Goal: Transaction & Acquisition: Purchase product/service

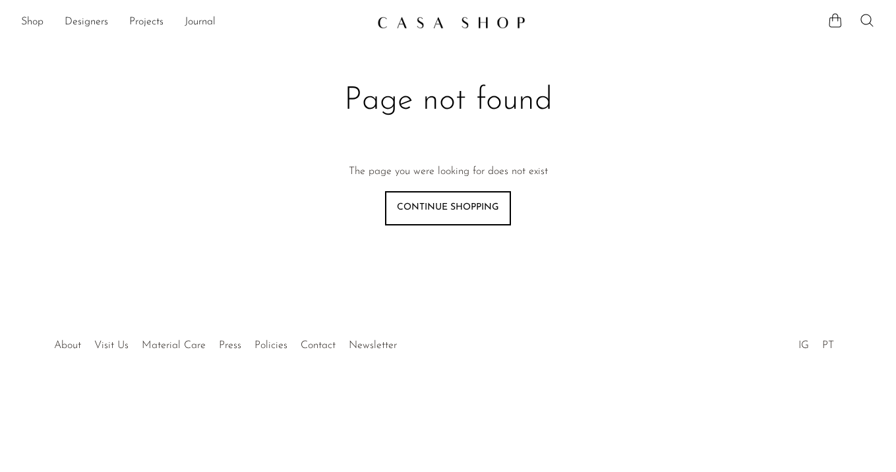
click at [28, 21] on link "Shop" at bounding box center [32, 22] width 22 height 17
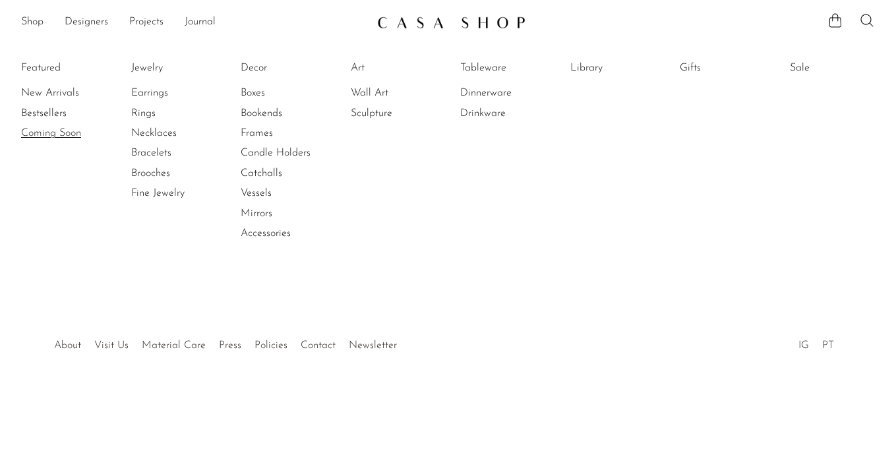
click at [56, 133] on link "Coming Soon" at bounding box center [70, 133] width 99 height 15
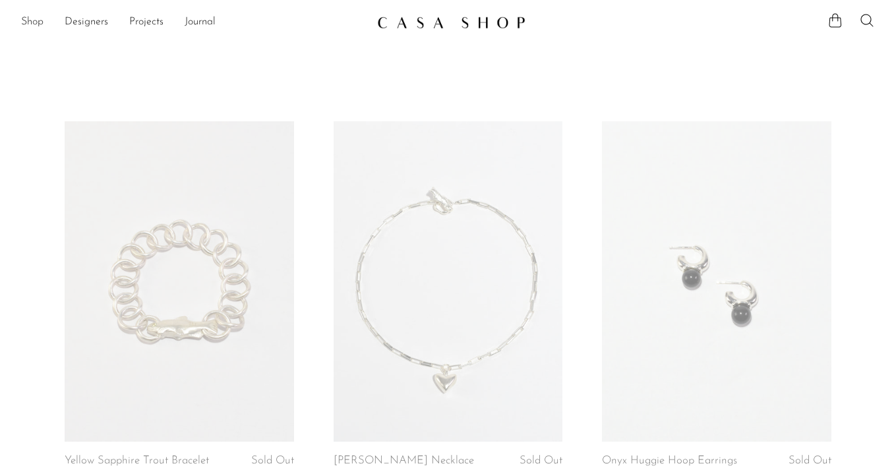
click at [34, 21] on link "Shop" at bounding box center [32, 22] width 22 height 17
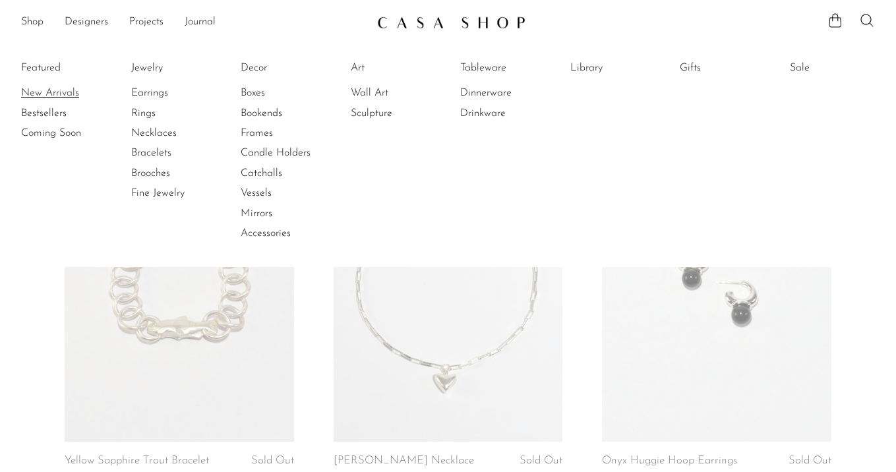
click at [52, 90] on link "New Arrivals" at bounding box center [70, 93] width 99 height 15
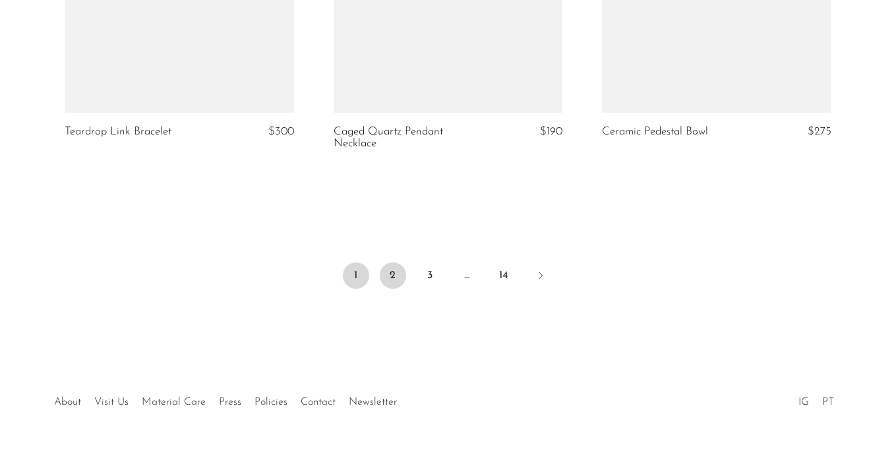
scroll to position [4568, 0]
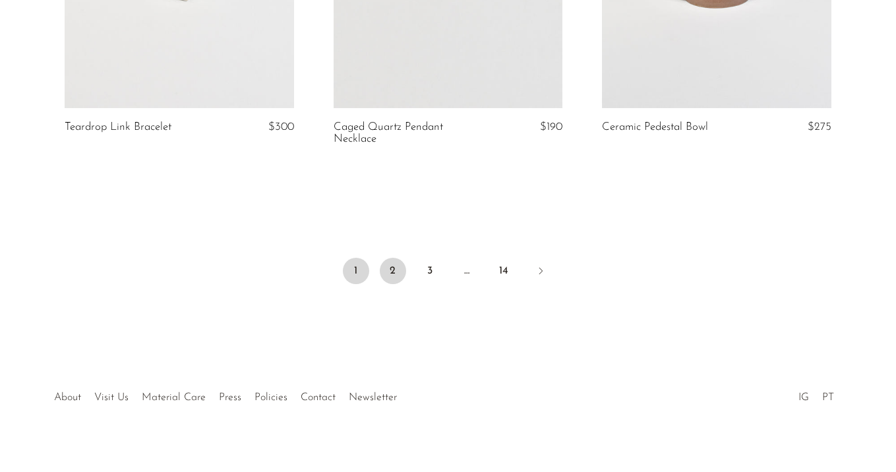
click at [400, 268] on link "2" at bounding box center [393, 271] width 26 height 26
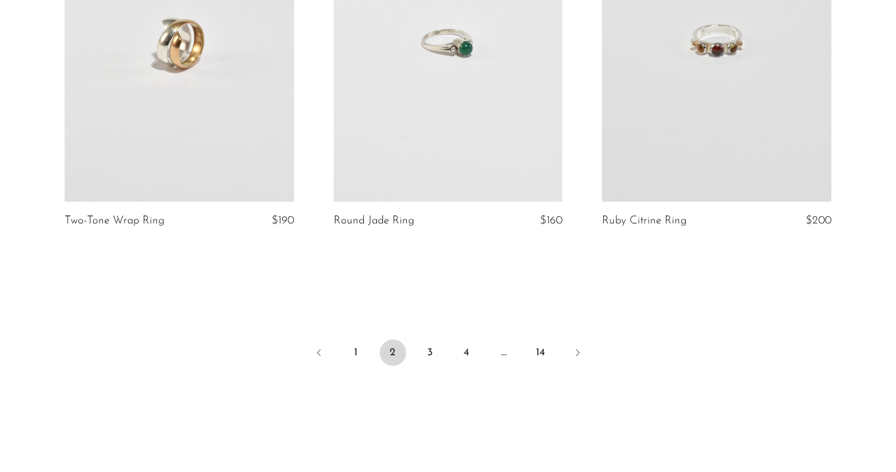
scroll to position [4545, 0]
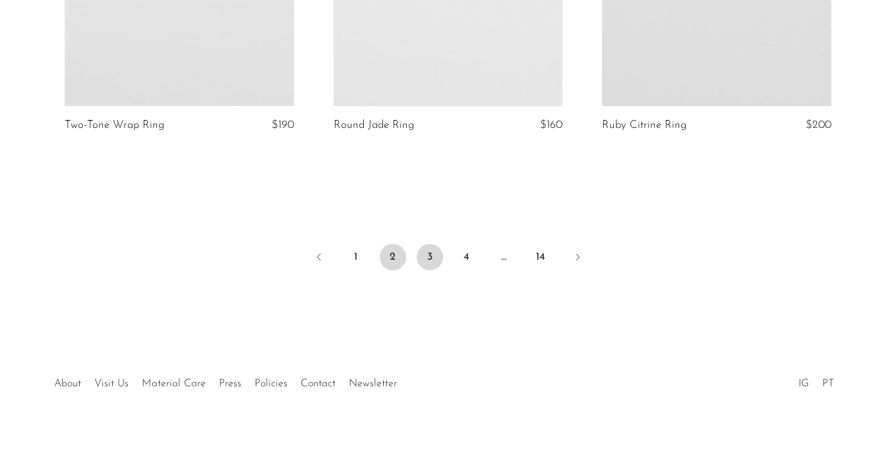
click at [417, 254] on link "3" at bounding box center [430, 257] width 26 height 26
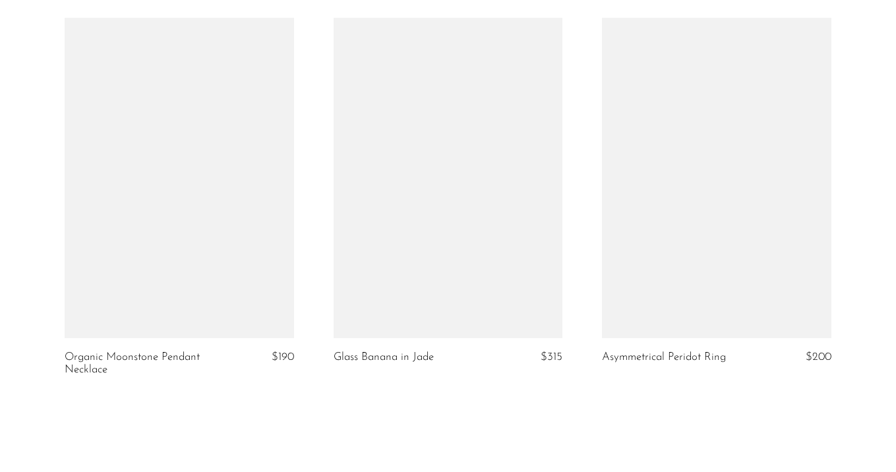
scroll to position [4569, 0]
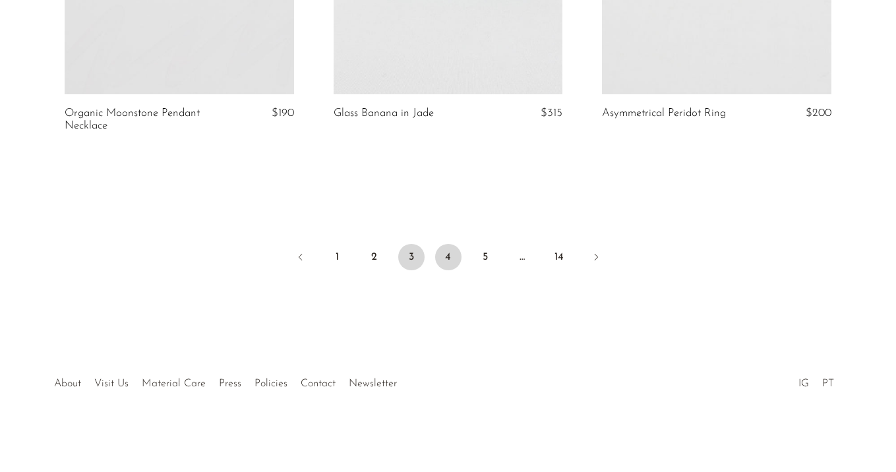
click at [437, 257] on link "4" at bounding box center [448, 257] width 26 height 26
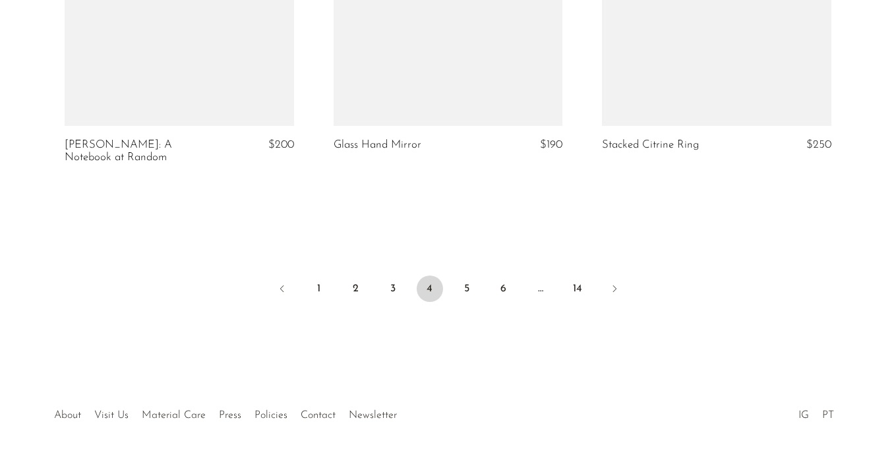
scroll to position [4542, 0]
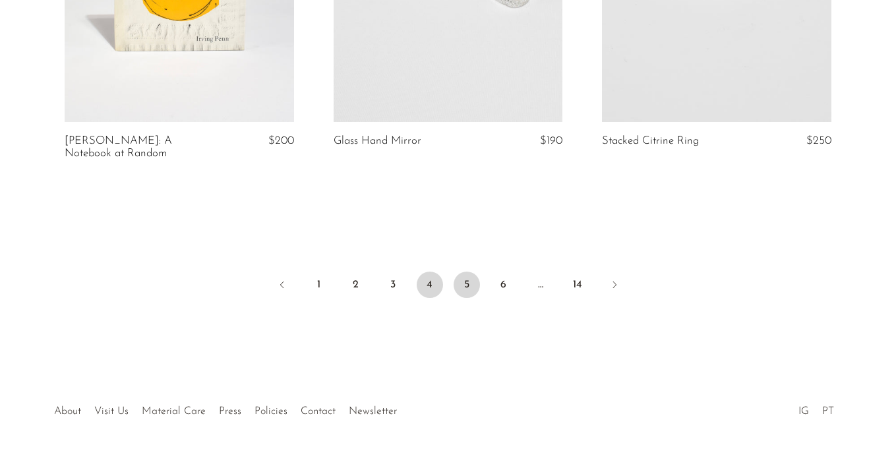
click at [463, 272] on link "5" at bounding box center [467, 285] width 26 height 26
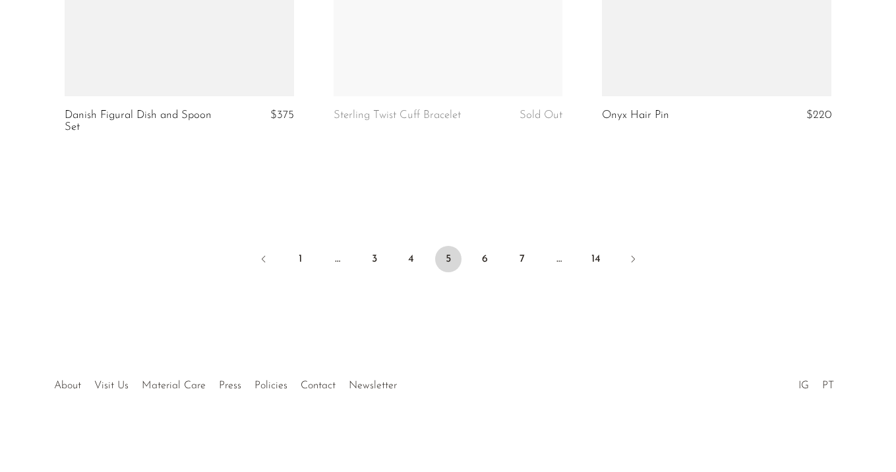
scroll to position [4557, 0]
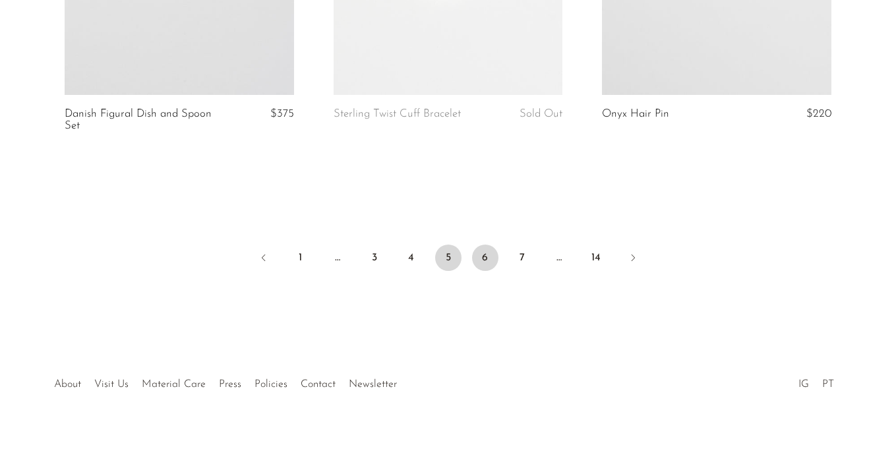
click at [481, 253] on link "6" at bounding box center [485, 258] width 26 height 26
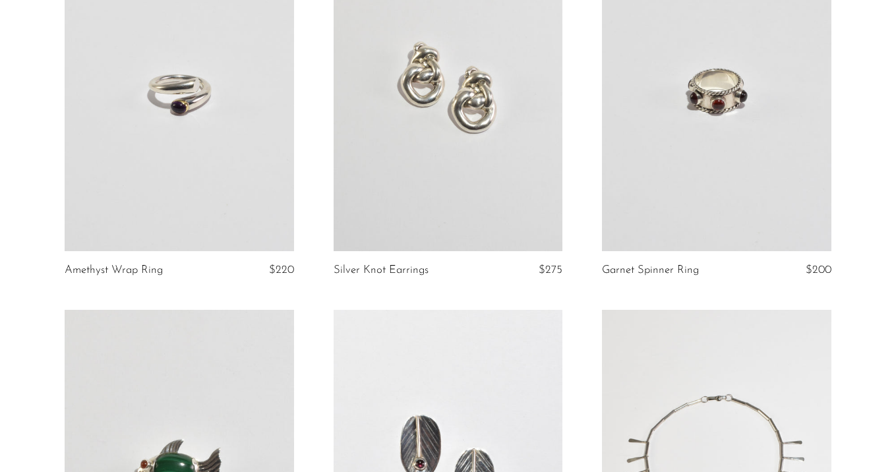
scroll to position [234, 0]
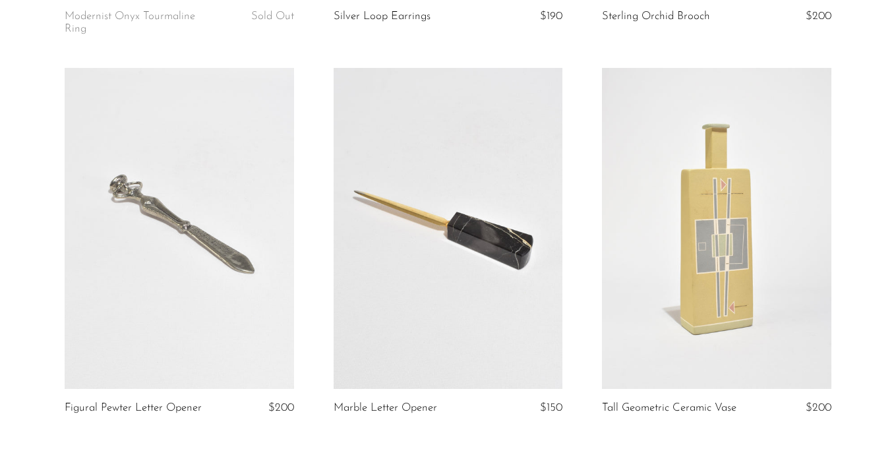
scroll to position [4557, 0]
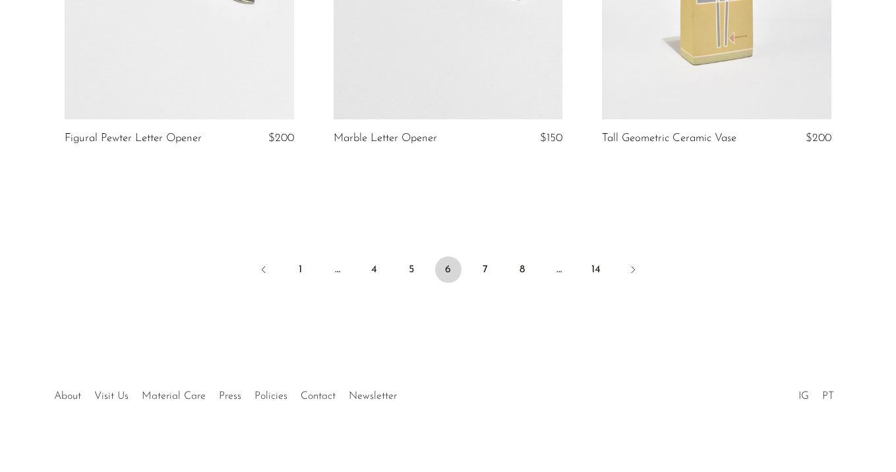
click at [487, 251] on ul "1 … 4 5 6 7 8 … 14" at bounding box center [448, 271] width 844 height 40
click at [485, 262] on link "7" at bounding box center [485, 270] width 26 height 26
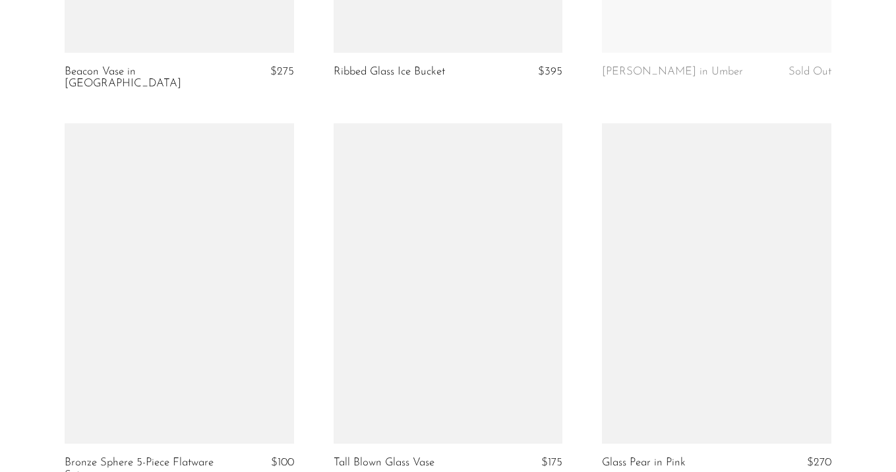
scroll to position [3976, 0]
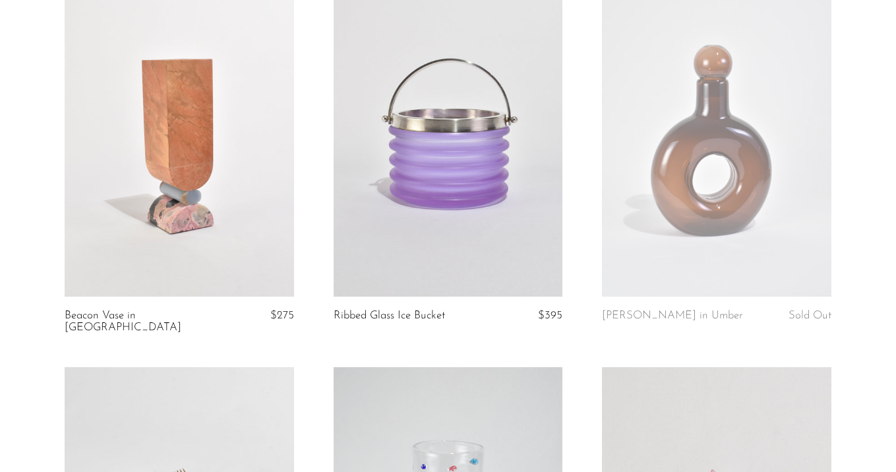
click at [709, 209] on link at bounding box center [717, 136] width 230 height 321
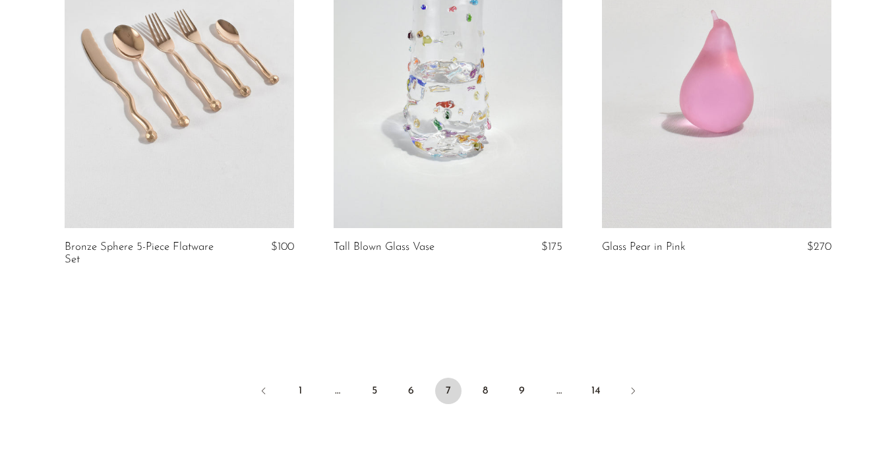
scroll to position [4530, 0]
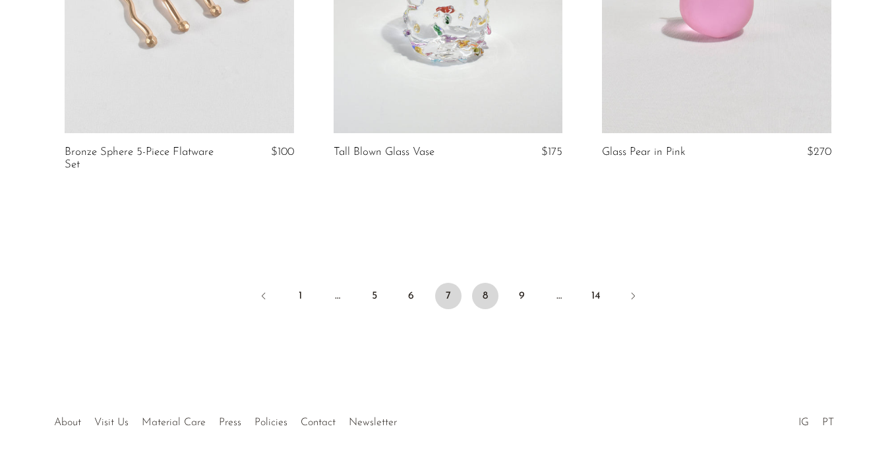
click at [477, 290] on link "8" at bounding box center [485, 296] width 26 height 26
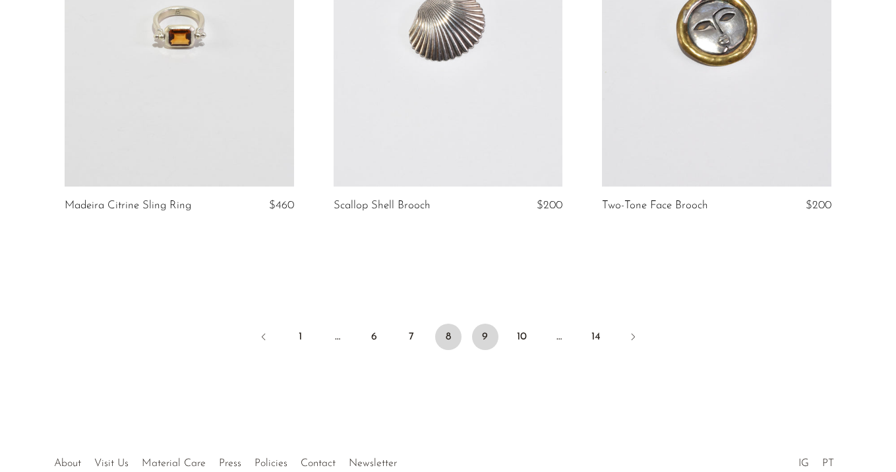
scroll to position [4470, 0]
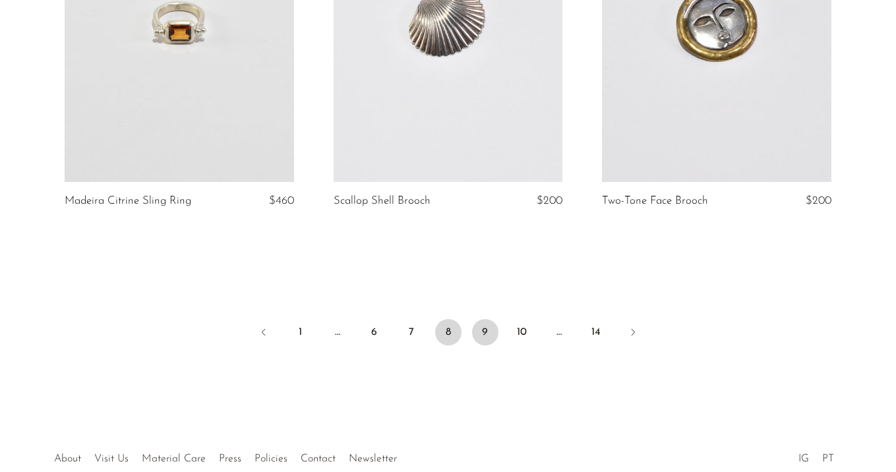
click at [486, 328] on link "9" at bounding box center [485, 332] width 26 height 26
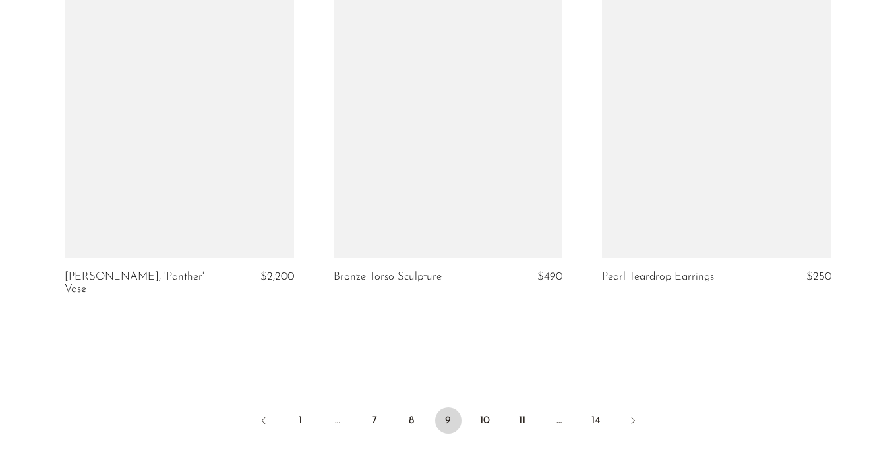
scroll to position [4428, 0]
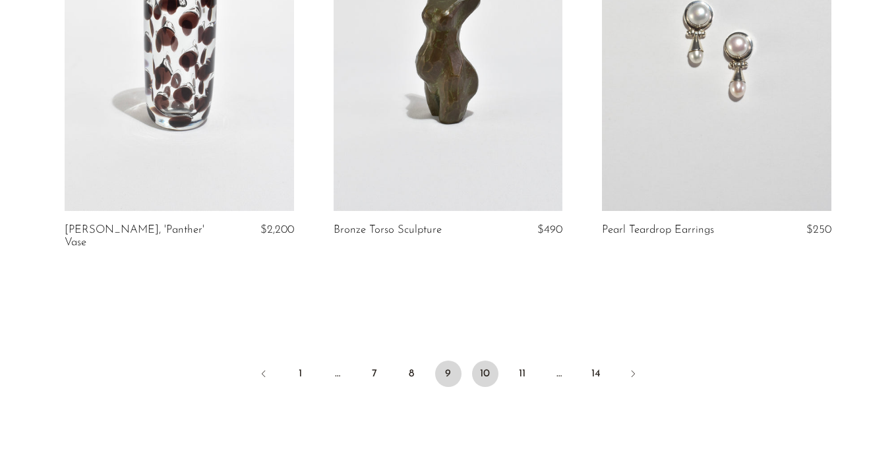
click at [494, 361] on link "10" at bounding box center [485, 374] width 26 height 26
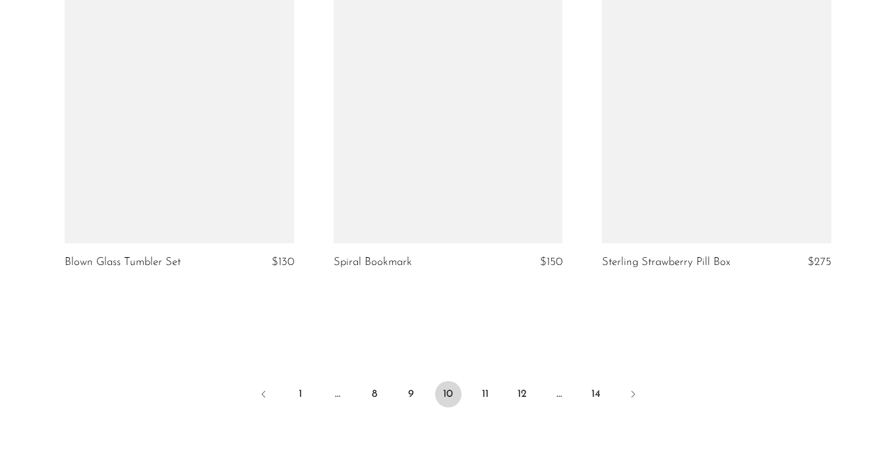
scroll to position [4399, 0]
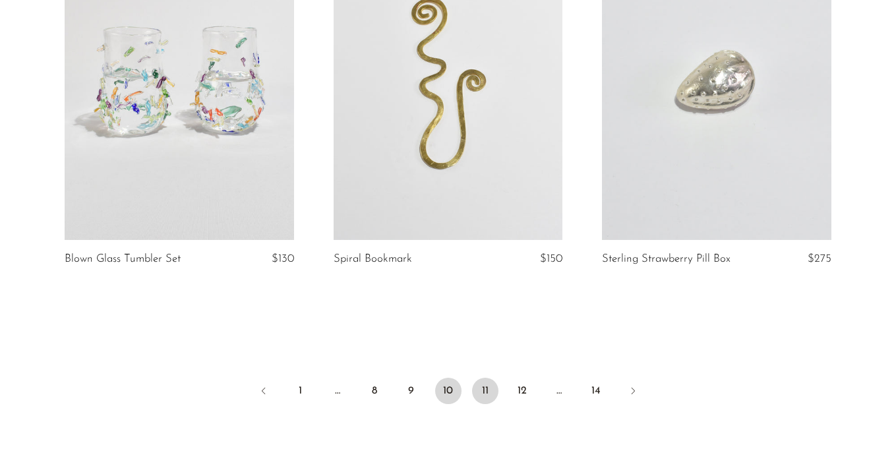
click at [483, 379] on link "11" at bounding box center [485, 391] width 26 height 26
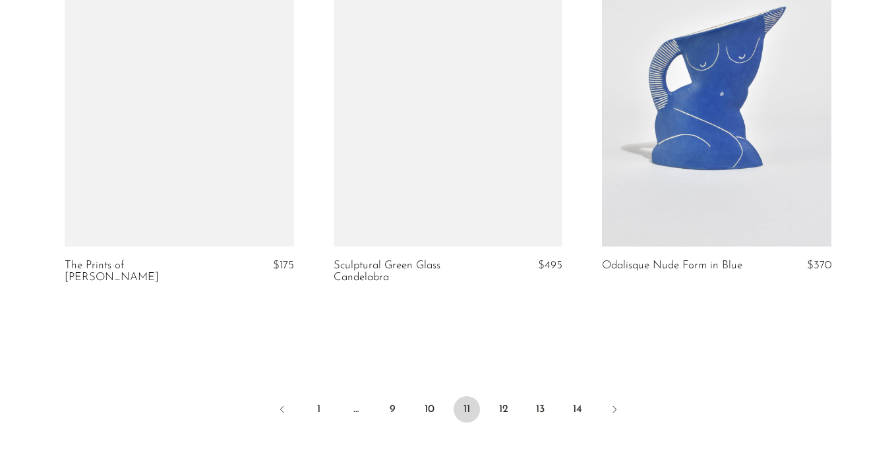
scroll to position [4532, 0]
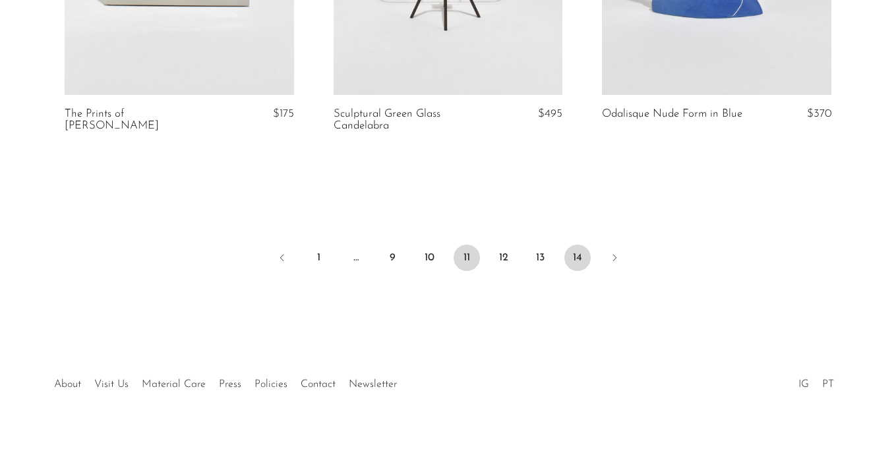
click at [578, 257] on link "14" at bounding box center [578, 258] width 26 height 26
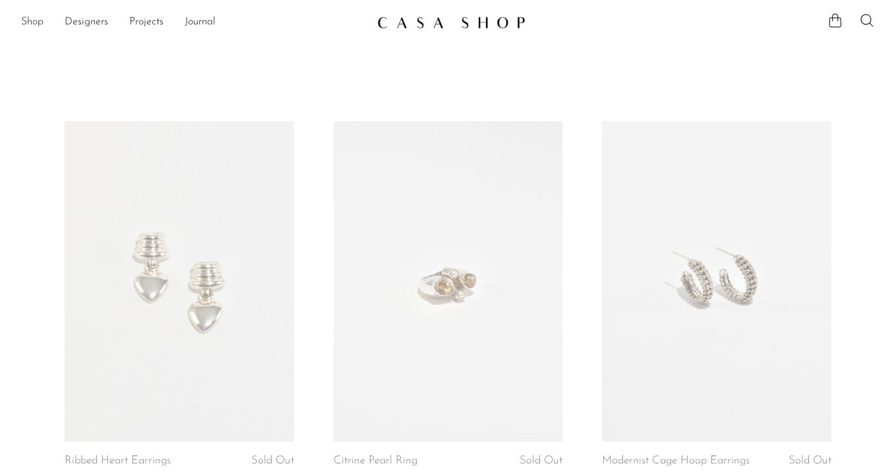
click at [27, 21] on link "Shop" at bounding box center [32, 22] width 22 height 17
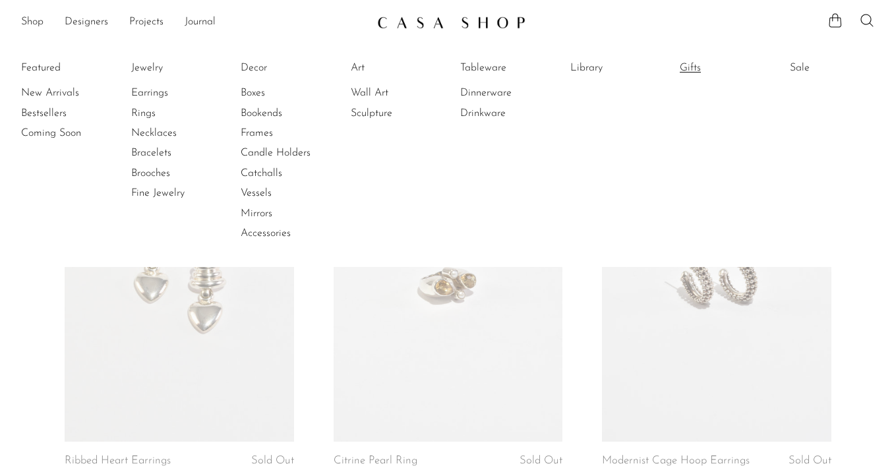
click at [690, 67] on link "Gifts" at bounding box center [729, 68] width 99 height 15
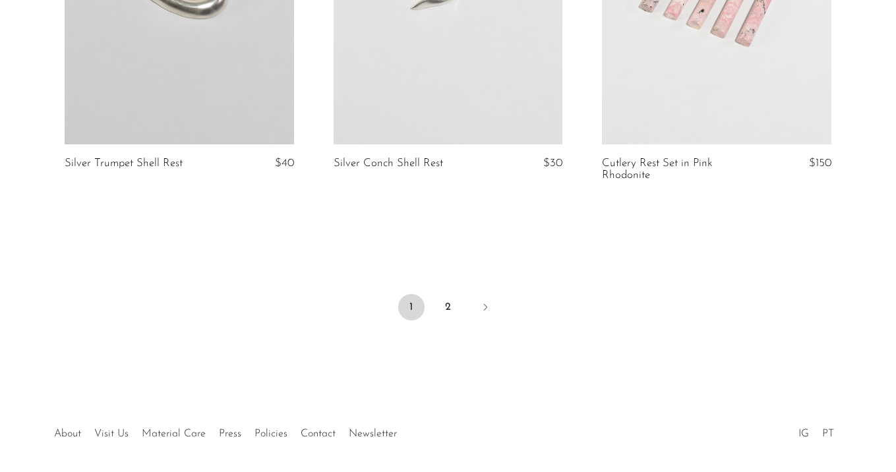
scroll to position [4557, 0]
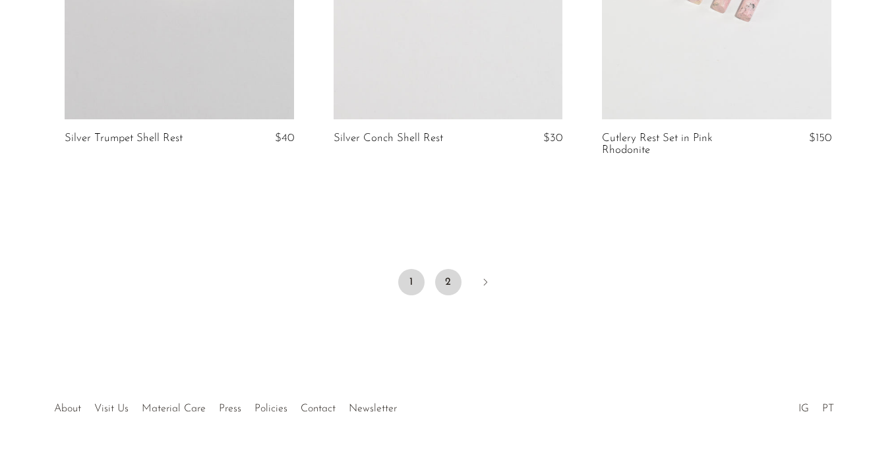
click at [445, 269] on link "2" at bounding box center [448, 282] width 26 height 26
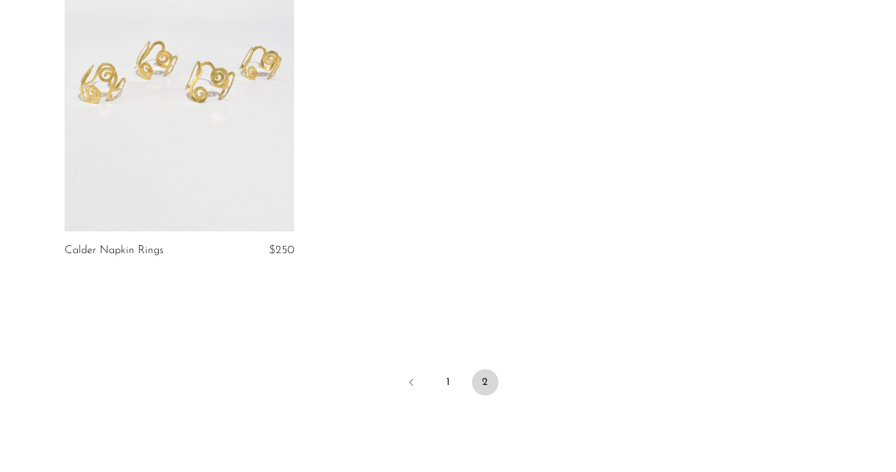
scroll to position [3651, 0]
click at [453, 375] on link "1" at bounding box center [448, 380] width 26 height 26
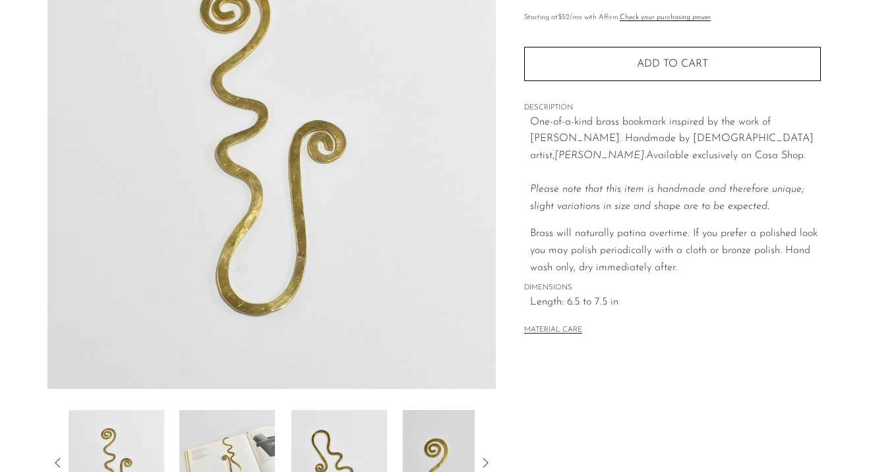
scroll to position [118, 0]
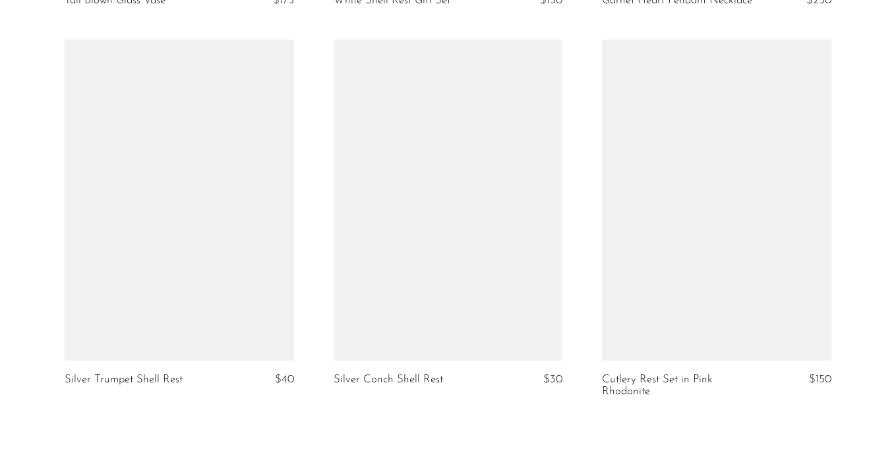
scroll to position [4557, 0]
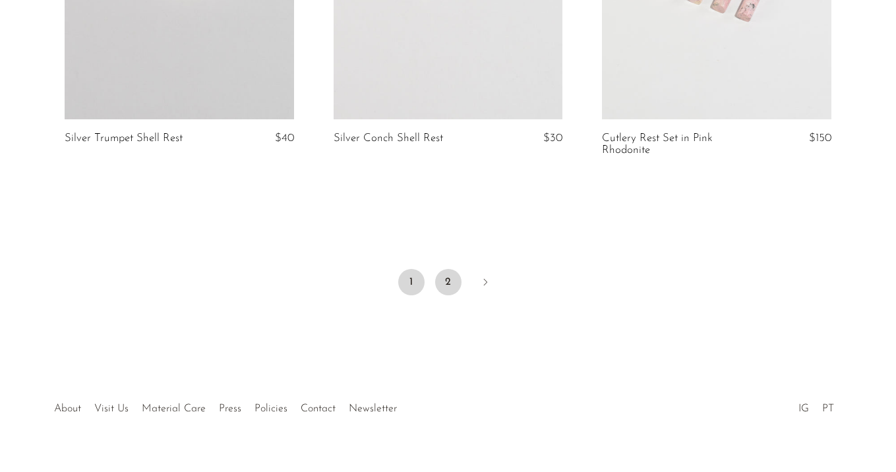
click at [450, 269] on link "2" at bounding box center [448, 282] width 26 height 26
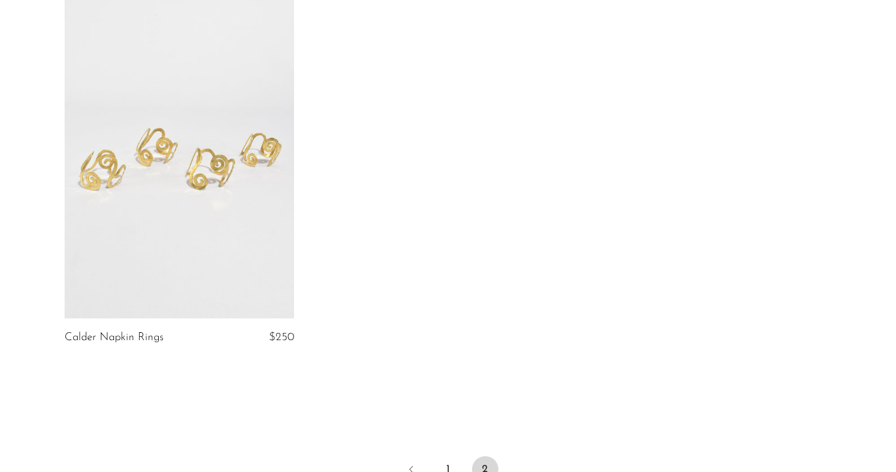
scroll to position [3494, 0]
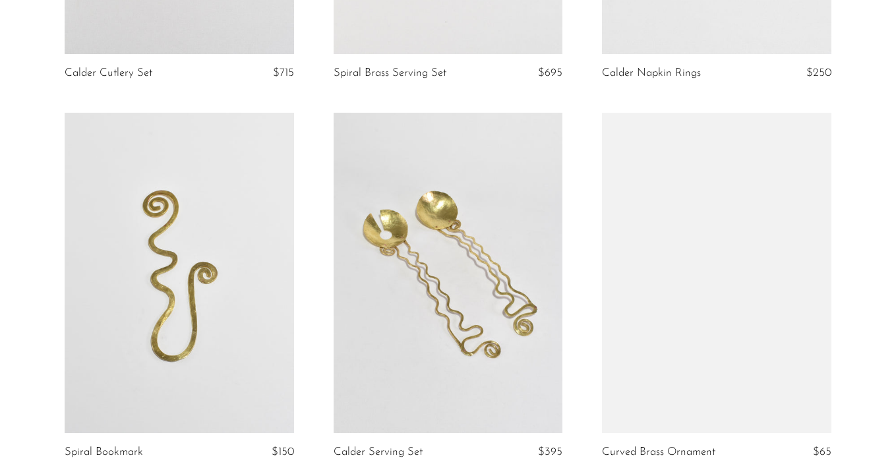
scroll to position [490, 0]
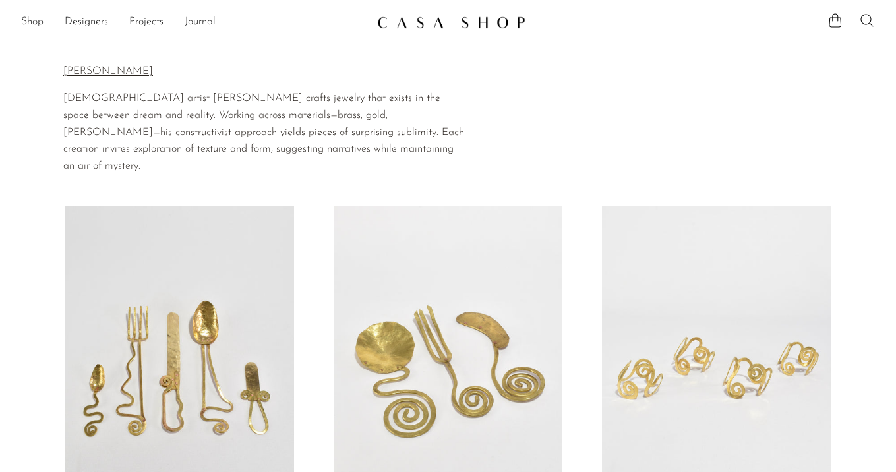
click at [35, 20] on link "Shop" at bounding box center [32, 22] width 22 height 17
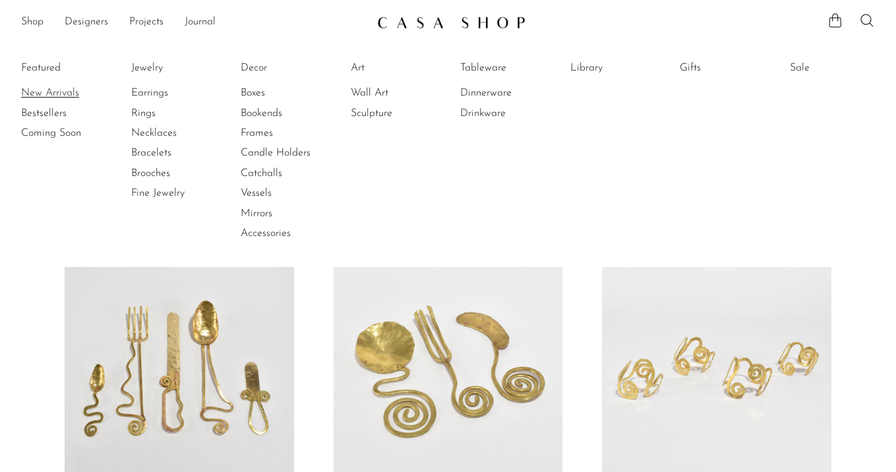
click at [42, 92] on link "New Arrivals" at bounding box center [70, 93] width 99 height 15
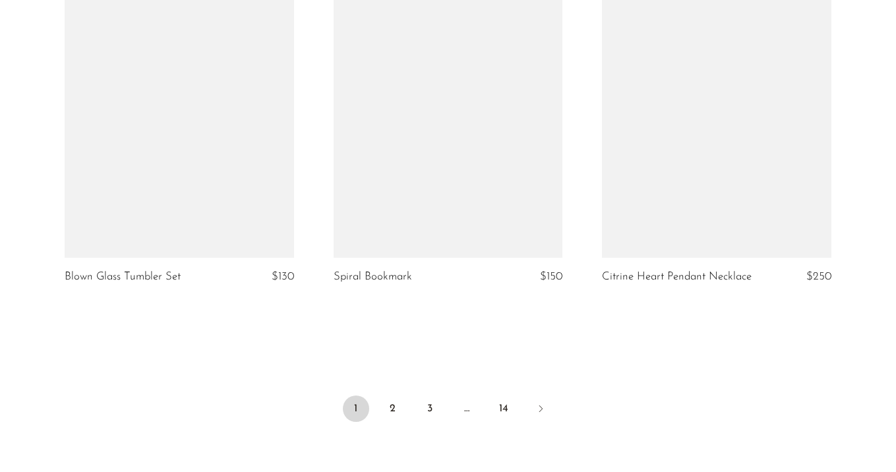
scroll to position [4545, 0]
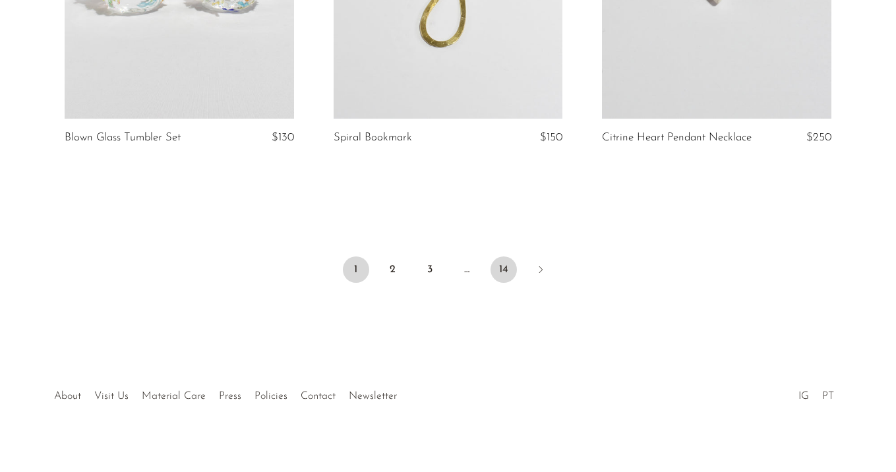
click at [499, 257] on link "14" at bounding box center [504, 270] width 26 height 26
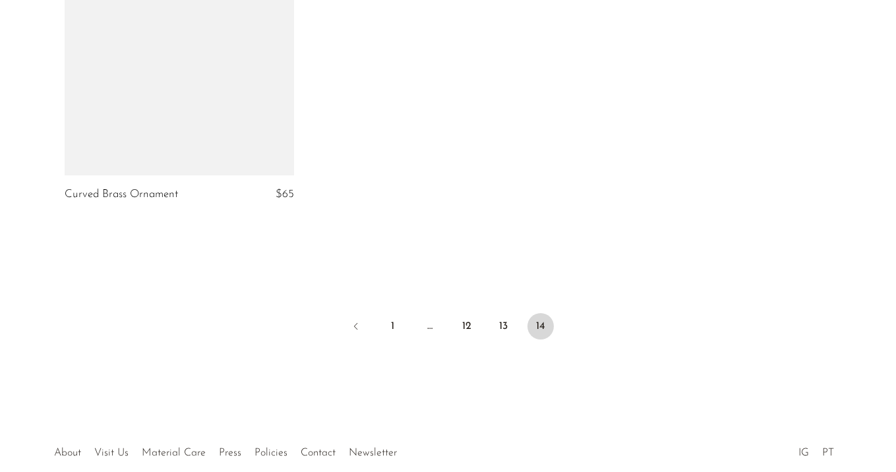
scroll to position [2938, 0]
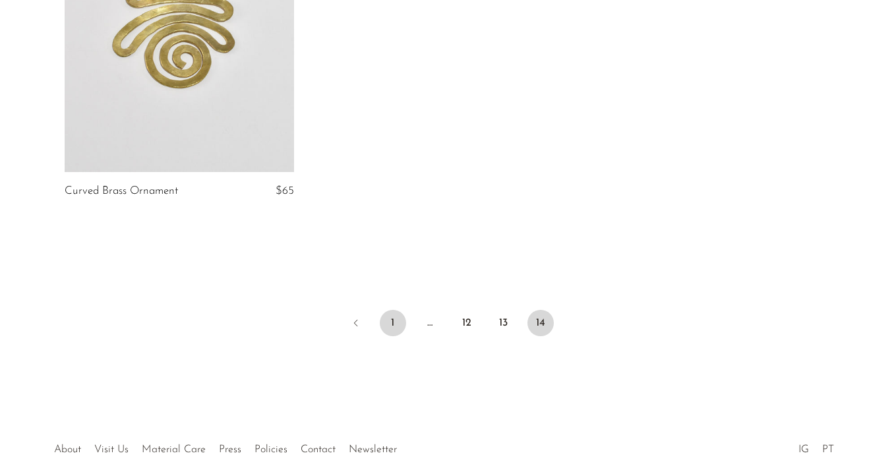
click at [387, 317] on link "1" at bounding box center [393, 323] width 26 height 26
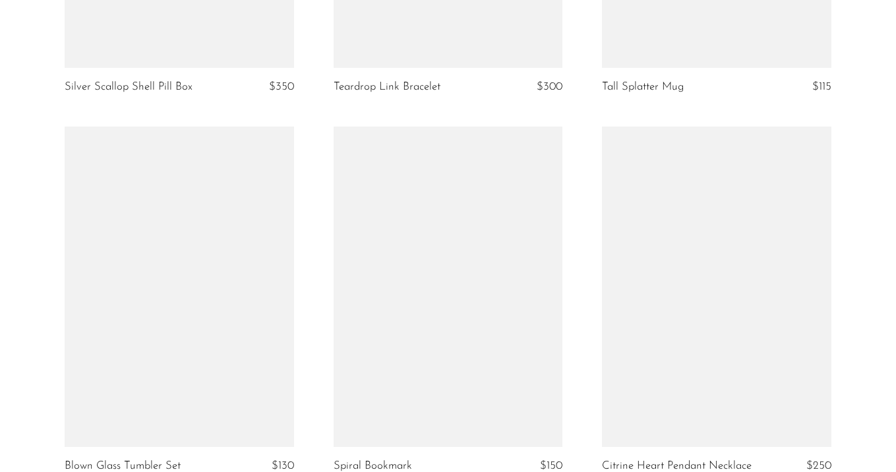
scroll to position [4545, 0]
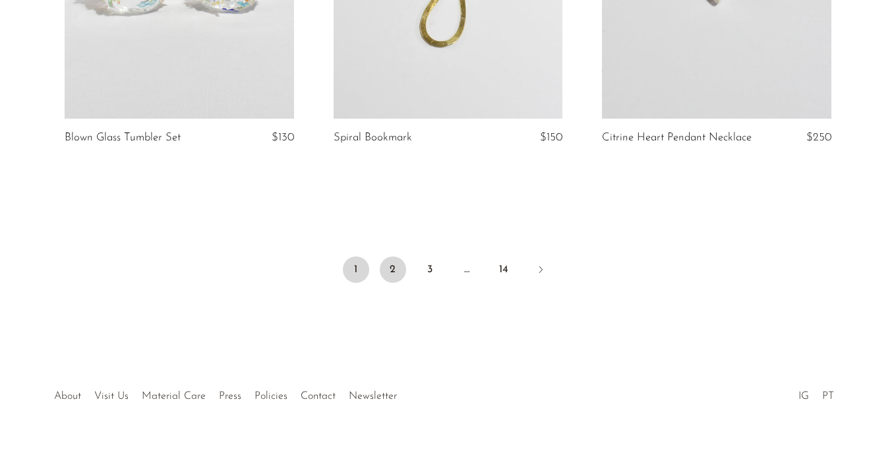
click at [398, 257] on link "2" at bounding box center [393, 270] width 26 height 26
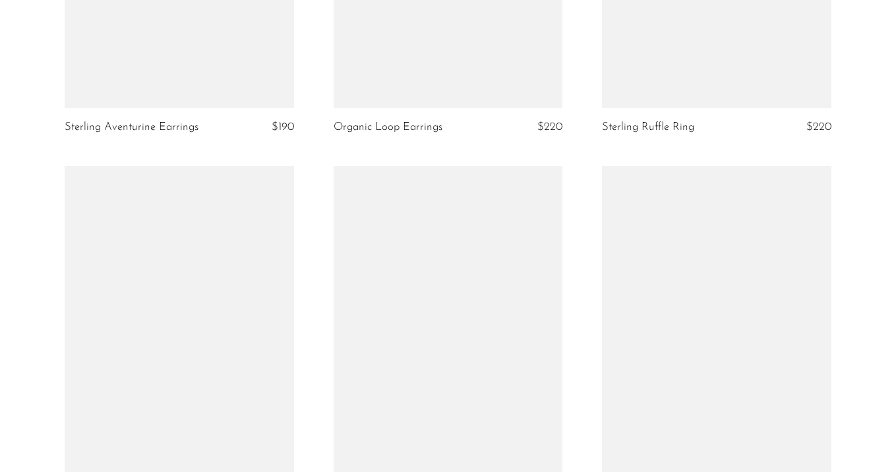
scroll to position [4557, 0]
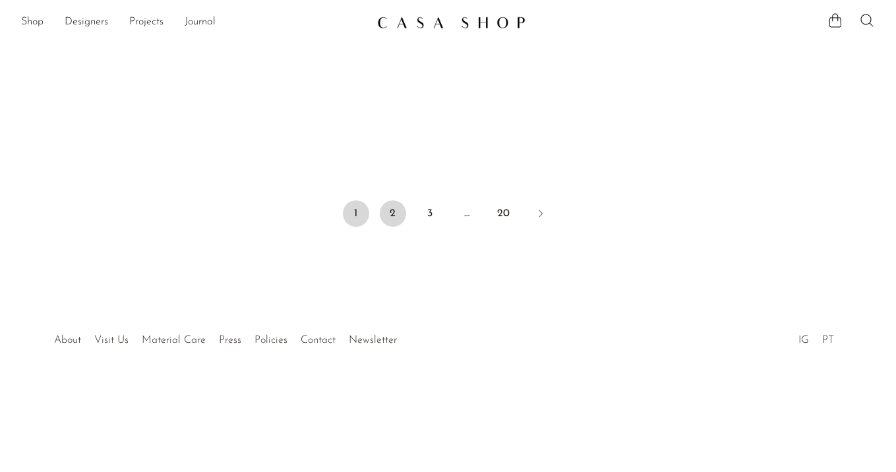
click at [389, 208] on link "2" at bounding box center [393, 214] width 26 height 26
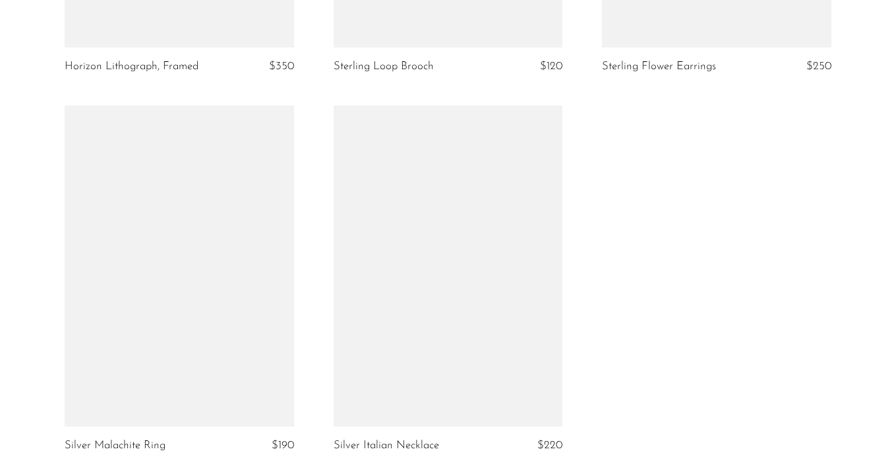
scroll to position [4166, 0]
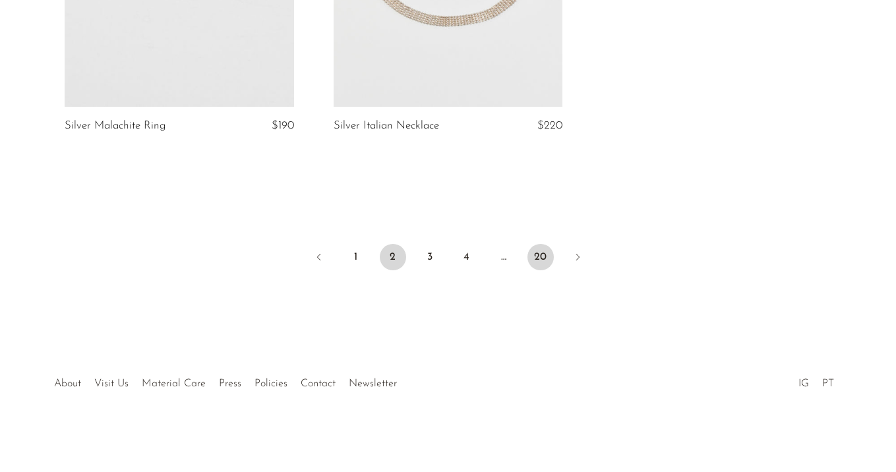
click at [540, 252] on link "20" at bounding box center [541, 257] width 26 height 26
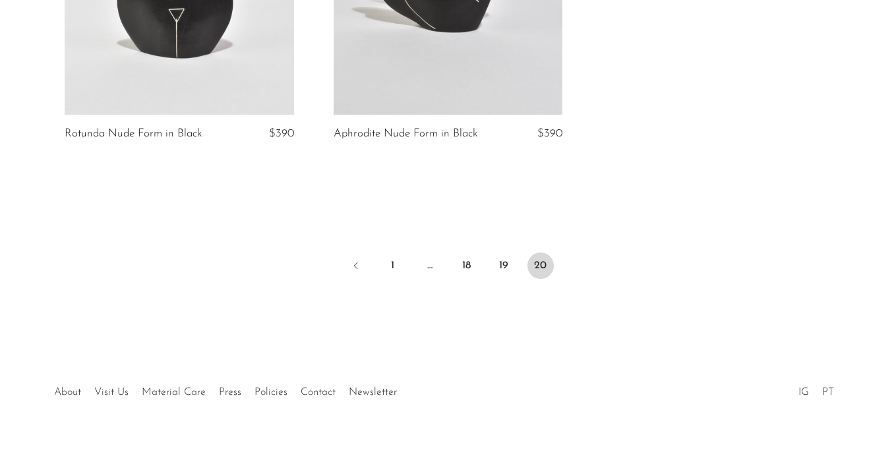
scroll to position [335, 0]
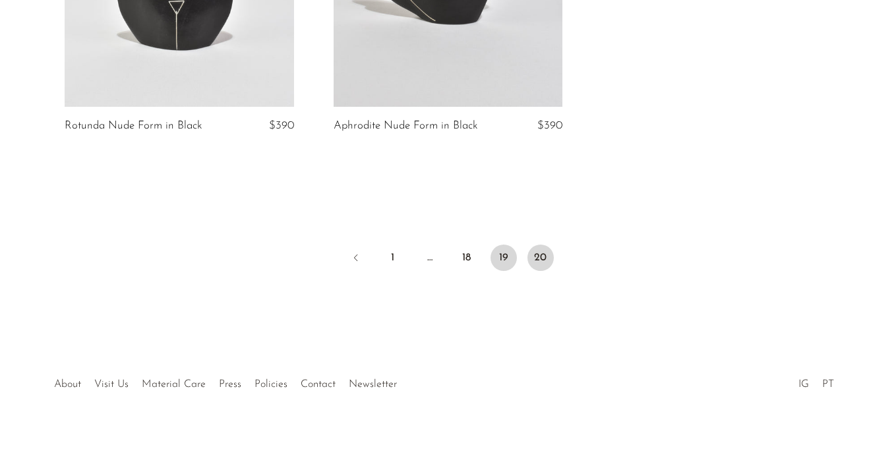
click at [504, 249] on link "19" at bounding box center [504, 258] width 26 height 26
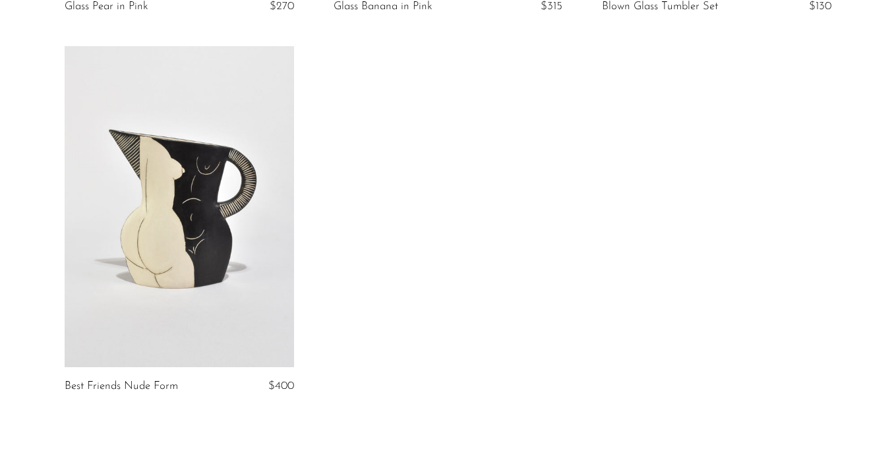
scroll to position [3002, 0]
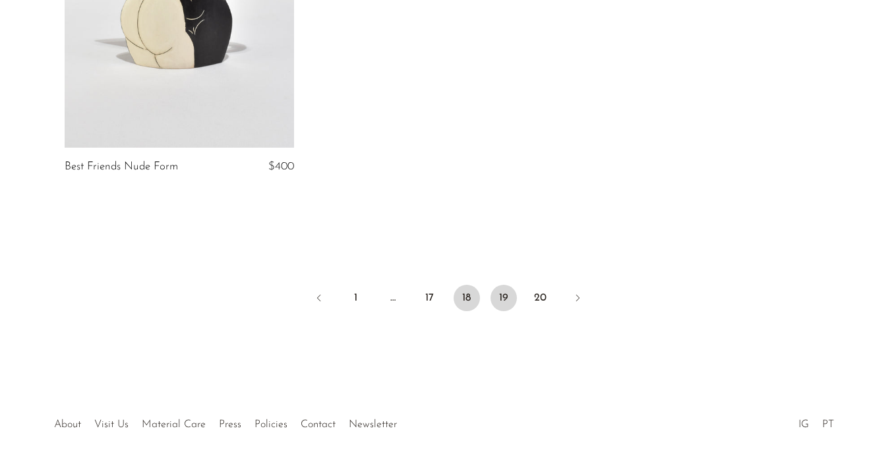
click at [464, 285] on link "18" at bounding box center [467, 298] width 26 height 26
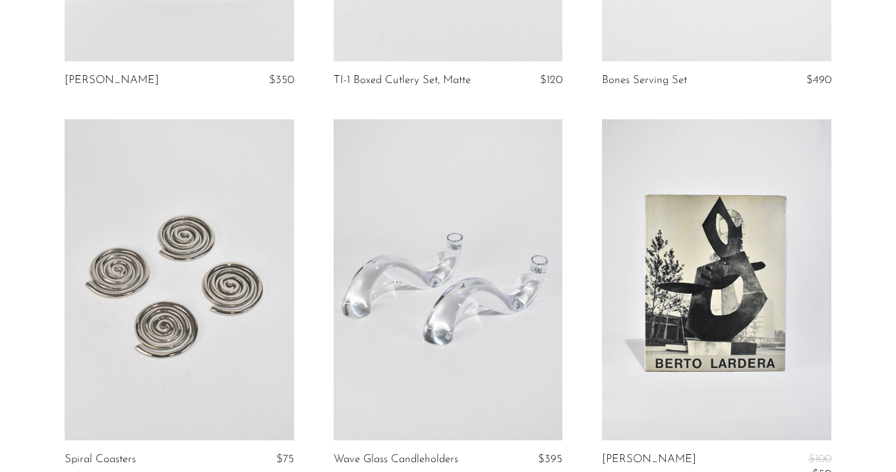
scroll to position [1820, 0]
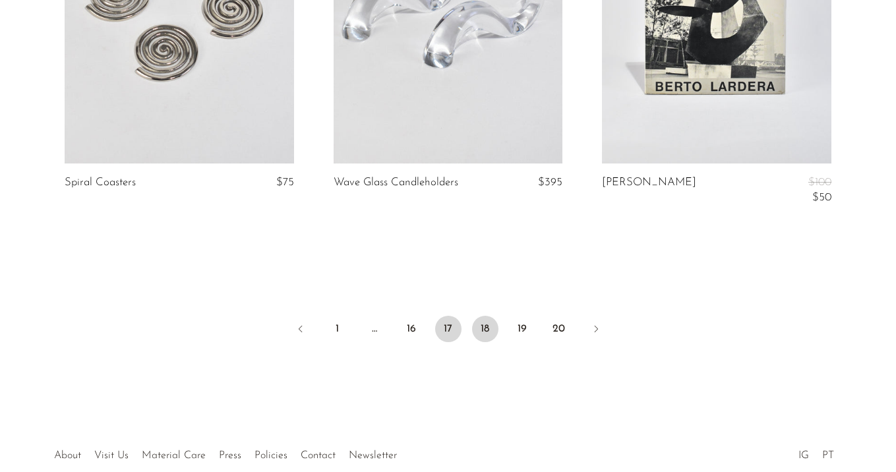
click at [441, 316] on link "17" at bounding box center [448, 329] width 26 height 26
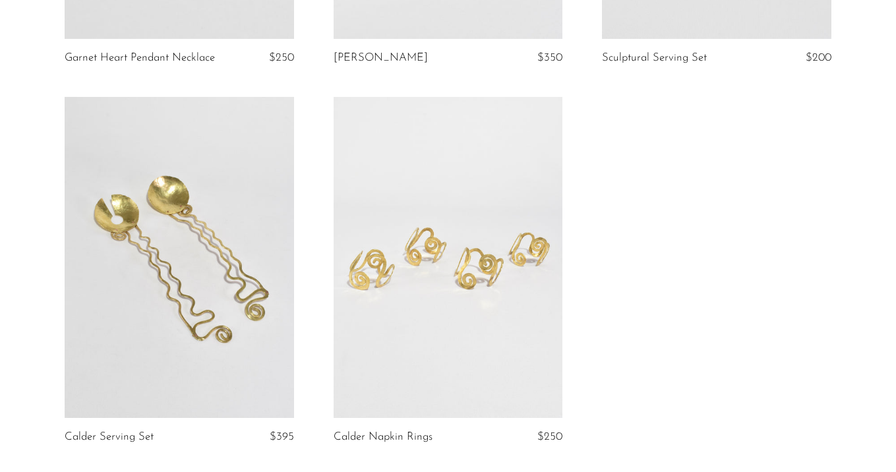
scroll to position [1838, 0]
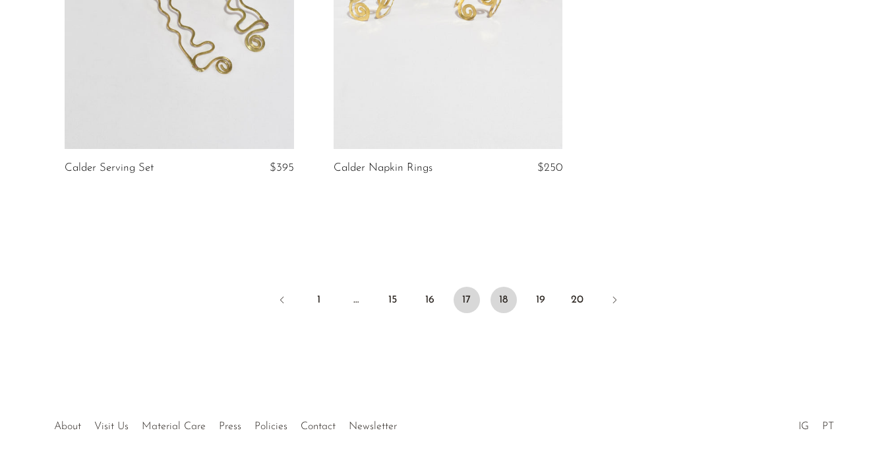
click at [508, 287] on link "18" at bounding box center [504, 300] width 26 height 26
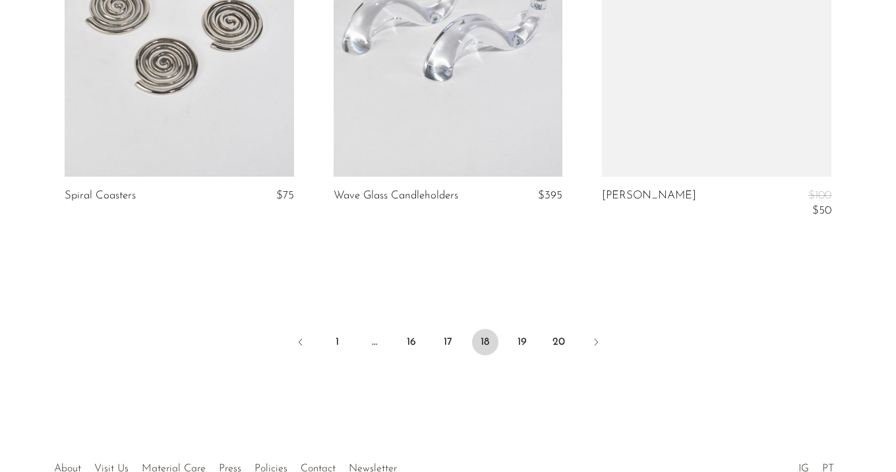
scroll to position [1799, 0]
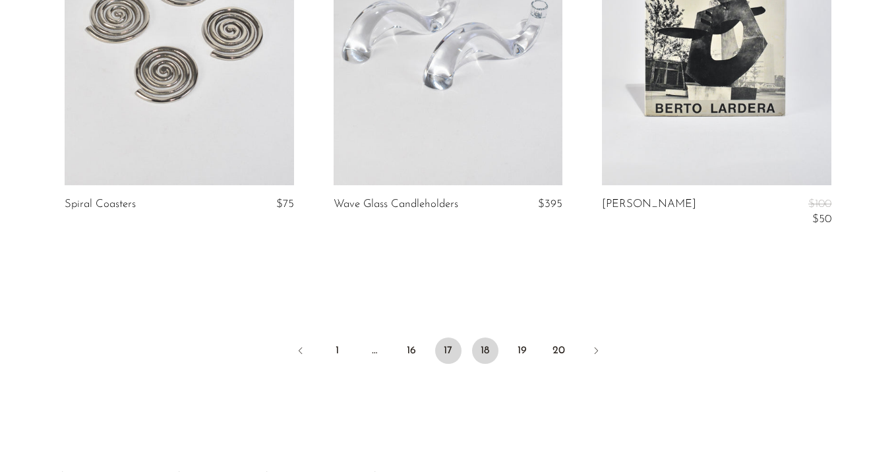
click at [450, 338] on link "17" at bounding box center [448, 351] width 26 height 26
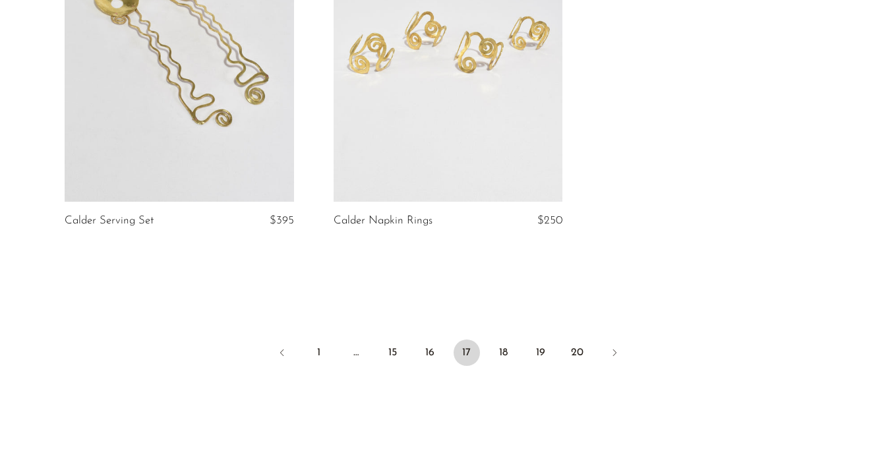
scroll to position [1837, 0]
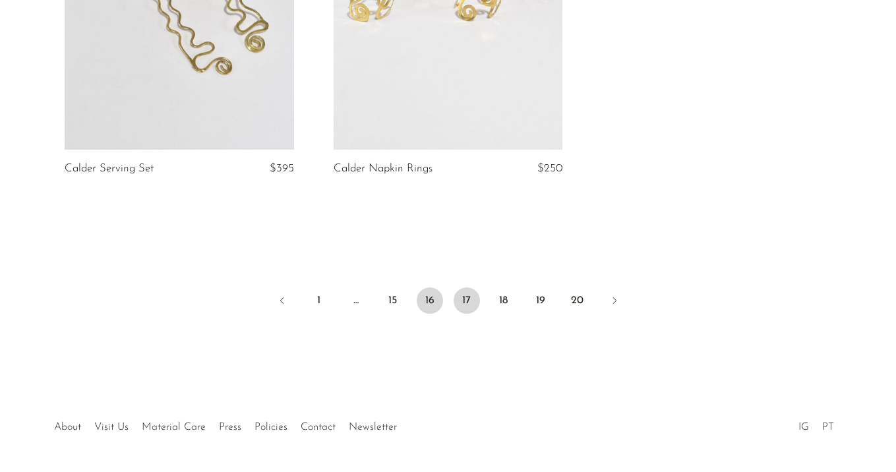
click at [437, 288] on link "16" at bounding box center [430, 301] width 26 height 26
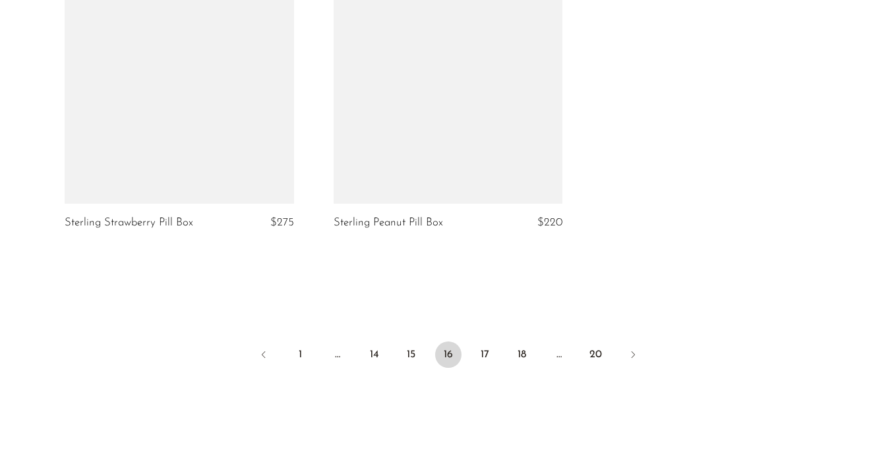
scroll to position [2590, 0]
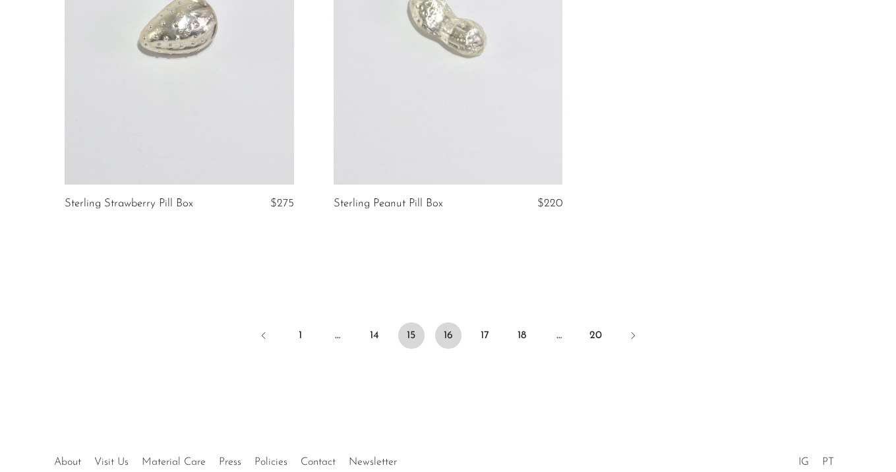
click at [410, 332] on link "15" at bounding box center [411, 336] width 26 height 26
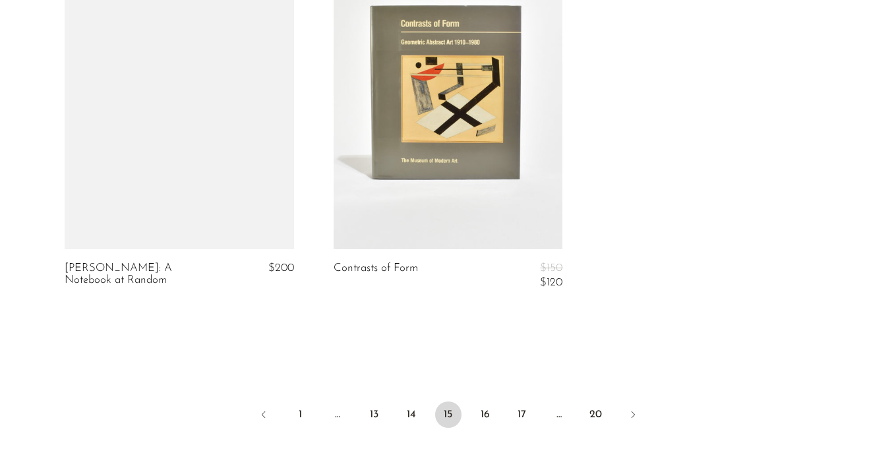
scroll to position [3310, 0]
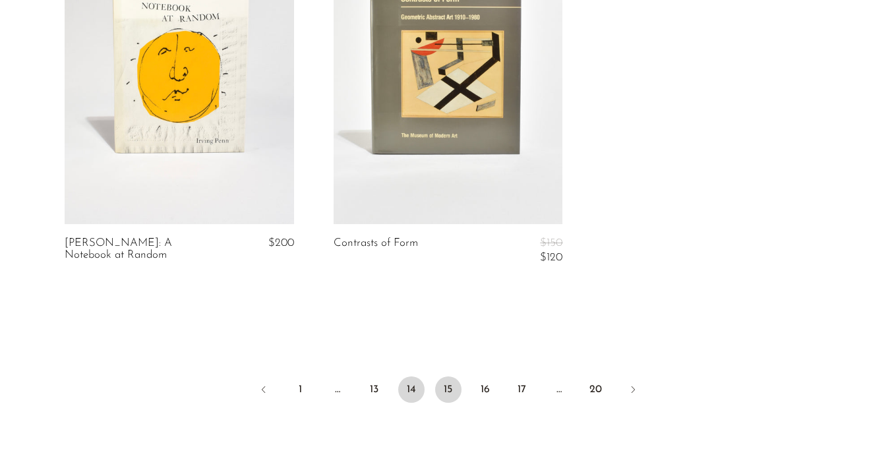
click at [415, 381] on link "14" at bounding box center [411, 390] width 26 height 26
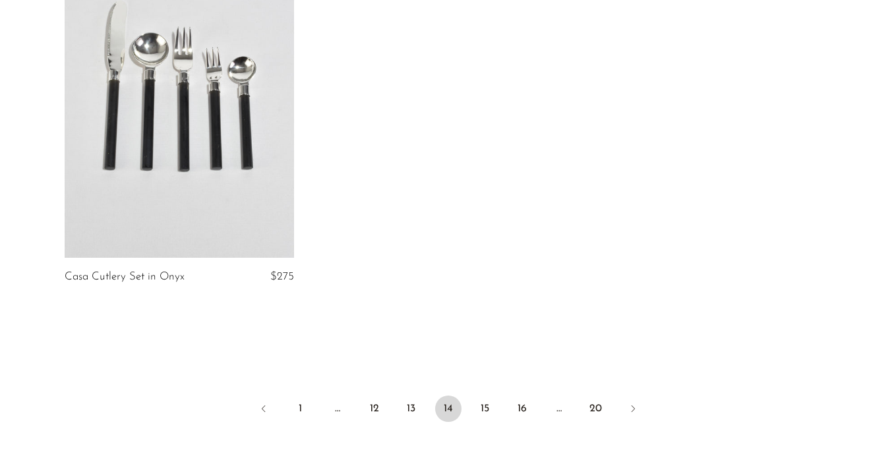
scroll to position [3372, 0]
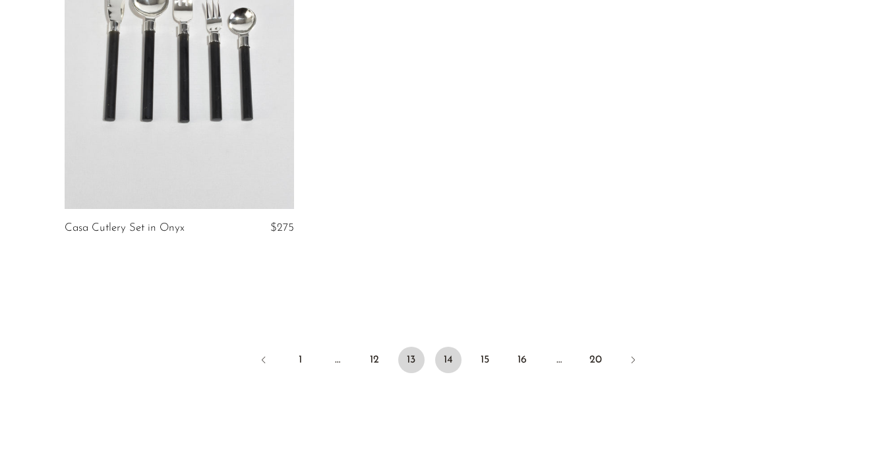
click at [409, 361] on link "13" at bounding box center [411, 360] width 26 height 26
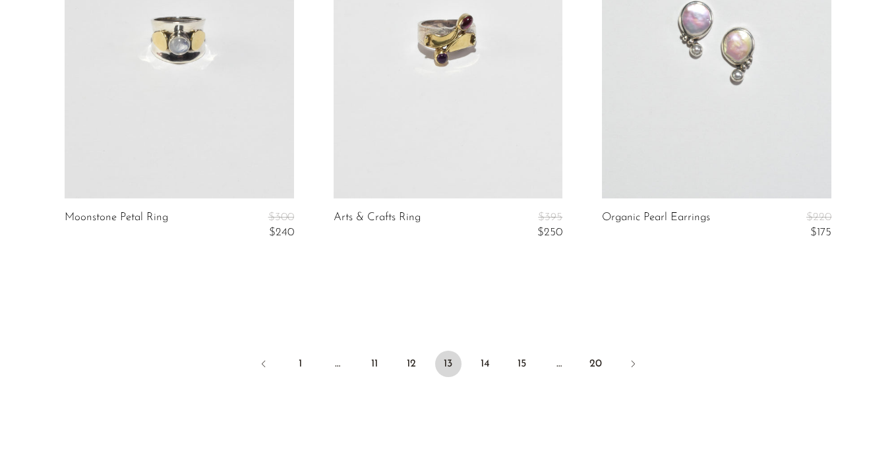
scroll to position [3107, 0]
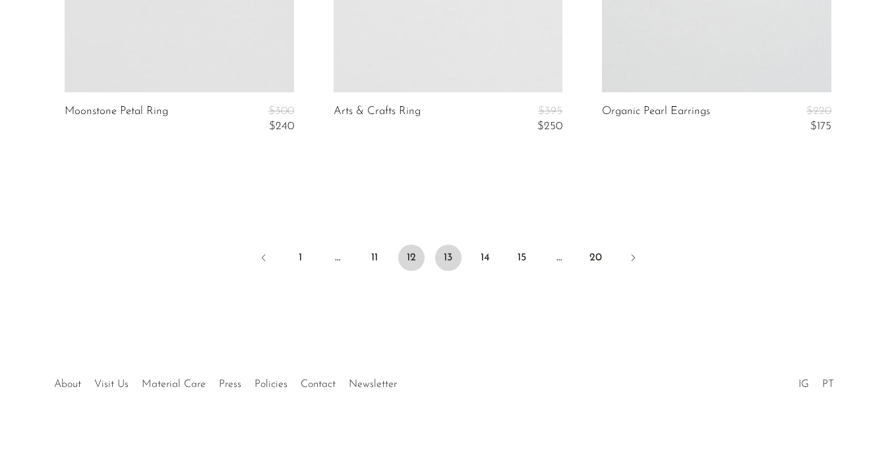
click at [413, 259] on link "12" at bounding box center [411, 258] width 26 height 26
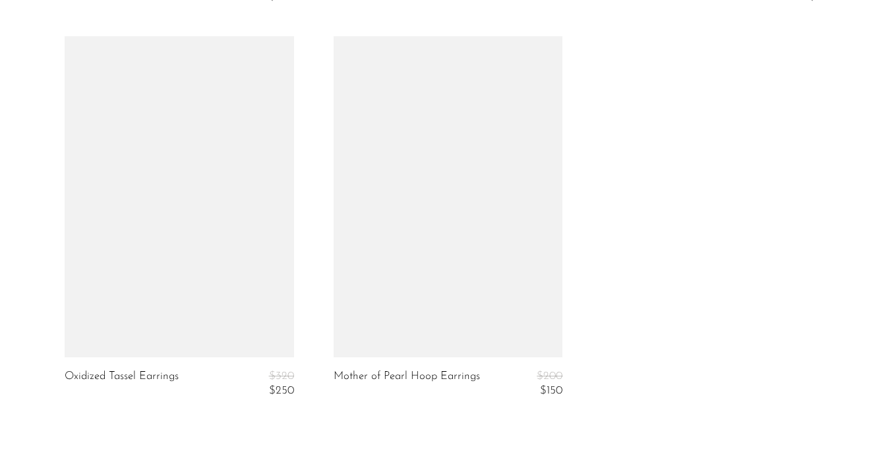
scroll to position [3712, 0]
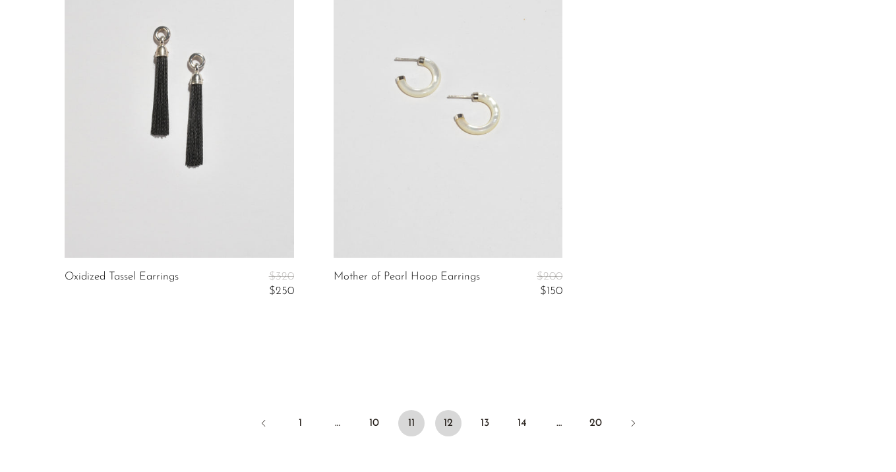
click at [409, 410] on link "11" at bounding box center [411, 423] width 26 height 26
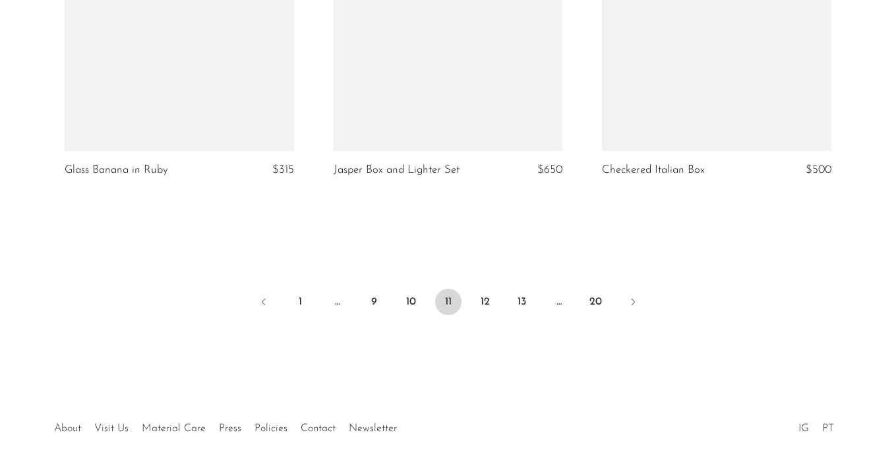
scroll to position [4156, 0]
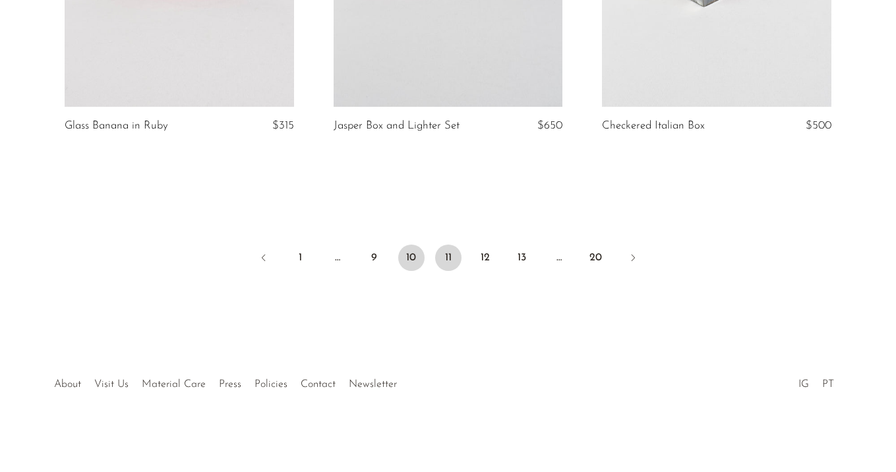
click at [408, 252] on link "10" at bounding box center [411, 258] width 26 height 26
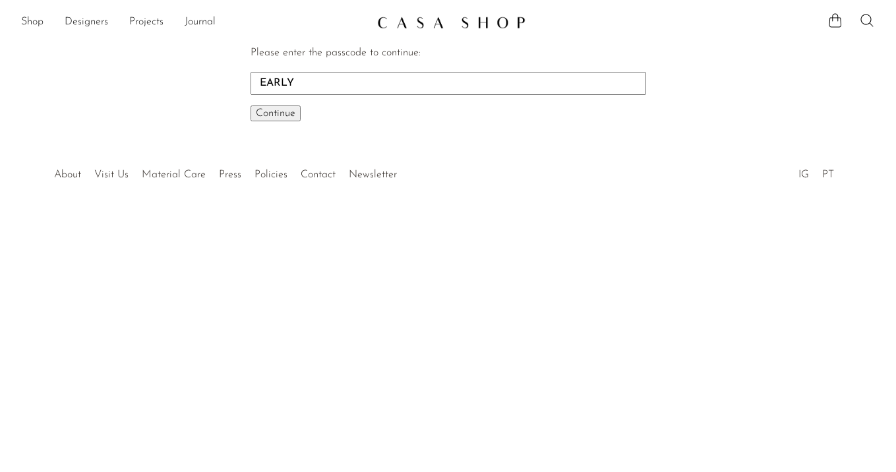
type input "EARLY"
click at [251, 106] on button "Continue One moment..." at bounding box center [276, 114] width 50 height 16
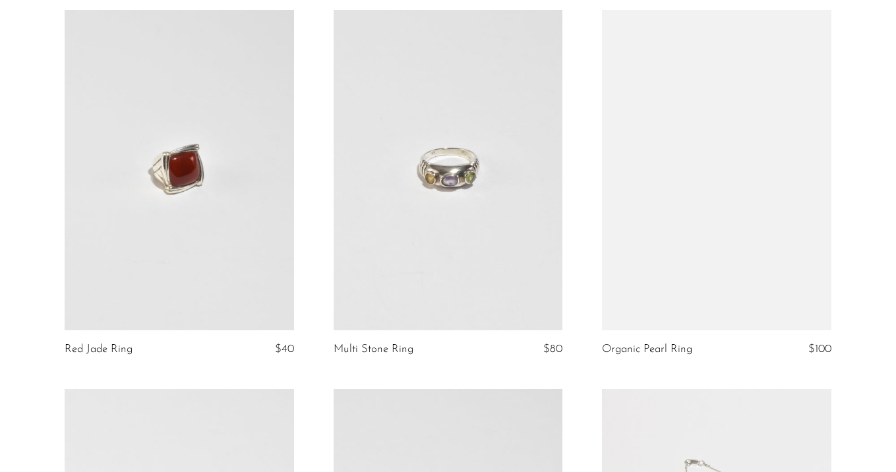
scroll to position [293, 0]
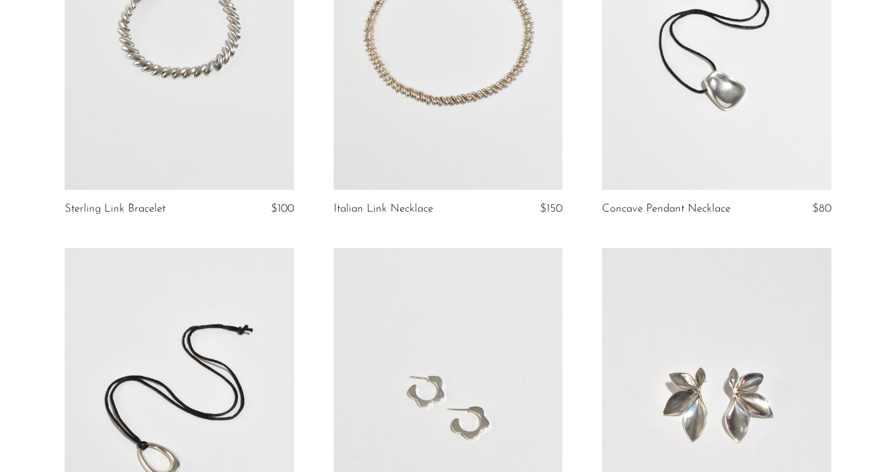
scroll to position [1837, 0]
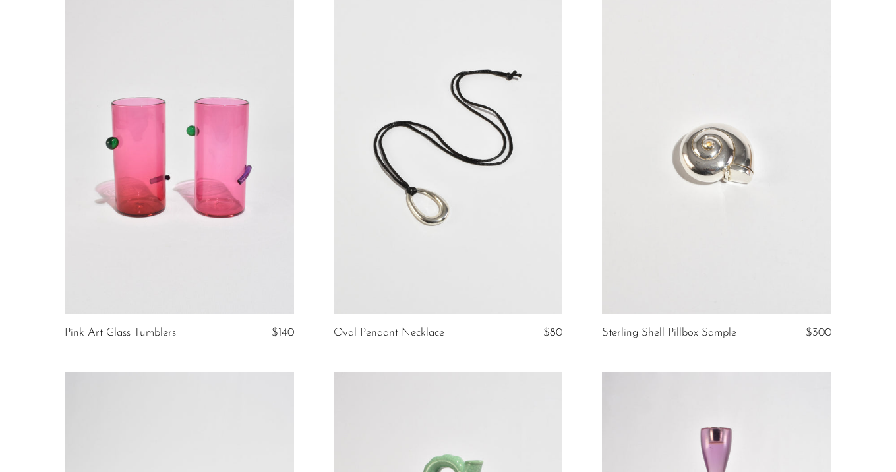
scroll to position [130, 0]
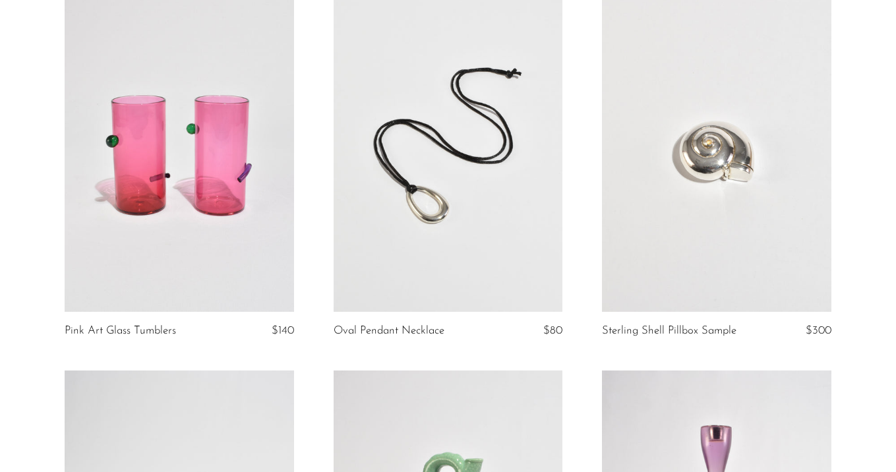
click at [594, 158] on article "Sterling Shell Pillbox Sample $300" at bounding box center [716, 180] width 269 height 379
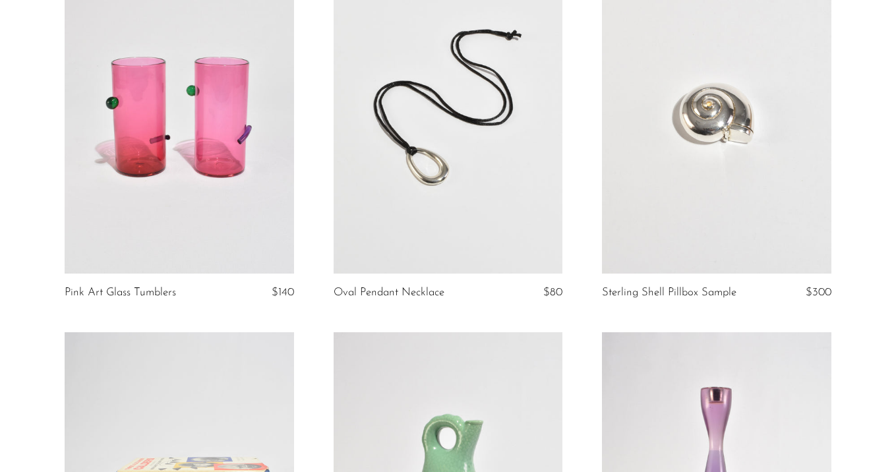
scroll to position [181, 0]
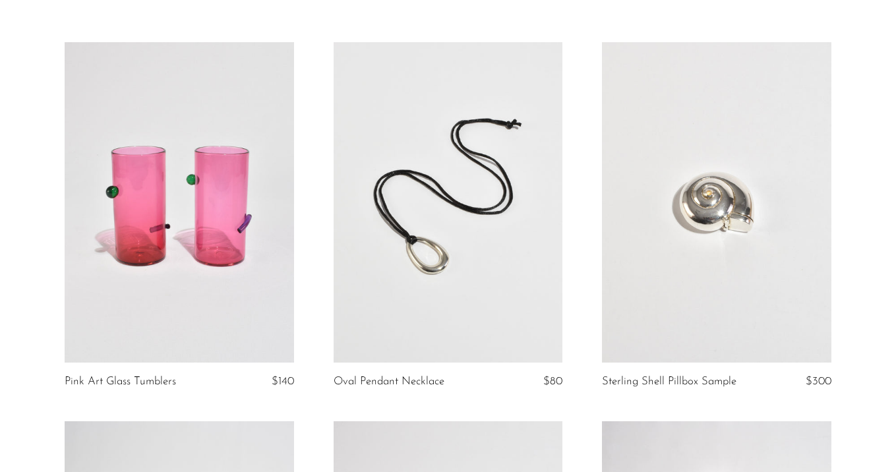
scroll to position [82, 0]
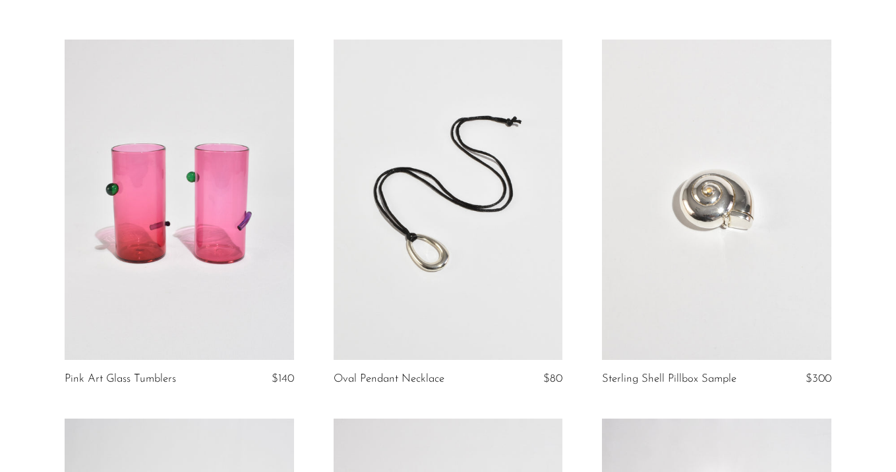
click at [623, 283] on link at bounding box center [717, 200] width 230 height 321
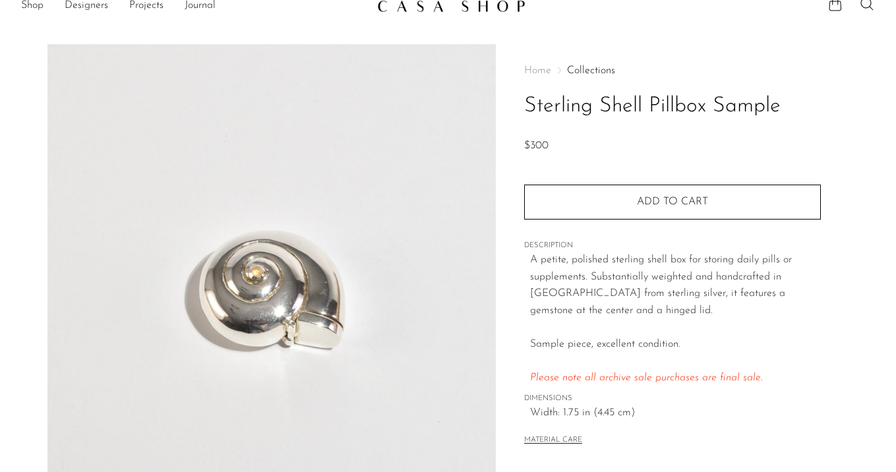
scroll to position [18, 0]
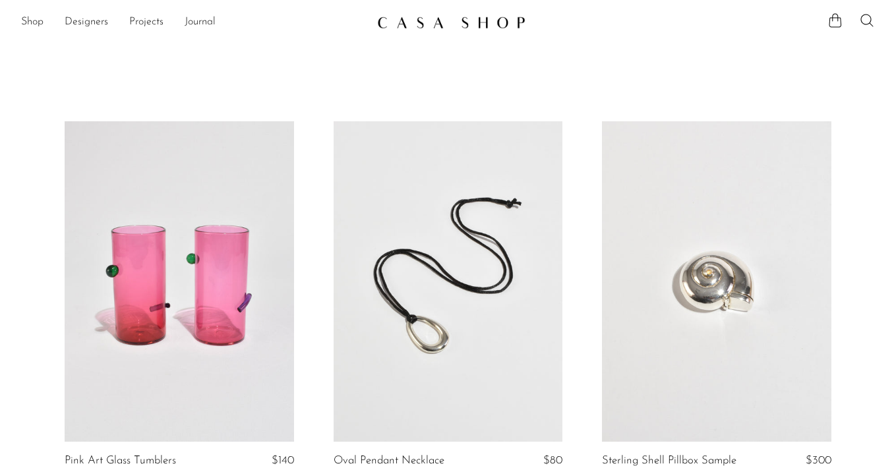
click at [735, 315] on link at bounding box center [717, 281] width 230 height 321
click at [204, 236] on link at bounding box center [180, 281] width 230 height 321
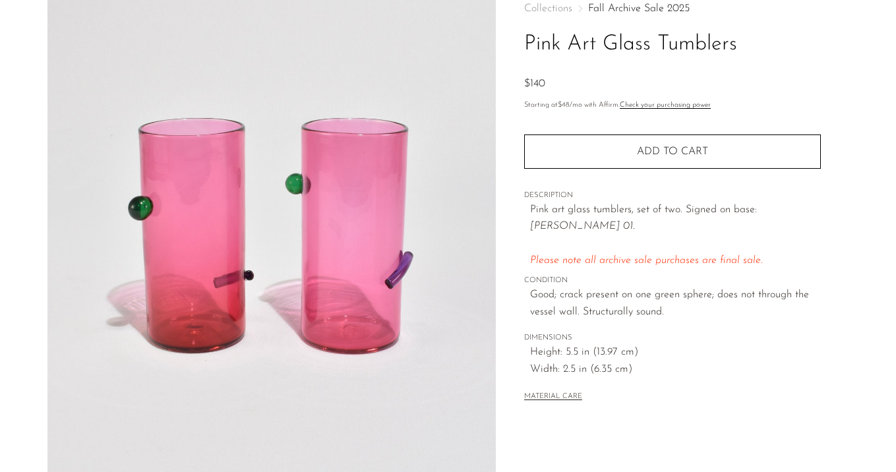
scroll to position [84, 0]
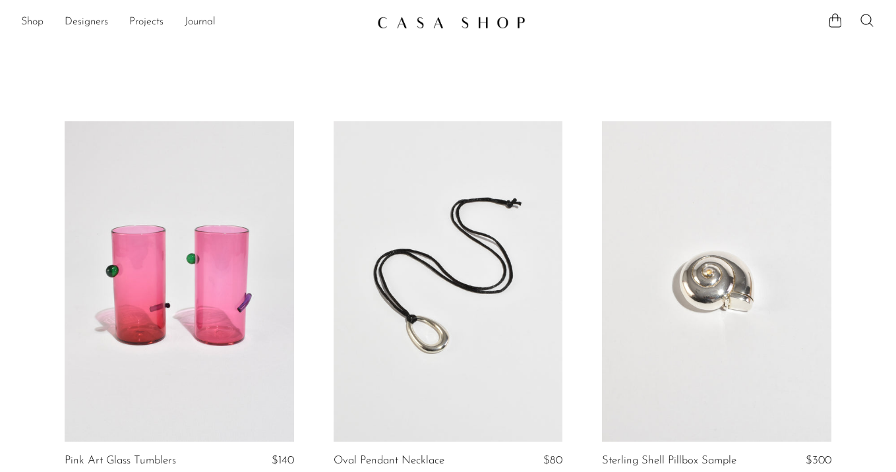
click at [435, 216] on link at bounding box center [449, 281] width 230 height 321
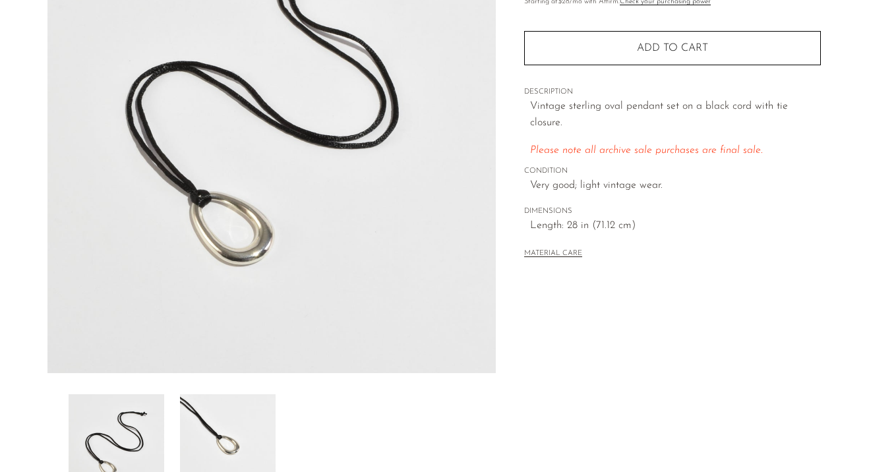
scroll to position [17, 0]
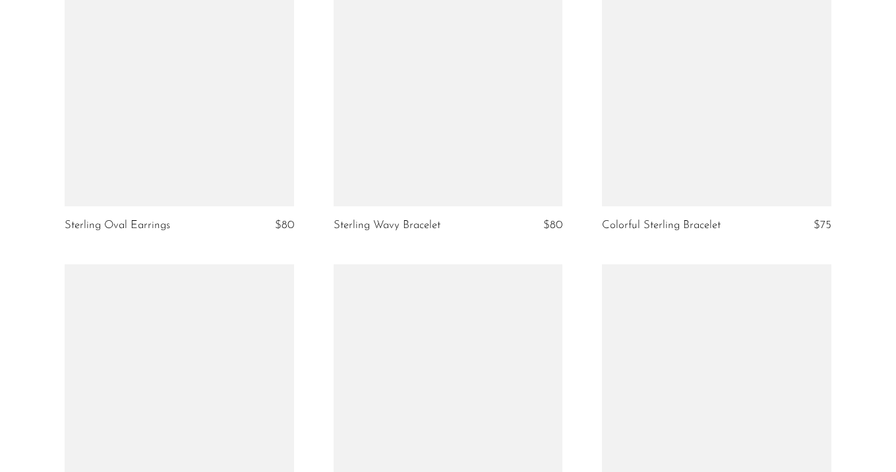
scroll to position [4604, 0]
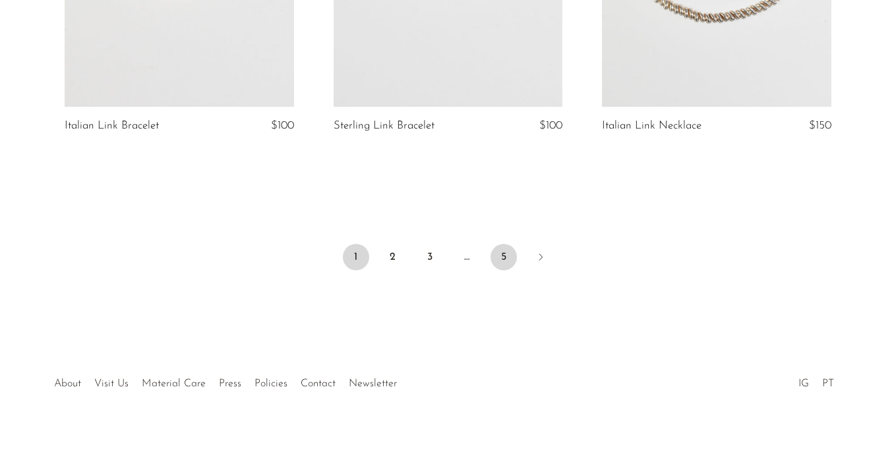
click at [499, 255] on link "5" at bounding box center [504, 257] width 26 height 26
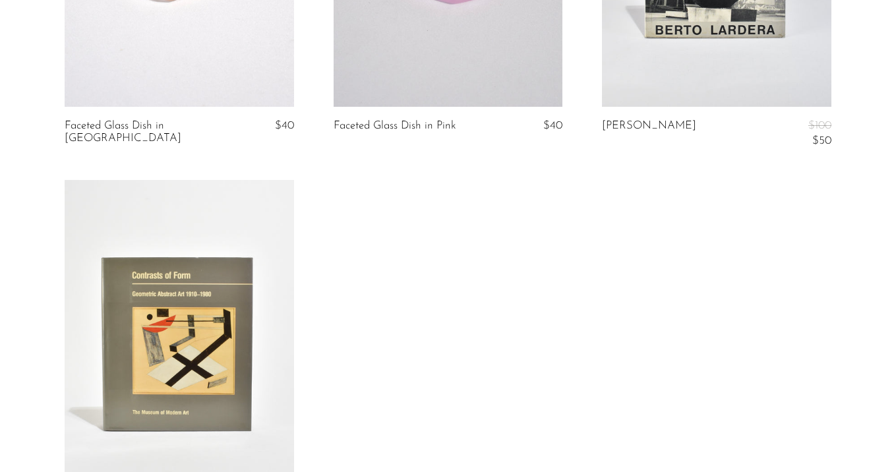
scroll to position [3099, 0]
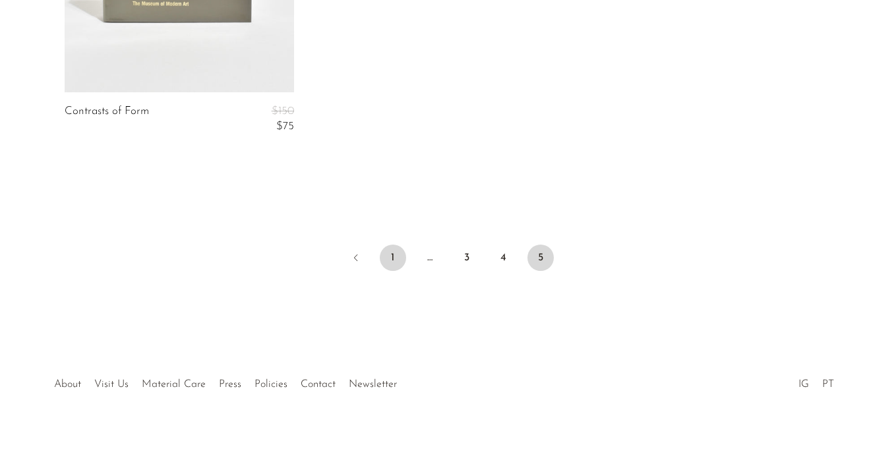
click at [389, 253] on link "1" at bounding box center [393, 258] width 26 height 26
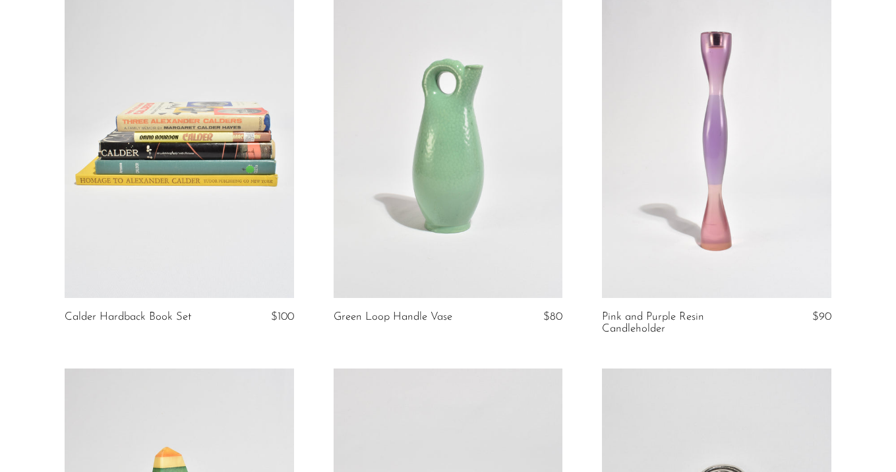
scroll to position [524, 0]
click at [164, 201] on link at bounding box center [180, 136] width 230 height 321
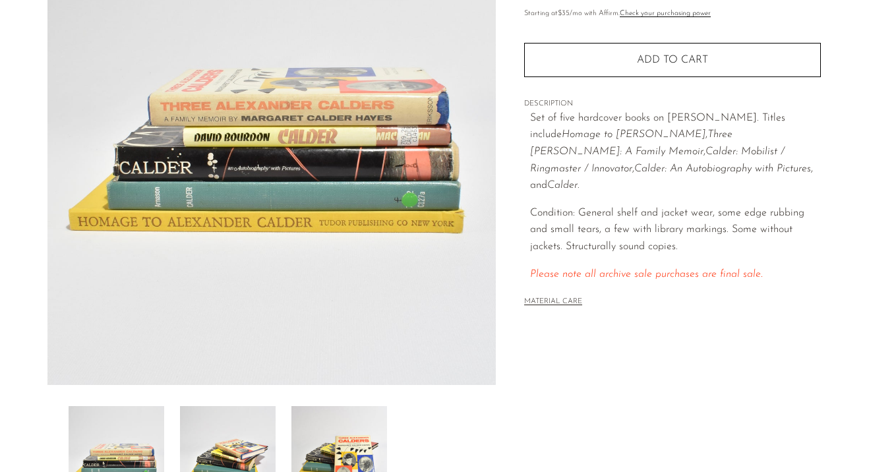
scroll to position [171, 0]
click at [203, 443] on img at bounding box center [228, 459] width 96 height 106
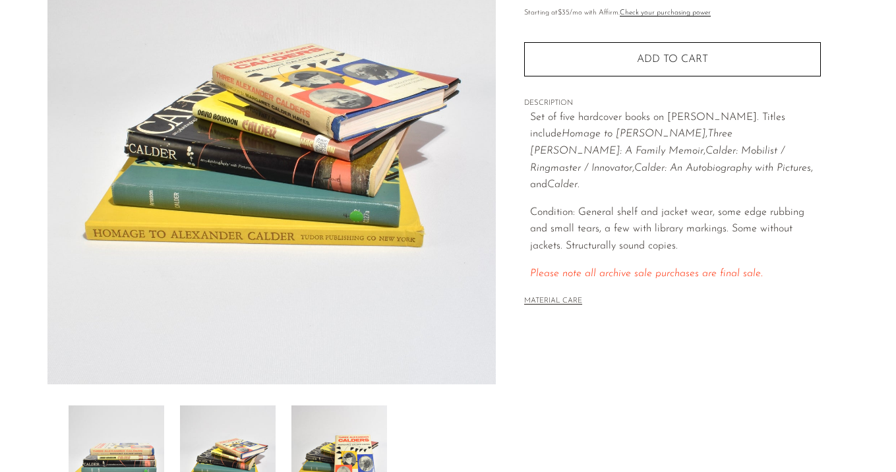
click at [334, 437] on img at bounding box center [340, 459] width 96 height 106
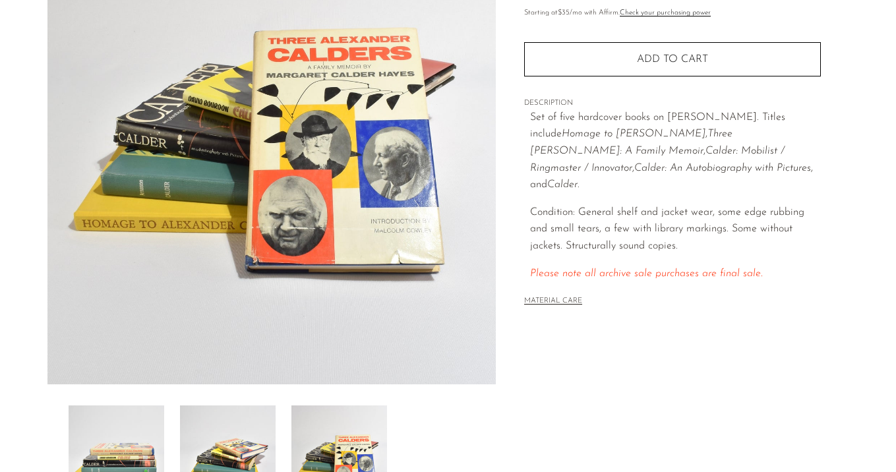
click at [243, 437] on img at bounding box center [228, 459] width 96 height 106
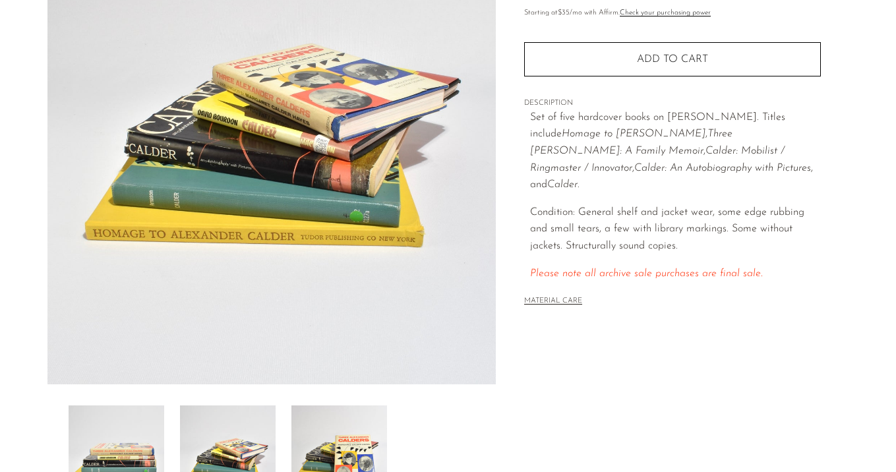
click at [149, 448] on img at bounding box center [117, 459] width 96 height 106
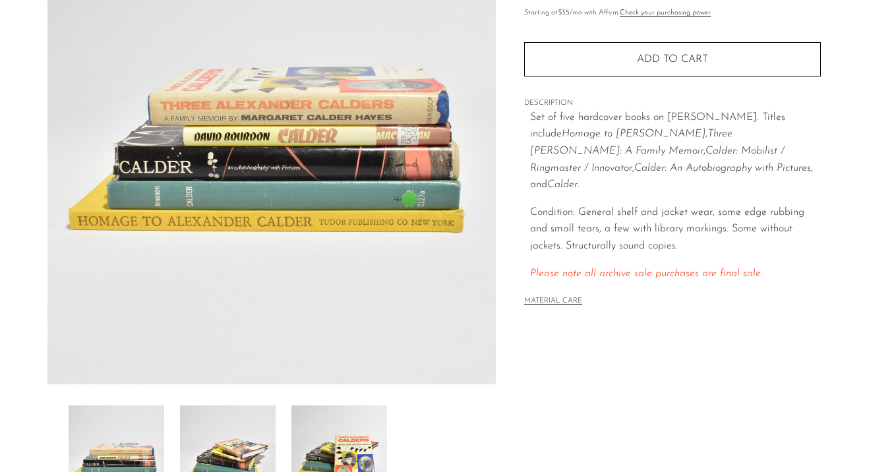
click at [250, 448] on img at bounding box center [228, 459] width 96 height 106
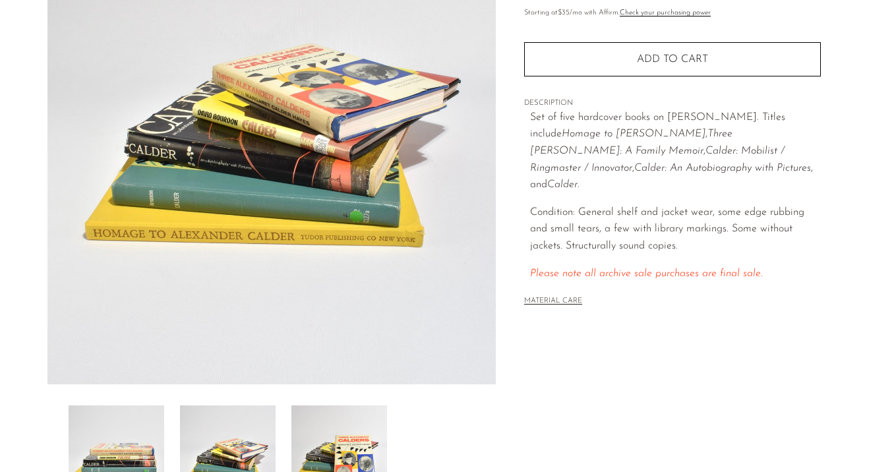
click at [336, 435] on img at bounding box center [340, 459] width 96 height 106
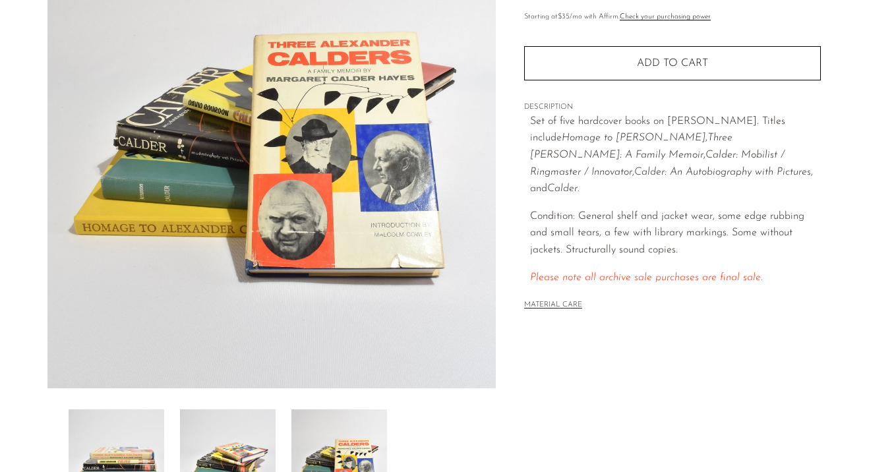
scroll to position [173, 0]
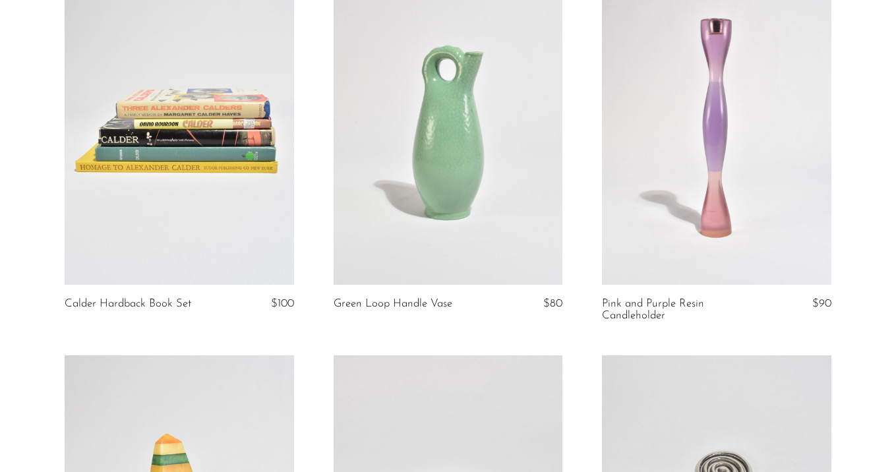
scroll to position [540, 0]
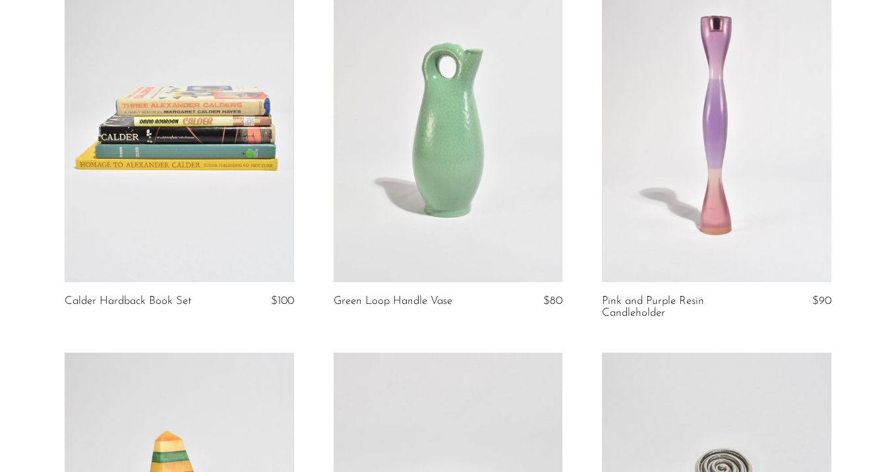
click at [448, 186] on link at bounding box center [449, 121] width 230 height 321
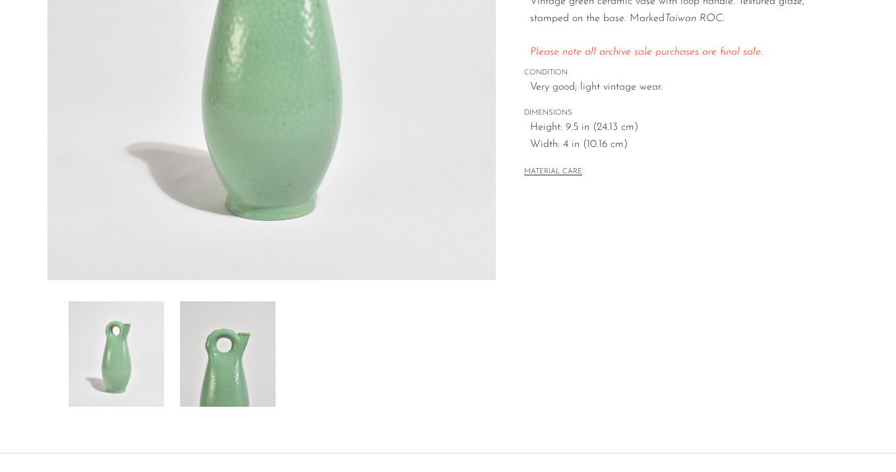
click at [229, 340] on img at bounding box center [228, 354] width 96 height 106
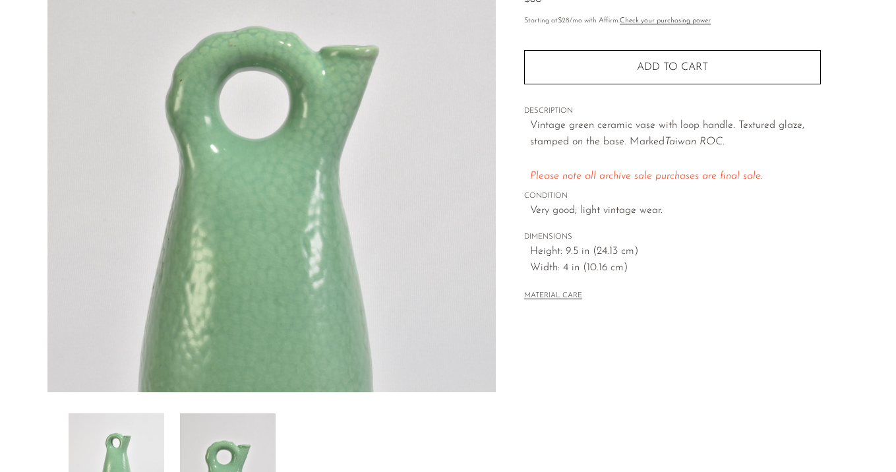
scroll to position [164, 0]
click at [152, 423] on img at bounding box center [117, 466] width 96 height 106
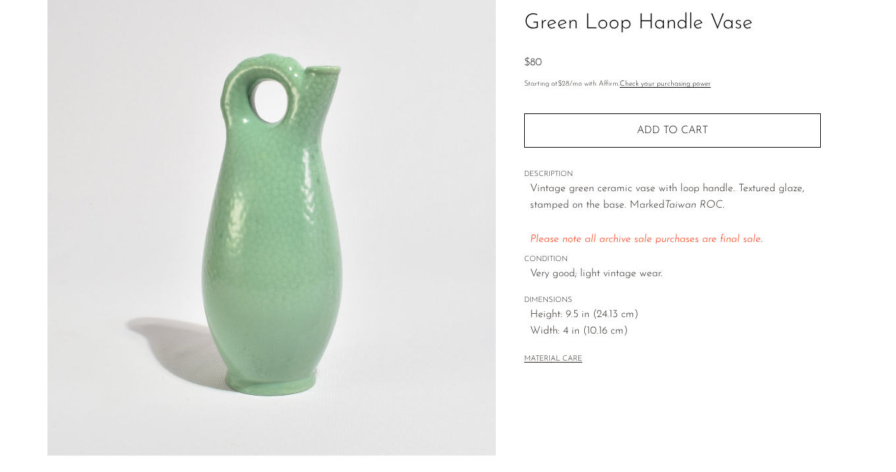
scroll to position [84, 0]
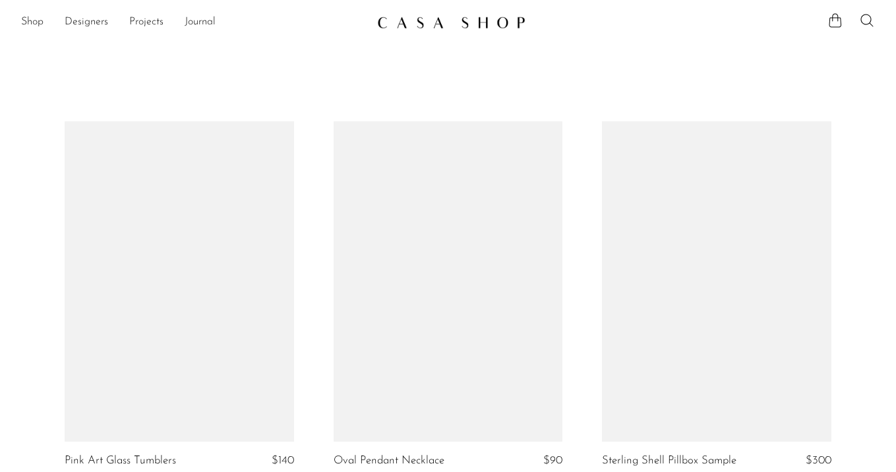
scroll to position [540, 0]
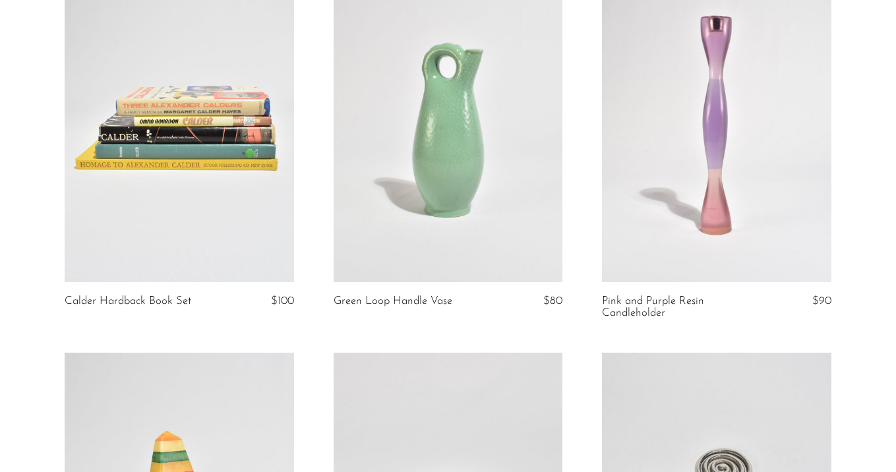
click at [708, 199] on link at bounding box center [717, 121] width 230 height 321
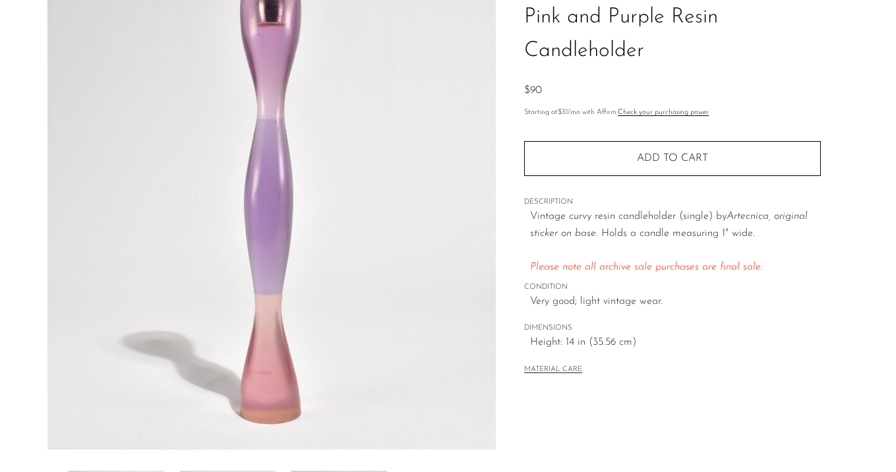
scroll to position [107, 0]
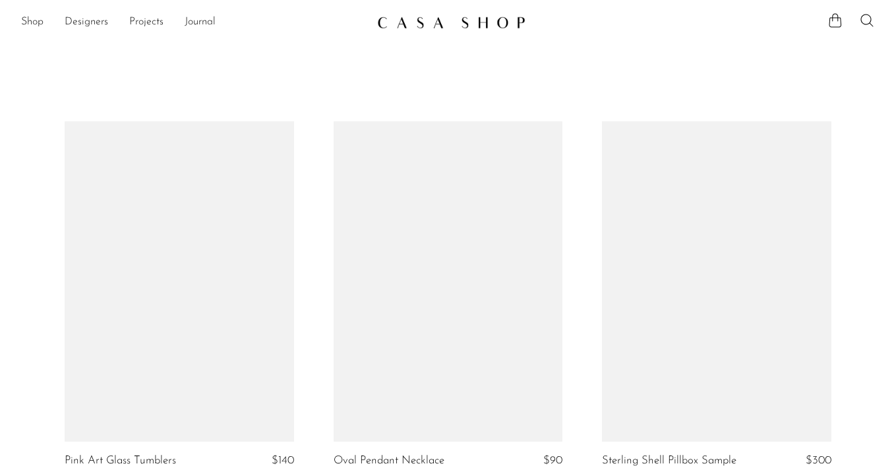
scroll to position [807, 0]
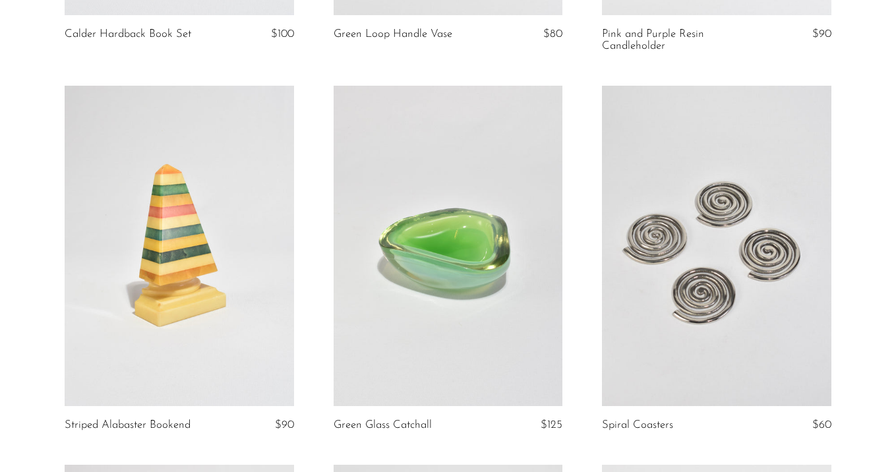
click at [168, 249] on link at bounding box center [180, 246] width 230 height 321
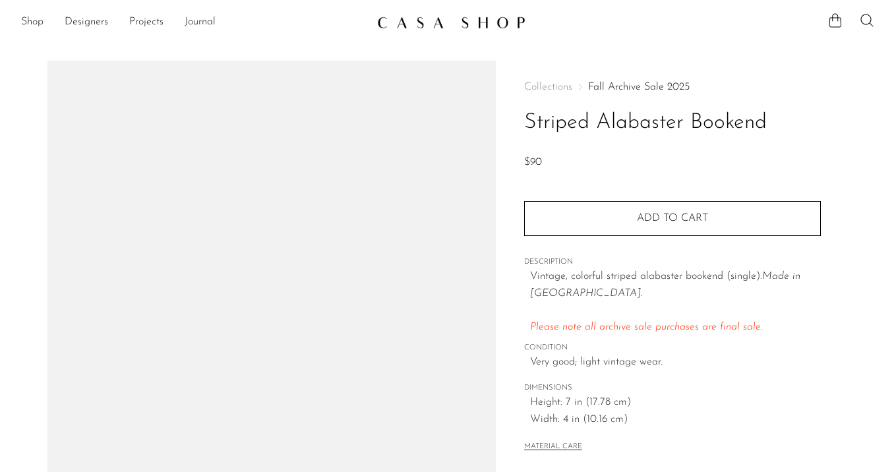
scroll to position [228, 0]
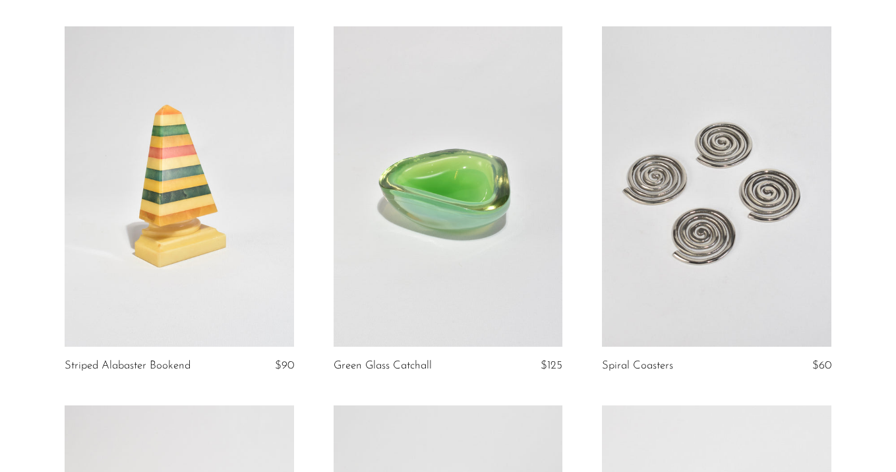
scroll to position [925, 0]
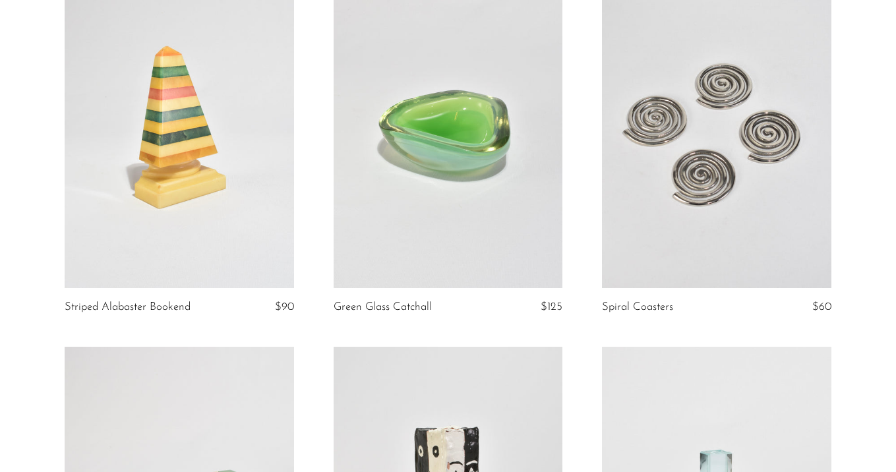
click at [450, 197] on link at bounding box center [449, 128] width 230 height 321
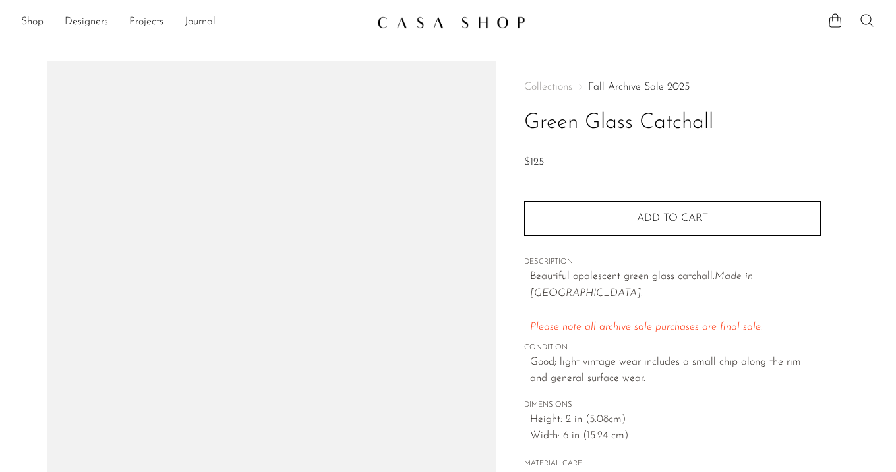
scroll to position [195, 0]
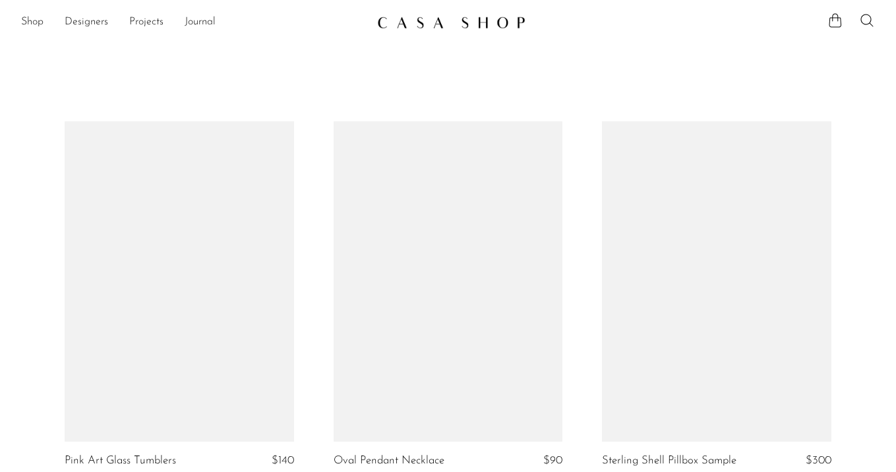
scroll to position [925, 0]
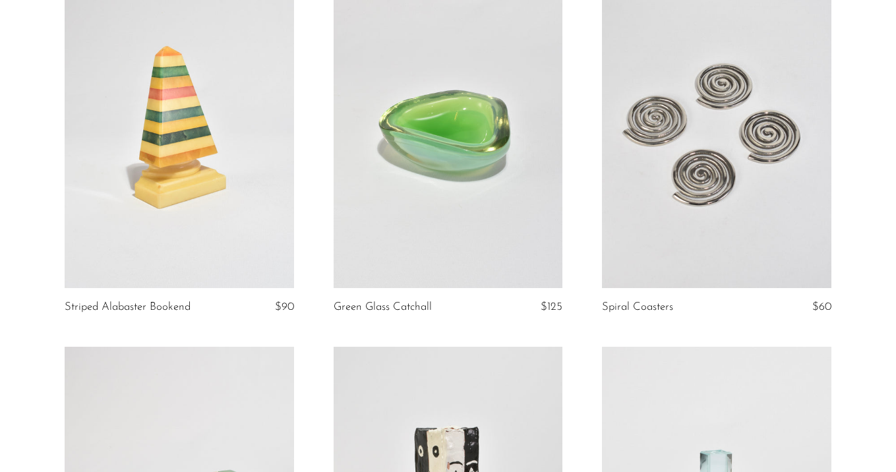
click at [476, 159] on link at bounding box center [449, 128] width 230 height 321
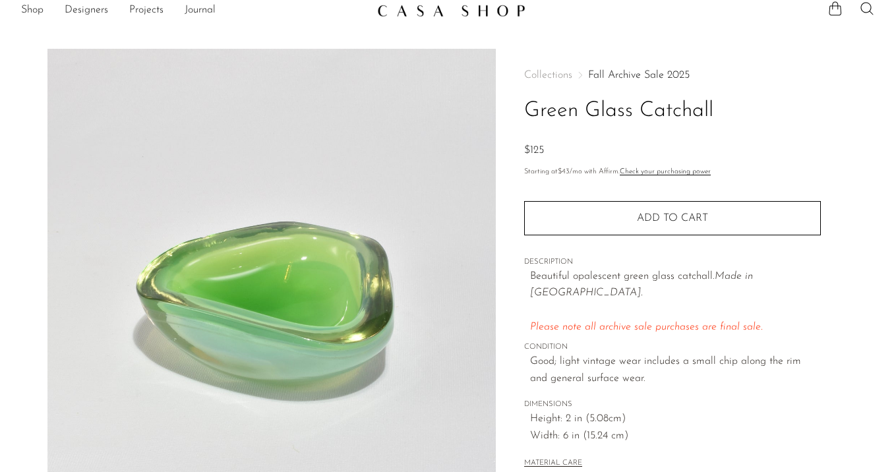
scroll to position [13, 0]
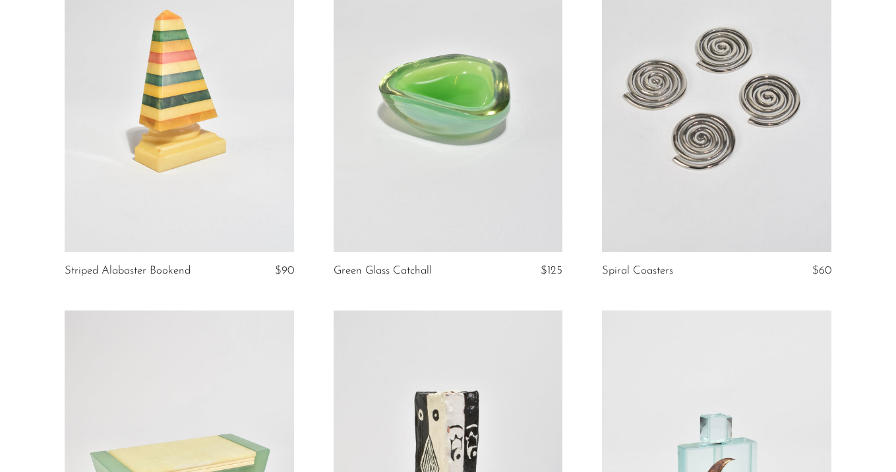
scroll to position [962, 0]
click at [705, 166] on link at bounding box center [717, 91] width 230 height 321
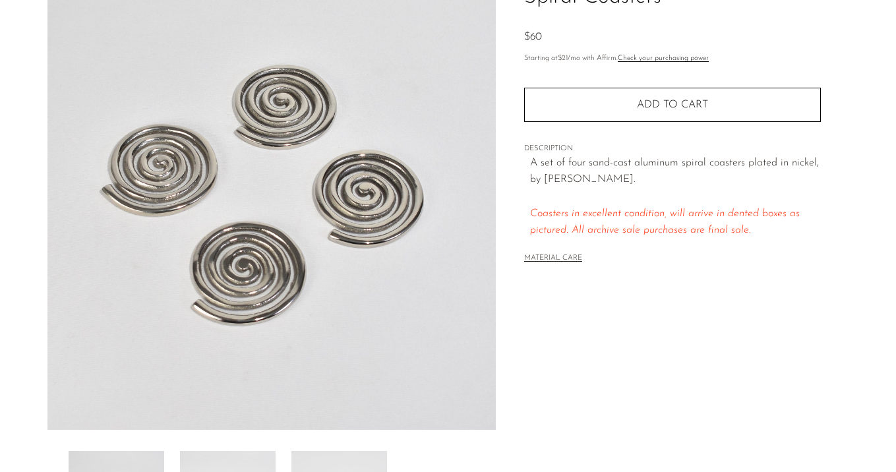
scroll to position [159, 0]
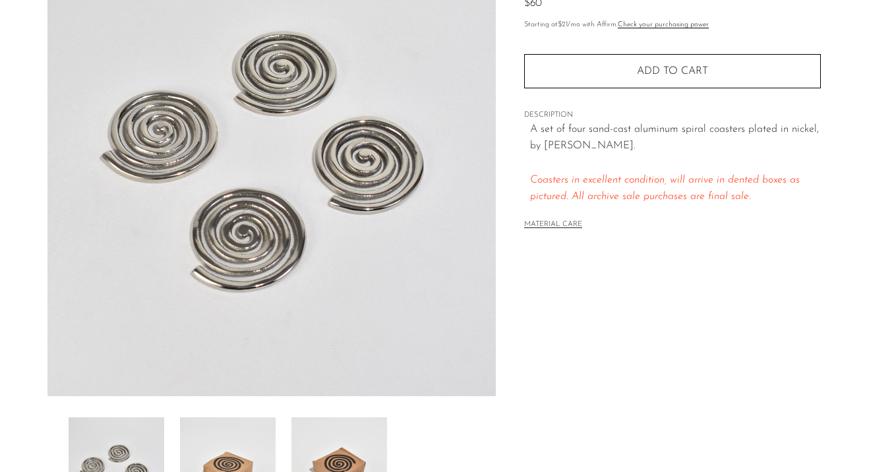
click at [270, 437] on img at bounding box center [228, 470] width 96 height 106
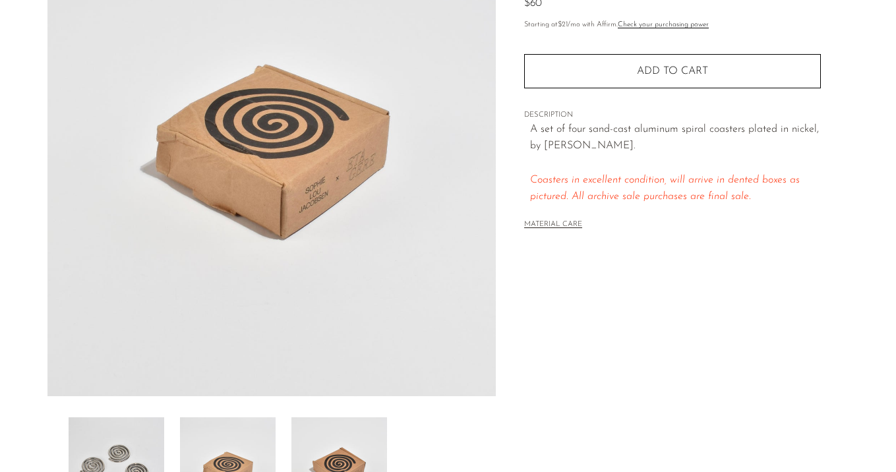
click at [321, 442] on img at bounding box center [340, 470] width 96 height 106
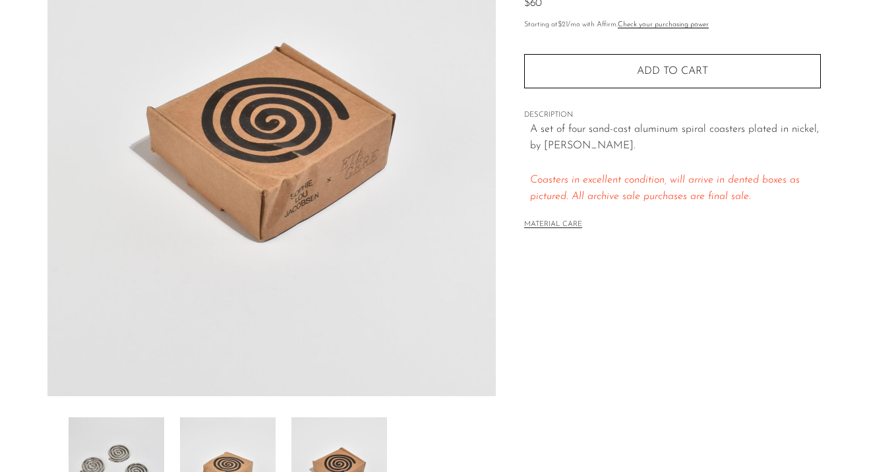
click at [234, 445] on img at bounding box center [228, 470] width 96 height 106
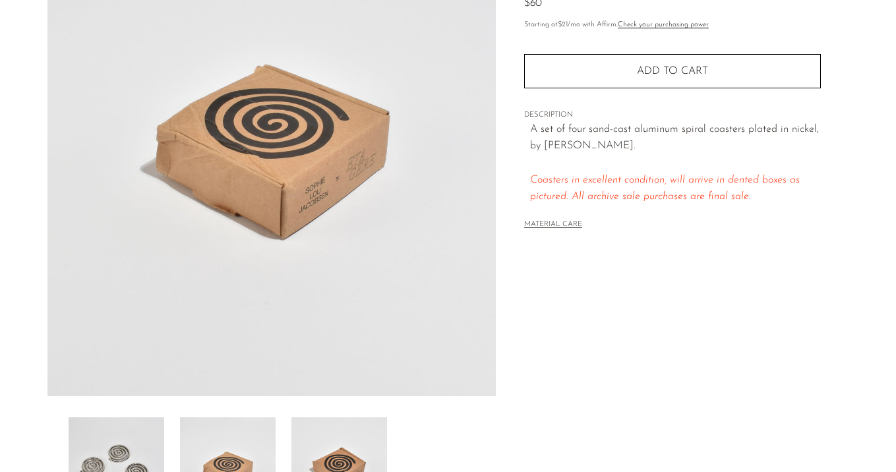
click at [140, 437] on img at bounding box center [117, 470] width 96 height 106
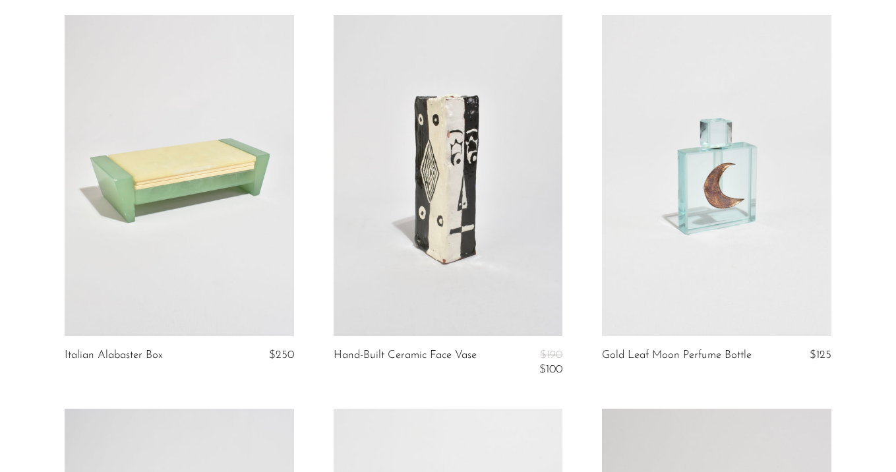
scroll to position [1267, 0]
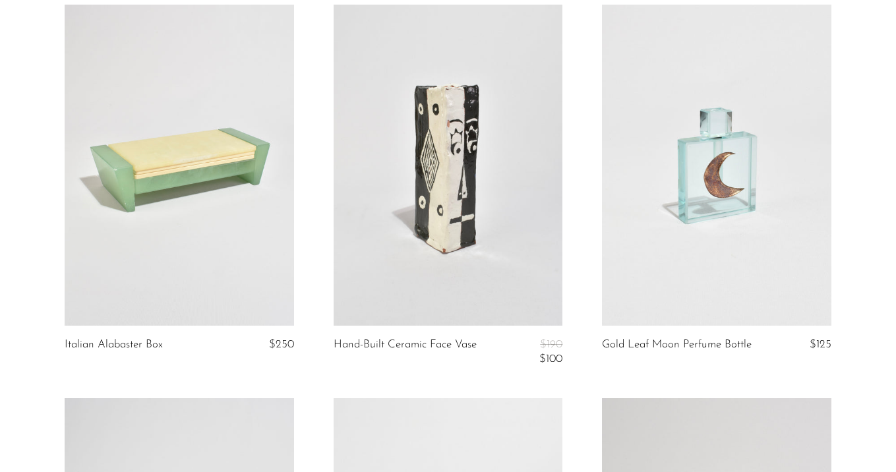
click at [270, 178] on link at bounding box center [180, 165] width 230 height 321
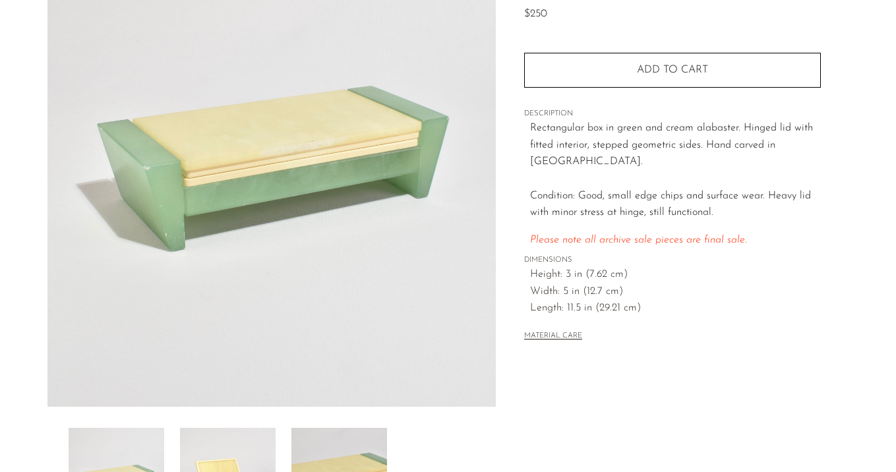
scroll to position [242, 0]
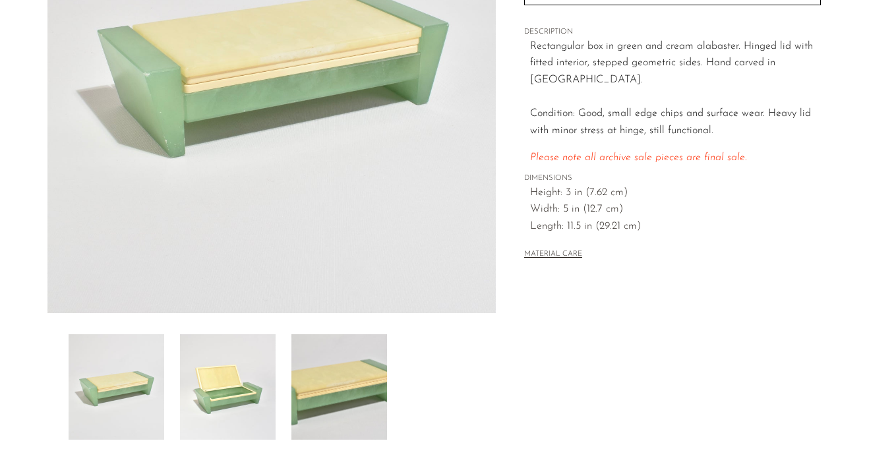
click at [217, 358] on img at bounding box center [228, 387] width 96 height 106
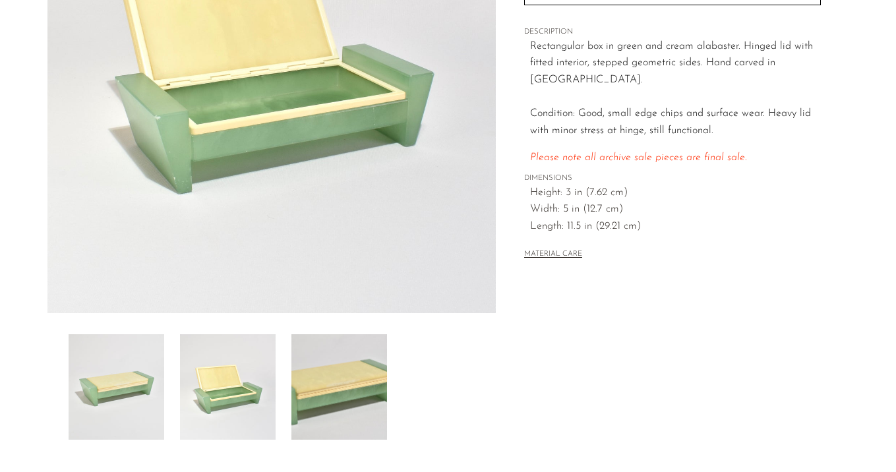
click at [348, 377] on img at bounding box center [340, 387] width 96 height 106
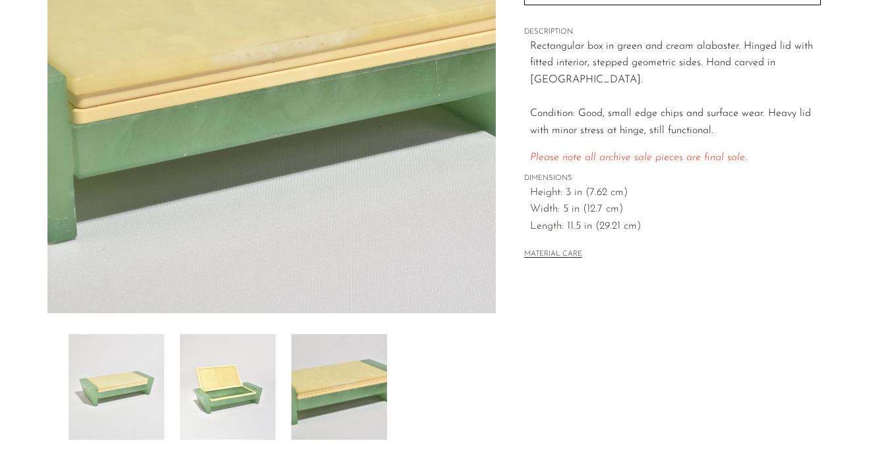
click at [260, 377] on img at bounding box center [228, 387] width 96 height 106
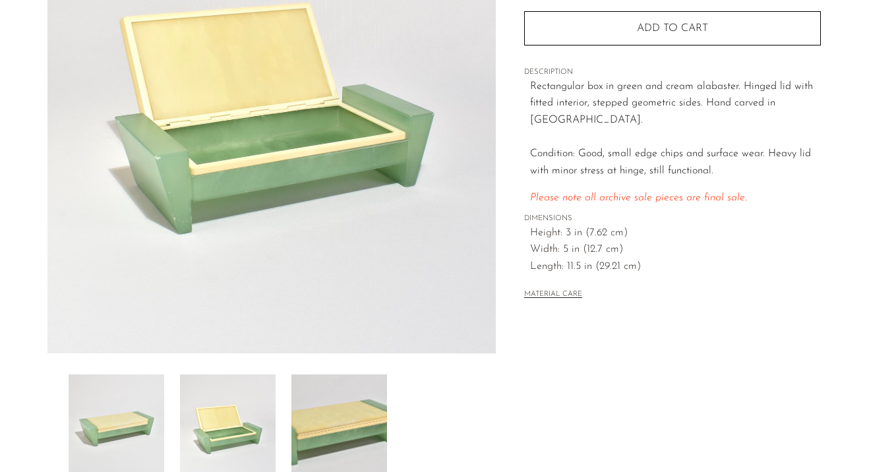
scroll to position [197, 0]
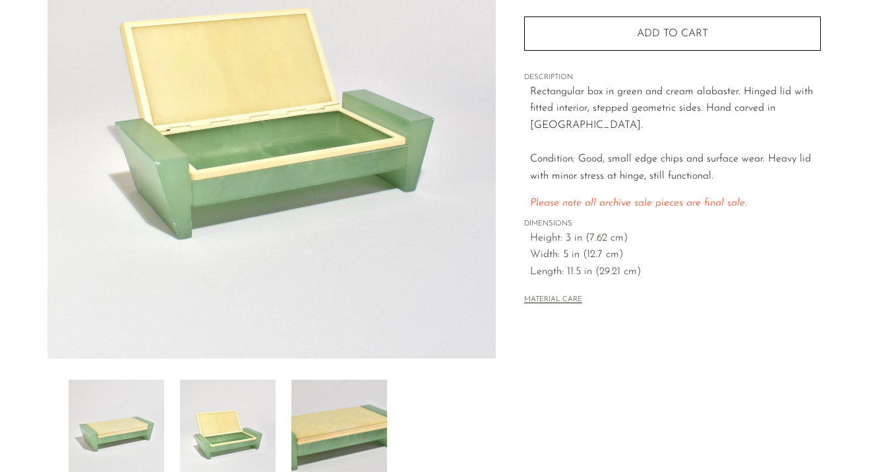
click at [164, 419] on img at bounding box center [117, 433] width 96 height 106
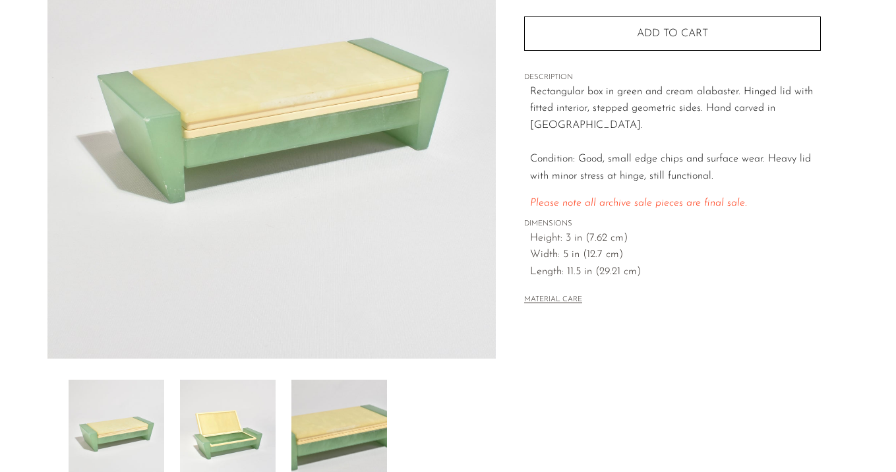
scroll to position [164, 0]
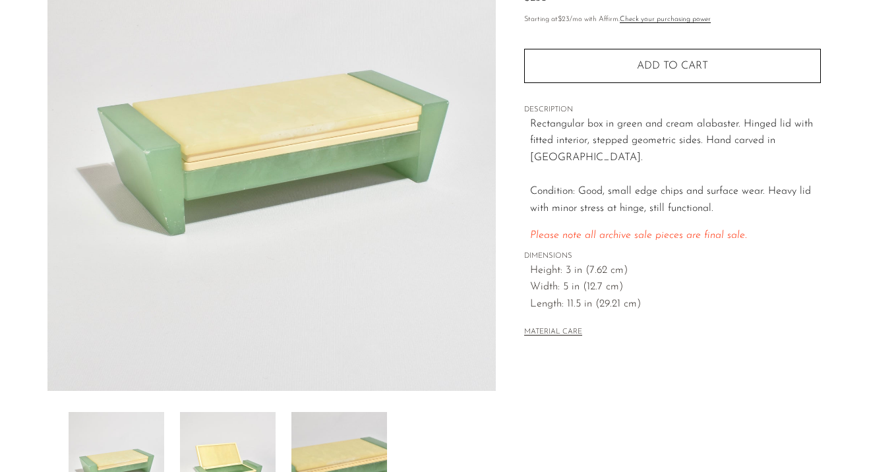
click at [226, 435] on img at bounding box center [228, 465] width 96 height 106
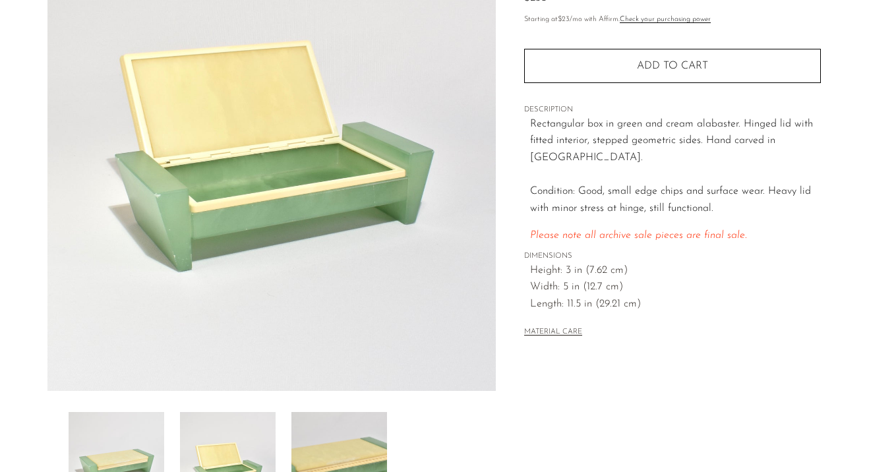
click at [340, 440] on img at bounding box center [340, 465] width 96 height 106
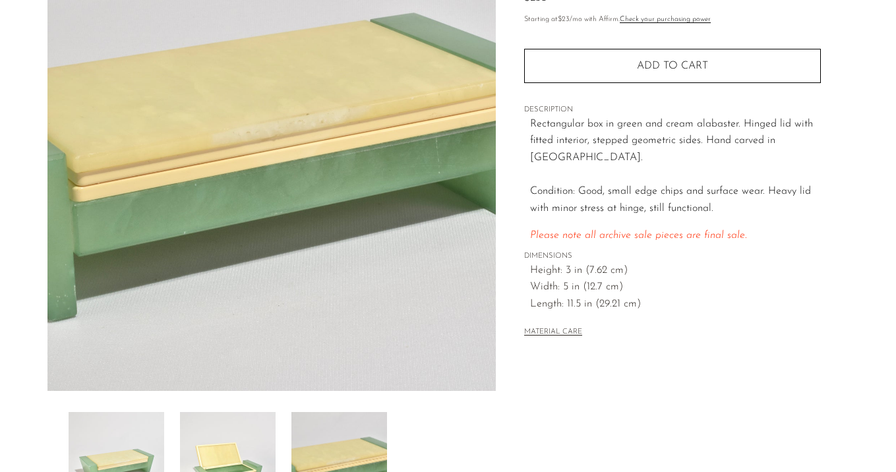
click at [230, 430] on img at bounding box center [228, 465] width 96 height 106
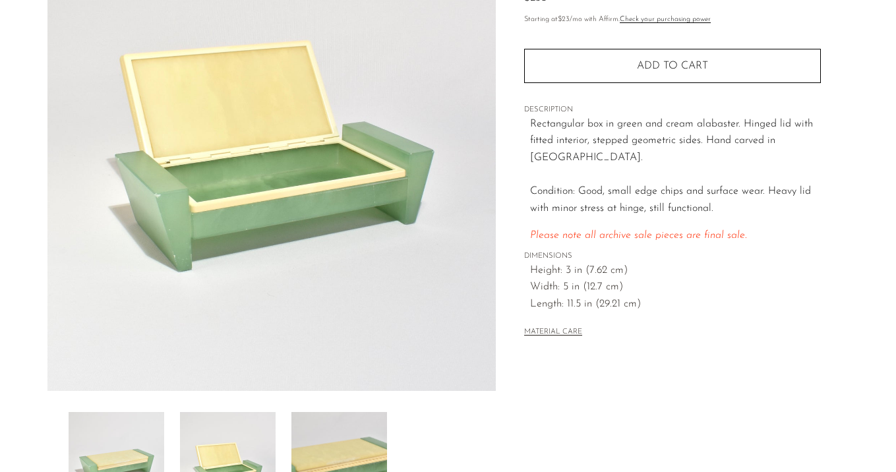
click at [127, 435] on img at bounding box center [117, 465] width 96 height 106
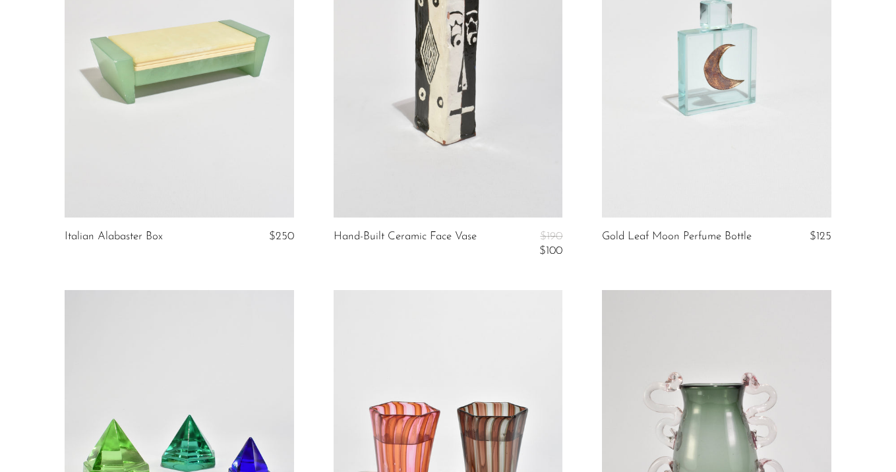
scroll to position [1386, 0]
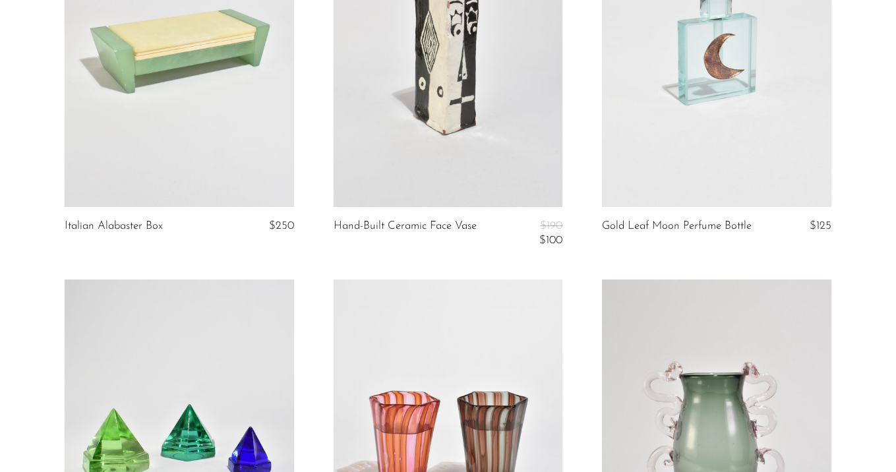
click at [439, 140] on link at bounding box center [449, 46] width 230 height 321
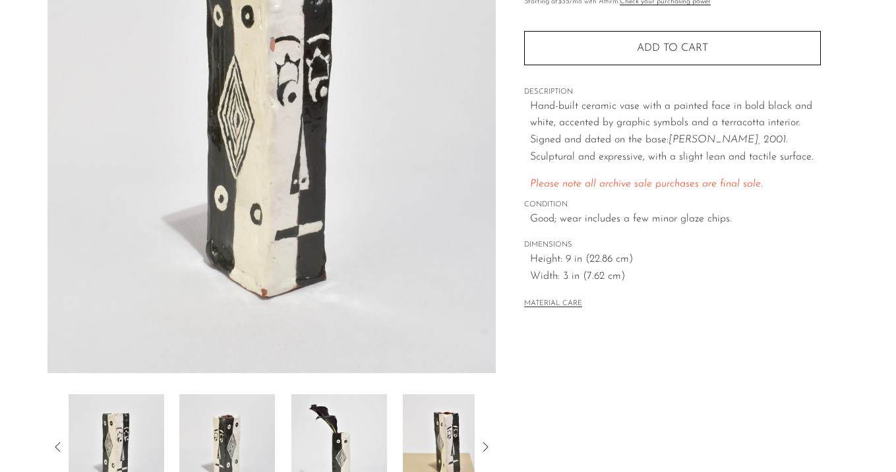
scroll to position [183, 0]
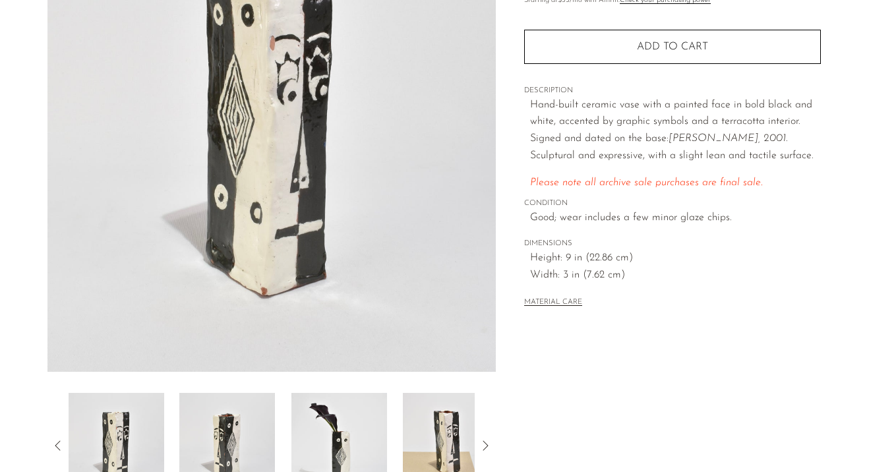
click at [241, 431] on img at bounding box center [227, 446] width 96 height 106
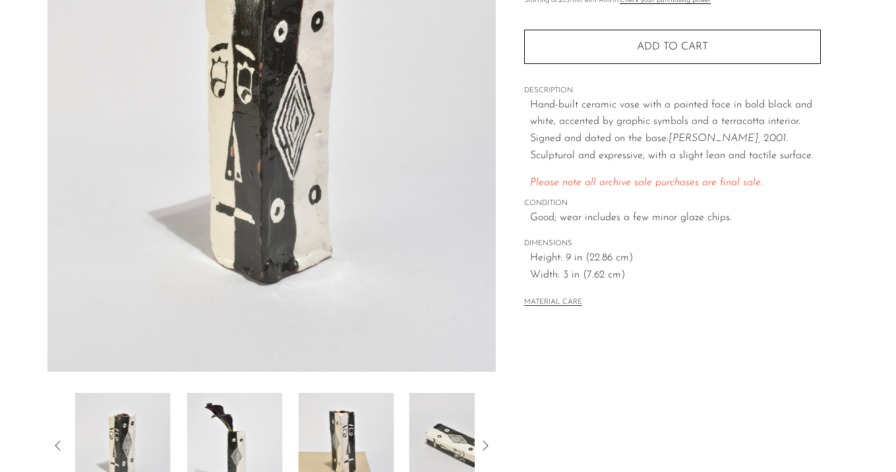
click at [241, 431] on img at bounding box center [235, 446] width 96 height 106
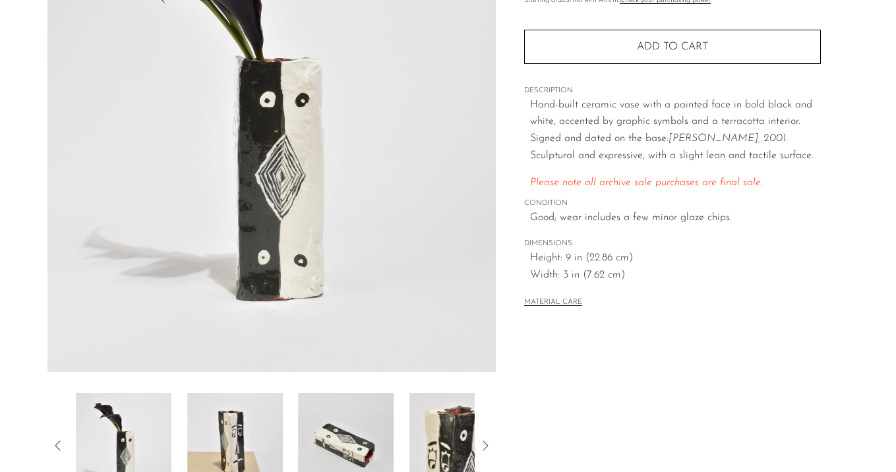
click at [241, 431] on img at bounding box center [235, 446] width 96 height 106
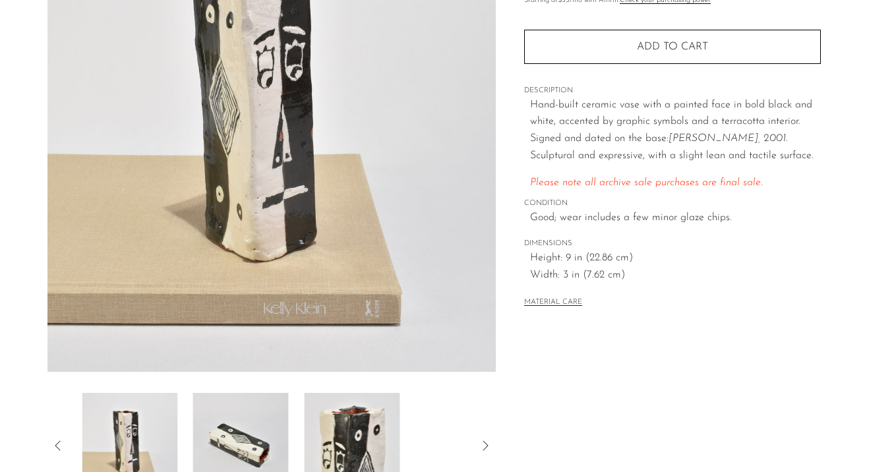
click at [241, 431] on img at bounding box center [241, 446] width 96 height 106
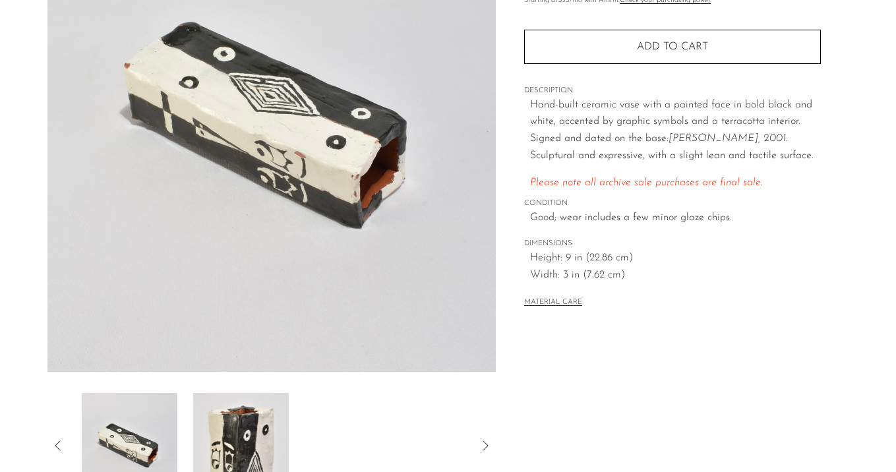
click at [241, 431] on img at bounding box center [241, 446] width 96 height 106
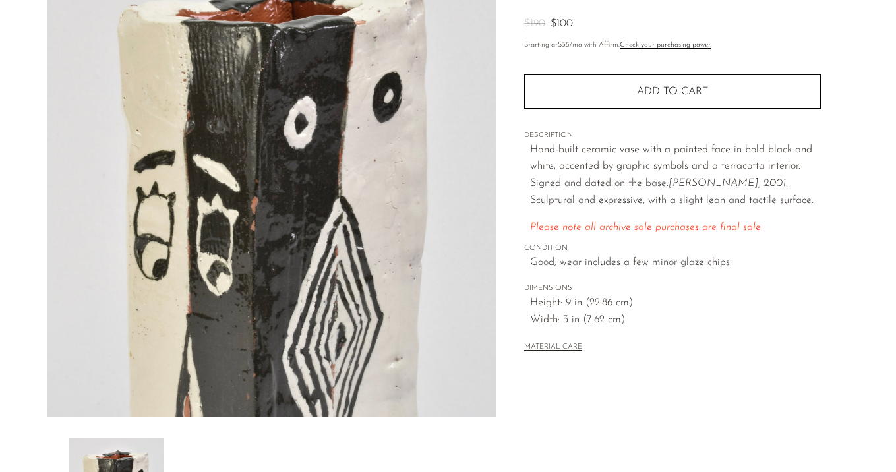
scroll to position [138, 0]
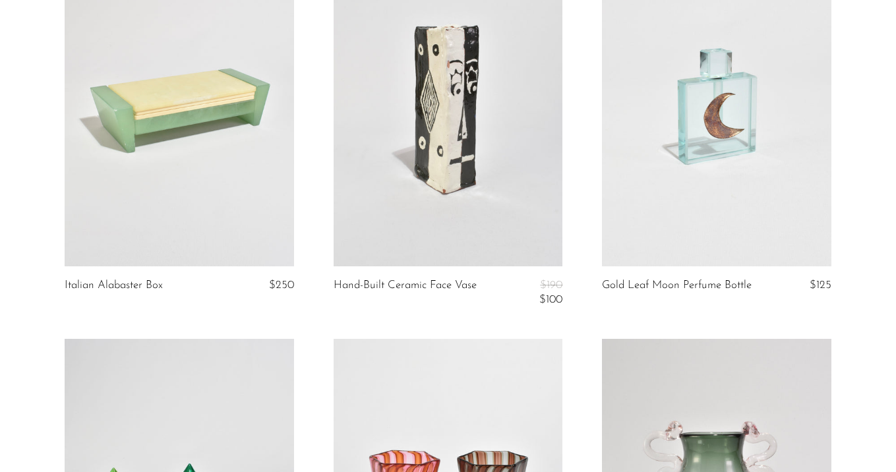
scroll to position [1329, 0]
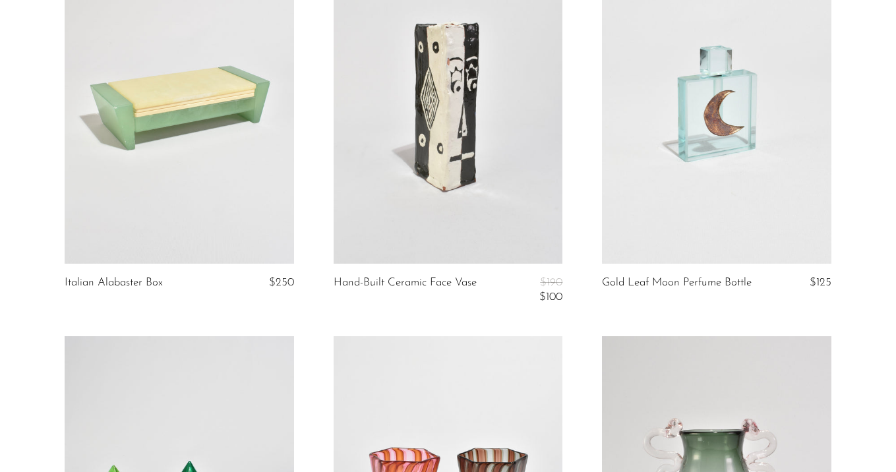
click at [621, 212] on link at bounding box center [717, 103] width 230 height 321
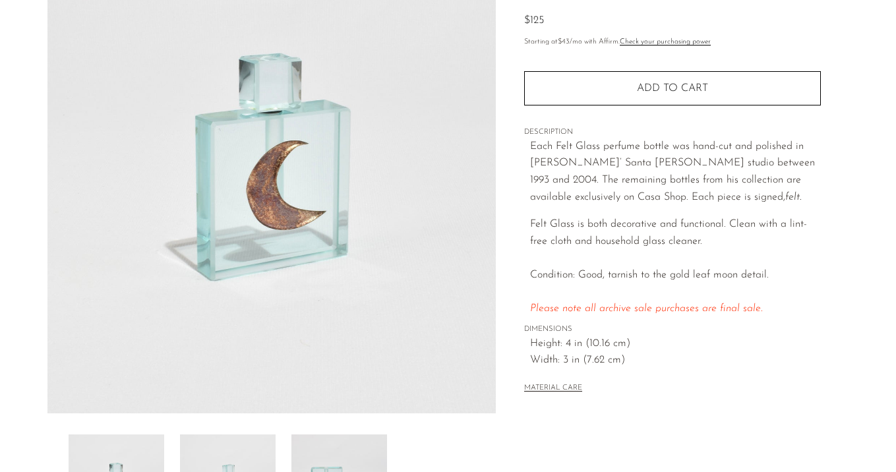
scroll to position [166, 0]
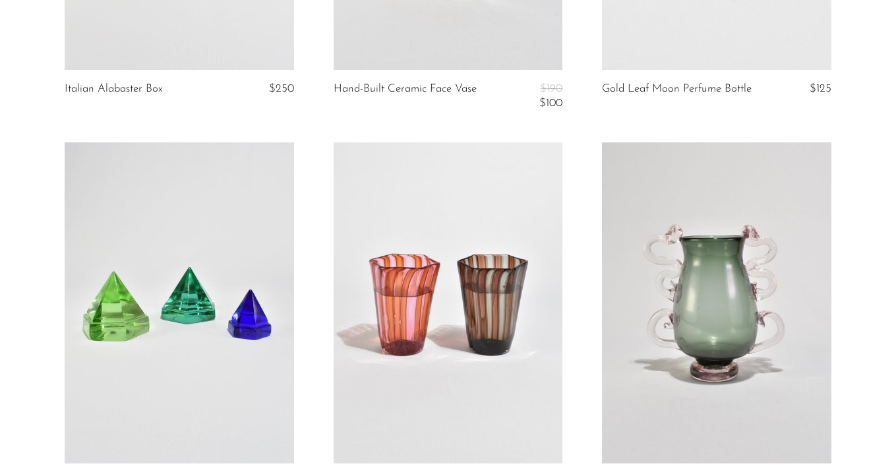
scroll to position [1634, 0]
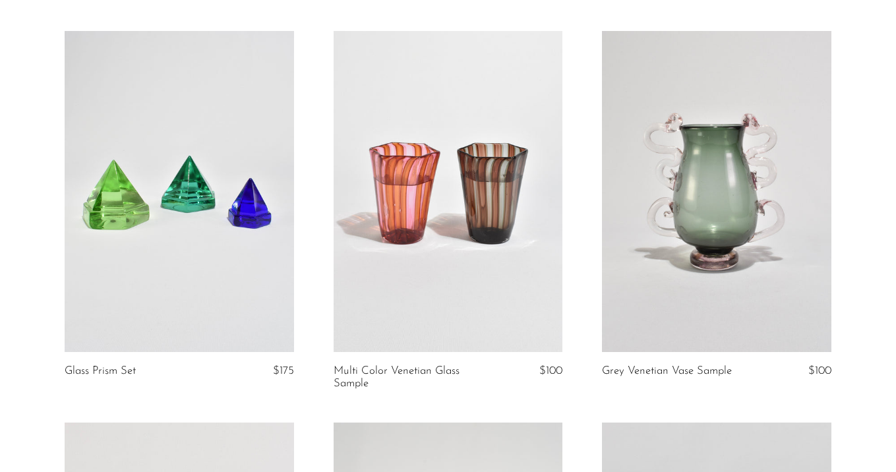
click at [183, 222] on link at bounding box center [180, 191] width 230 height 321
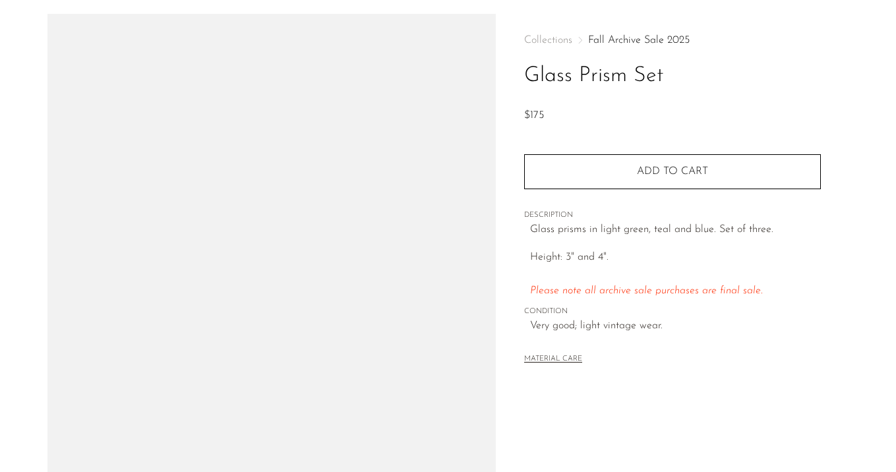
scroll to position [75, 0]
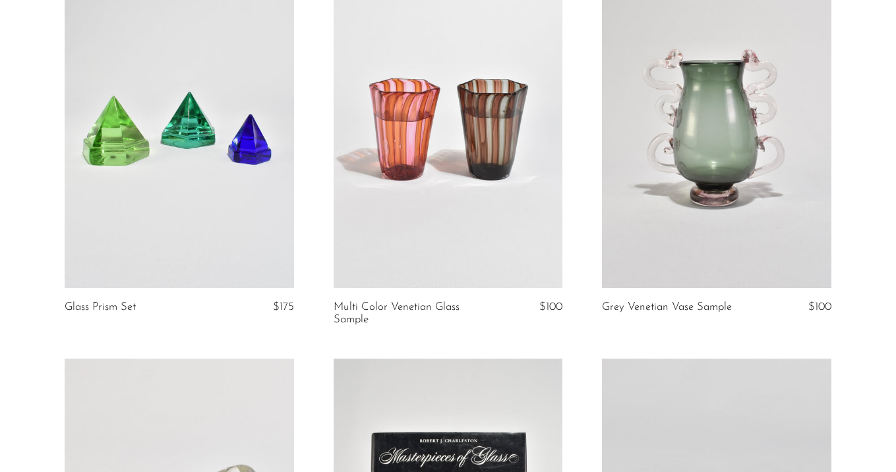
scroll to position [1699, 0]
click at [451, 197] on link at bounding box center [449, 126] width 230 height 321
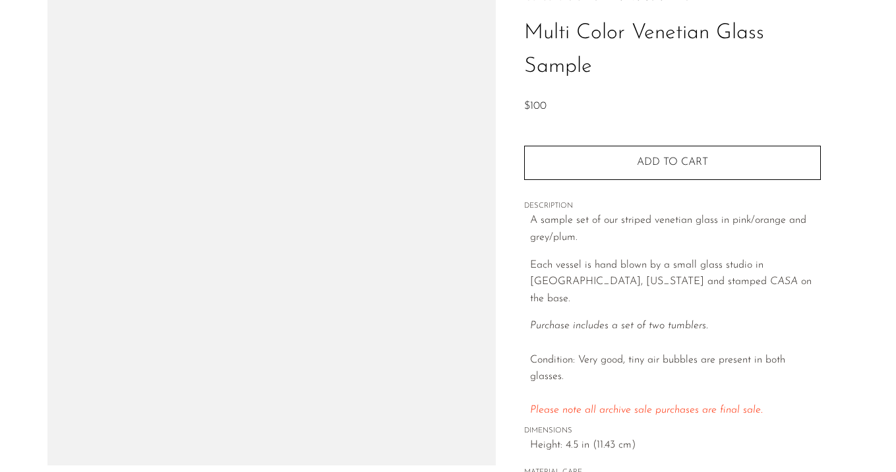
scroll to position [189, 0]
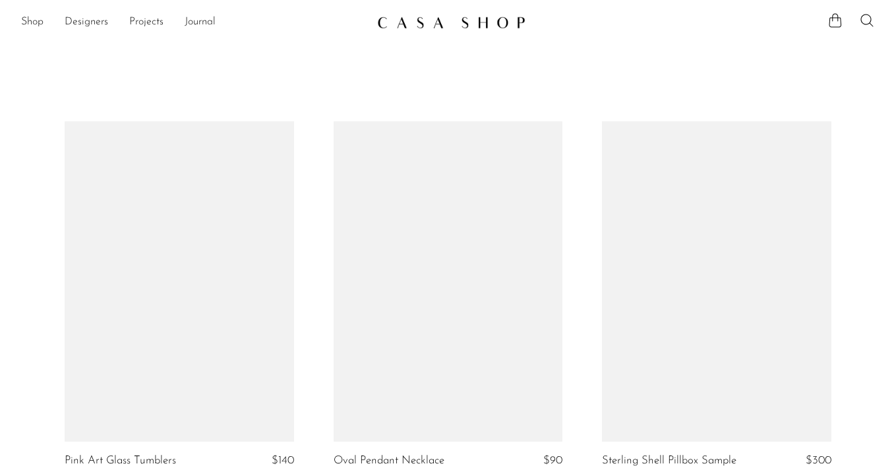
scroll to position [1699, 0]
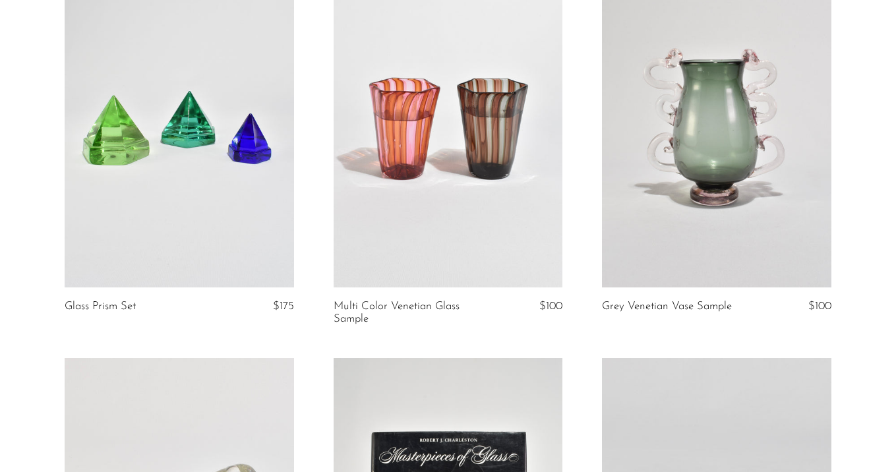
click at [494, 183] on link at bounding box center [449, 126] width 230 height 321
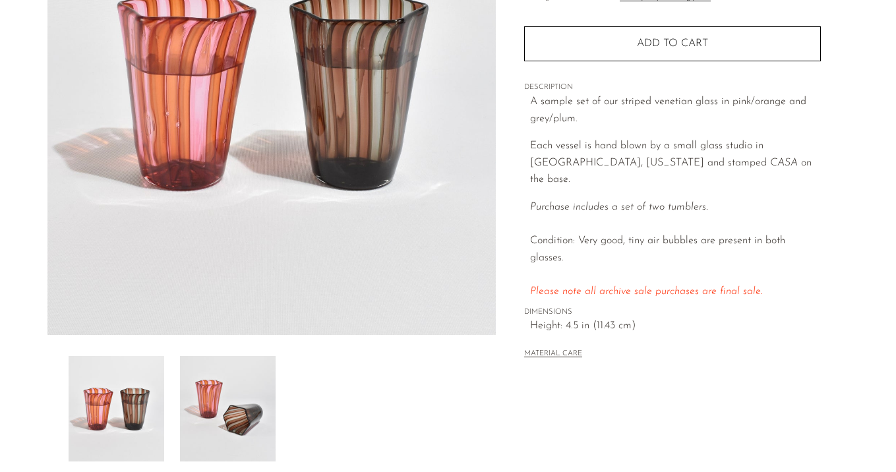
scroll to position [222, 0]
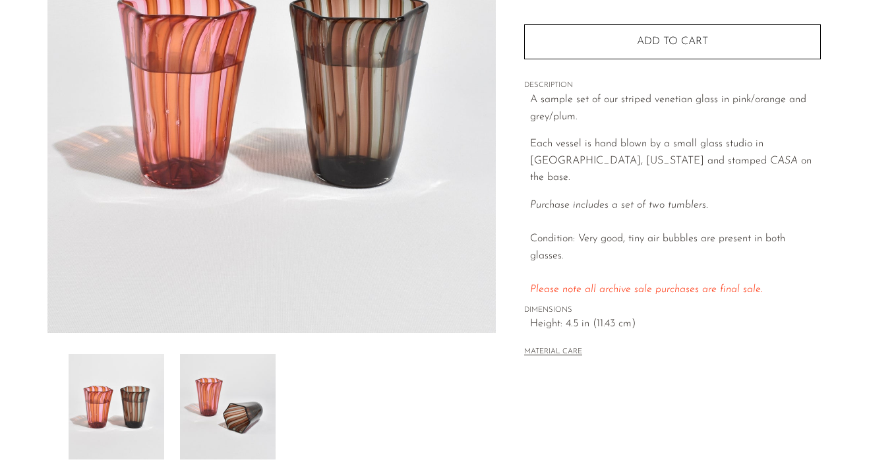
click at [202, 388] on img at bounding box center [228, 407] width 96 height 106
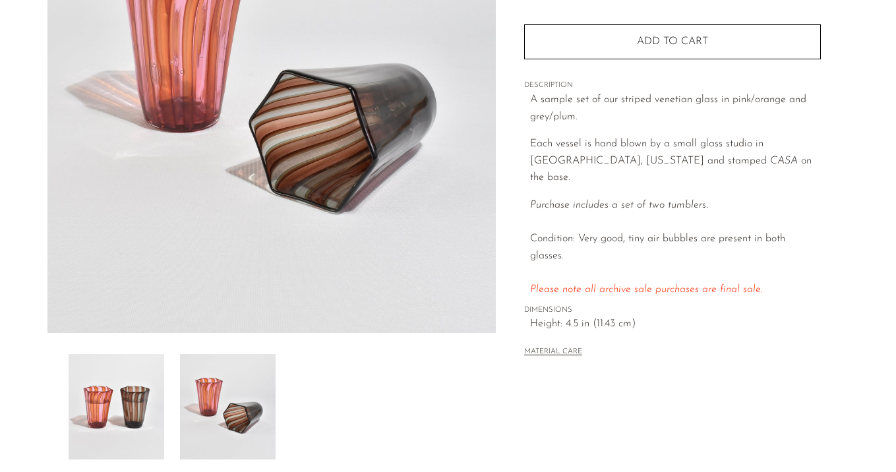
click at [114, 385] on img at bounding box center [117, 407] width 96 height 106
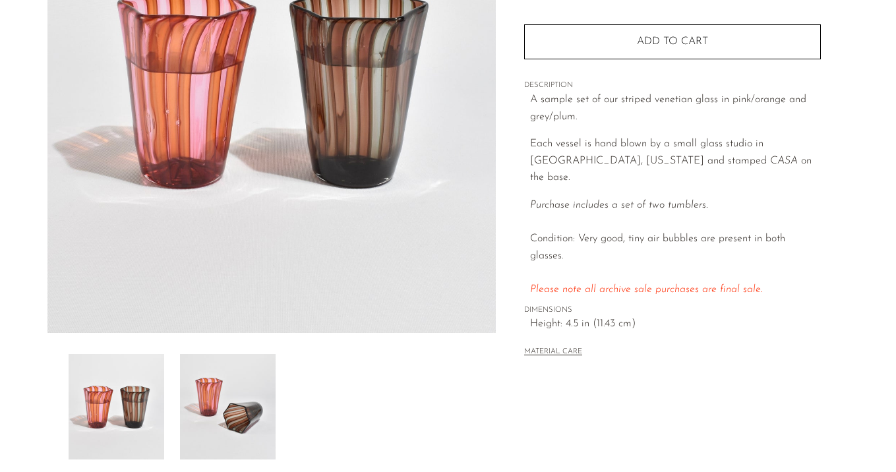
scroll to position [67, 0]
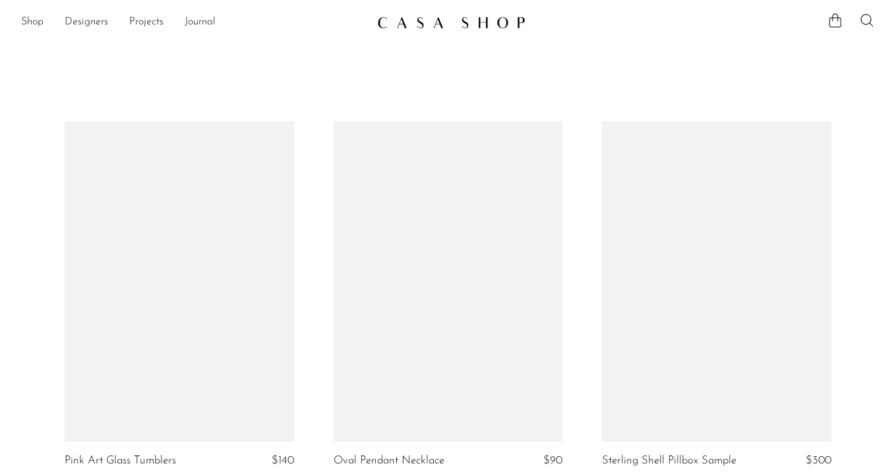
scroll to position [1699, 0]
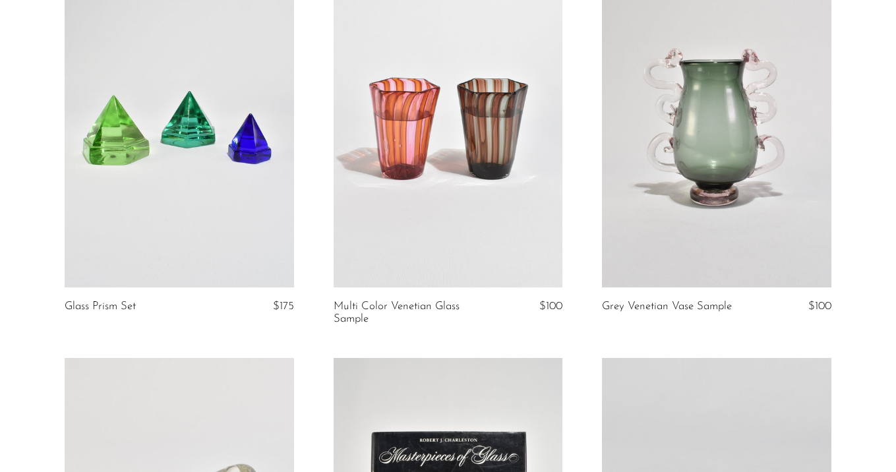
click at [671, 200] on link at bounding box center [717, 126] width 230 height 321
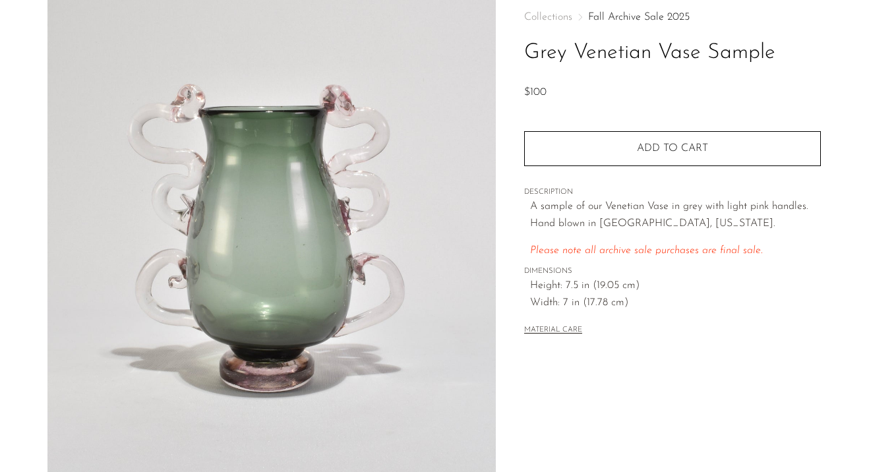
scroll to position [177, 0]
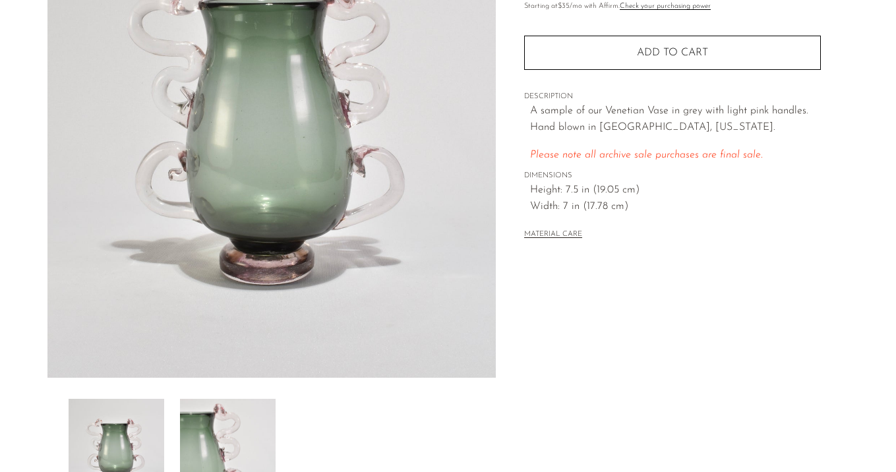
click at [239, 414] on img at bounding box center [228, 452] width 96 height 106
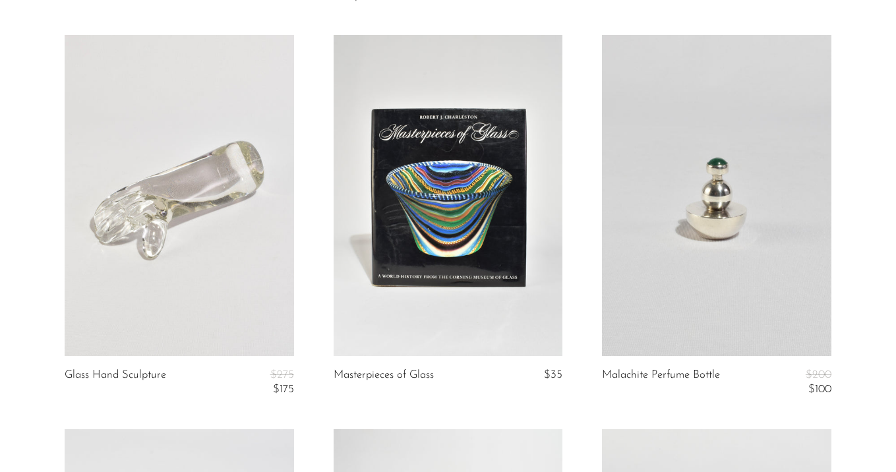
scroll to position [2027, 0]
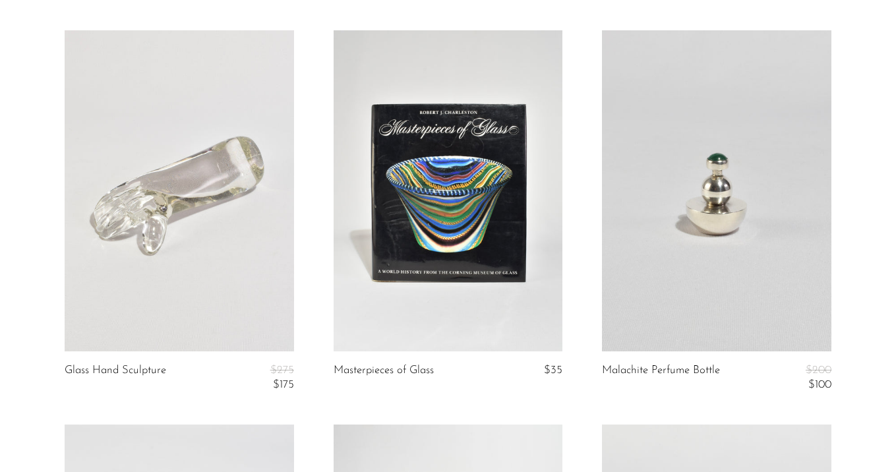
click at [196, 177] on link at bounding box center [180, 190] width 230 height 321
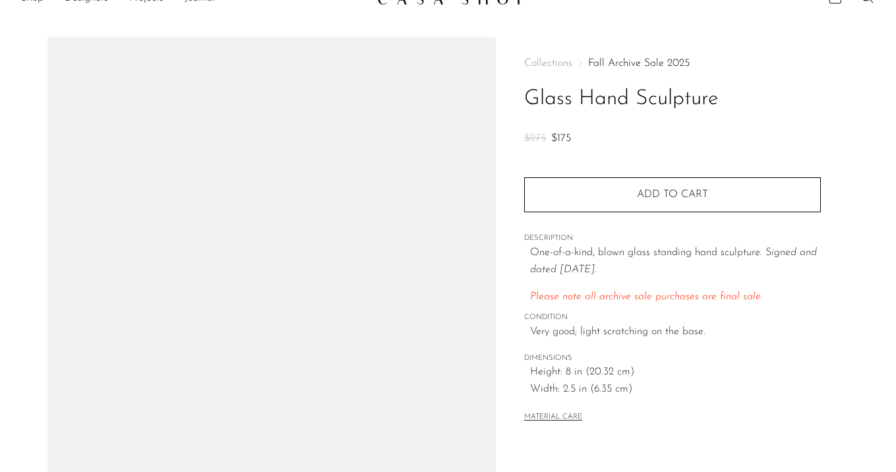
scroll to position [172, 0]
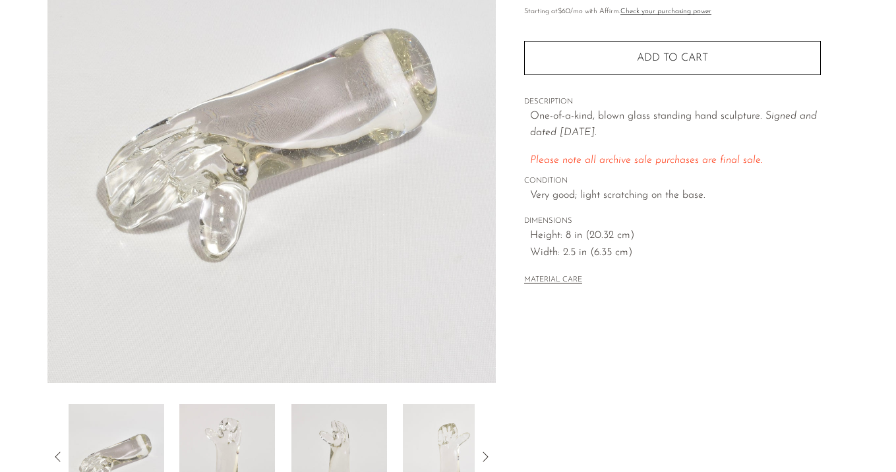
click at [236, 440] on img at bounding box center [227, 457] width 96 height 106
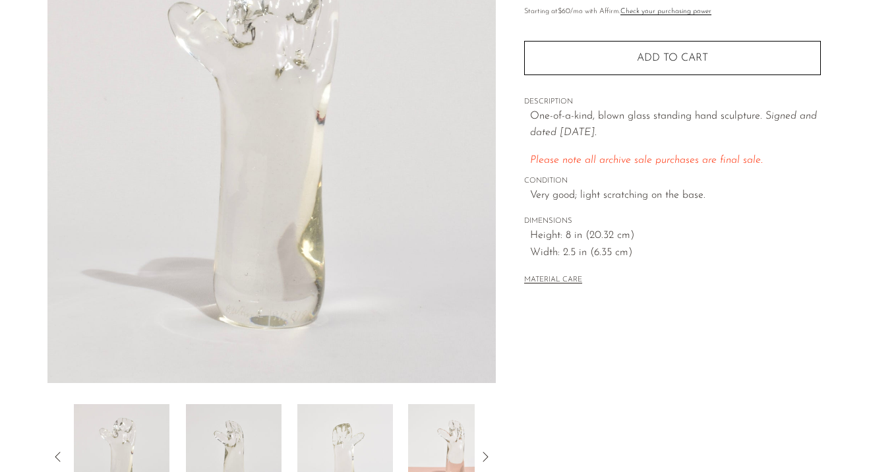
click at [236, 440] on img at bounding box center [233, 457] width 96 height 106
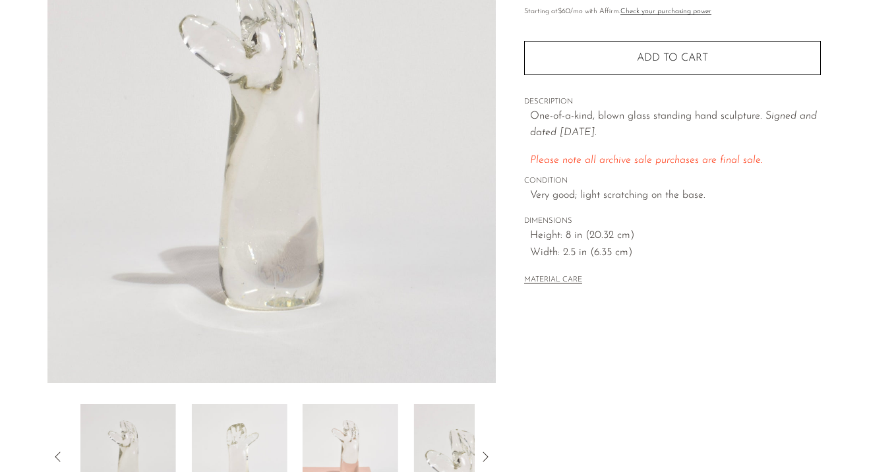
click at [236, 440] on img at bounding box center [239, 457] width 96 height 106
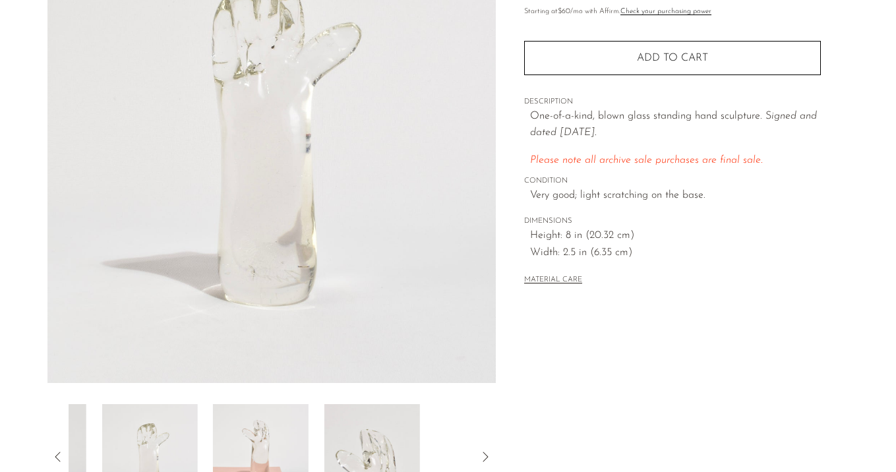
click at [236, 440] on img at bounding box center [261, 457] width 96 height 106
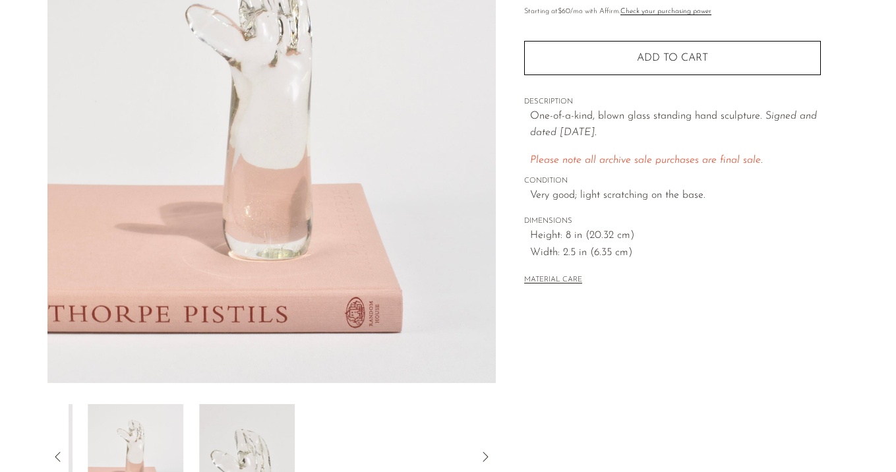
click at [236, 440] on img at bounding box center [248, 457] width 96 height 106
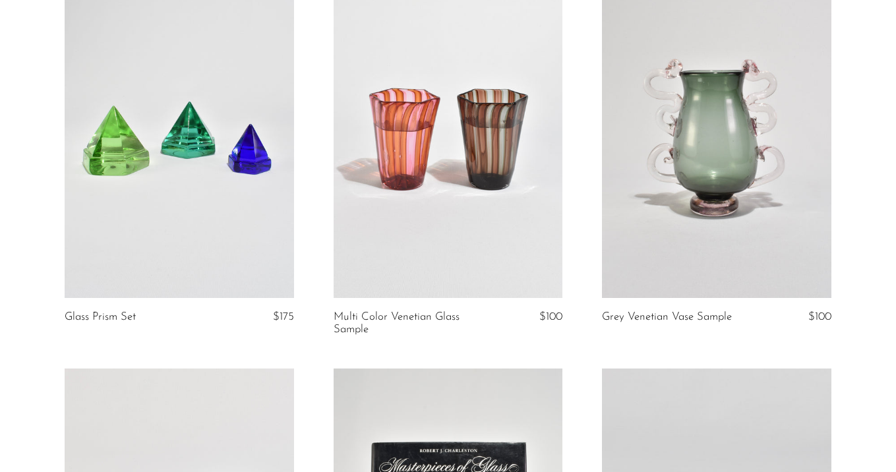
scroll to position [1754, 0]
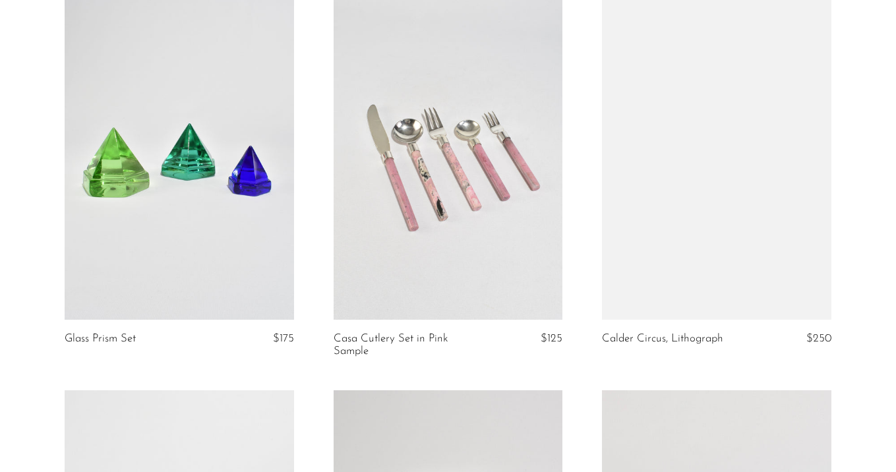
scroll to position [1685, 0]
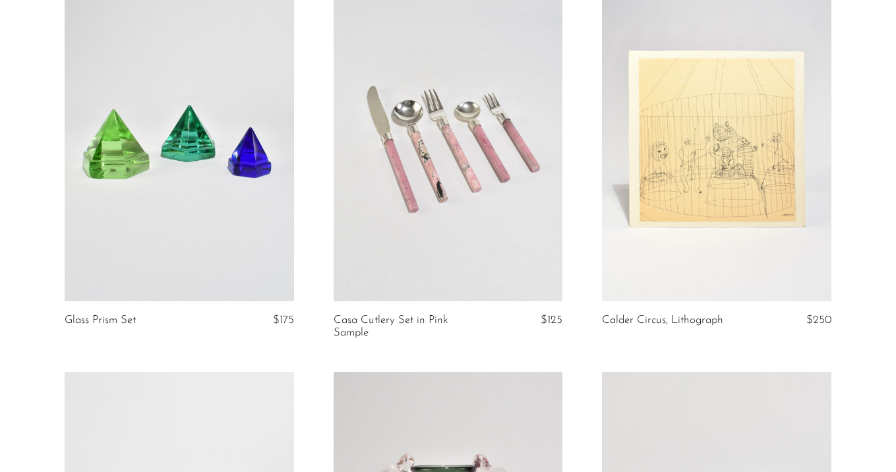
click at [516, 196] on link at bounding box center [449, 140] width 230 height 321
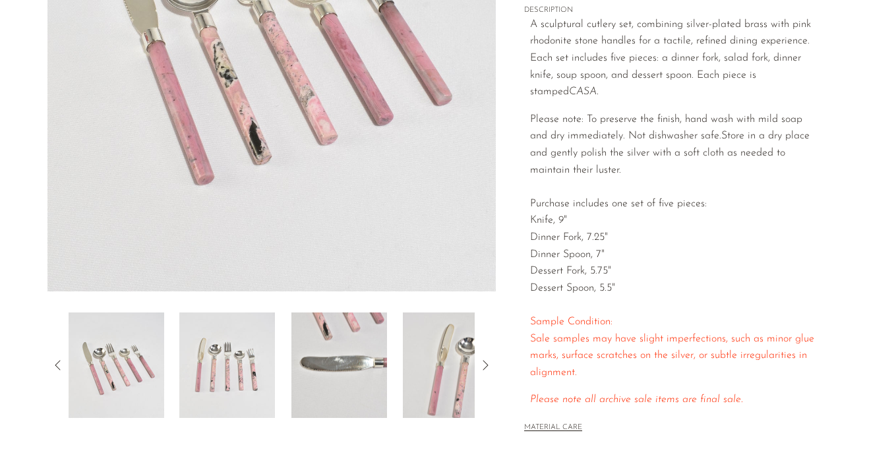
scroll to position [255, 0]
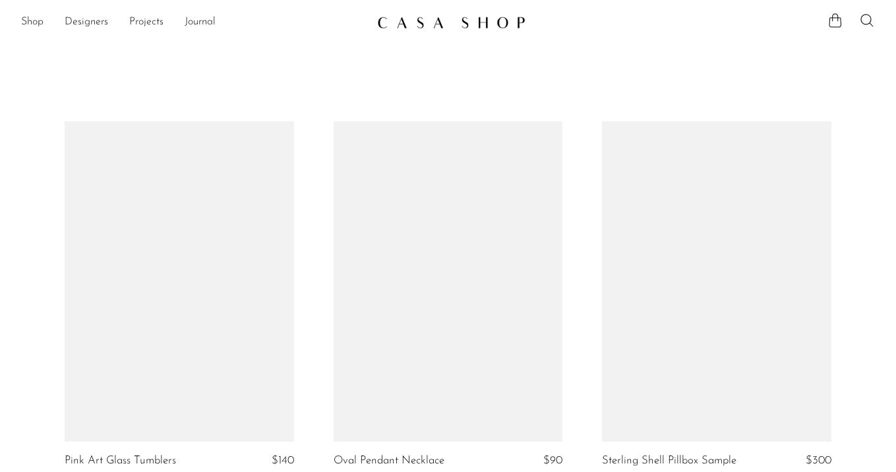
scroll to position [1685, 0]
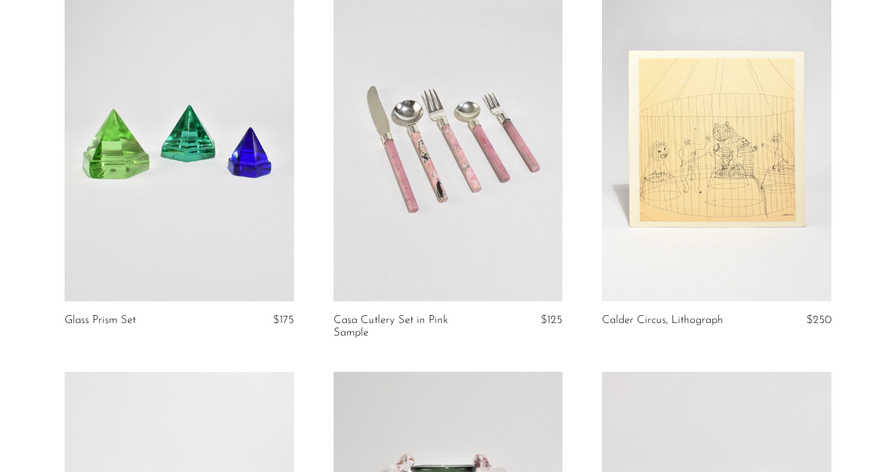
click at [614, 208] on link at bounding box center [717, 140] width 230 height 321
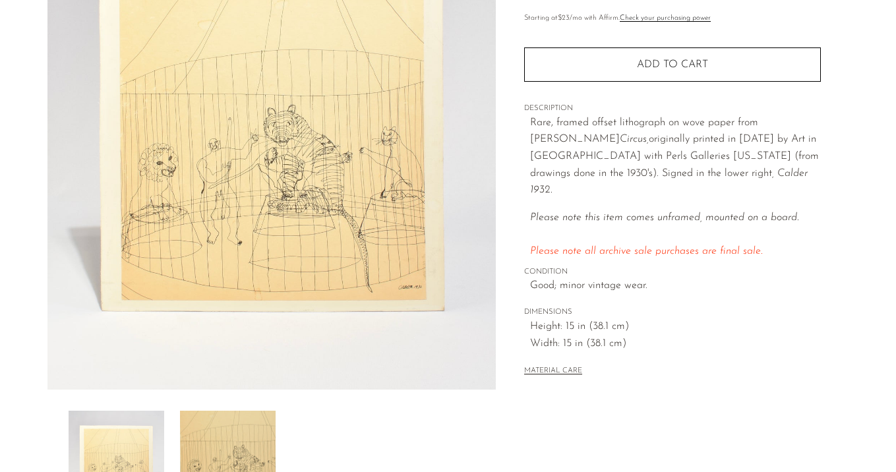
scroll to position [173, 0]
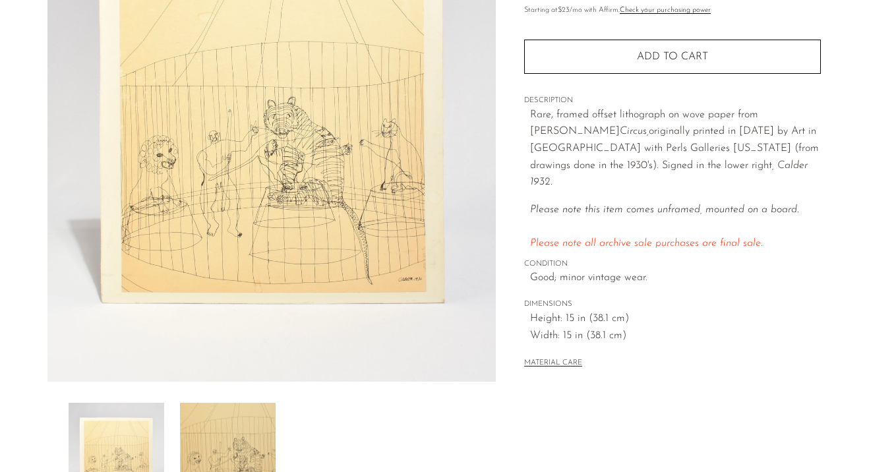
click at [243, 436] on img at bounding box center [228, 456] width 96 height 106
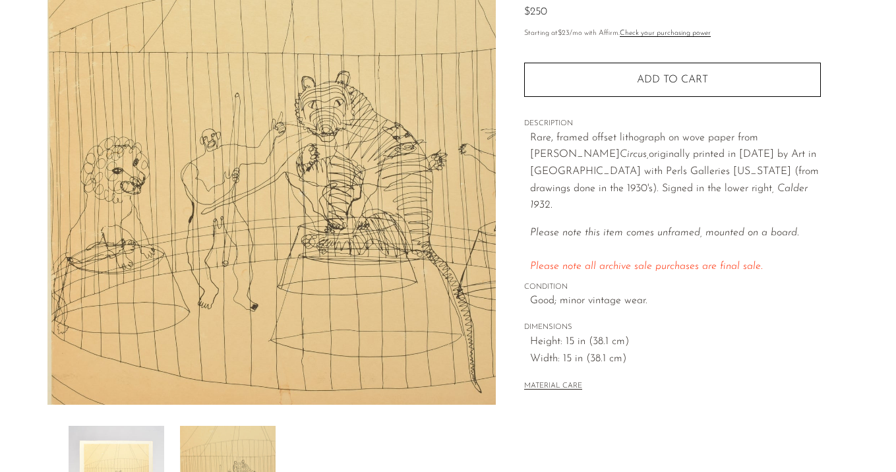
scroll to position [154, 0]
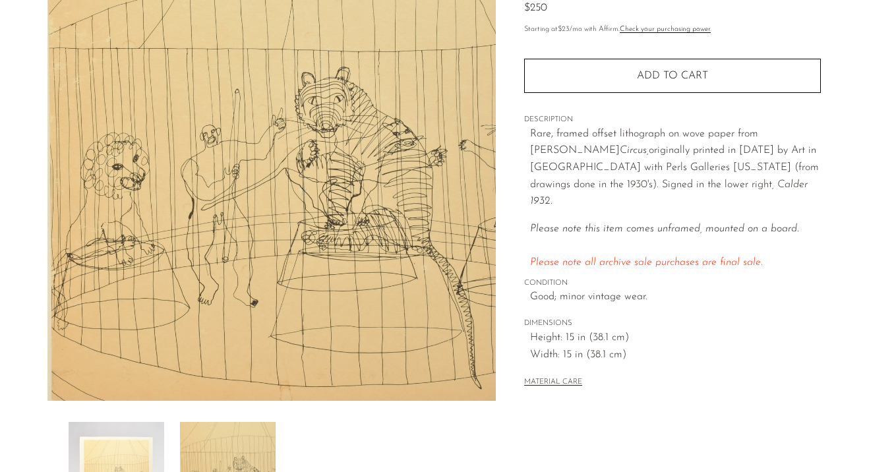
click at [129, 440] on img at bounding box center [117, 475] width 96 height 106
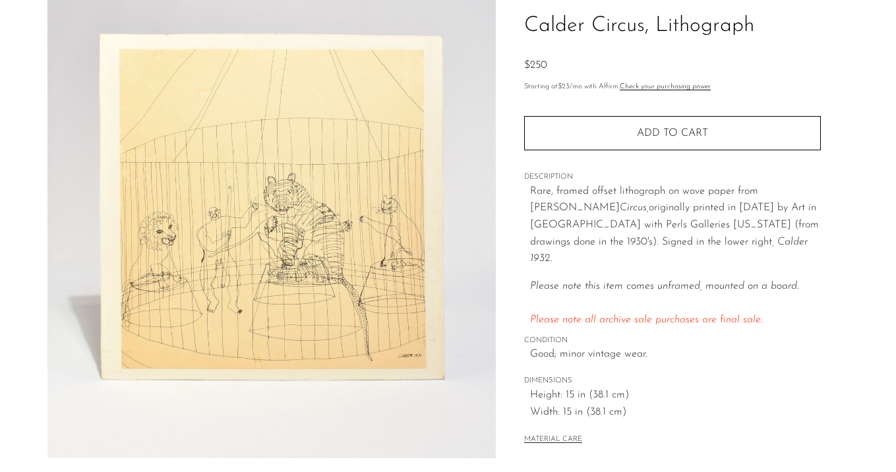
scroll to position [77, 0]
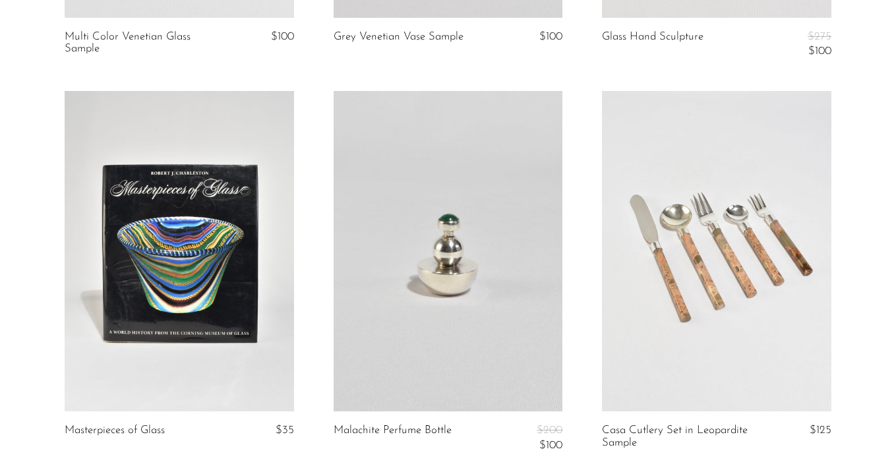
scroll to position [2455, 0]
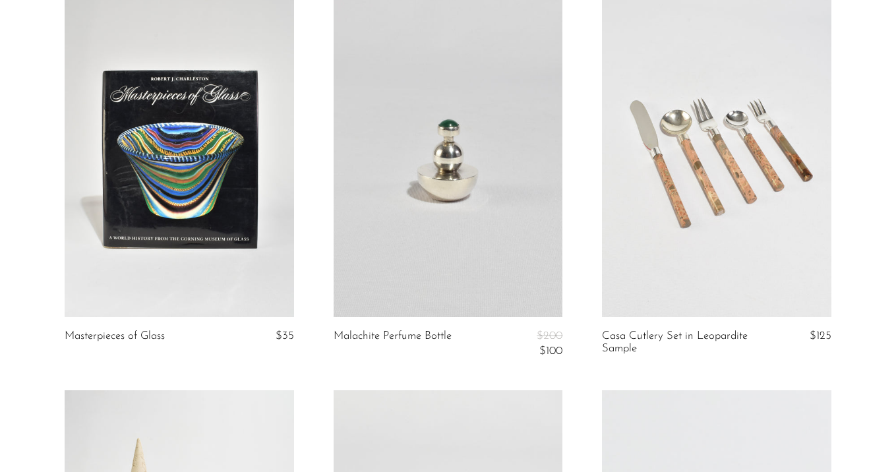
click at [153, 166] on link at bounding box center [180, 157] width 230 height 321
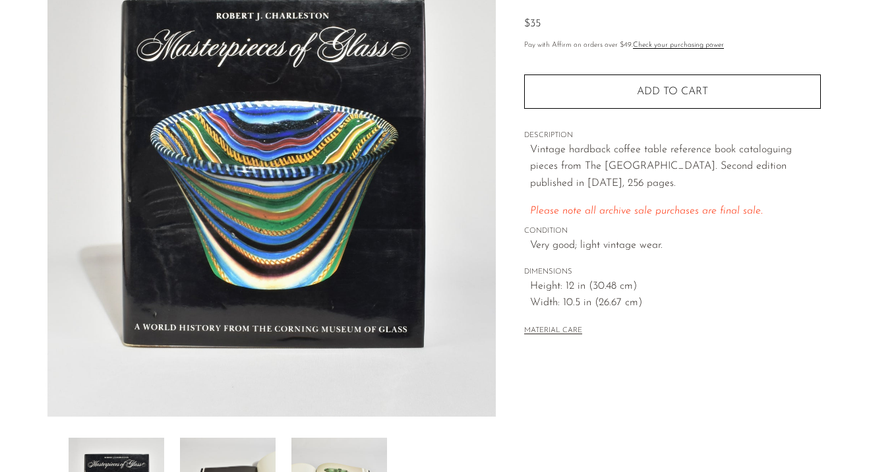
scroll to position [143, 0]
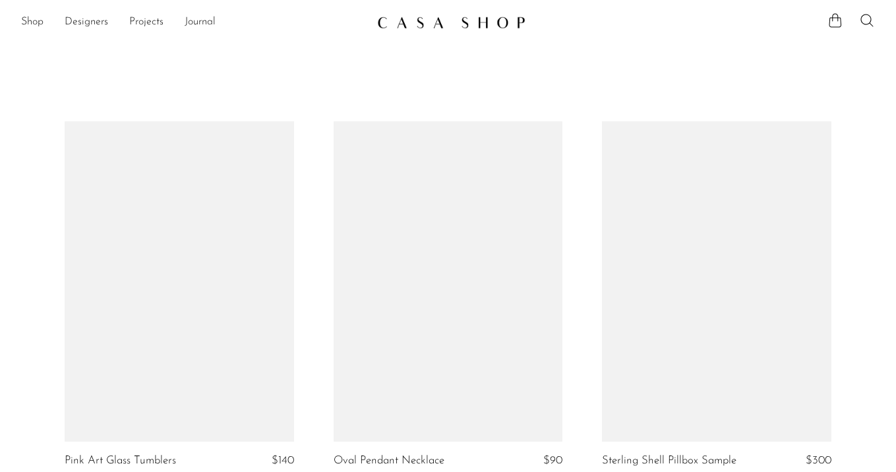
scroll to position [2455, 0]
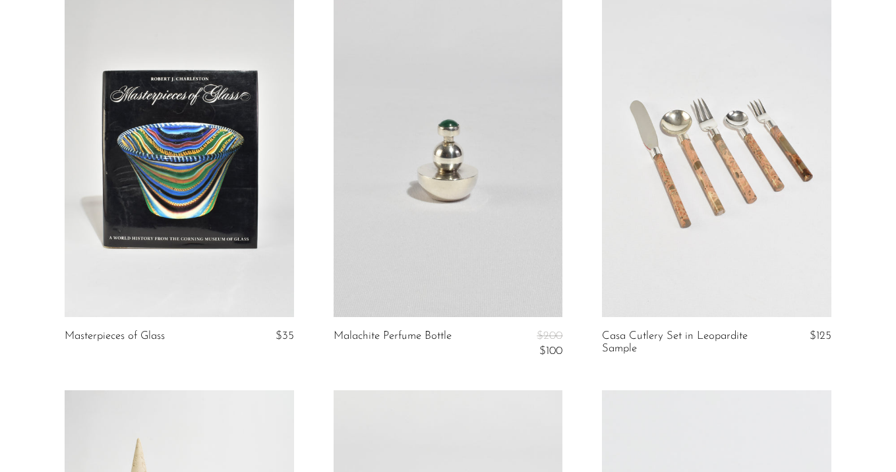
click at [505, 210] on link at bounding box center [449, 157] width 230 height 321
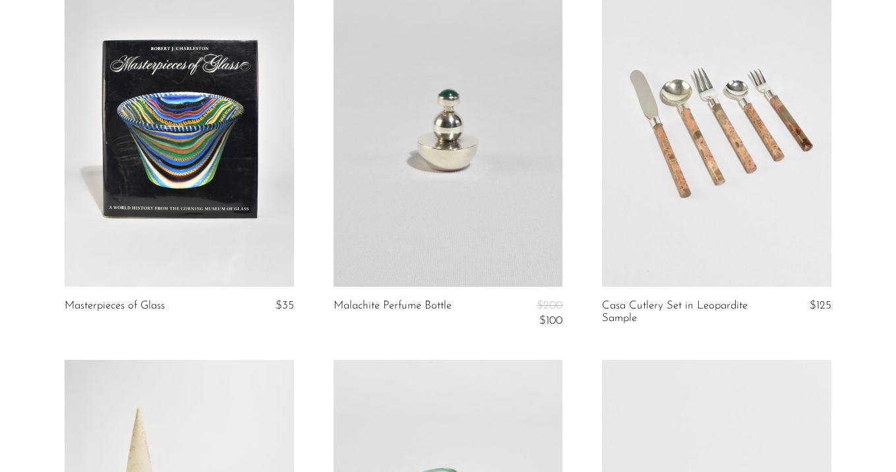
scroll to position [2486, 0]
click at [674, 187] on link at bounding box center [717, 126] width 230 height 321
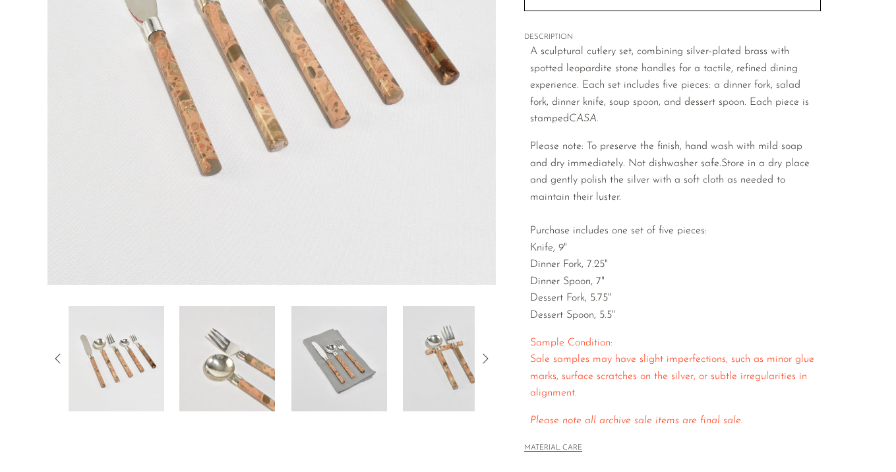
scroll to position [291, 0]
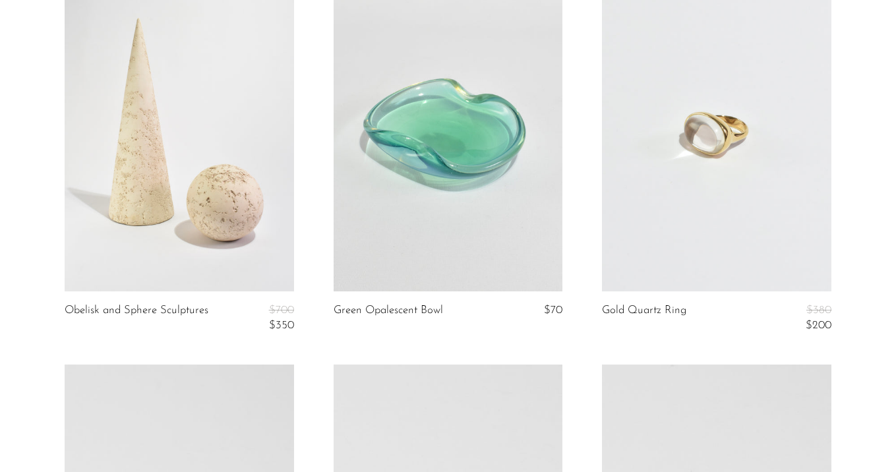
scroll to position [2876, 0]
click at [182, 204] on link at bounding box center [180, 130] width 230 height 321
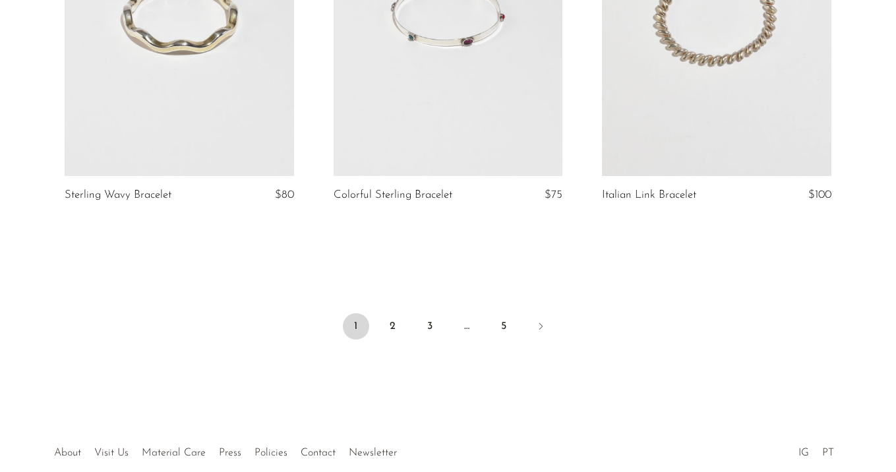
scroll to position [4538, 0]
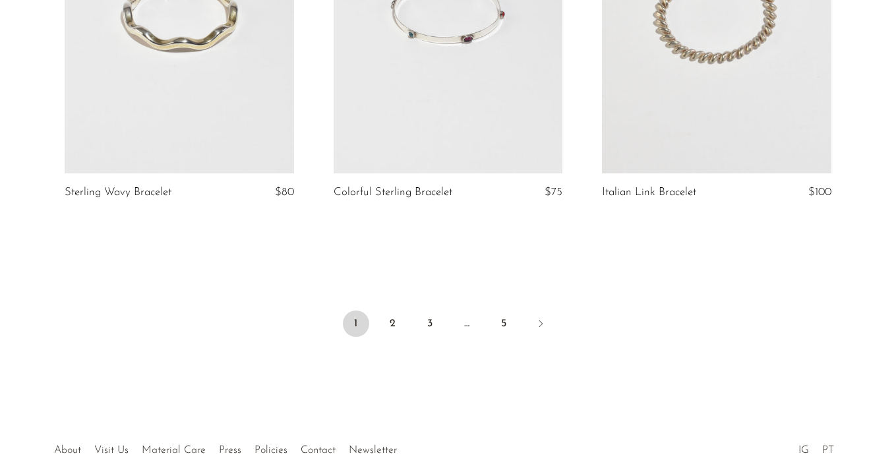
click at [362, 326] on span "1" at bounding box center [356, 324] width 26 height 26
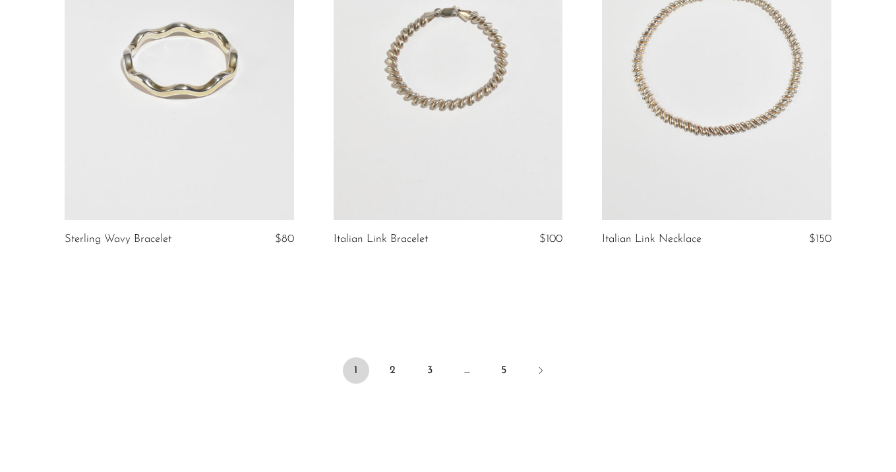
scroll to position [4604, 0]
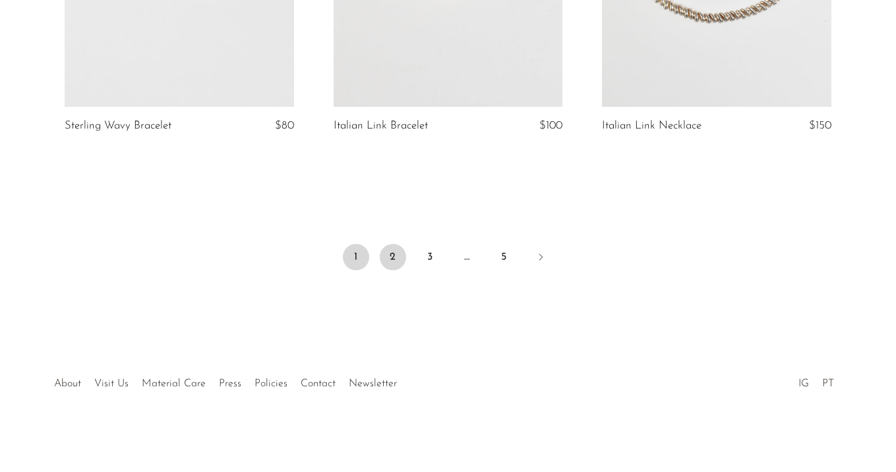
click at [390, 252] on link "2" at bounding box center [393, 257] width 26 height 26
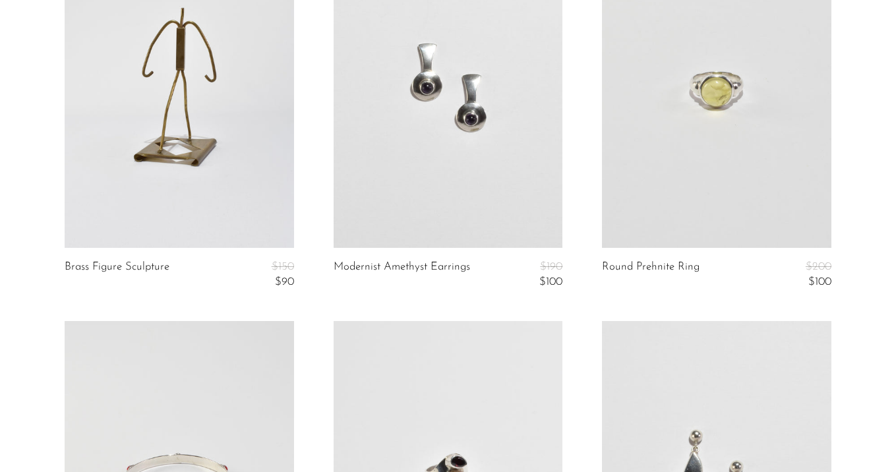
scroll to position [2487, 0]
click at [500, 139] on link at bounding box center [449, 85] width 230 height 321
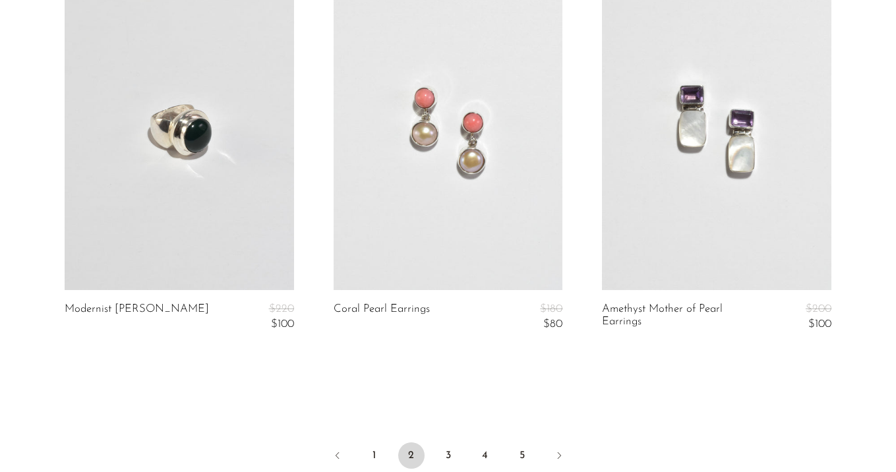
scroll to position [4560, 0]
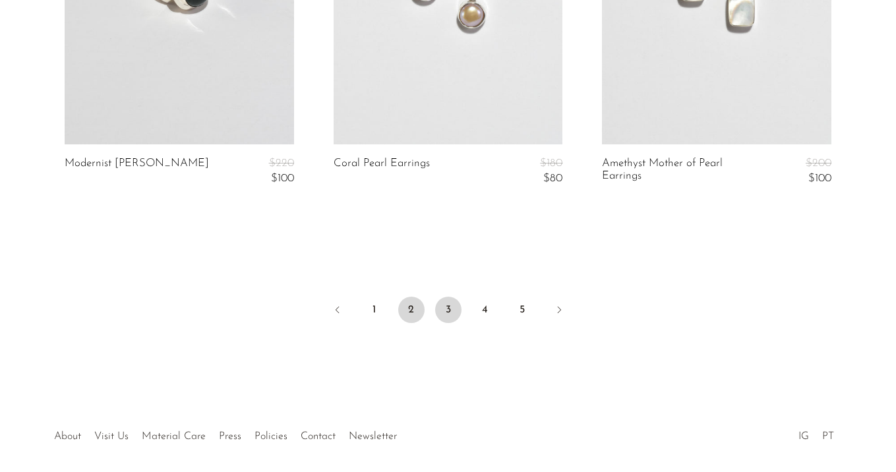
click at [437, 308] on link "3" at bounding box center [448, 310] width 26 height 26
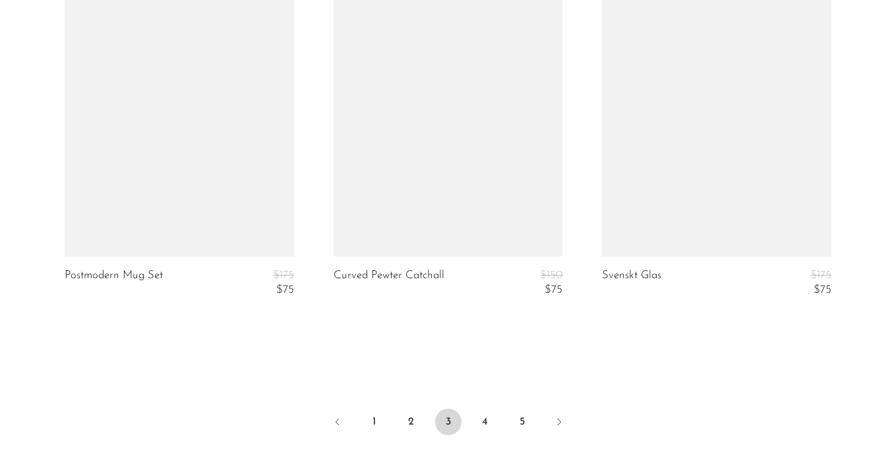
scroll to position [4544, 0]
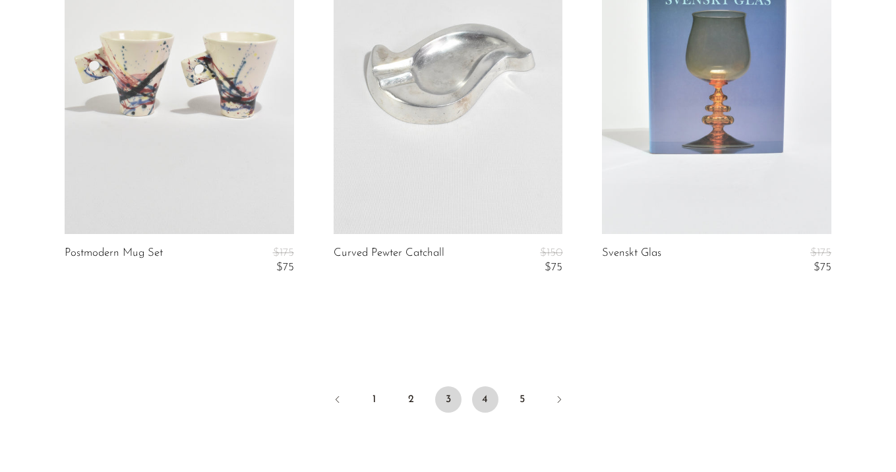
click at [483, 401] on link "4" at bounding box center [485, 399] width 26 height 26
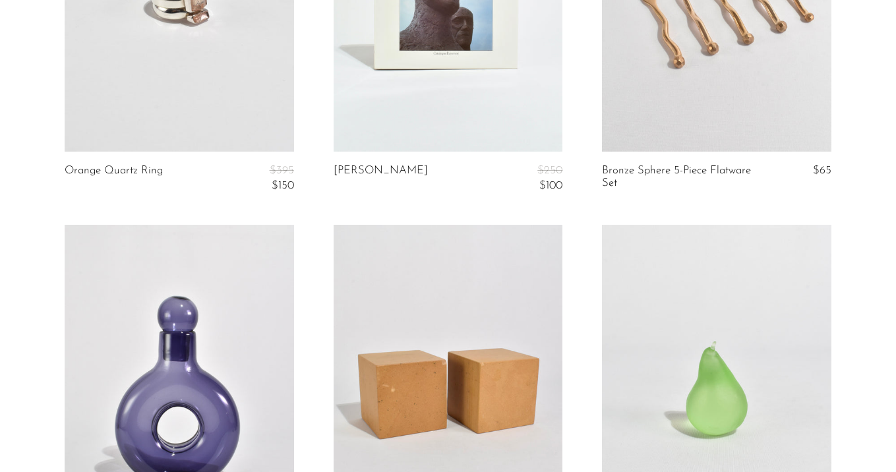
scroll to position [1737, 0]
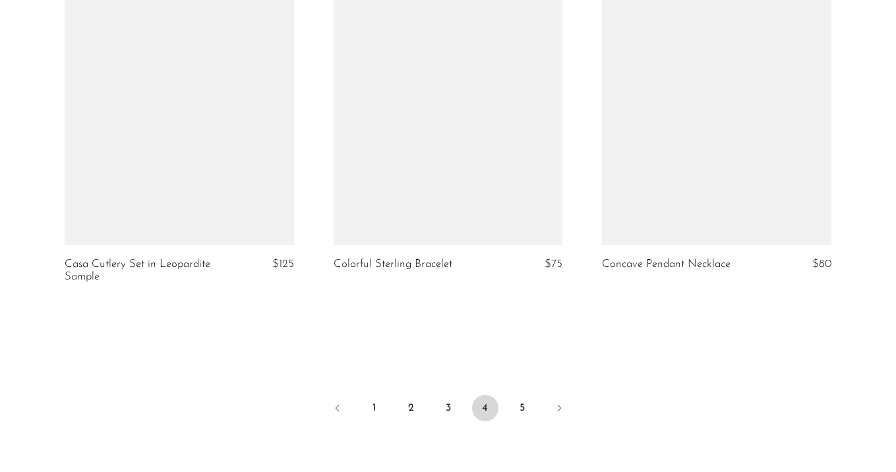
scroll to position [4669, 0]
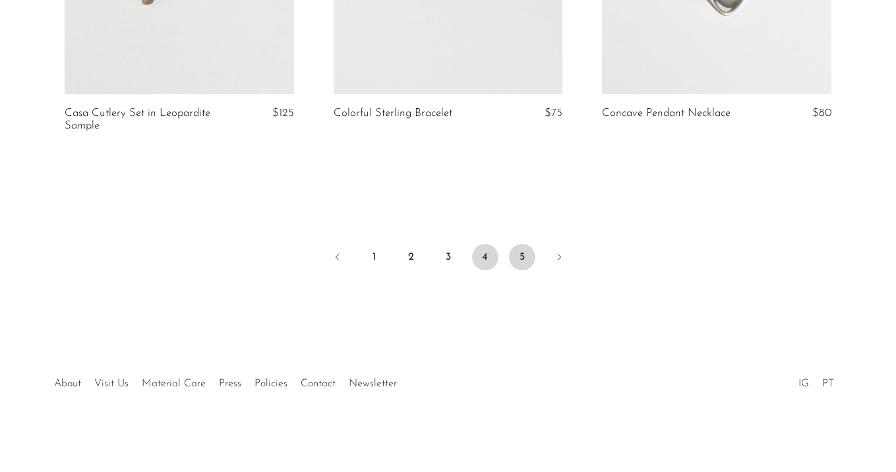
click at [521, 253] on link "5" at bounding box center [522, 257] width 26 height 26
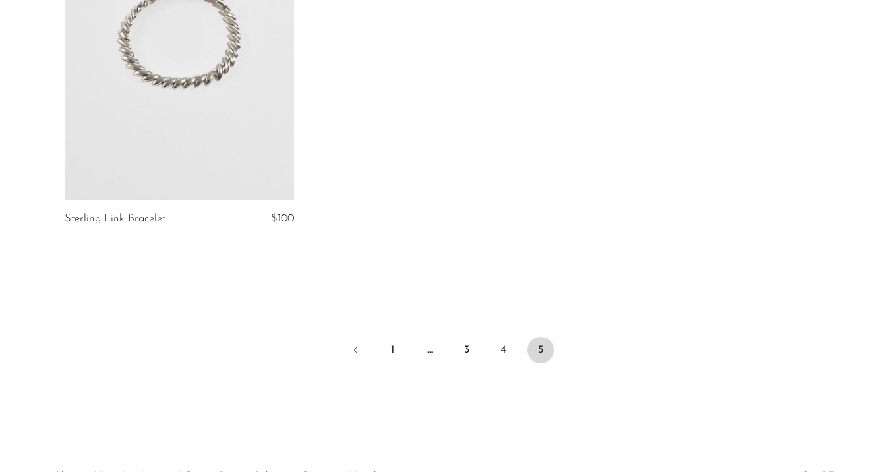
scroll to position [3060, 0]
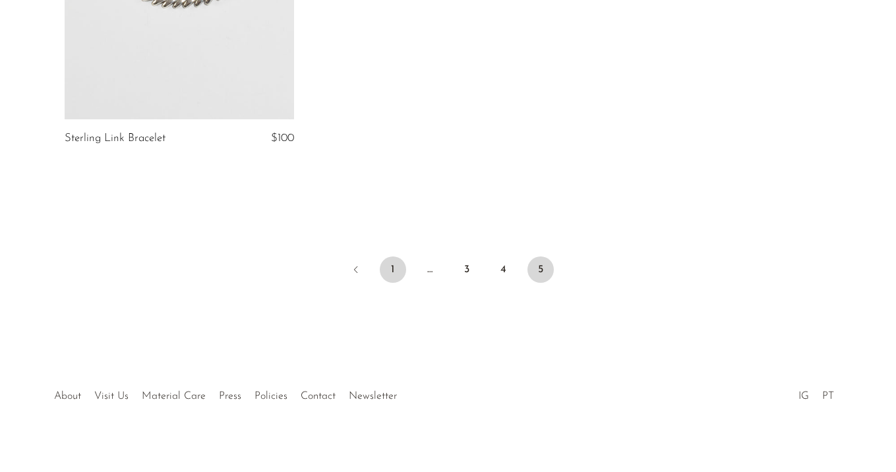
click at [398, 257] on link "1" at bounding box center [393, 270] width 26 height 26
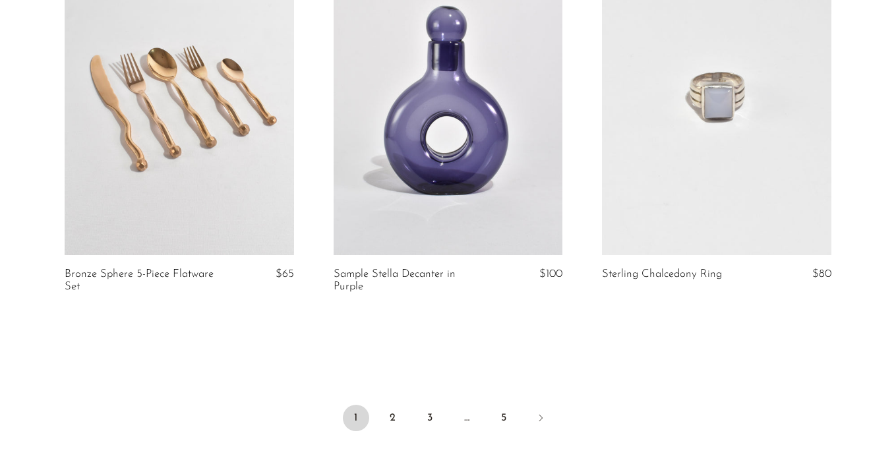
scroll to position [4634, 0]
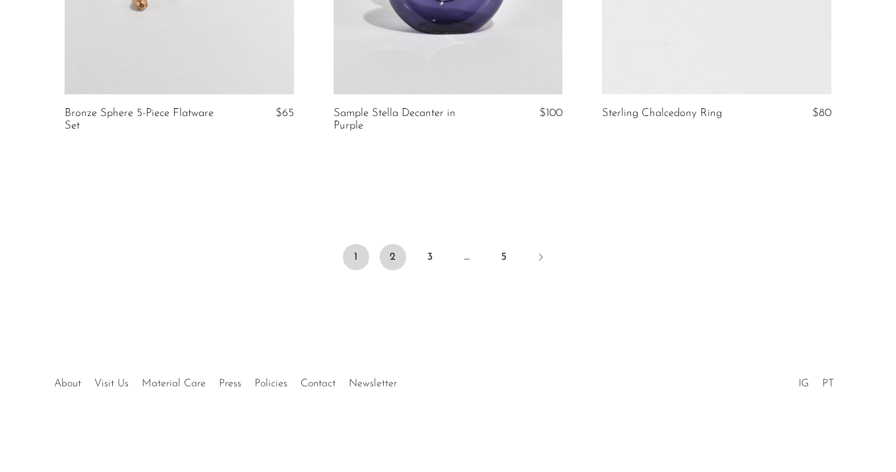
click at [396, 255] on link "2" at bounding box center [393, 257] width 26 height 26
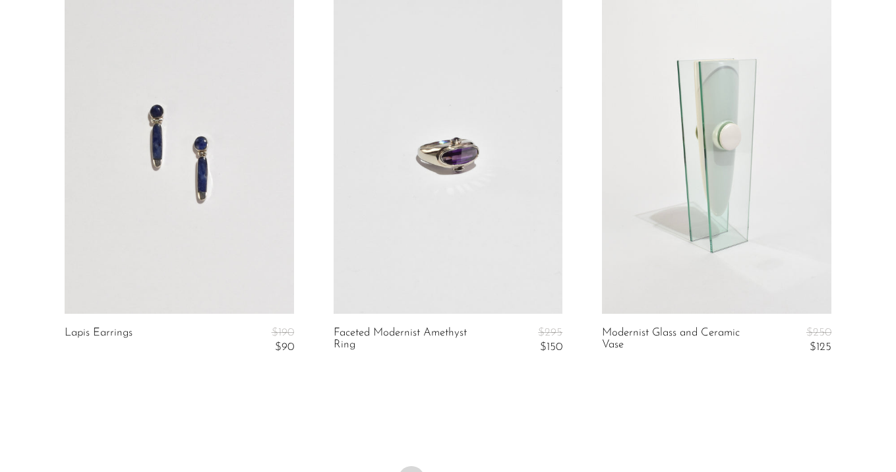
scroll to position [4594, 0]
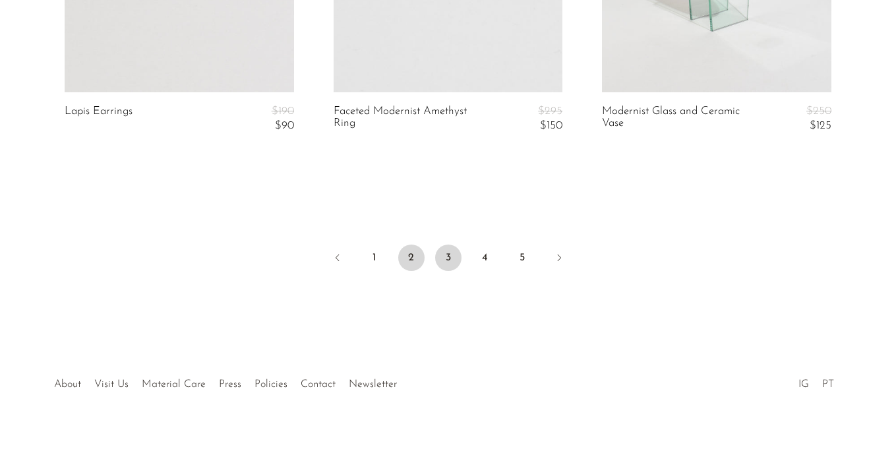
click at [446, 251] on link "3" at bounding box center [448, 258] width 26 height 26
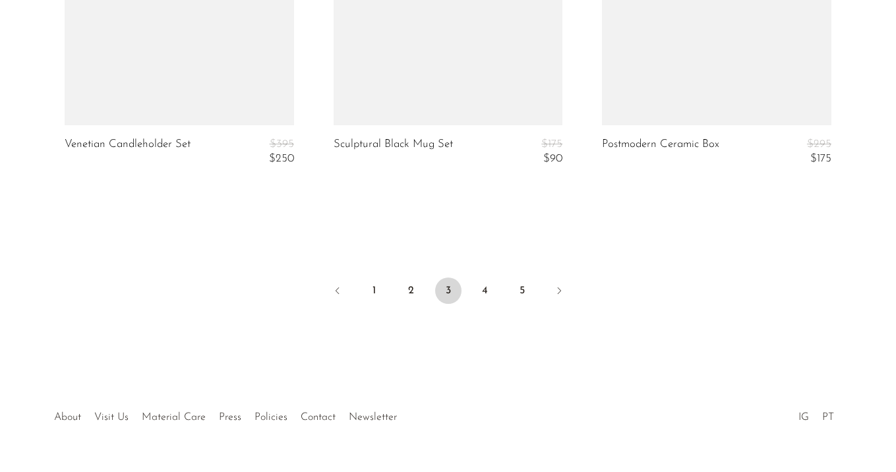
scroll to position [4686, 0]
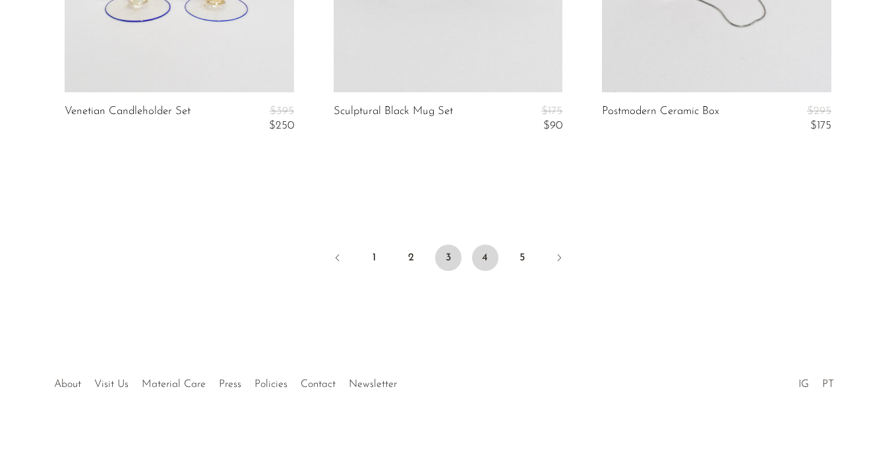
click at [485, 254] on link "4" at bounding box center [485, 258] width 26 height 26
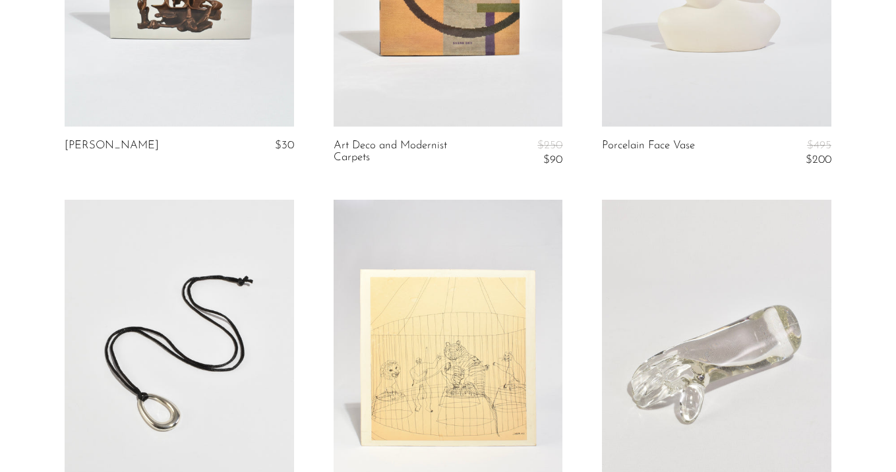
scroll to position [4572, 0]
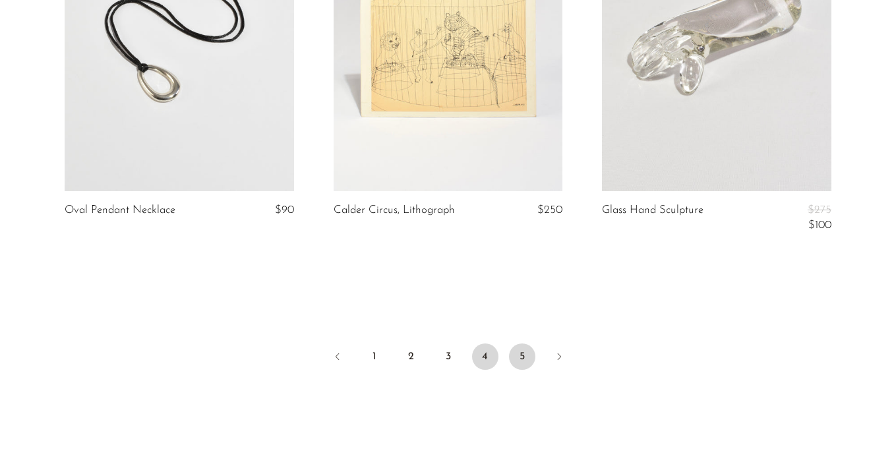
click at [526, 360] on link "5" at bounding box center [522, 357] width 26 height 26
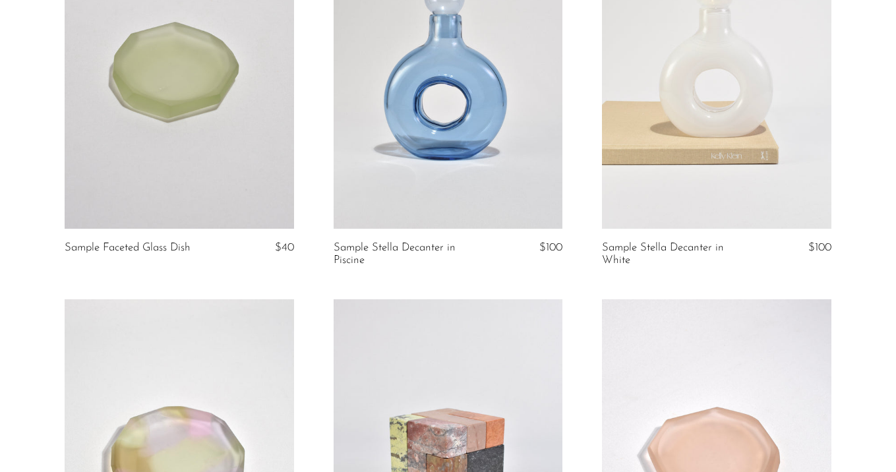
scroll to position [2351, 0]
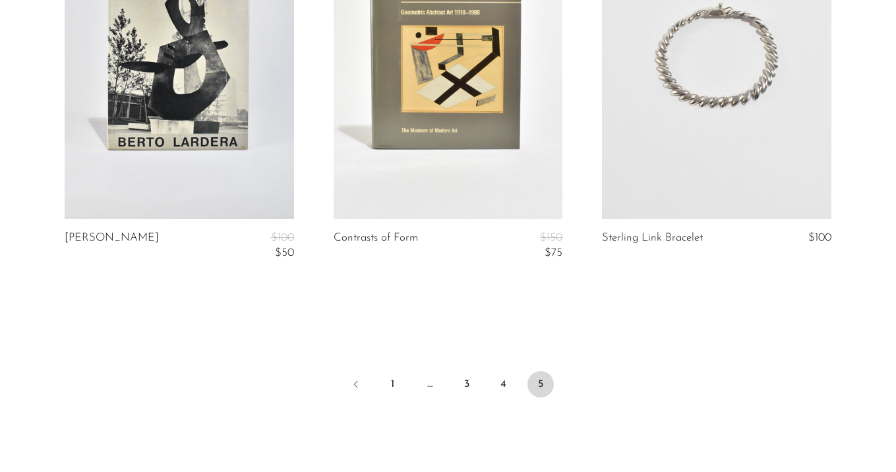
scroll to position [2707, 0]
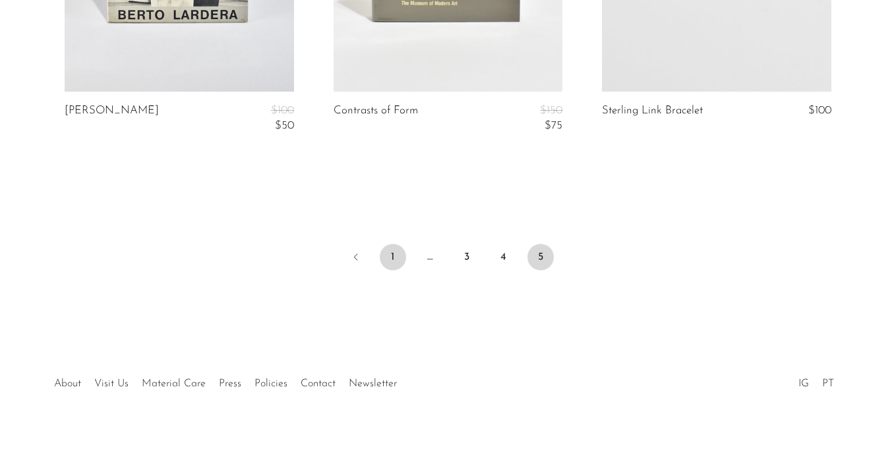
click at [386, 263] on link "1" at bounding box center [393, 257] width 26 height 26
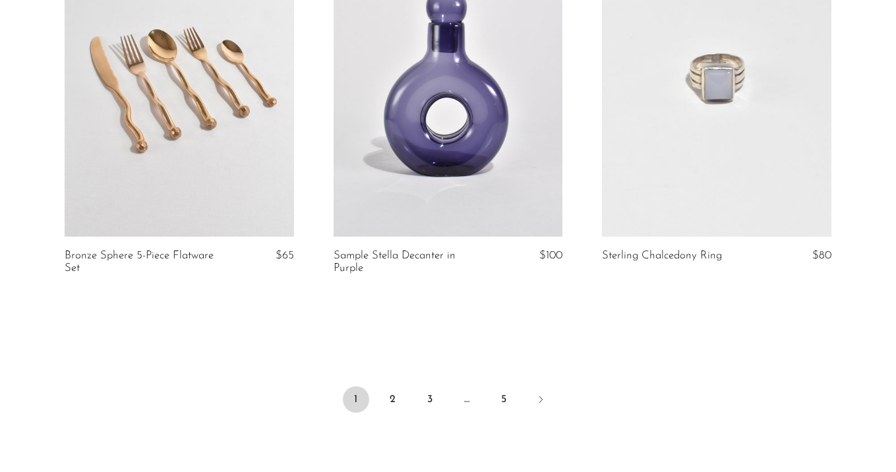
scroll to position [4634, 0]
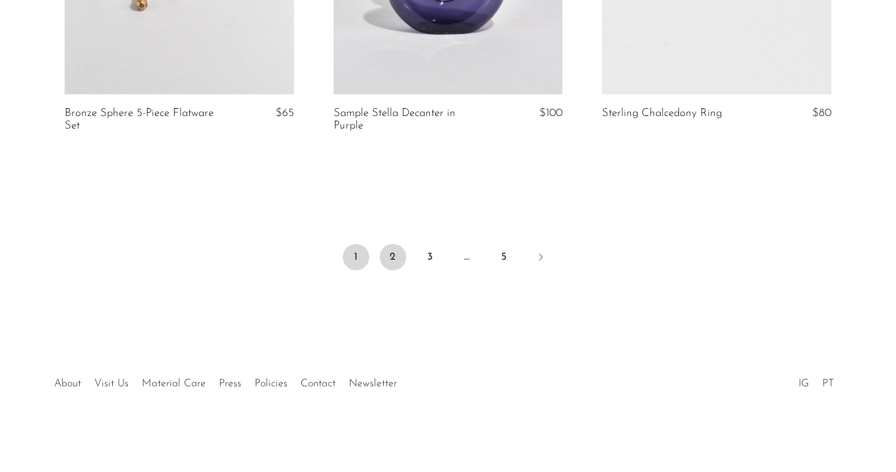
click at [388, 263] on link "2" at bounding box center [393, 257] width 26 height 26
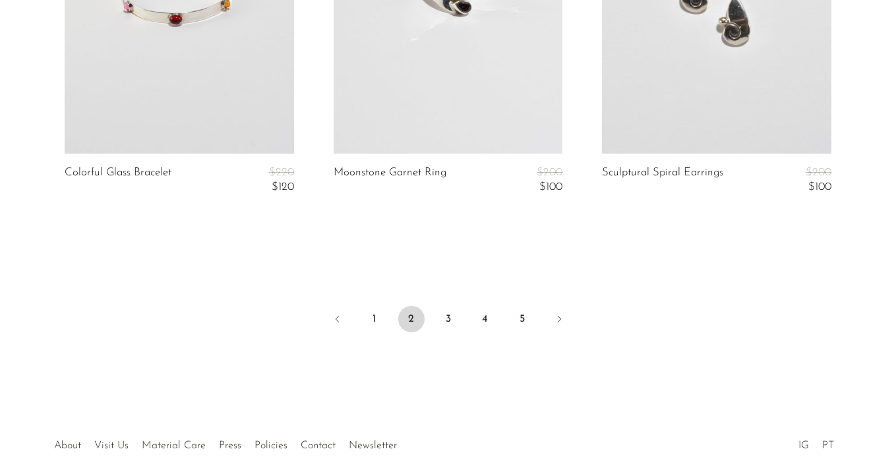
scroll to position [4594, 0]
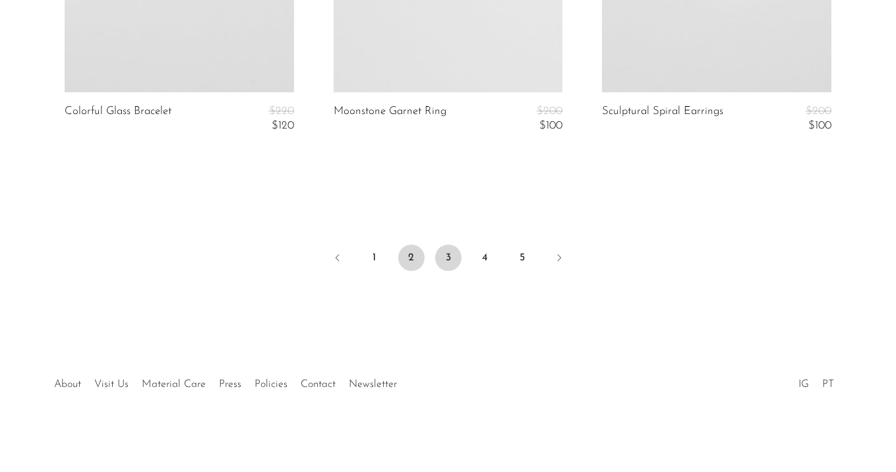
click at [448, 253] on link "3" at bounding box center [448, 258] width 26 height 26
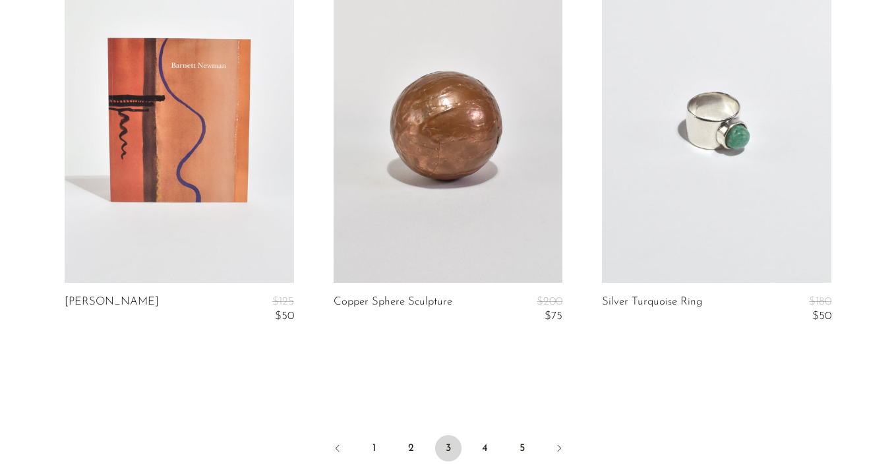
scroll to position [4686, 0]
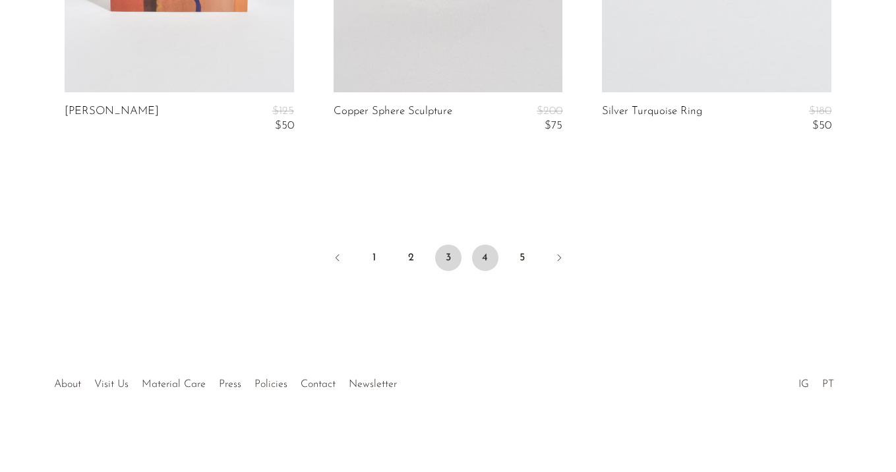
click at [487, 259] on link "4" at bounding box center [485, 258] width 26 height 26
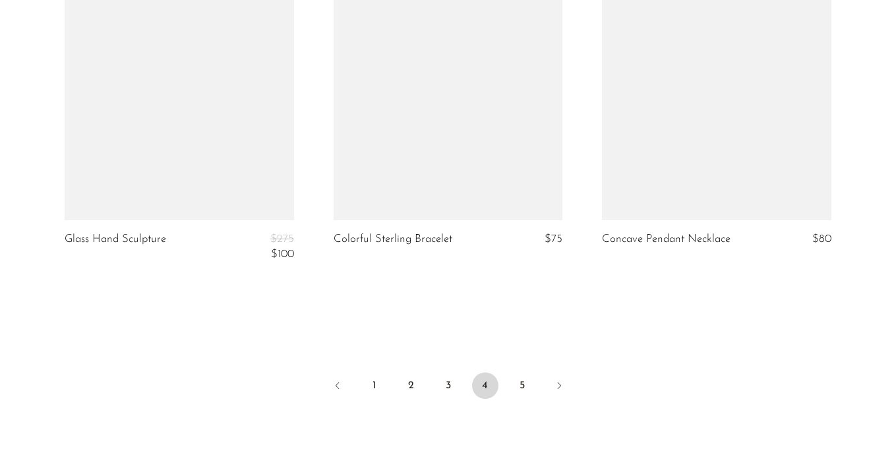
scroll to position [4672, 0]
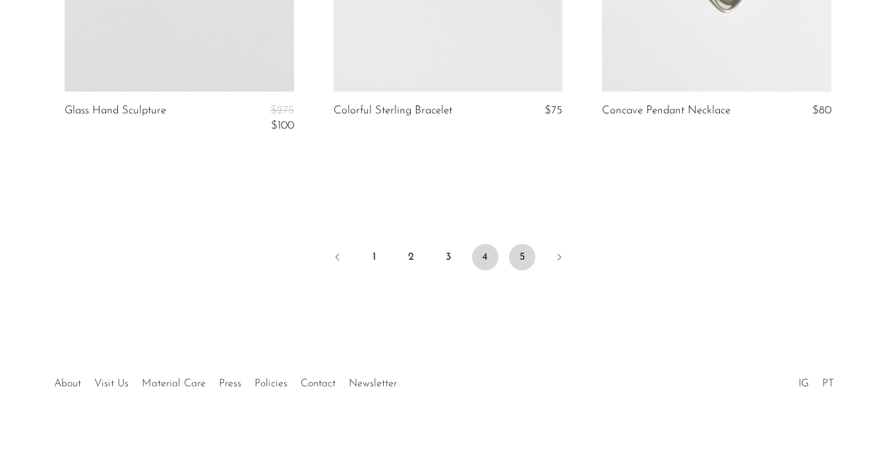
click at [522, 264] on link "5" at bounding box center [522, 257] width 26 height 26
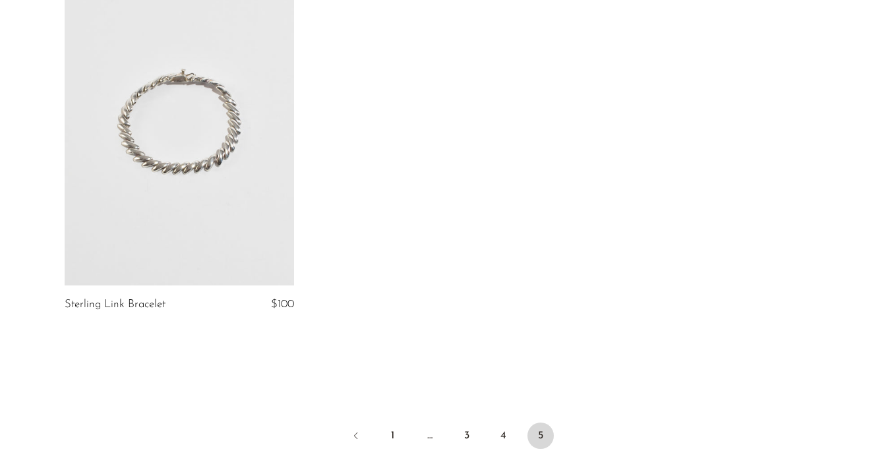
scroll to position [2680, 0]
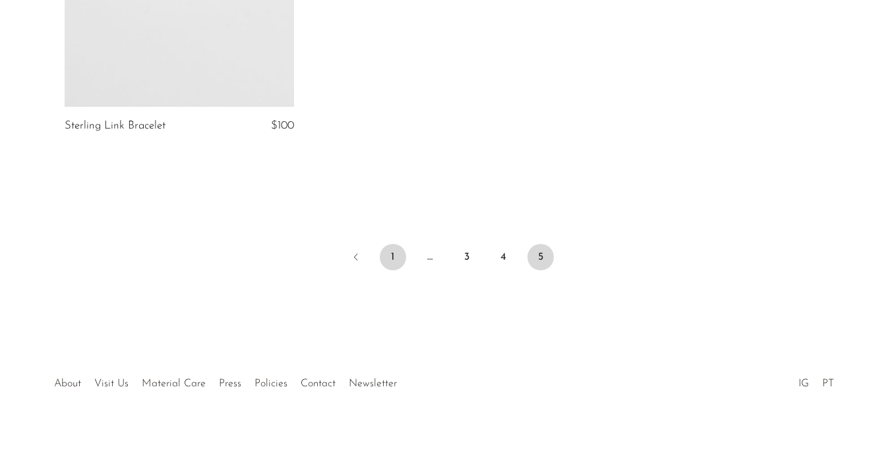
click at [383, 255] on link "1" at bounding box center [393, 257] width 26 height 26
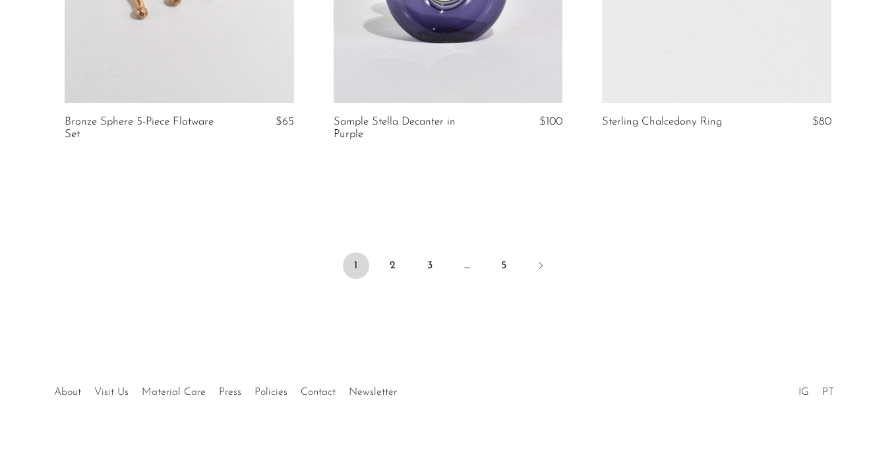
scroll to position [4632, 0]
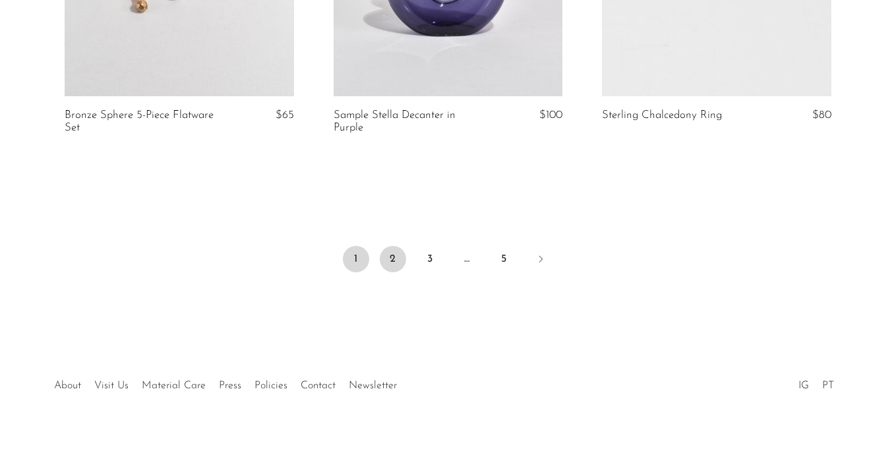
click at [393, 264] on link "2" at bounding box center [393, 259] width 26 height 26
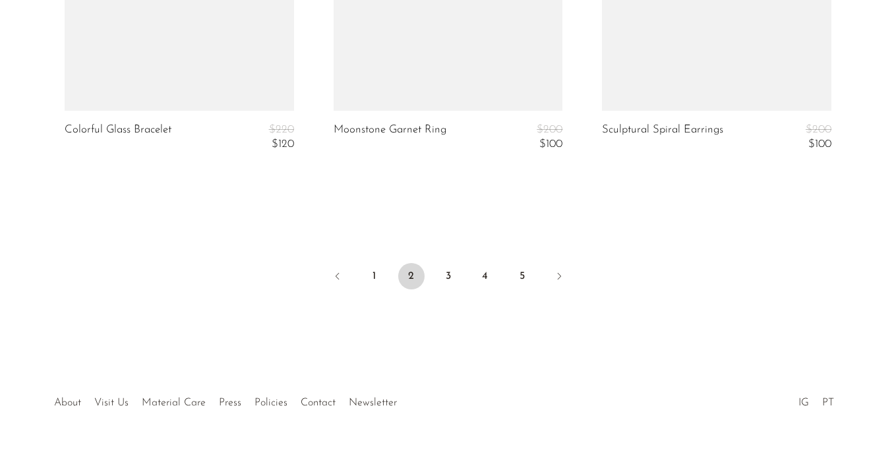
scroll to position [4594, 0]
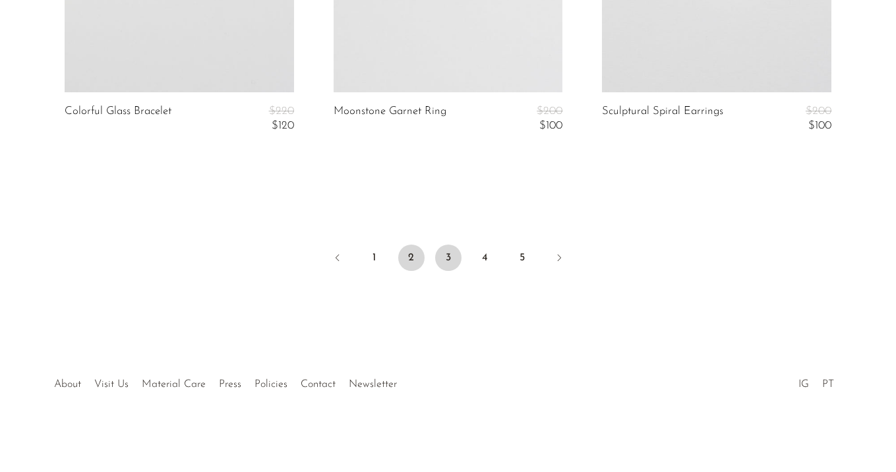
click at [449, 267] on link "3" at bounding box center [448, 258] width 26 height 26
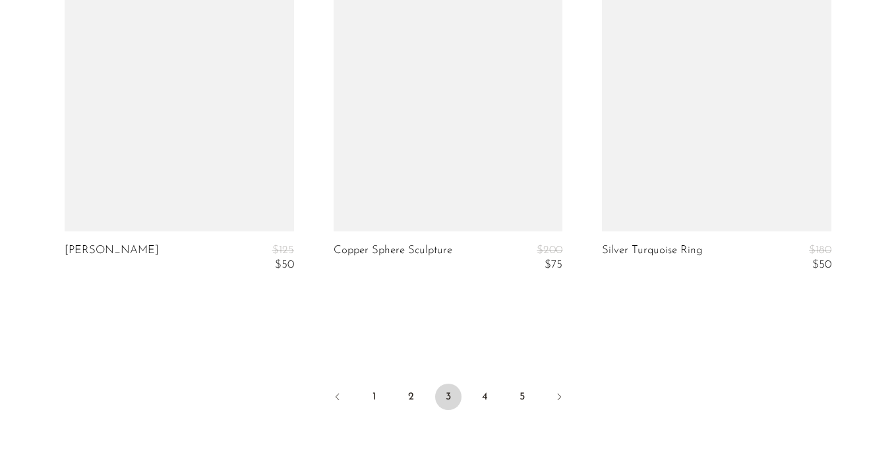
scroll to position [4686, 0]
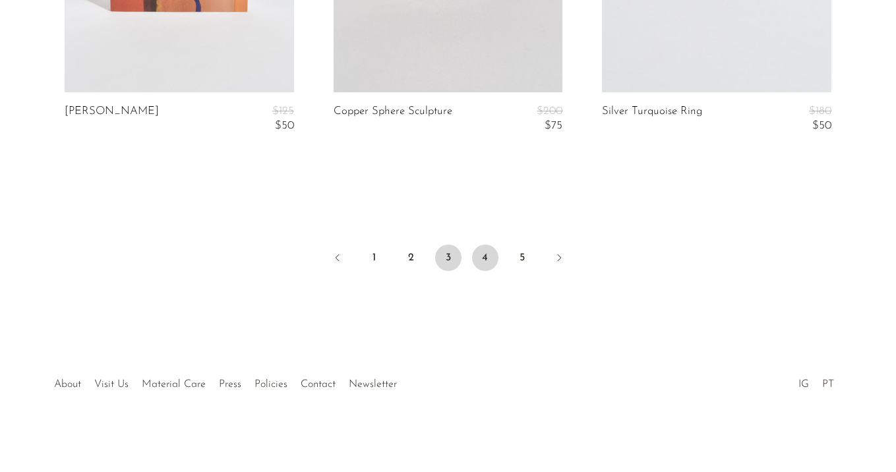
click at [481, 251] on link "4" at bounding box center [485, 258] width 26 height 26
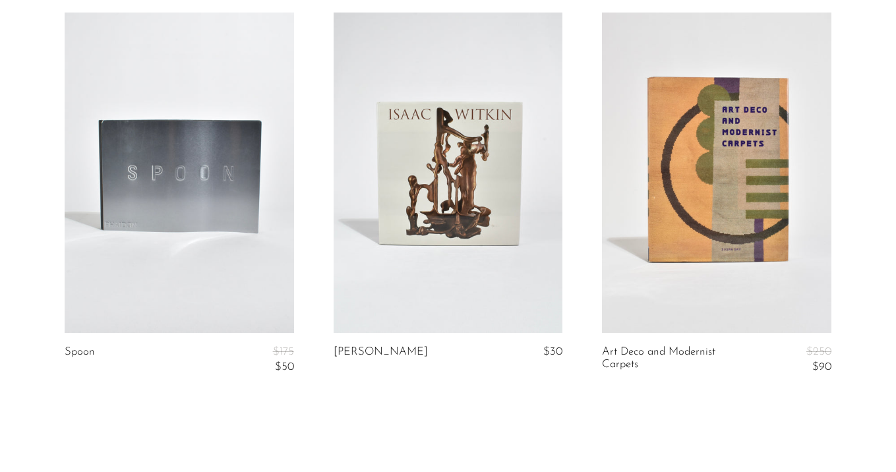
scroll to position [4672, 0]
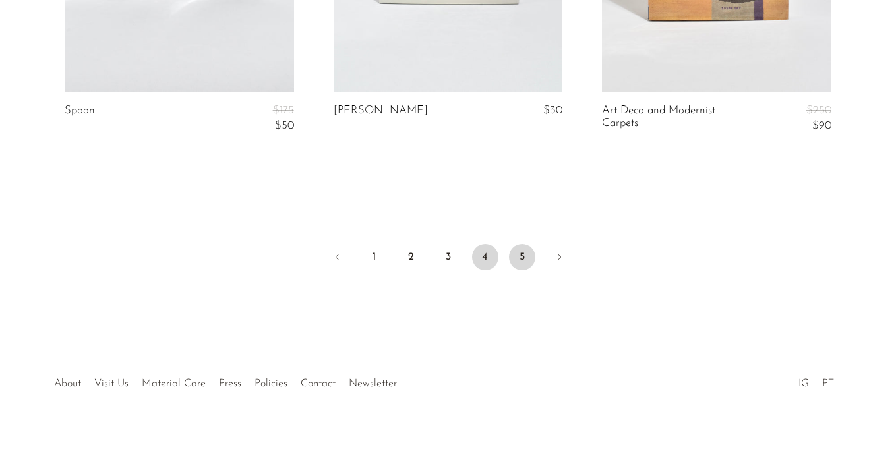
click at [530, 255] on link "5" at bounding box center [522, 257] width 26 height 26
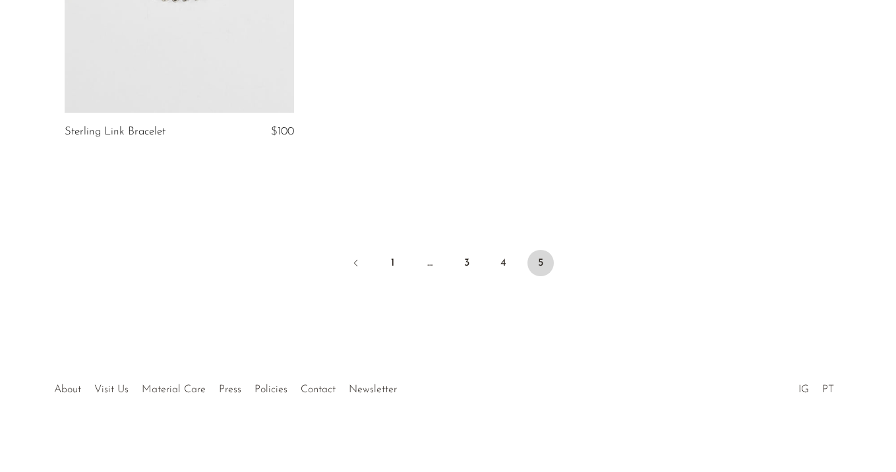
scroll to position [2680, 0]
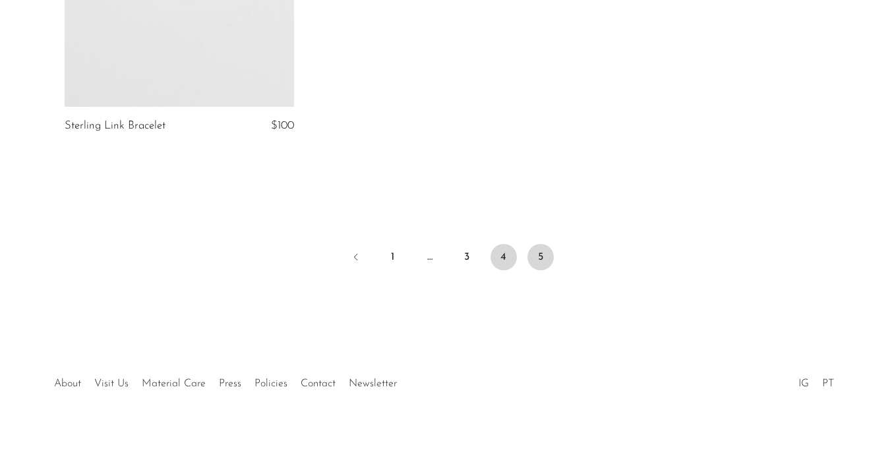
click at [508, 255] on link "4" at bounding box center [504, 257] width 26 height 26
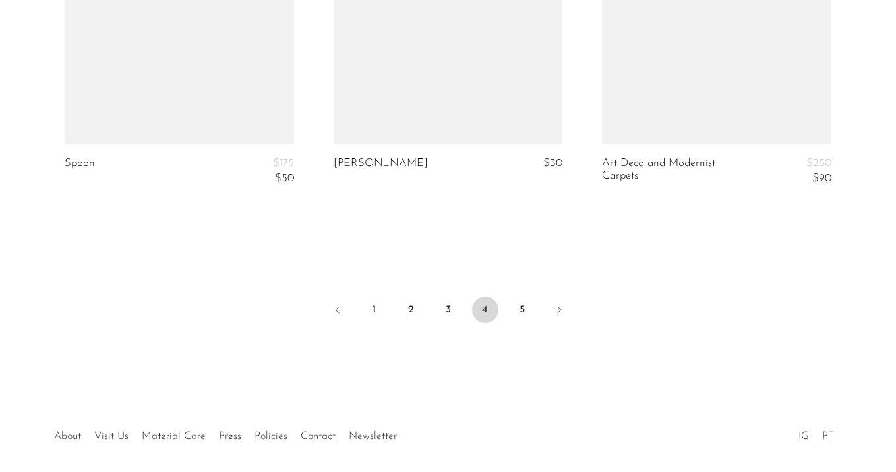
scroll to position [4665, 0]
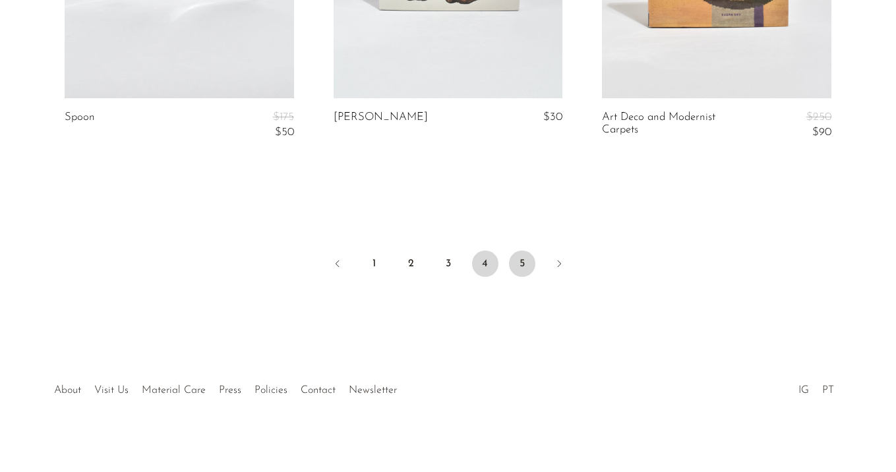
click at [530, 266] on link "5" at bounding box center [522, 264] width 26 height 26
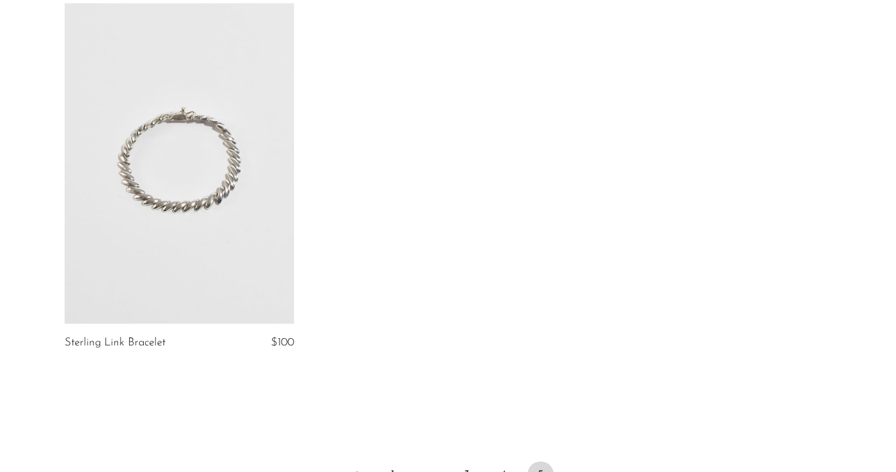
scroll to position [3377, 0]
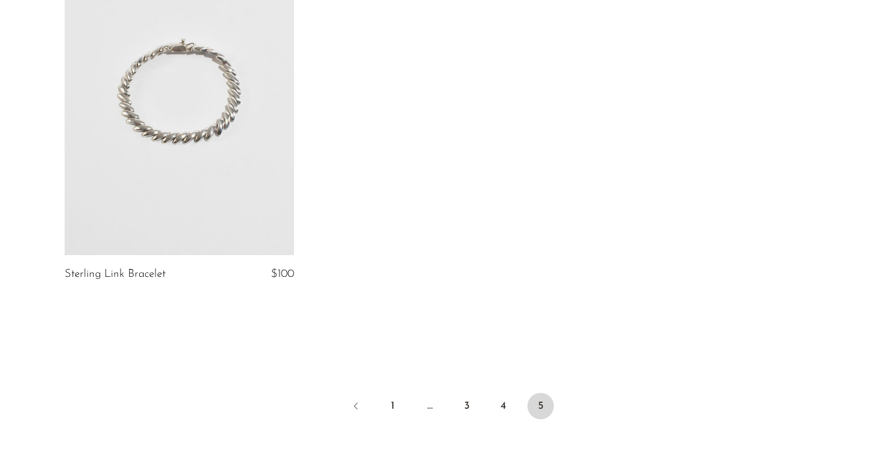
scroll to position [3469, 0]
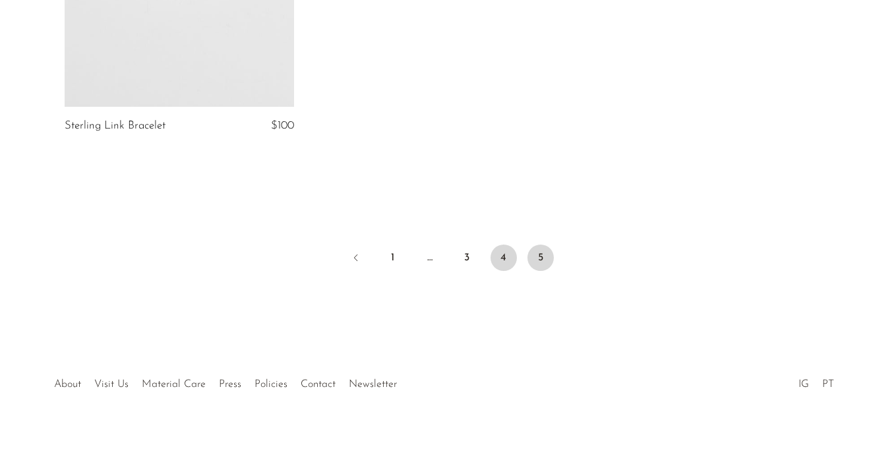
click at [497, 261] on link "4" at bounding box center [504, 258] width 26 height 26
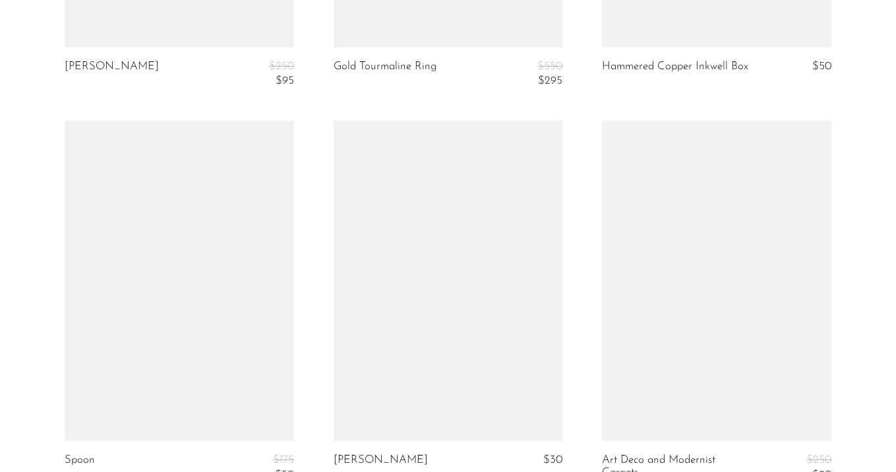
scroll to position [4672, 0]
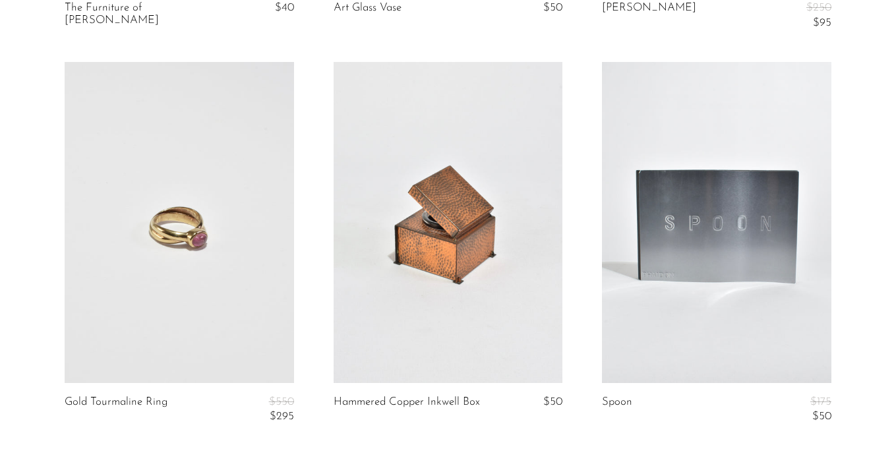
scroll to position [4686, 0]
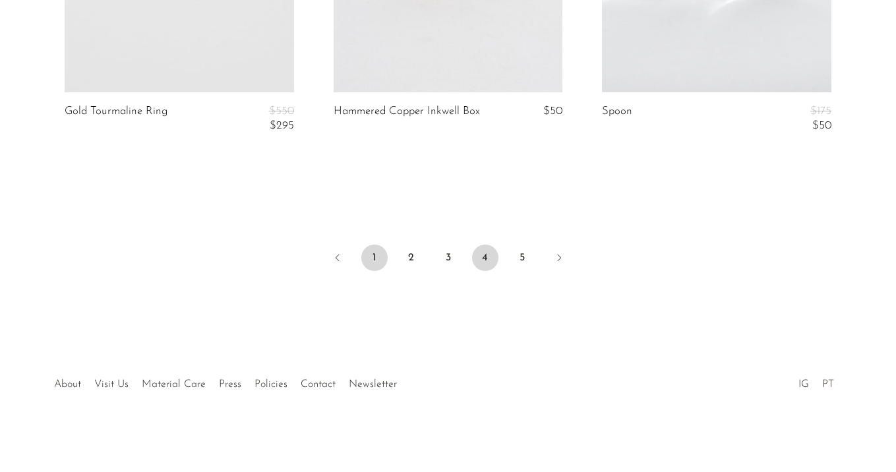
click at [371, 250] on link "1" at bounding box center [374, 258] width 26 height 26
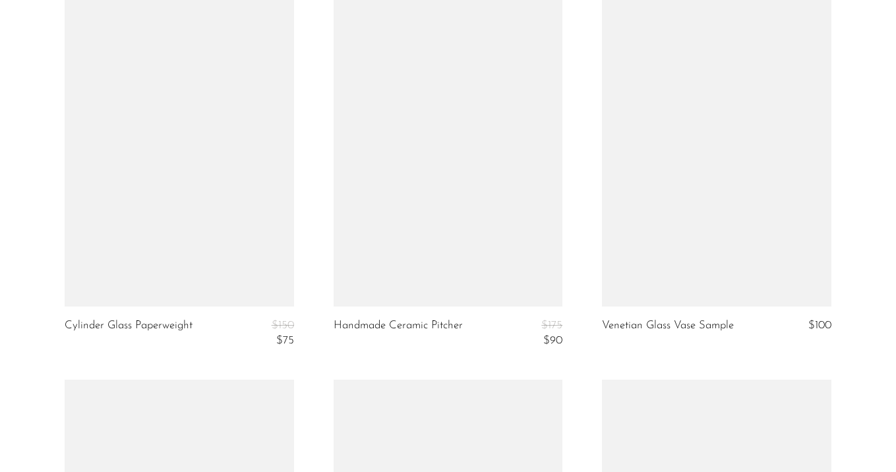
scroll to position [3363, 0]
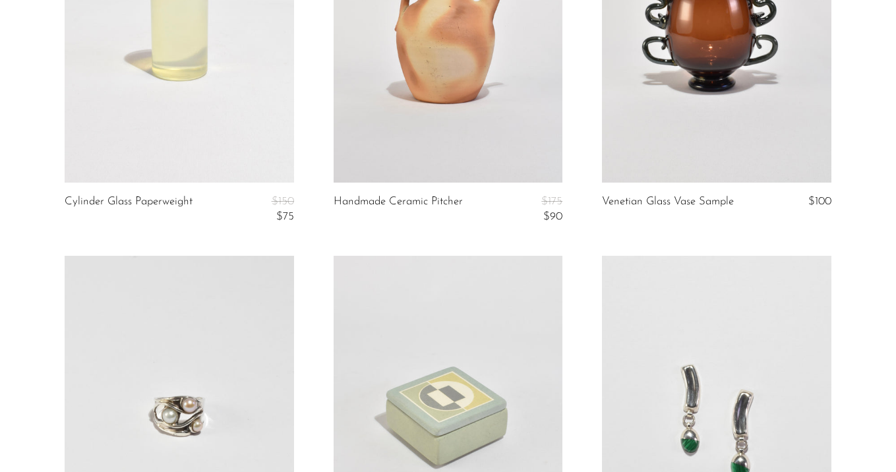
click at [685, 68] on link at bounding box center [717, 22] width 230 height 321
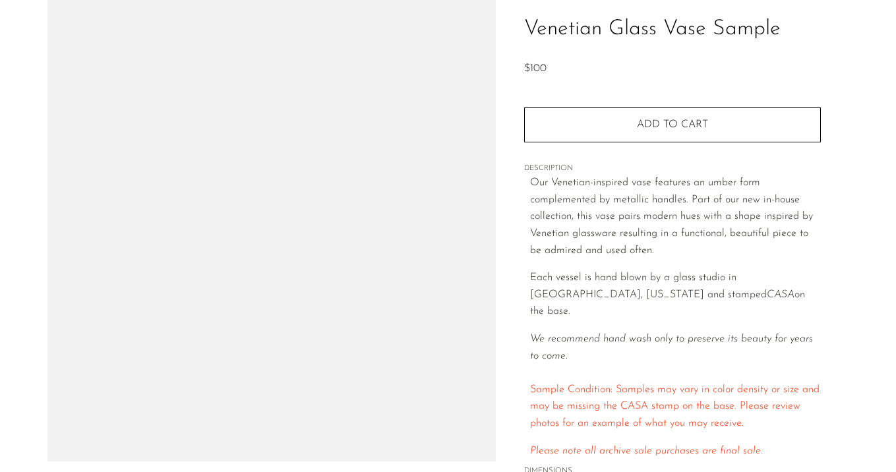
scroll to position [104, 0]
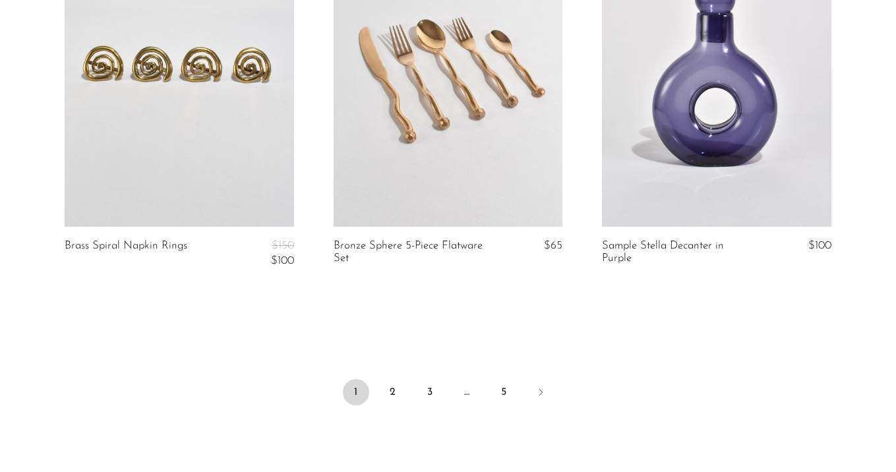
scroll to position [4637, 0]
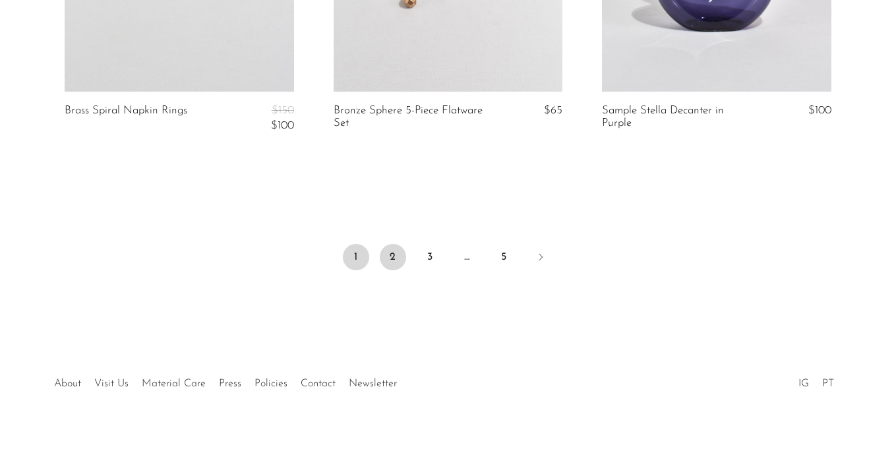
click at [392, 252] on link "2" at bounding box center [393, 257] width 26 height 26
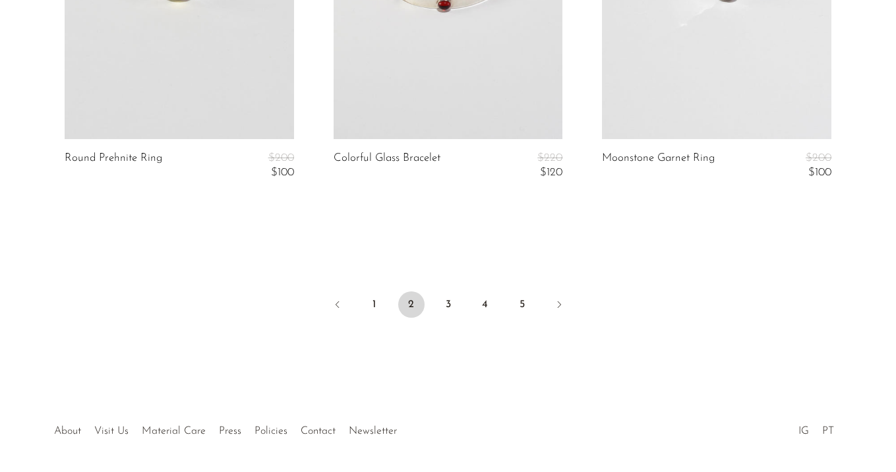
scroll to position [4594, 0]
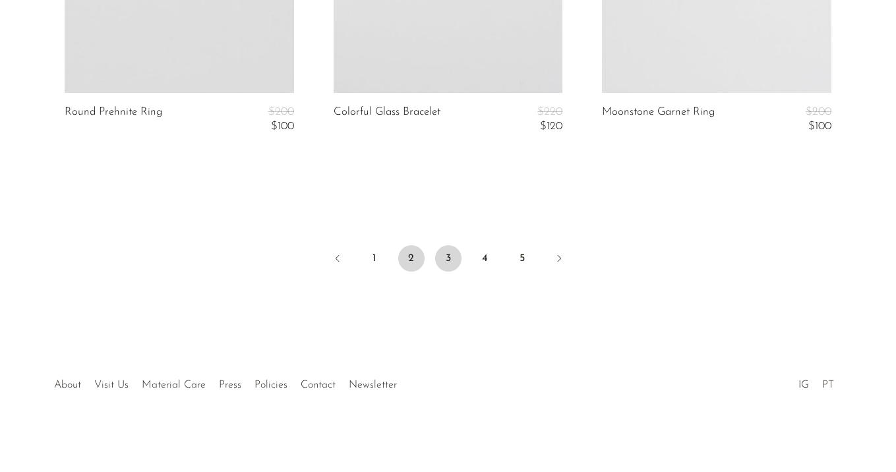
click at [448, 250] on link "3" at bounding box center [448, 258] width 26 height 26
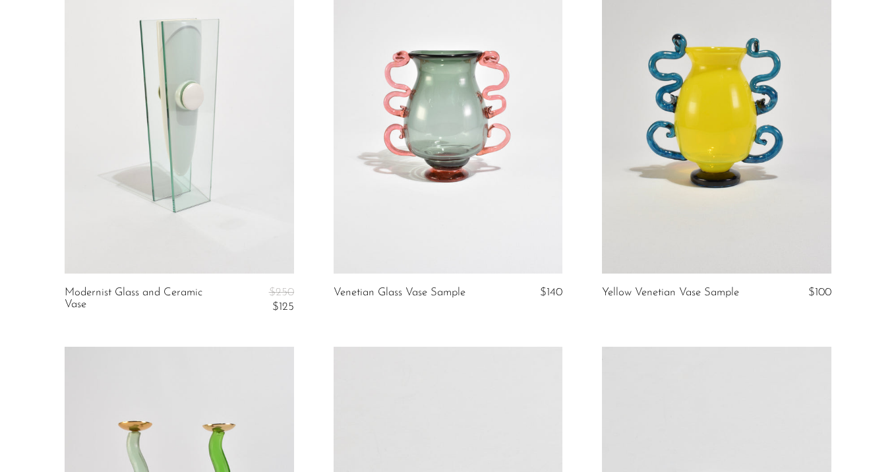
scroll to position [875, 0]
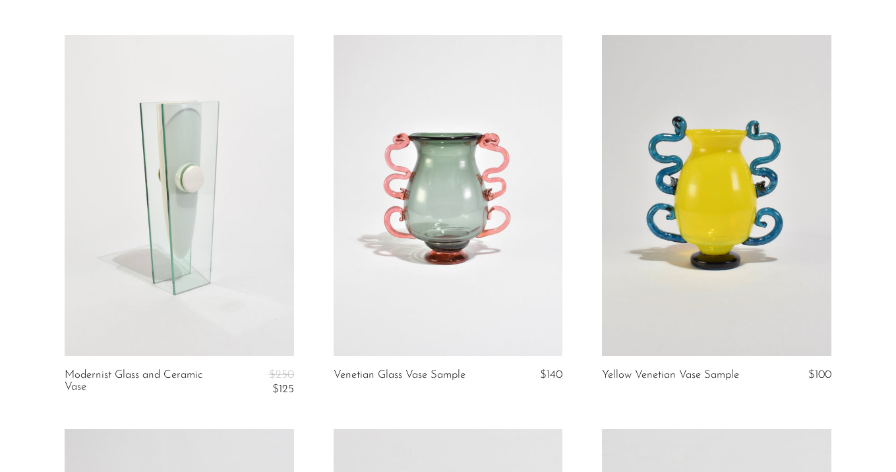
click at [493, 254] on link at bounding box center [449, 195] width 230 height 321
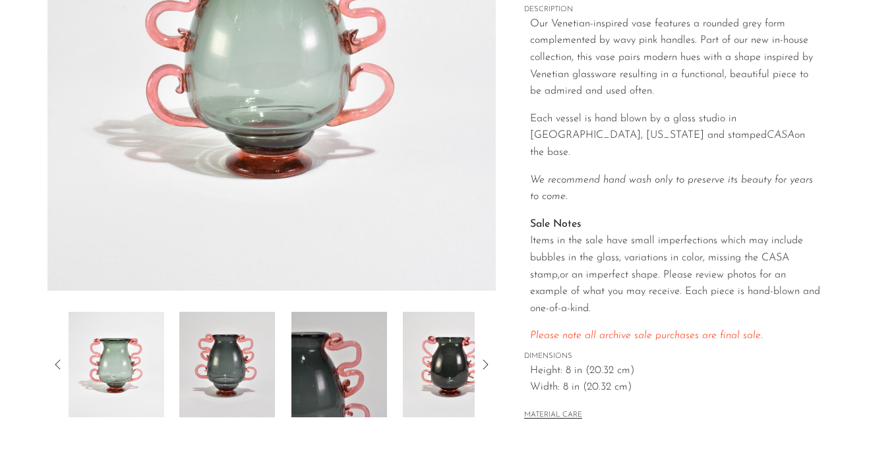
scroll to position [63, 0]
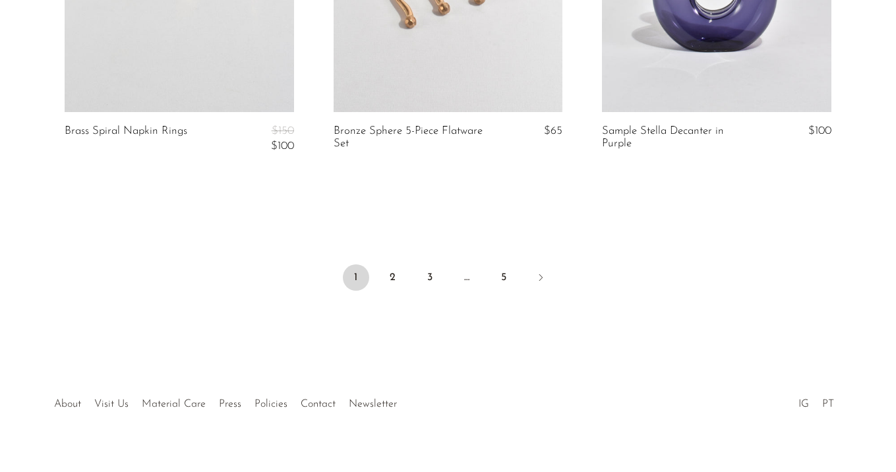
scroll to position [4628, 0]
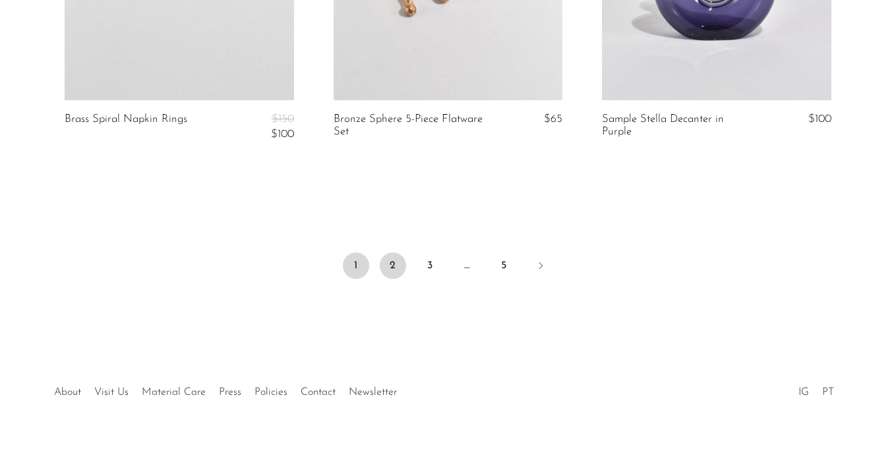
click at [394, 272] on link "2" at bounding box center [393, 266] width 26 height 26
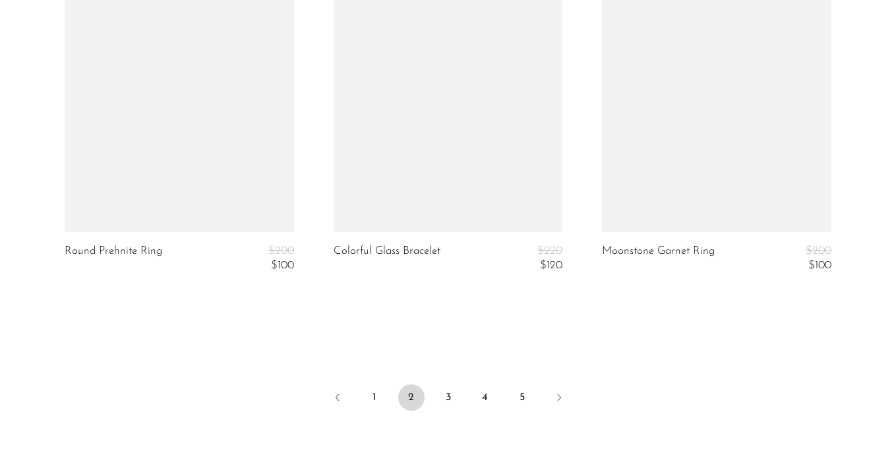
scroll to position [4594, 0]
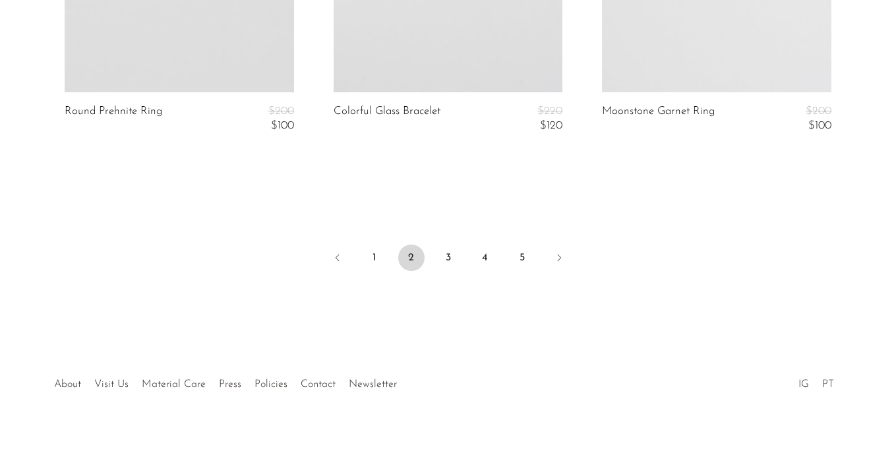
click at [373, 272] on li "1" at bounding box center [374, 259] width 26 height 29
click at [374, 260] on link "1" at bounding box center [374, 258] width 26 height 26
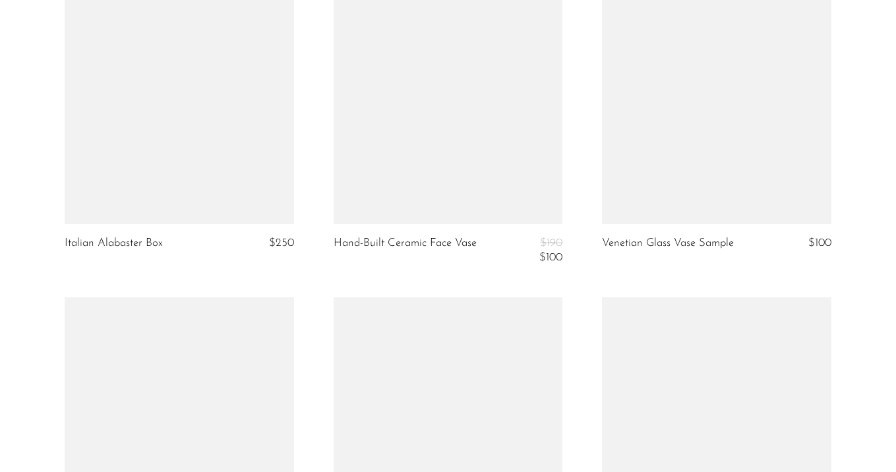
scroll to position [1384, 0]
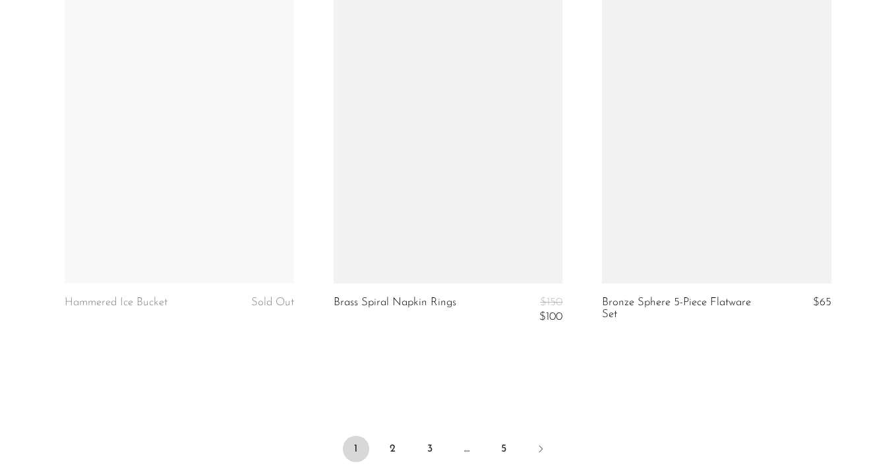
scroll to position [4649, 0]
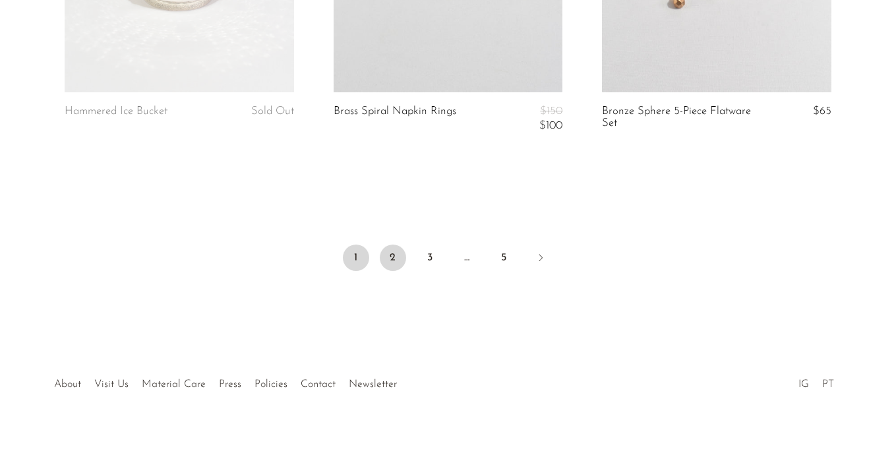
click at [395, 252] on link "2" at bounding box center [393, 258] width 26 height 26
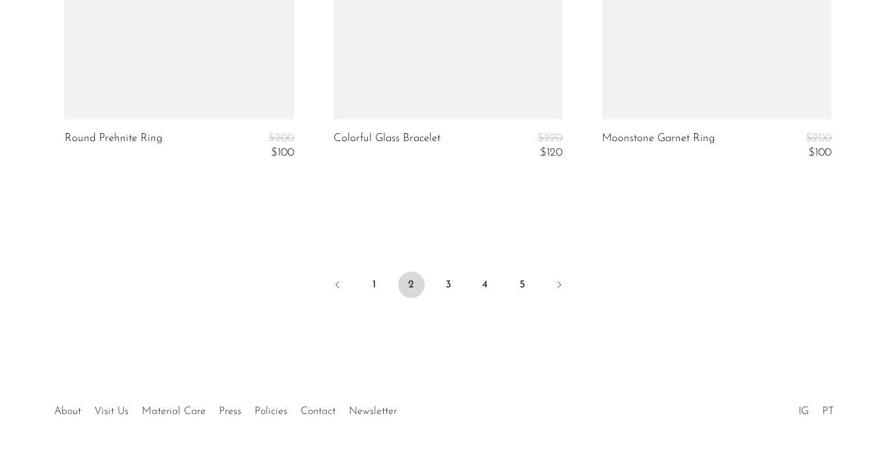
scroll to position [4594, 0]
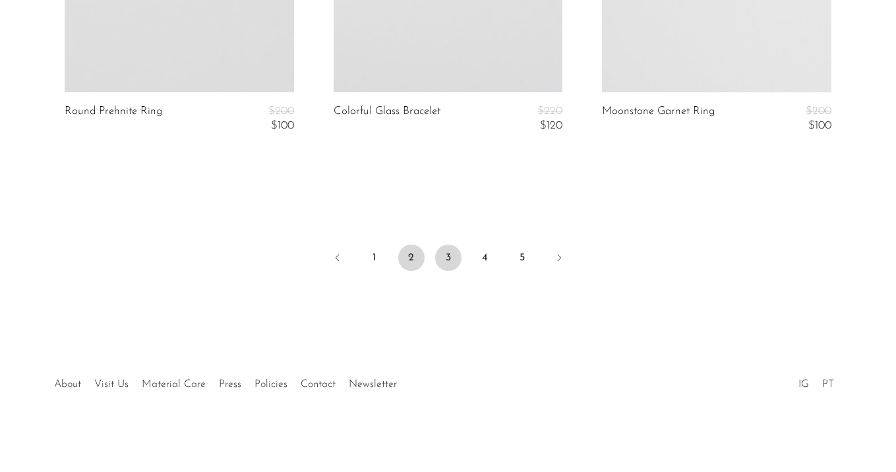
click at [449, 253] on link "3" at bounding box center [448, 258] width 26 height 26
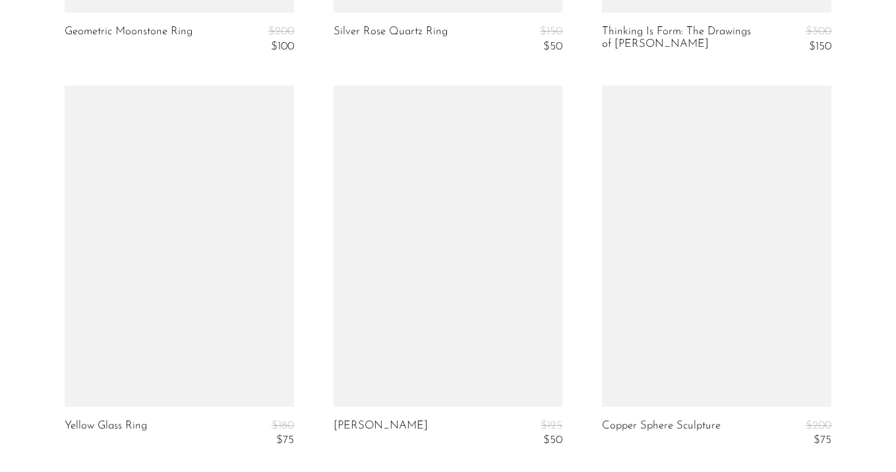
scroll to position [4686, 0]
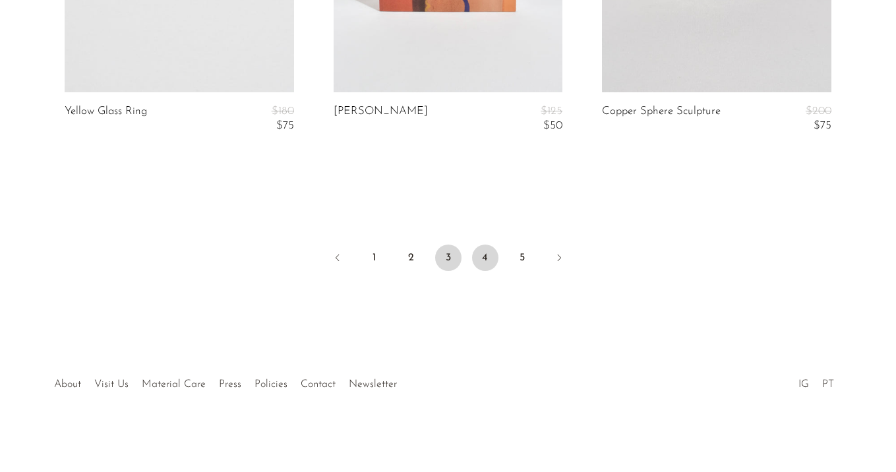
click at [488, 259] on link "4" at bounding box center [485, 258] width 26 height 26
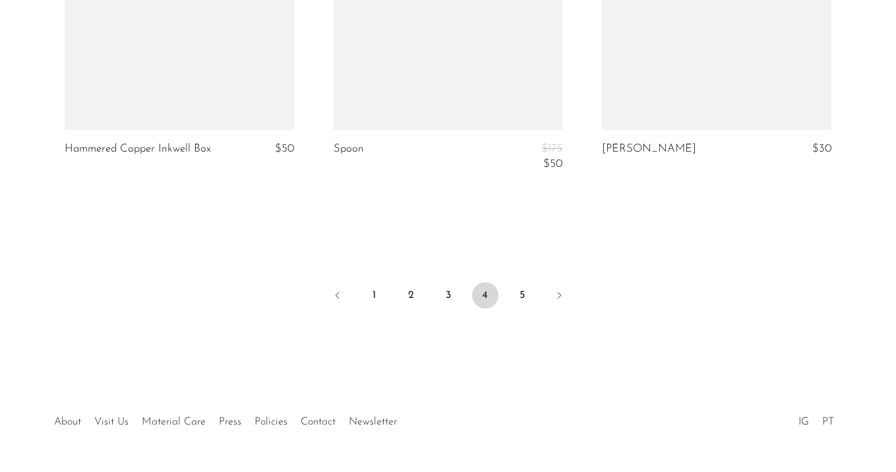
scroll to position [4657, 0]
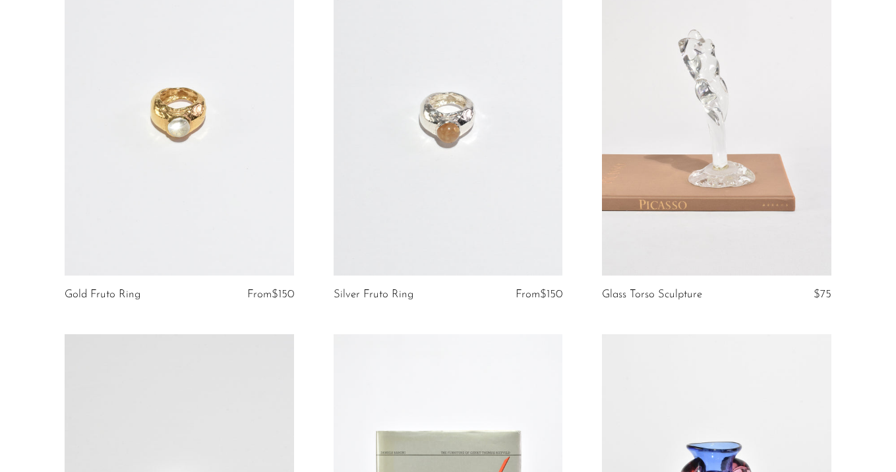
scroll to position [4672, 0]
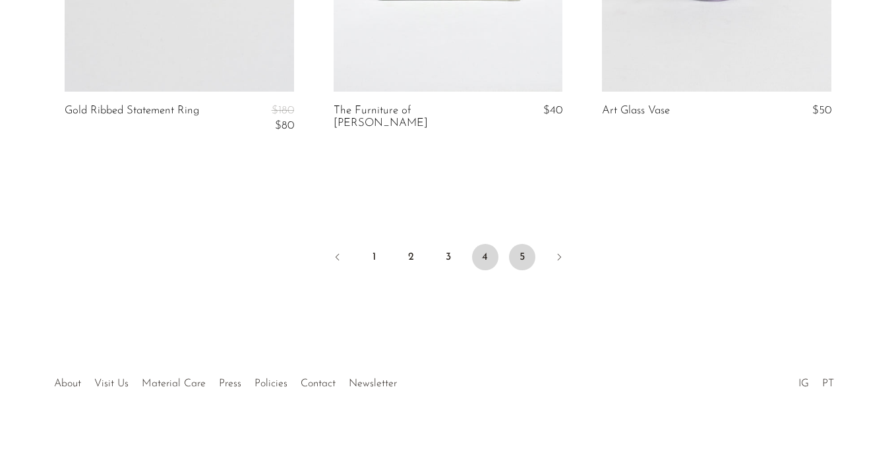
click at [518, 257] on link "5" at bounding box center [522, 257] width 26 height 26
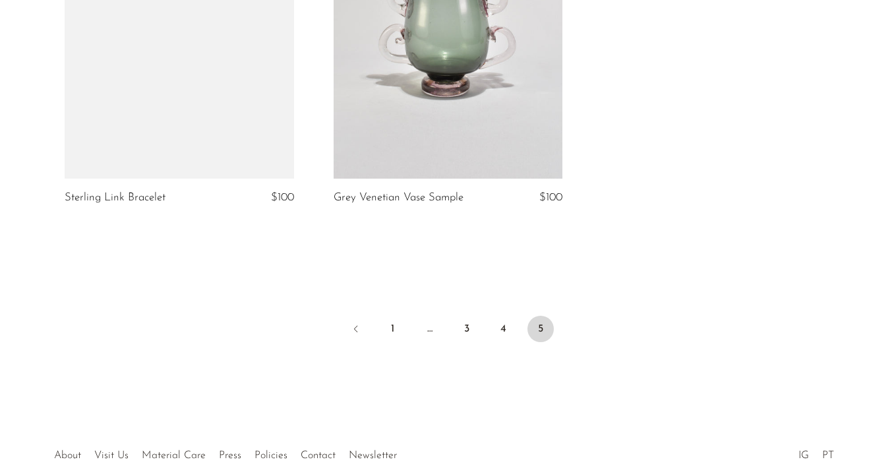
scroll to position [4257, 0]
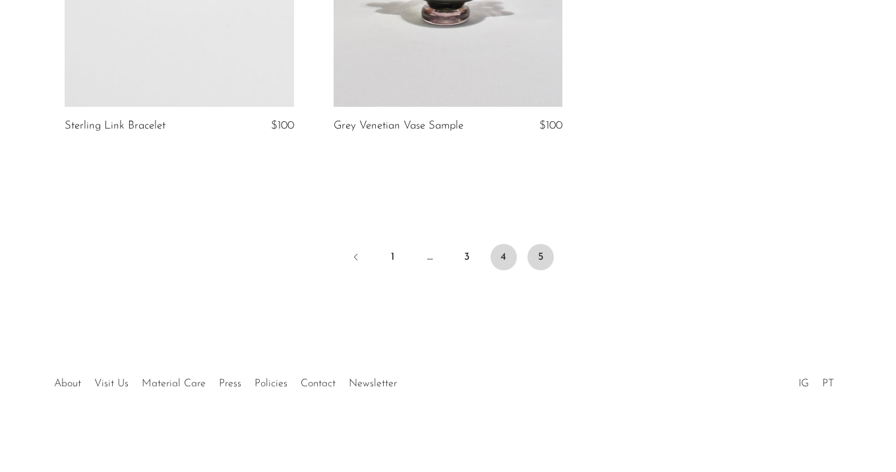
click at [508, 264] on link "4" at bounding box center [504, 257] width 26 height 26
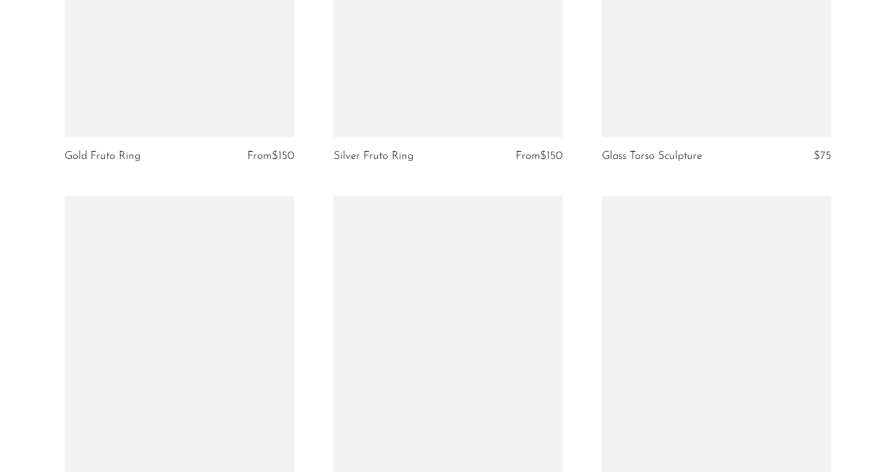
scroll to position [4672, 0]
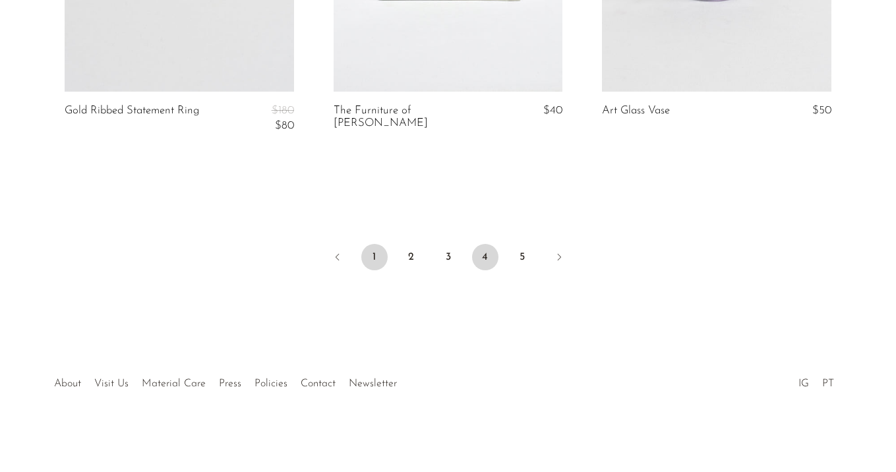
click at [377, 260] on link "1" at bounding box center [374, 257] width 26 height 26
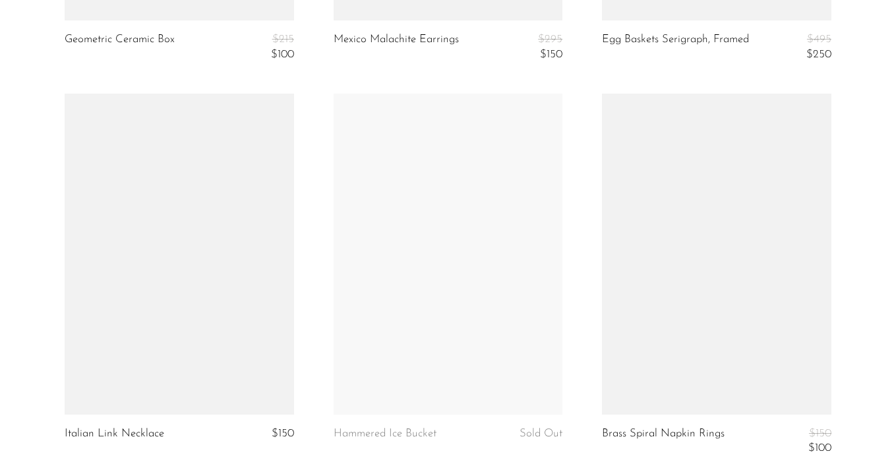
scroll to position [4649, 0]
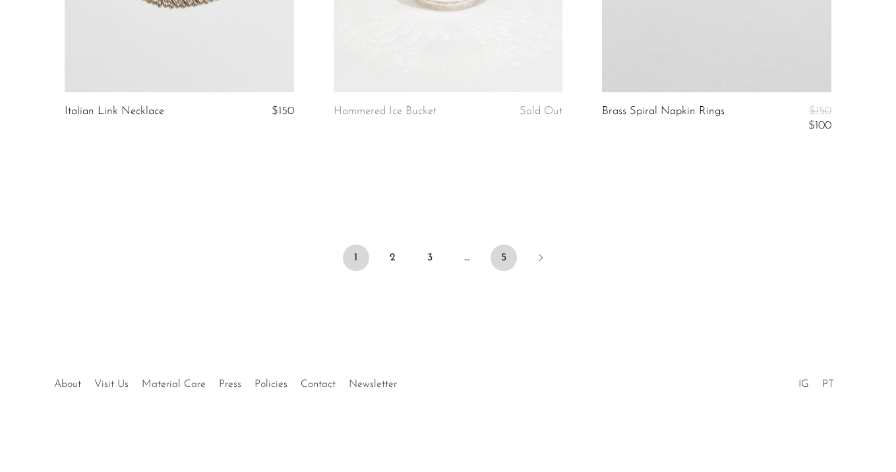
click at [499, 256] on link "5" at bounding box center [504, 258] width 26 height 26
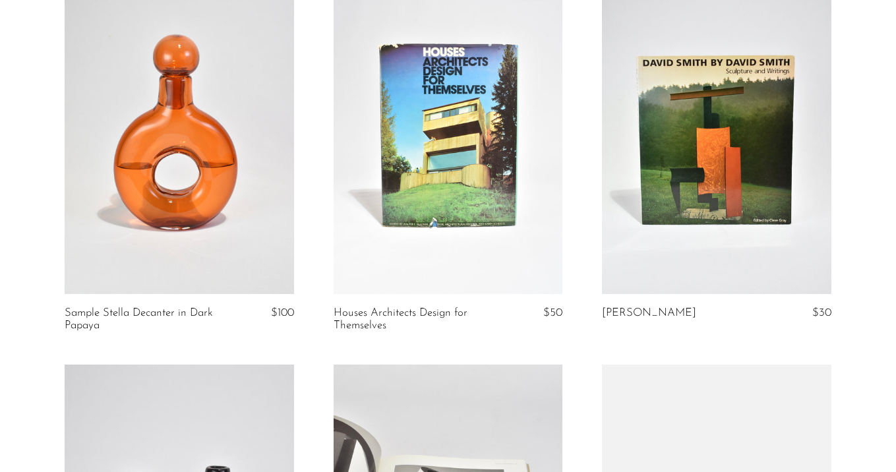
scroll to position [2508, 0]
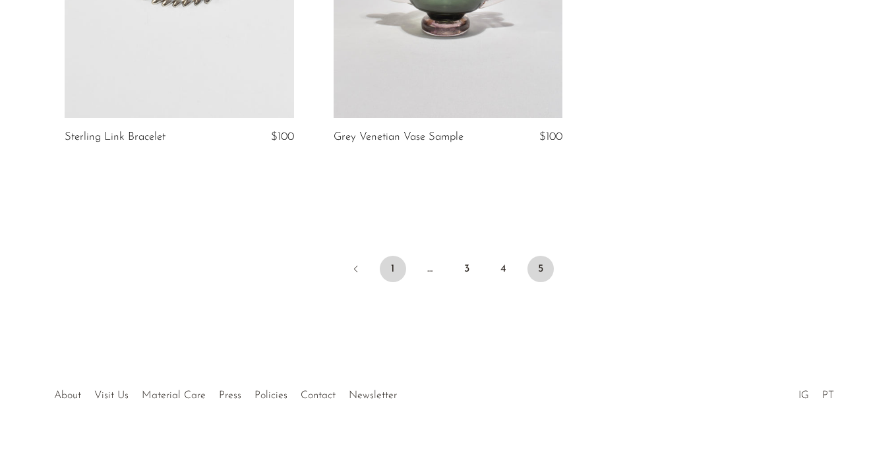
scroll to position [4260, 0]
click at [399, 267] on link "1" at bounding box center [393, 267] width 26 height 26
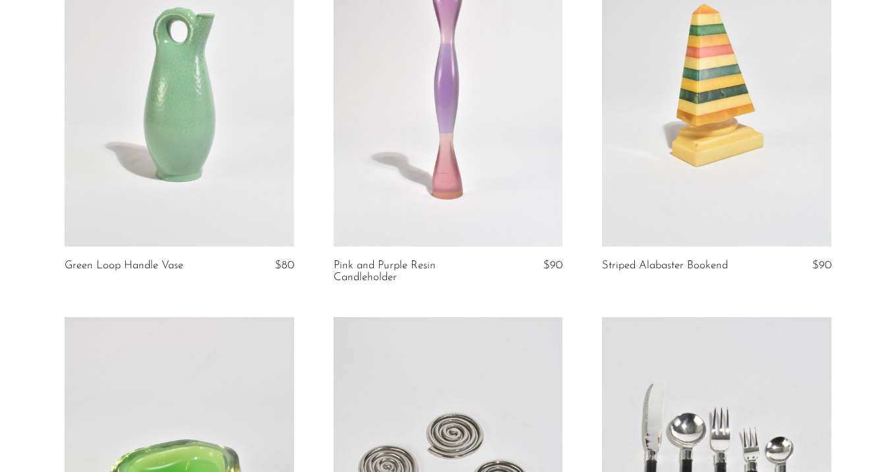
scroll to position [853, 0]
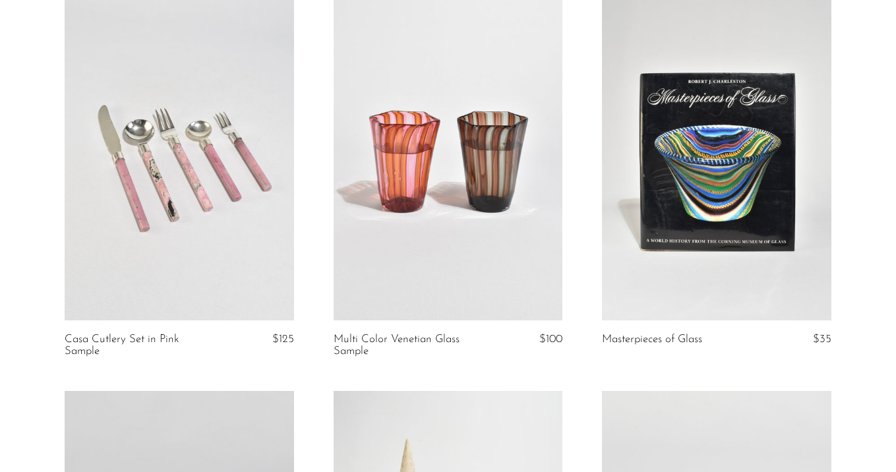
scroll to position [2076, 0]
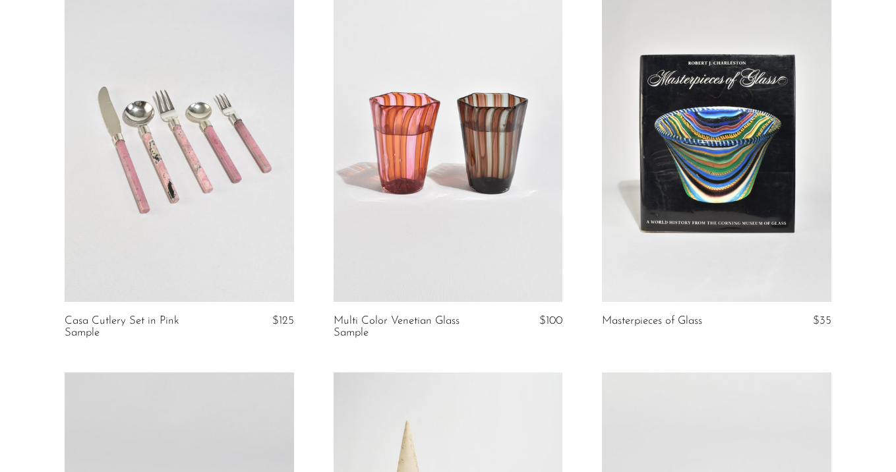
click at [410, 154] on link at bounding box center [449, 141] width 230 height 321
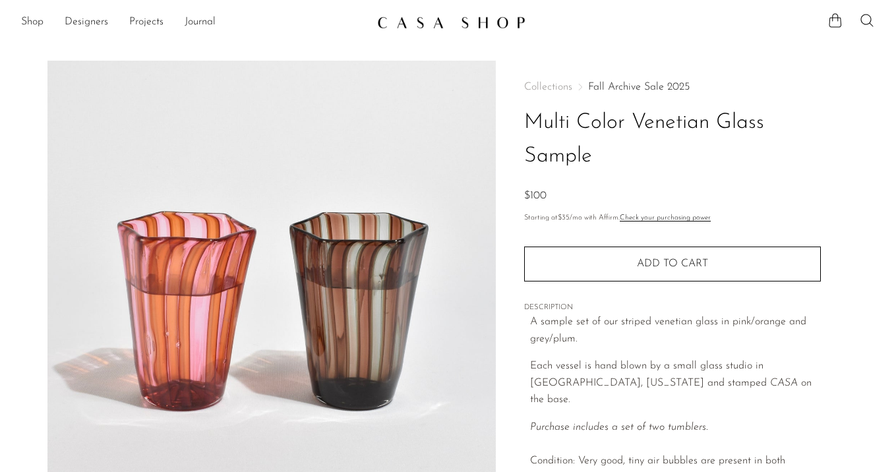
click at [613, 88] on link "Fall Archive Sale 2025" at bounding box center [639, 87] width 102 height 11
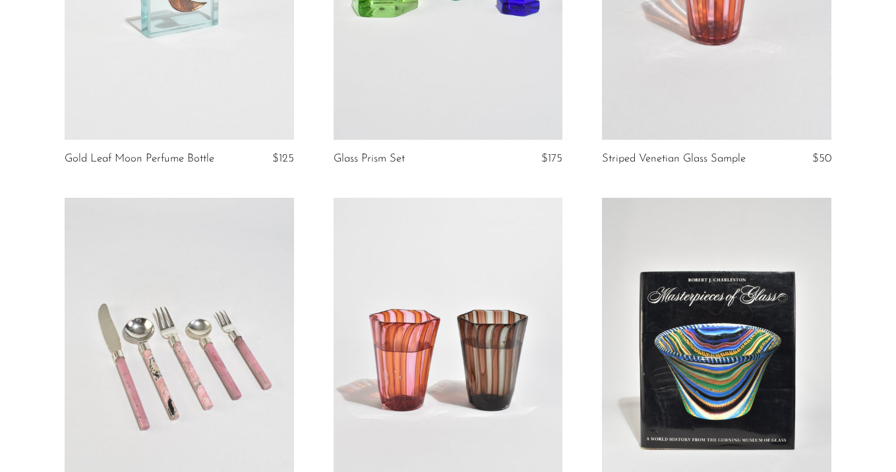
scroll to position [1866, 0]
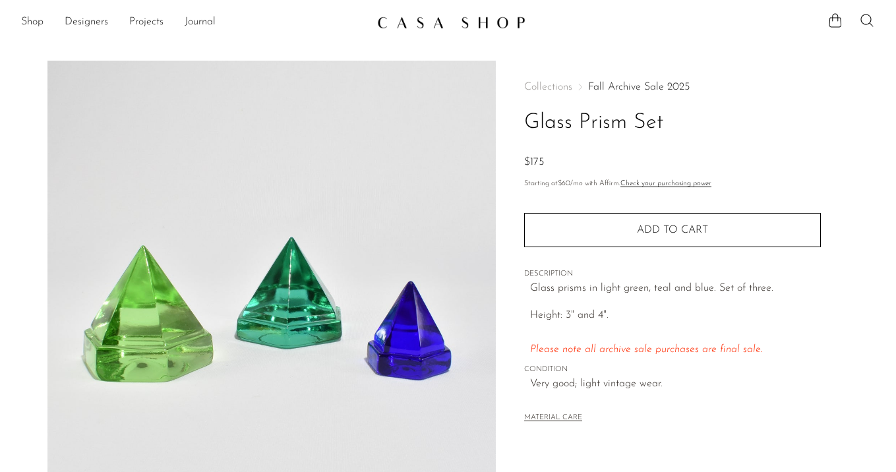
click at [633, 86] on link "Fall Archive Sale 2025" at bounding box center [639, 87] width 102 height 11
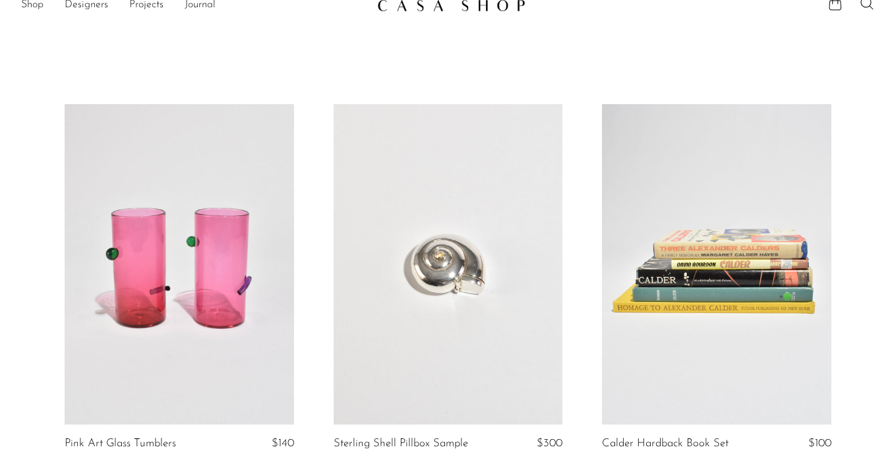
scroll to position [18, 0]
click at [452, 237] on link at bounding box center [449, 264] width 230 height 321
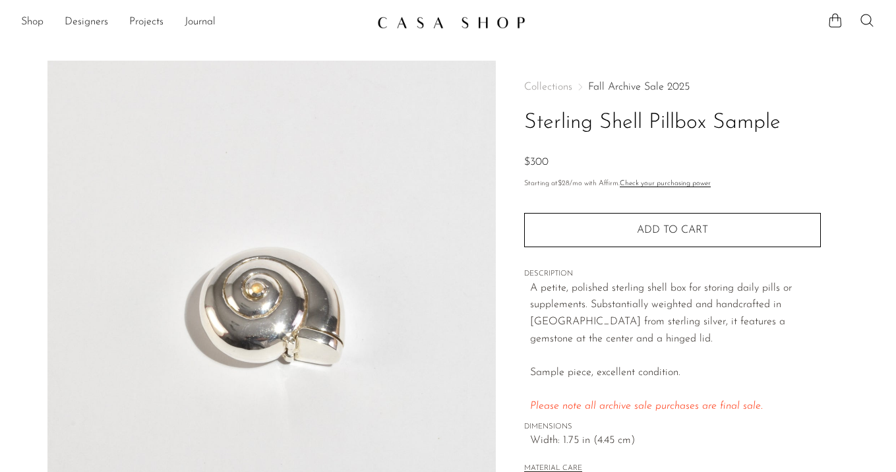
click at [639, 85] on link "Fall Archive Sale 2025" at bounding box center [639, 87] width 102 height 11
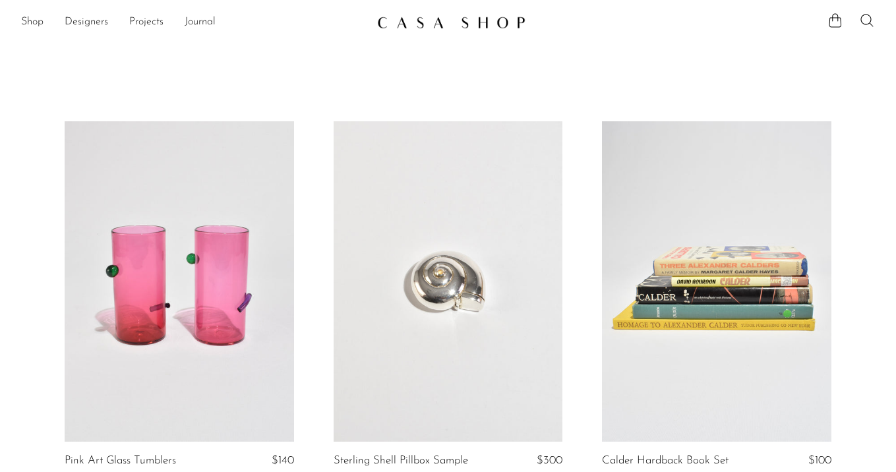
click at [212, 278] on link at bounding box center [180, 281] width 230 height 321
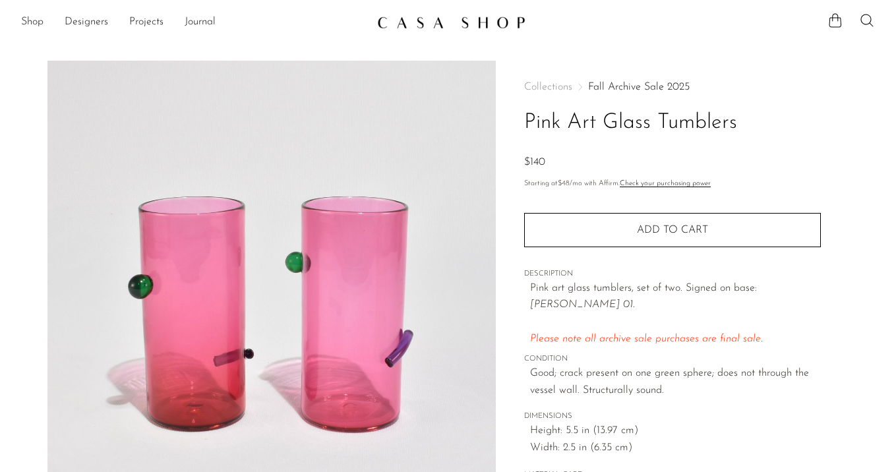
click at [617, 80] on div "Collections Fall Archive Sale 2025 Pink Art Glass Tumblers $140 Starting at $48…" at bounding box center [672, 283] width 297 height 444
click at [617, 84] on link "Fall Archive Sale 2025" at bounding box center [639, 87] width 102 height 11
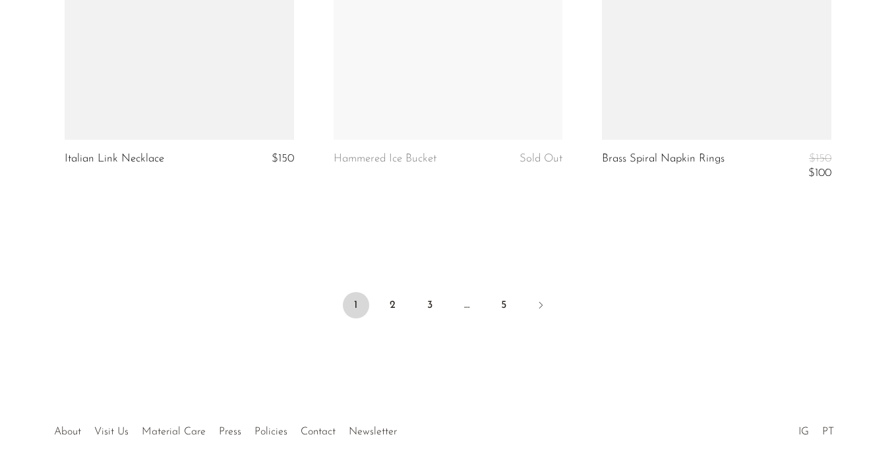
scroll to position [4649, 0]
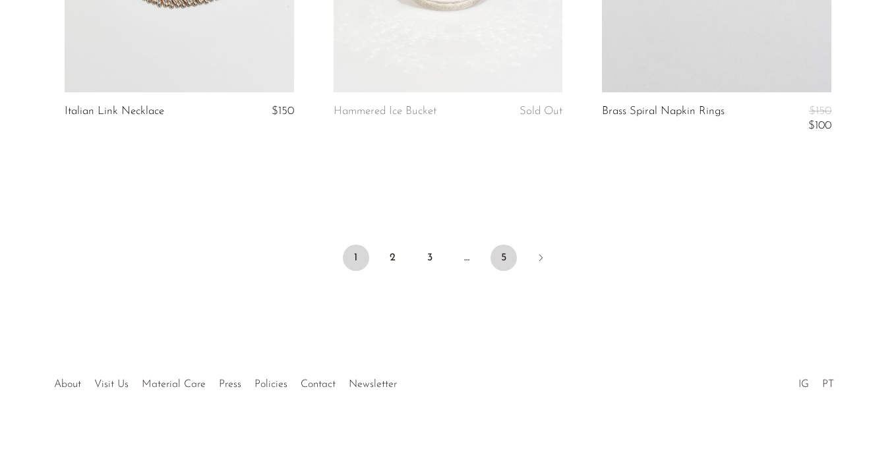
click at [501, 252] on link "5" at bounding box center [504, 258] width 26 height 26
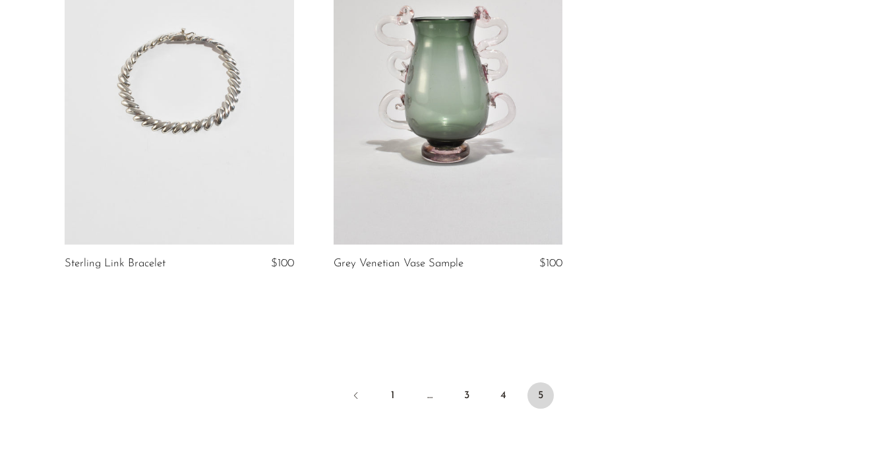
scroll to position [4240, 0]
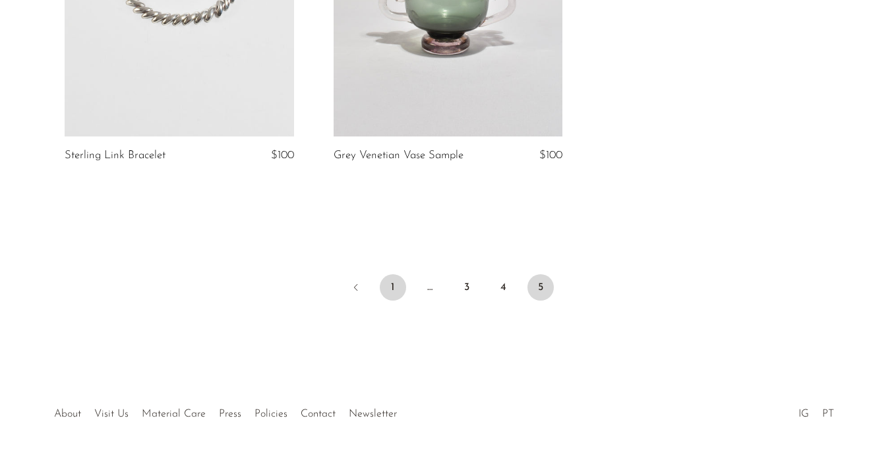
click at [396, 288] on link "1" at bounding box center [393, 287] width 26 height 26
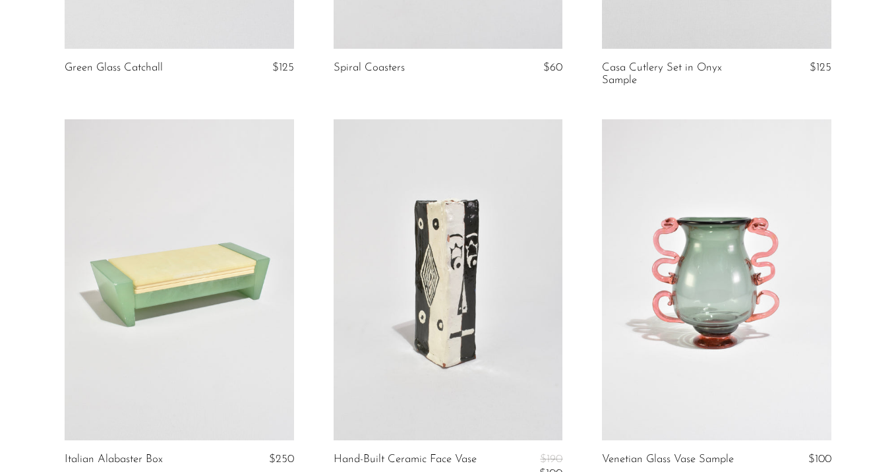
scroll to position [1554, 0]
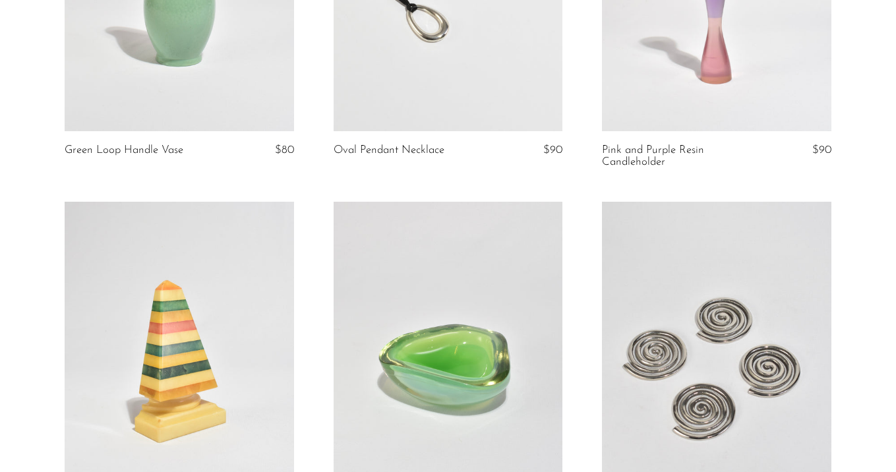
scroll to position [702, 0]
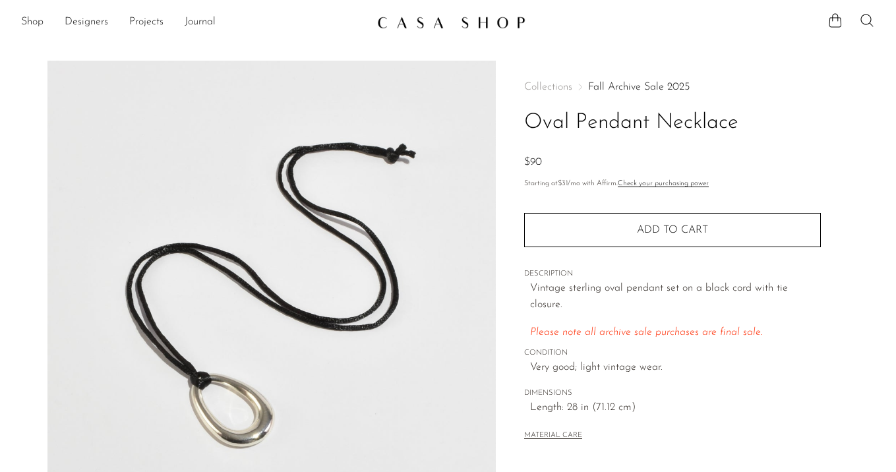
click at [607, 80] on div "Collections Fall Archive Sale 2025 Oval Pendant Necklace $90 Starting at $31 /m…" at bounding box center [672, 263] width 297 height 404
click at [609, 89] on link "Fall Archive Sale 2025" at bounding box center [639, 87] width 102 height 11
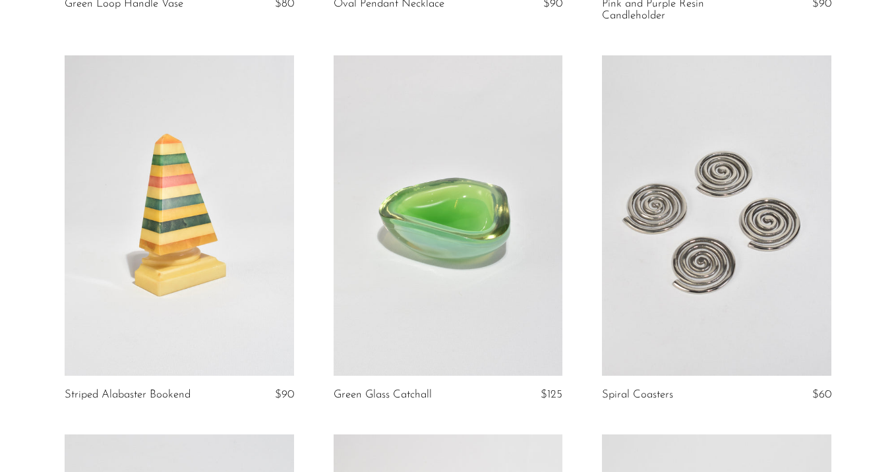
scroll to position [1076, 0]
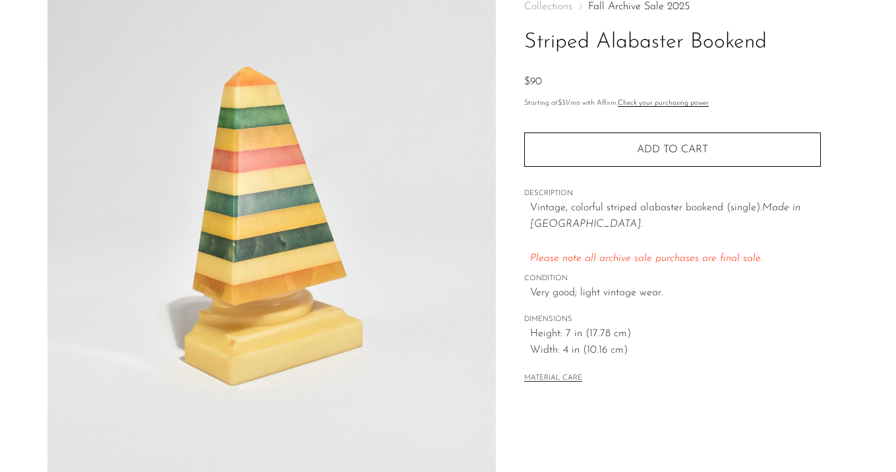
scroll to position [81, 0]
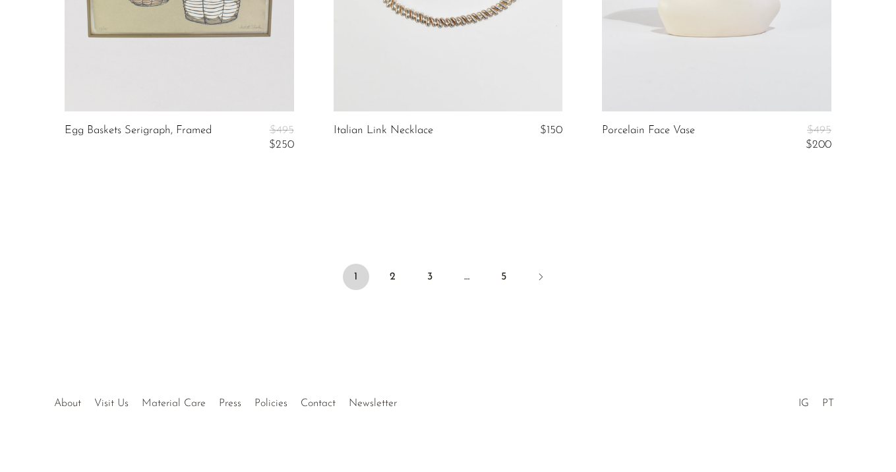
scroll to position [4621, 0]
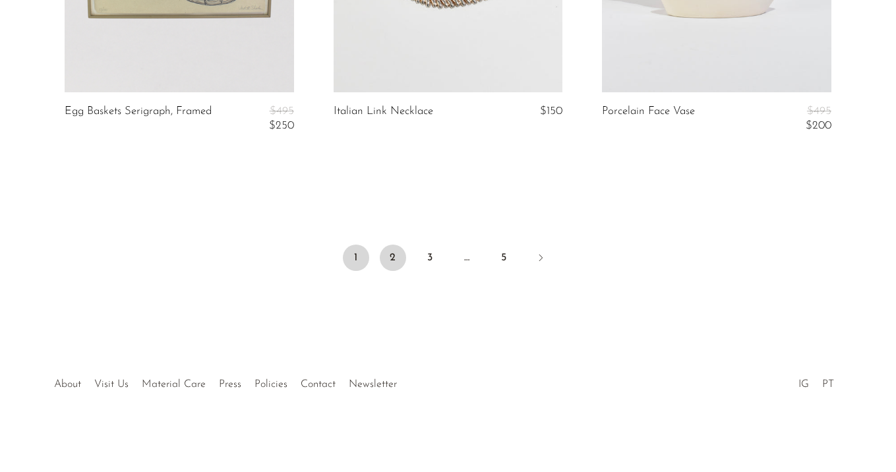
click at [396, 252] on link "2" at bounding box center [393, 258] width 26 height 26
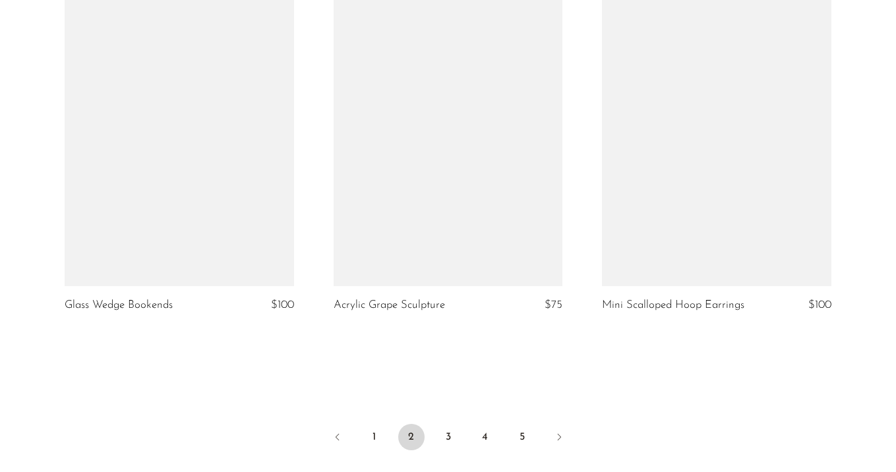
scroll to position [4592, 0]
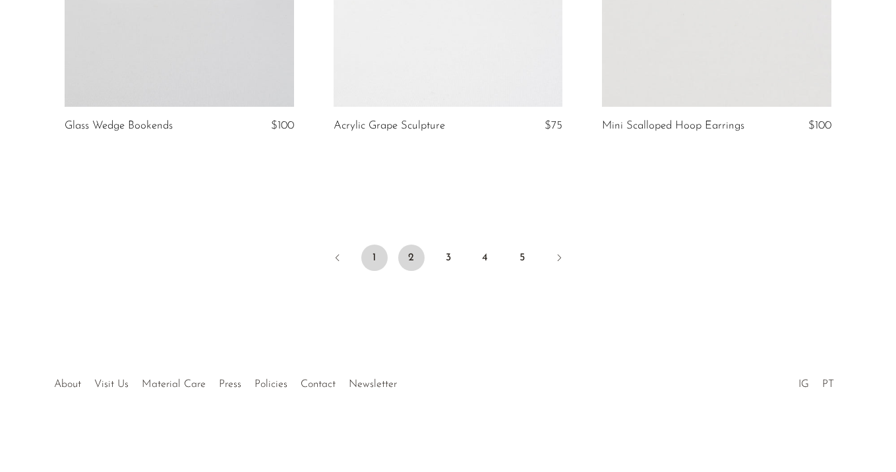
click at [370, 255] on link "1" at bounding box center [374, 258] width 26 height 26
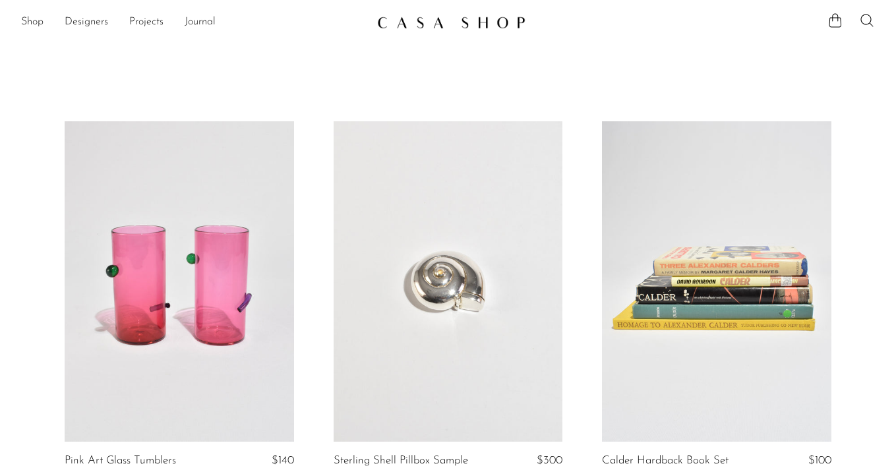
scroll to position [4102, 0]
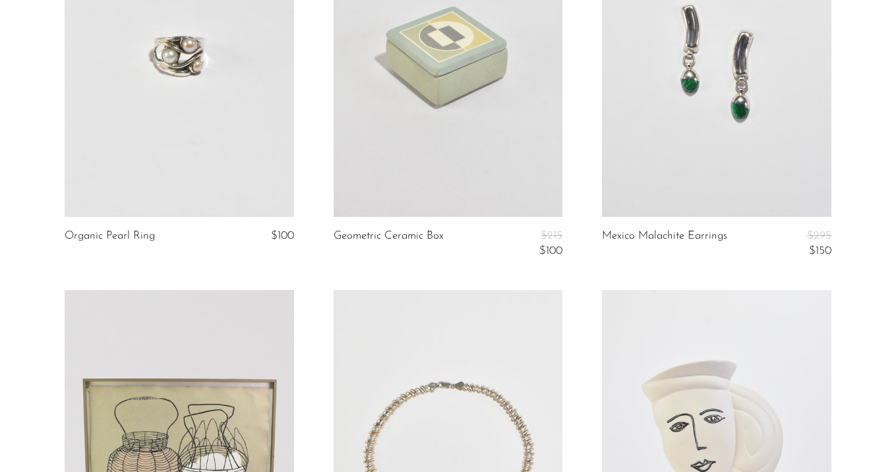
click at [175, 155] on link at bounding box center [180, 56] width 230 height 321
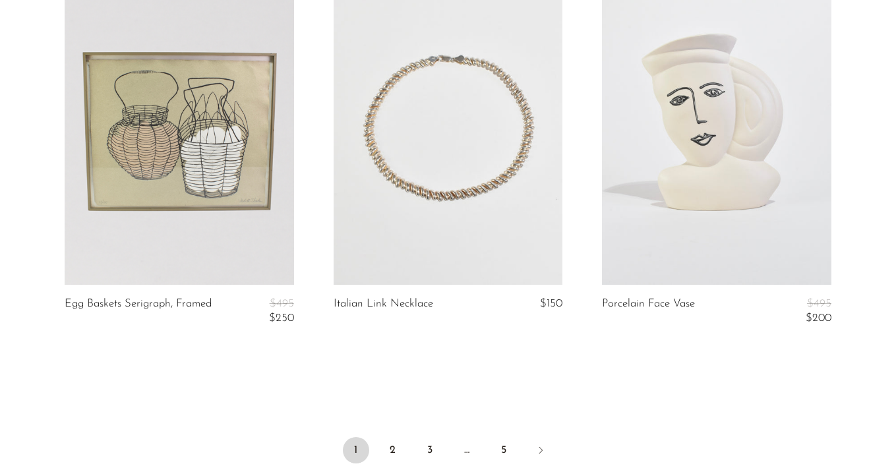
scroll to position [4621, 0]
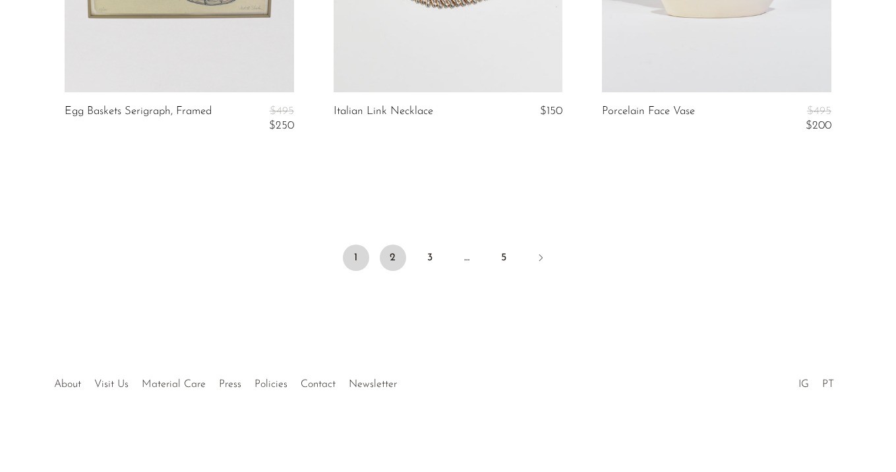
click at [394, 259] on link "2" at bounding box center [393, 258] width 26 height 26
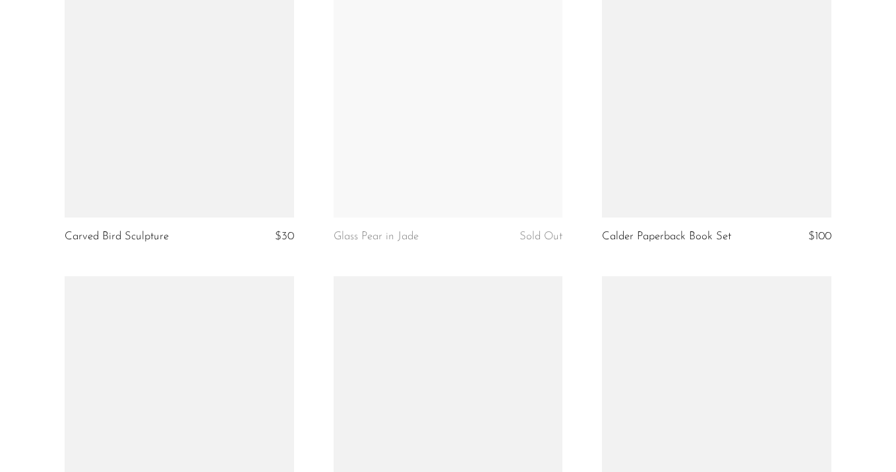
scroll to position [3965, 0]
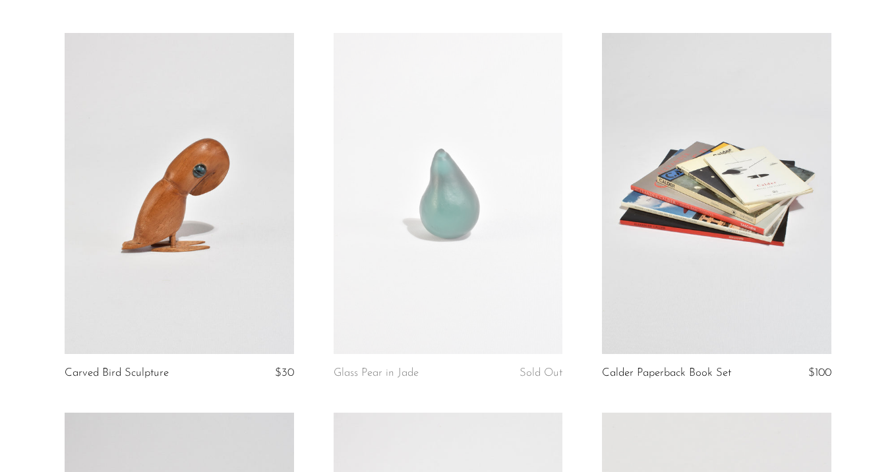
click at [683, 235] on link at bounding box center [717, 193] width 230 height 321
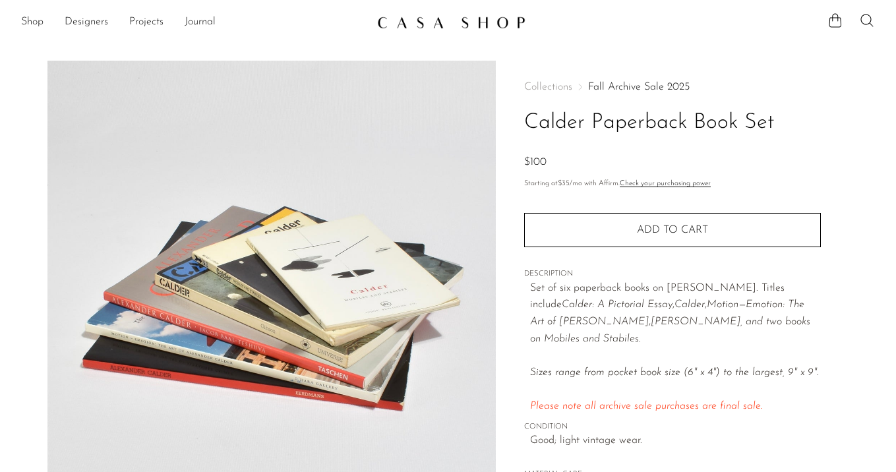
scroll to position [386, 0]
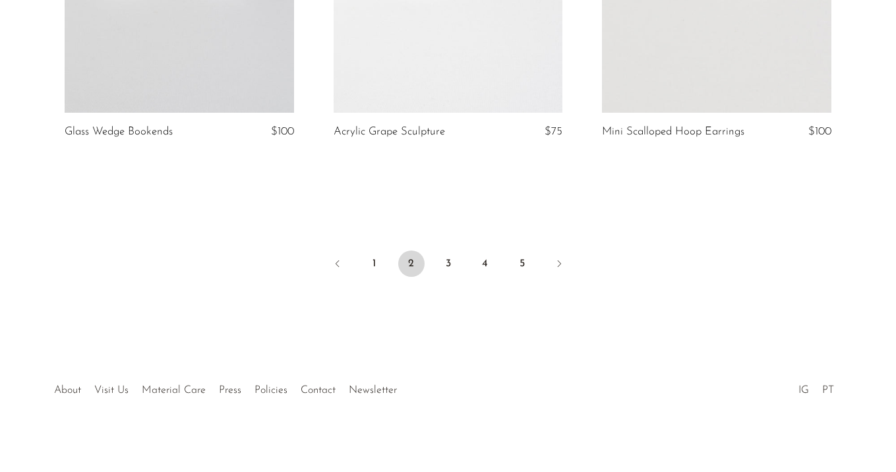
scroll to position [4592, 0]
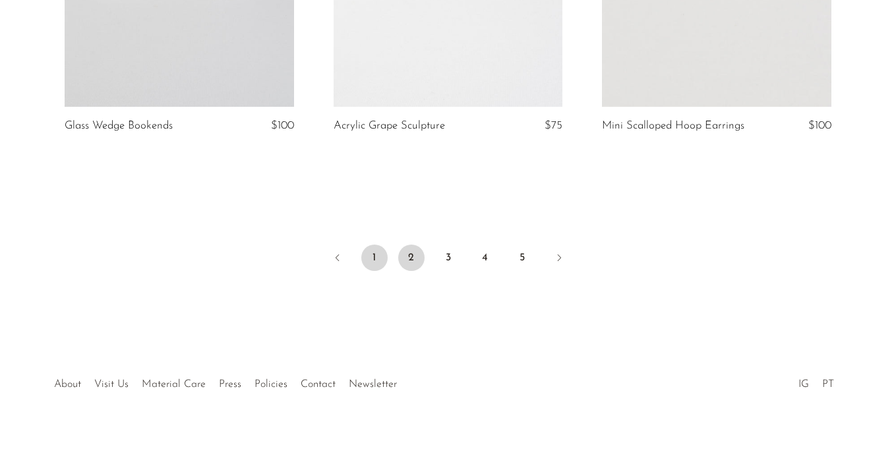
click at [372, 253] on link "1" at bounding box center [374, 258] width 26 height 26
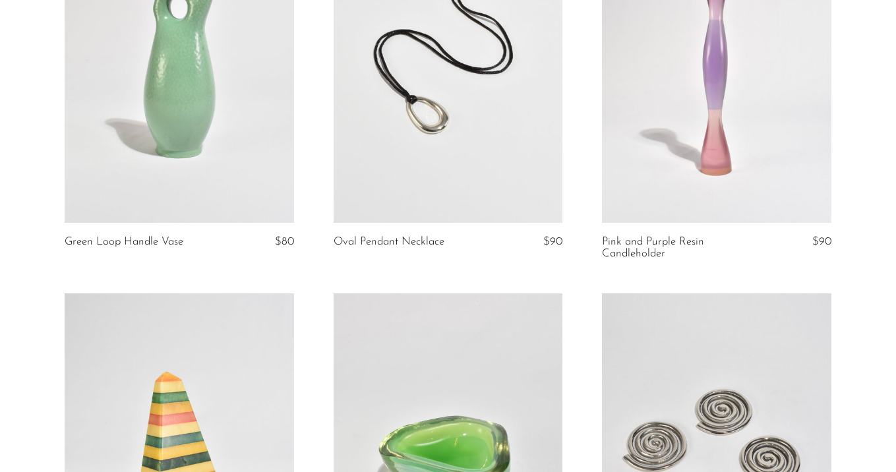
scroll to position [683, 0]
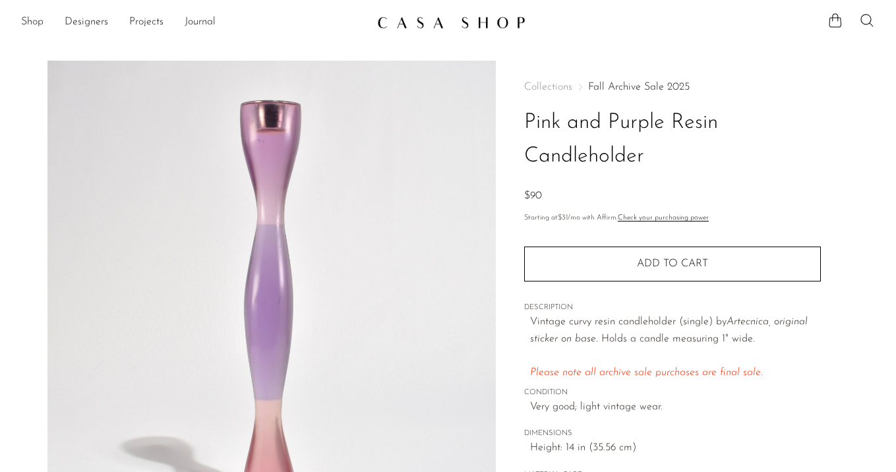
click at [621, 88] on link "Fall Archive Sale 2025" at bounding box center [639, 87] width 102 height 11
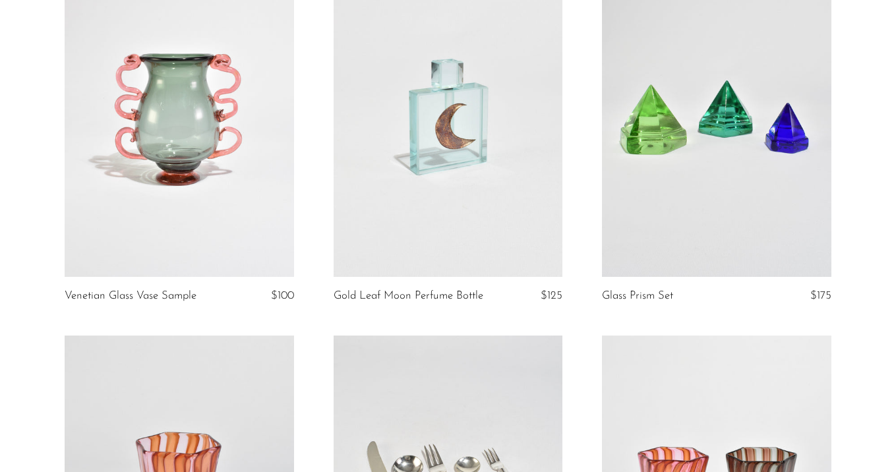
scroll to position [1716, 0]
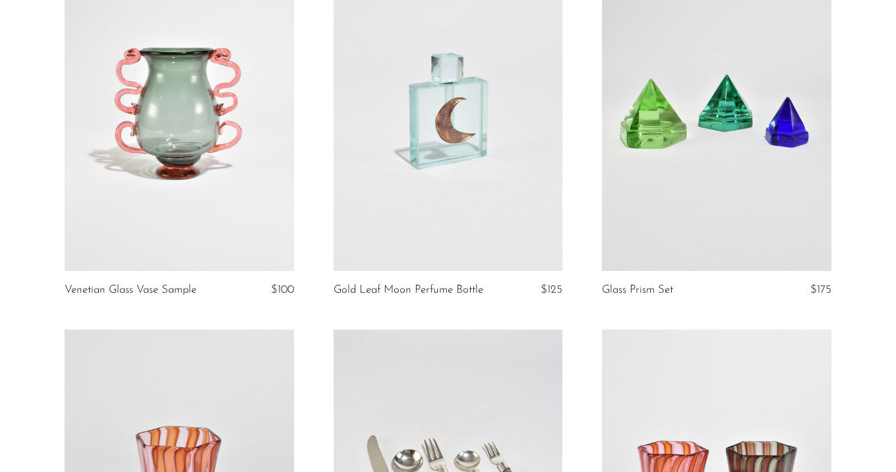
click at [165, 181] on link at bounding box center [180, 110] width 230 height 321
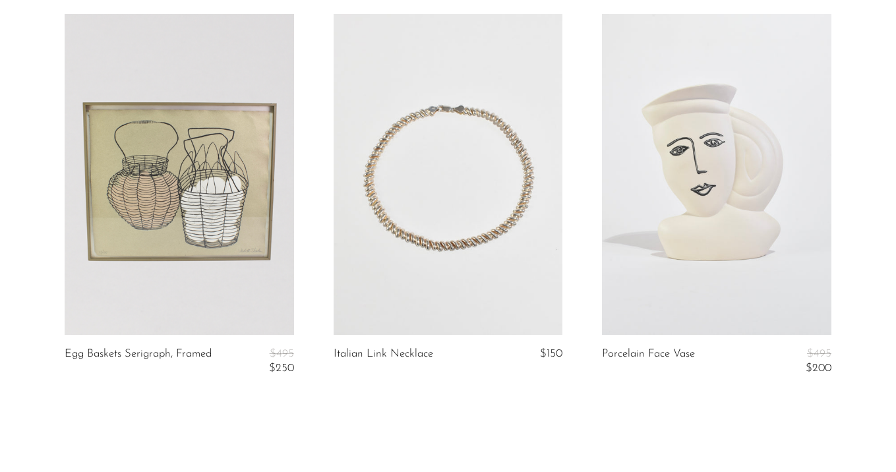
scroll to position [4621, 0]
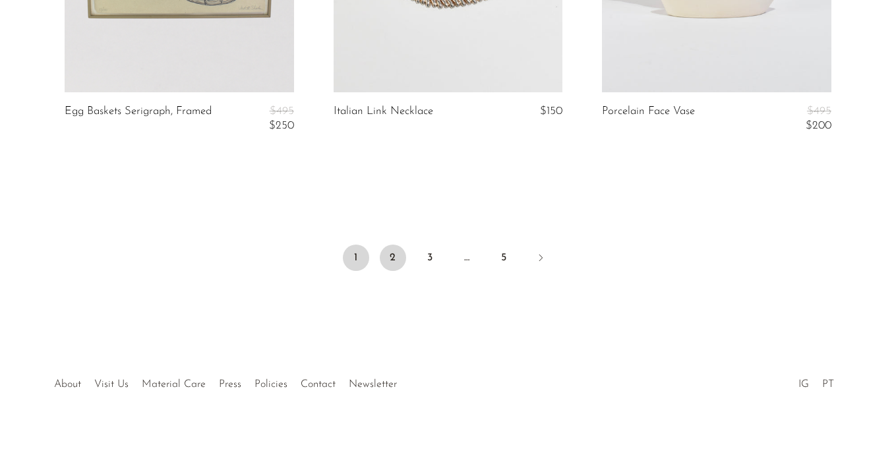
click at [388, 260] on link "2" at bounding box center [393, 258] width 26 height 26
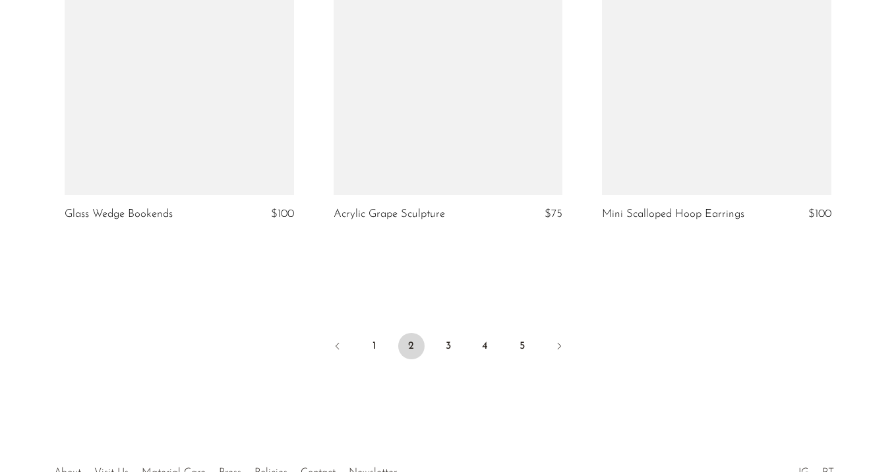
scroll to position [4592, 0]
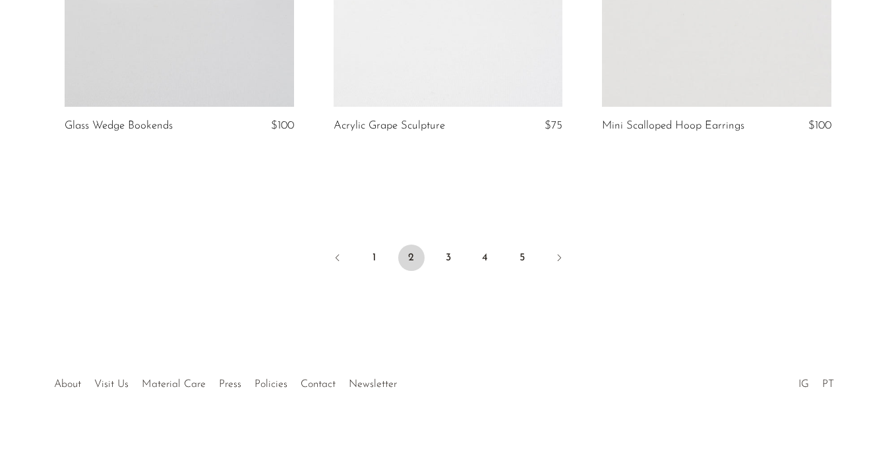
click at [364, 245] on li "1" at bounding box center [374, 259] width 26 height 29
click at [368, 253] on link "1" at bounding box center [374, 258] width 26 height 26
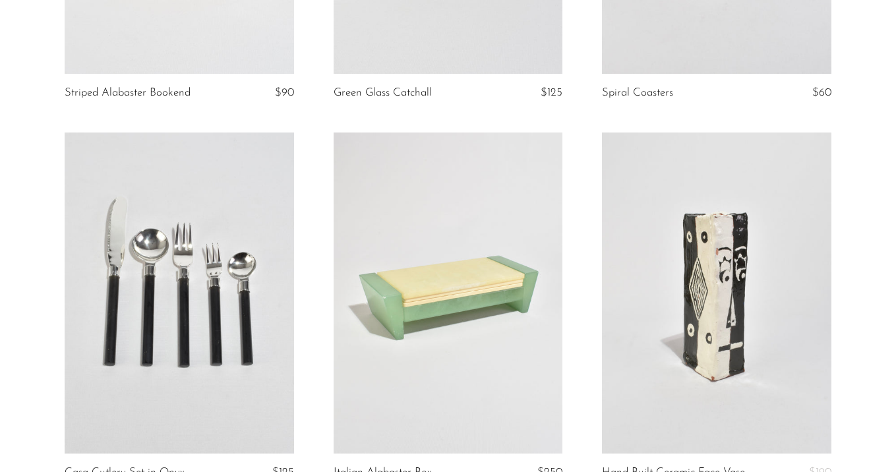
scroll to position [1264, 0]
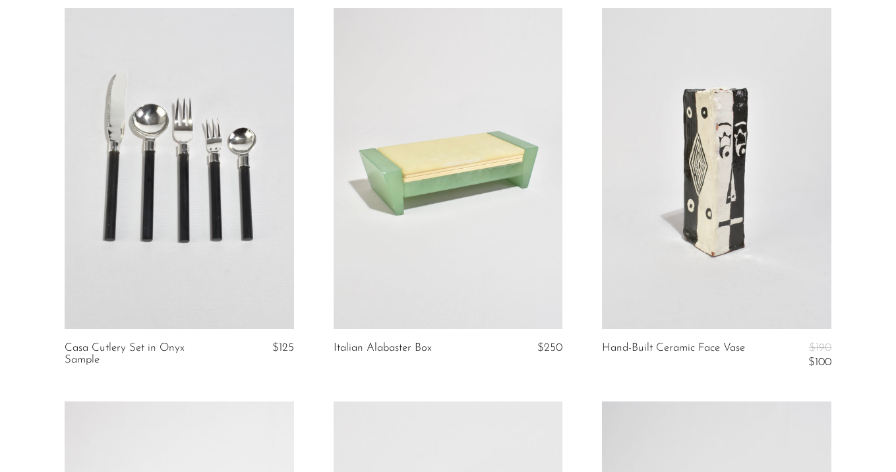
click at [468, 191] on link at bounding box center [449, 168] width 230 height 321
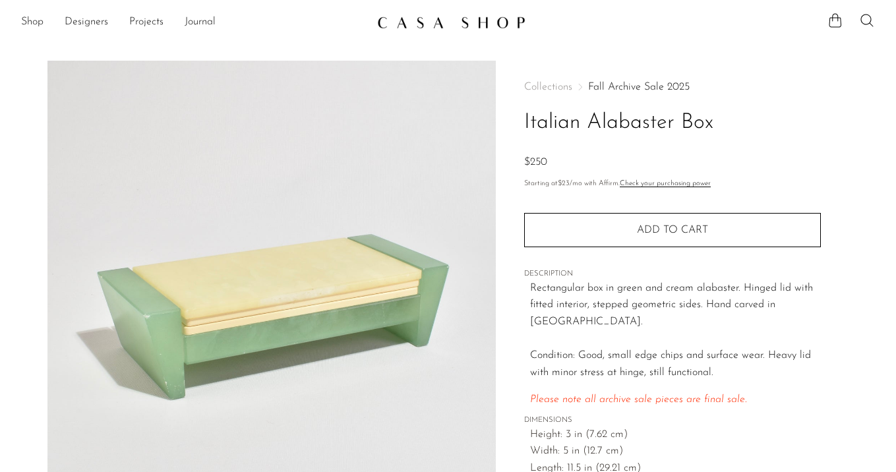
click at [639, 78] on div "Collections Fall Archive Sale 2025 Italian Alabaster Box $250 Starting at $23 /…" at bounding box center [672, 293] width 297 height 465
click at [640, 83] on link "Fall Archive Sale 2025" at bounding box center [639, 87] width 102 height 11
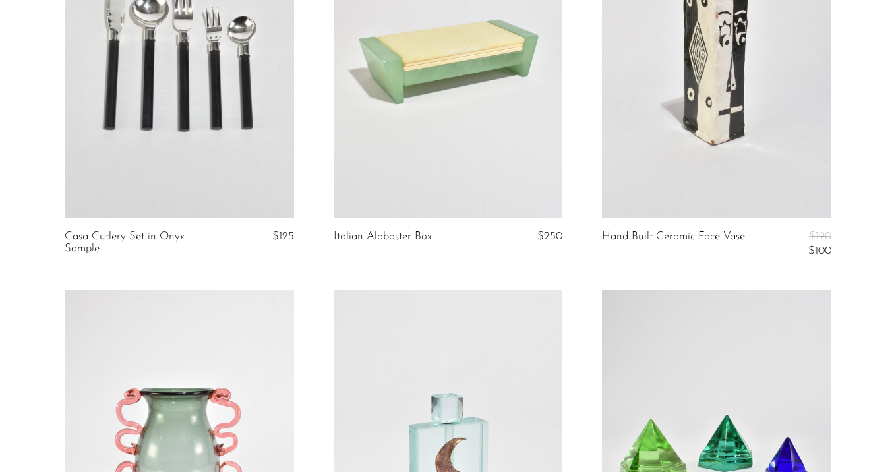
scroll to position [4496, 0]
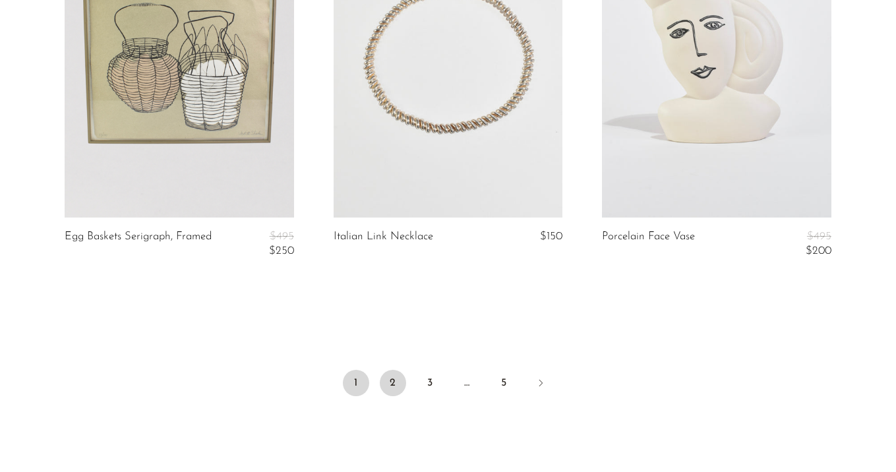
click at [392, 381] on link "2" at bounding box center [393, 383] width 26 height 26
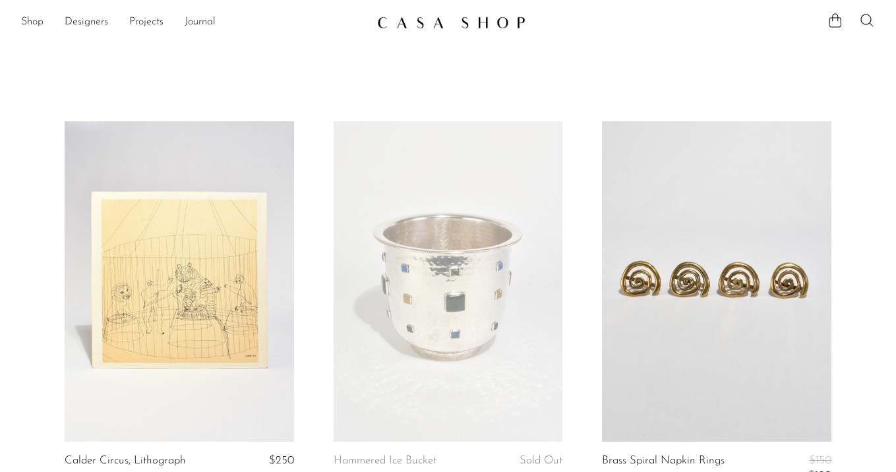
scroll to position [2570, 0]
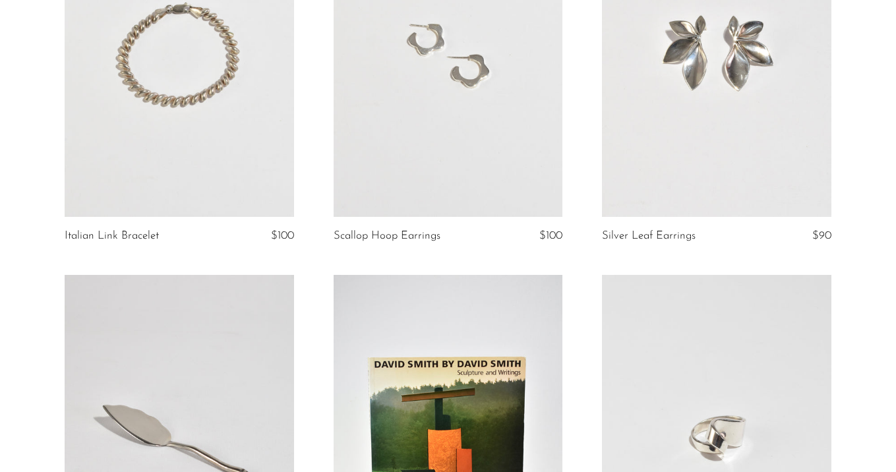
click at [178, 123] on link at bounding box center [180, 56] width 230 height 321
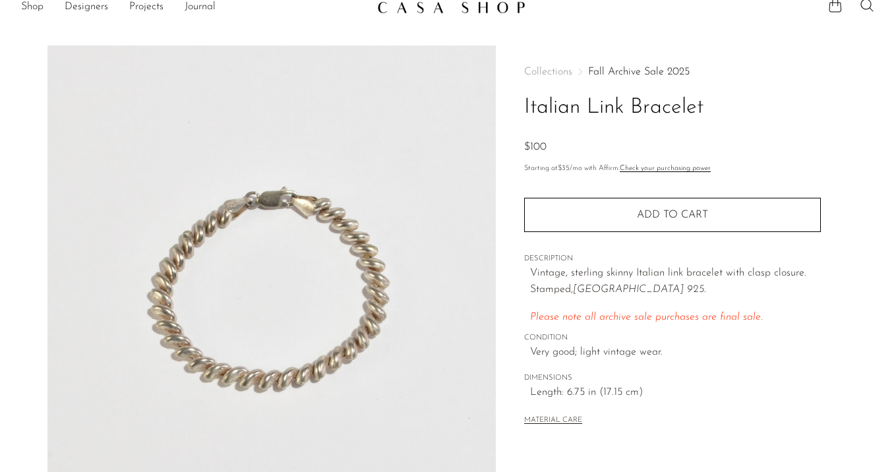
scroll to position [16, 0]
click at [626, 75] on link "Fall Archive Sale 2025" at bounding box center [639, 71] width 102 height 11
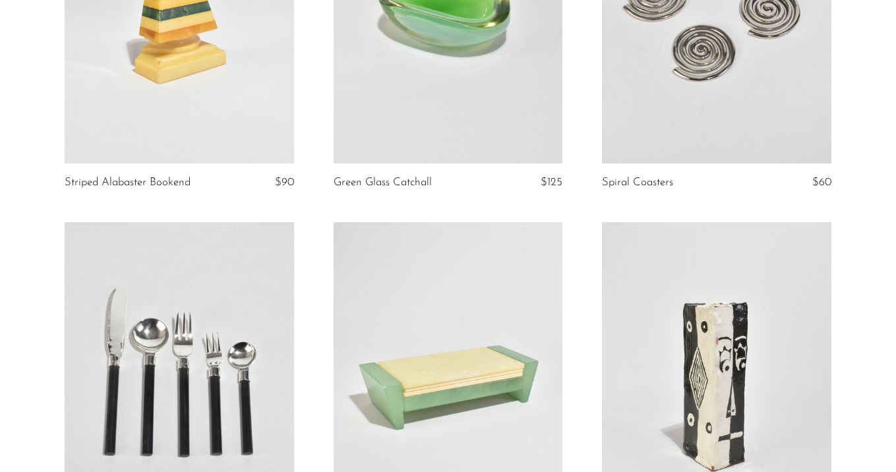
scroll to position [1070, 0]
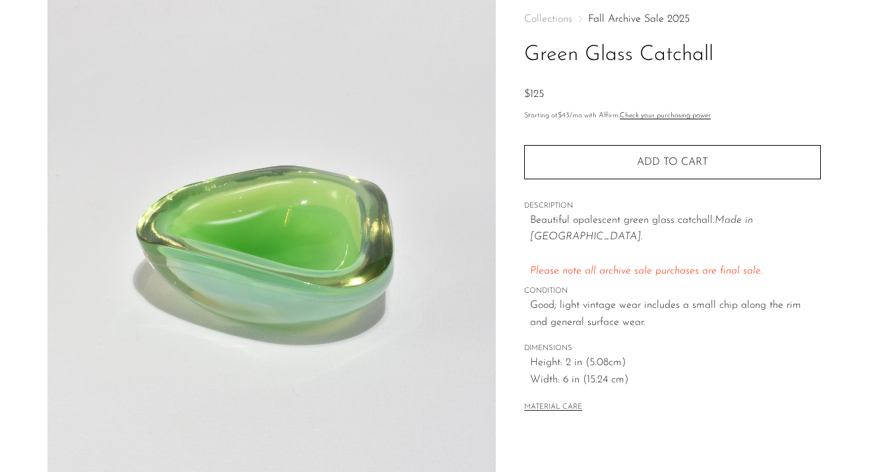
scroll to position [69, 0]
click at [651, 15] on link "Fall Archive Sale 2025" at bounding box center [639, 18] width 102 height 11
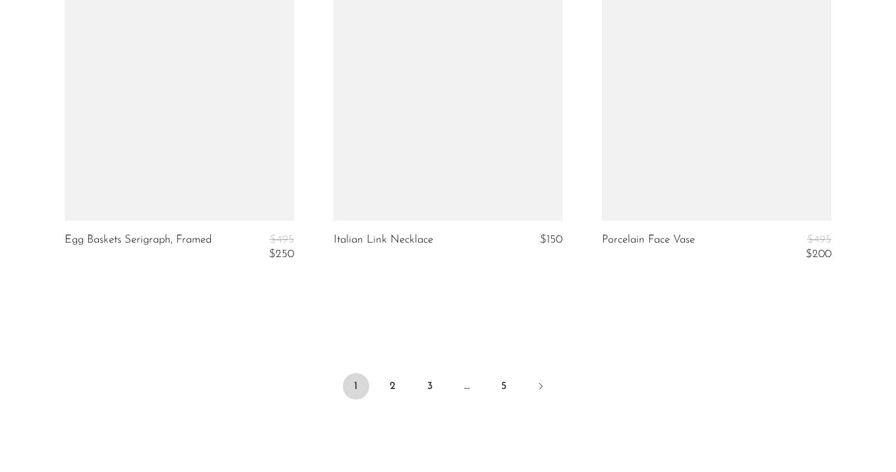
scroll to position [4561, 0]
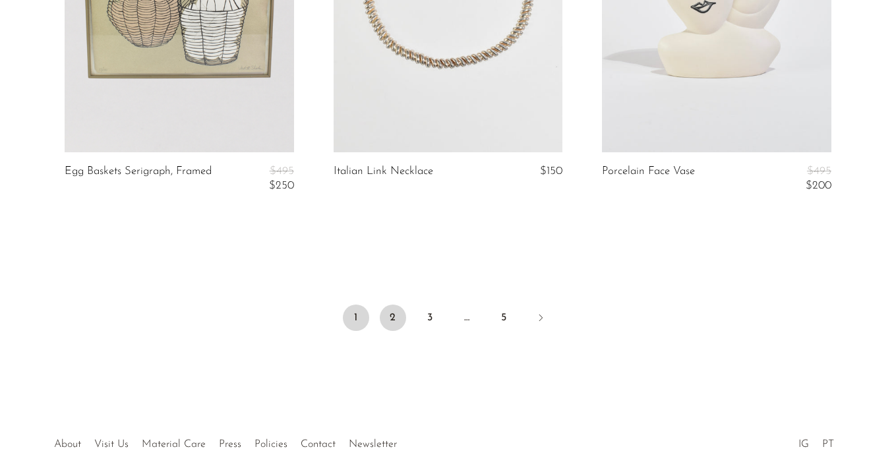
click at [392, 306] on link "2" at bounding box center [393, 318] width 26 height 26
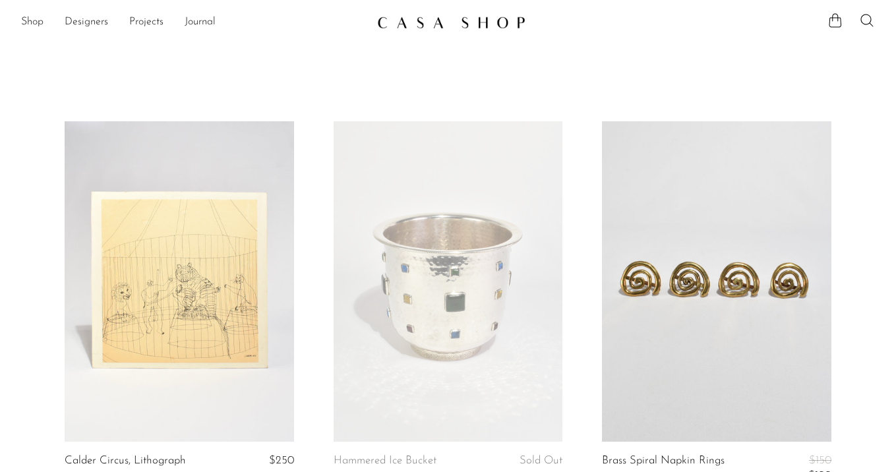
scroll to position [1010, 0]
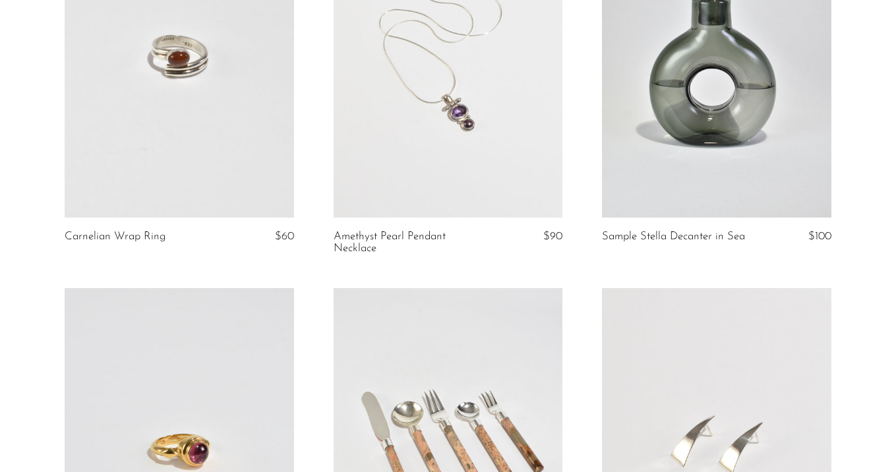
click at [478, 111] on link at bounding box center [449, 56] width 230 height 321
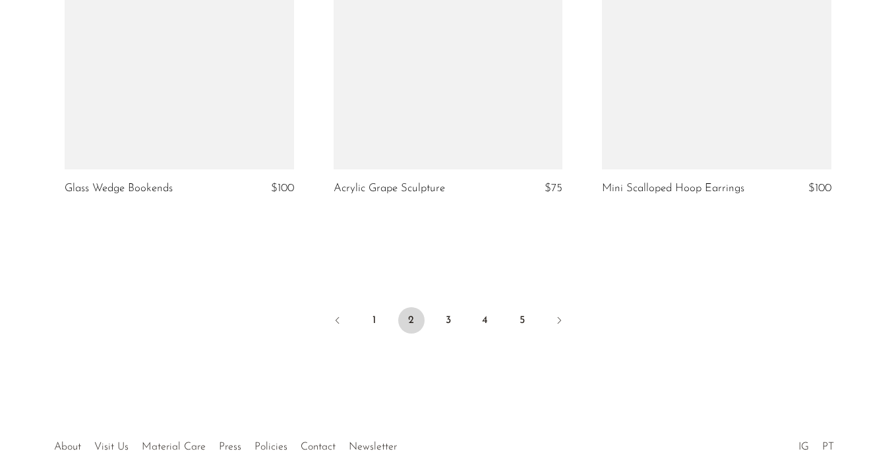
scroll to position [4592, 0]
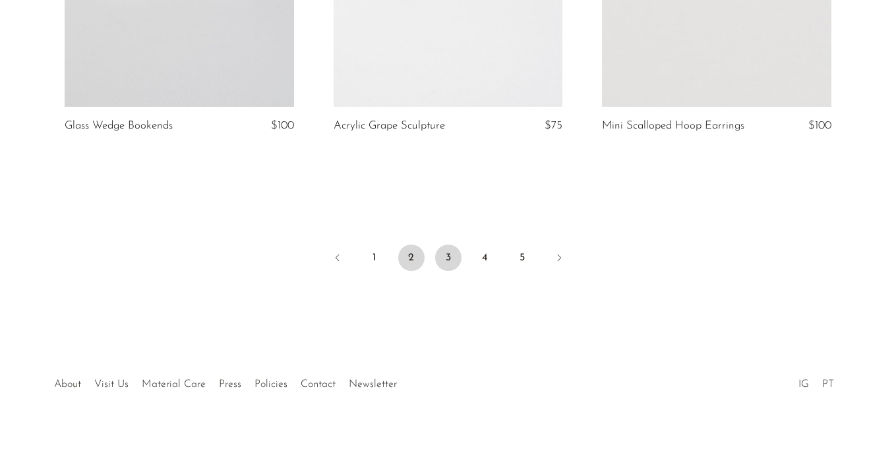
click at [447, 257] on link "3" at bounding box center [448, 258] width 26 height 26
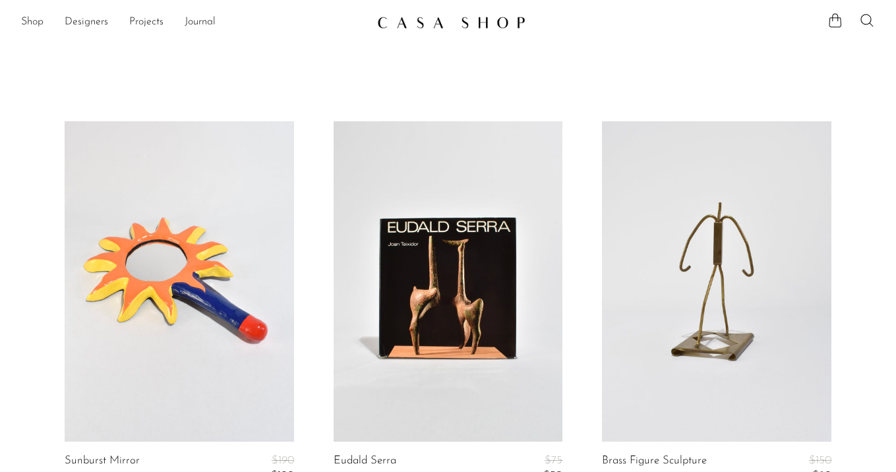
scroll to position [2982, 0]
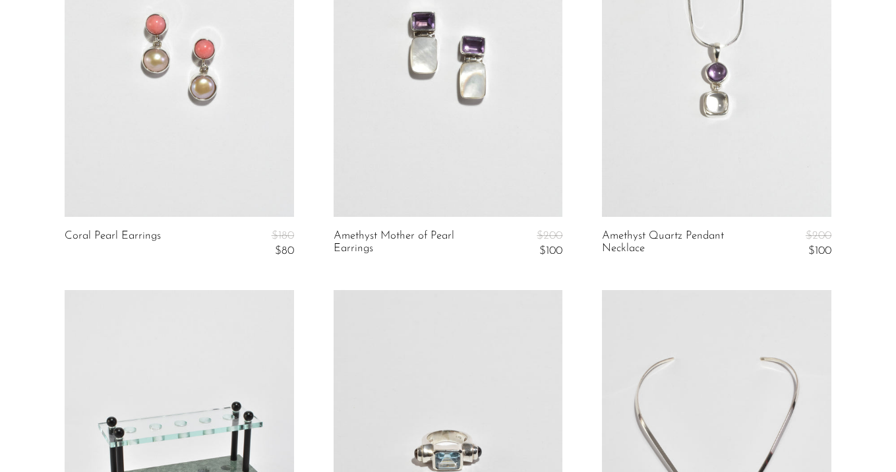
click at [724, 108] on link at bounding box center [717, 56] width 230 height 321
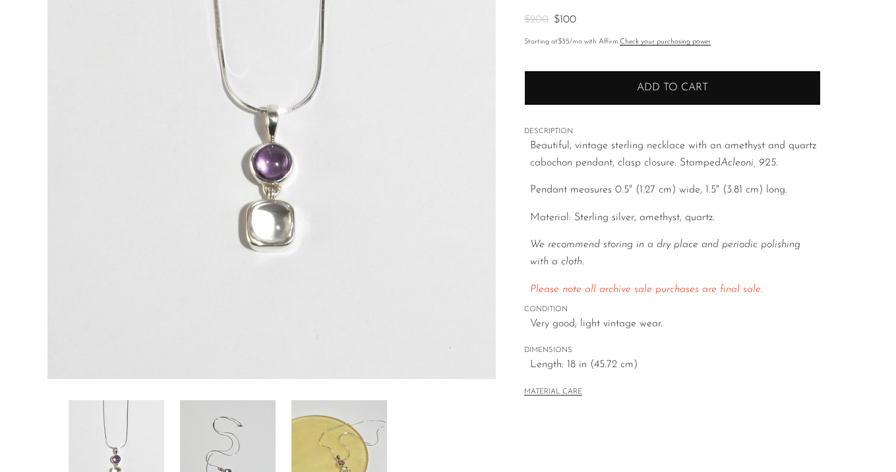
scroll to position [386, 0]
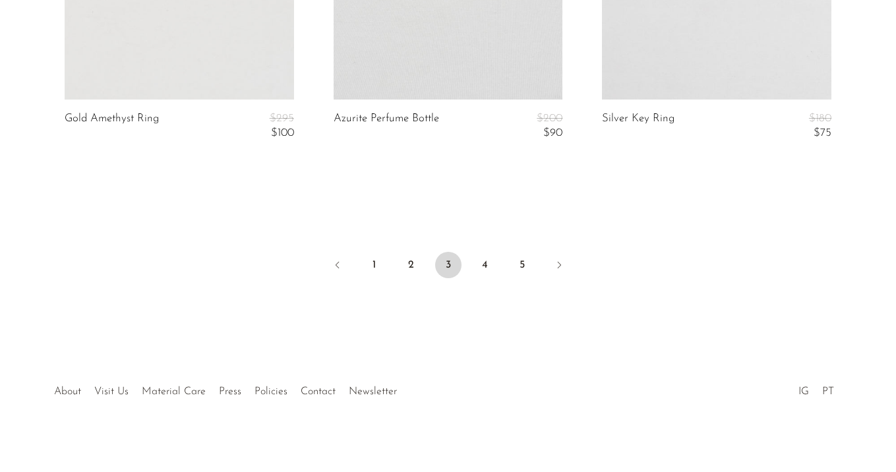
scroll to position [4683, 0]
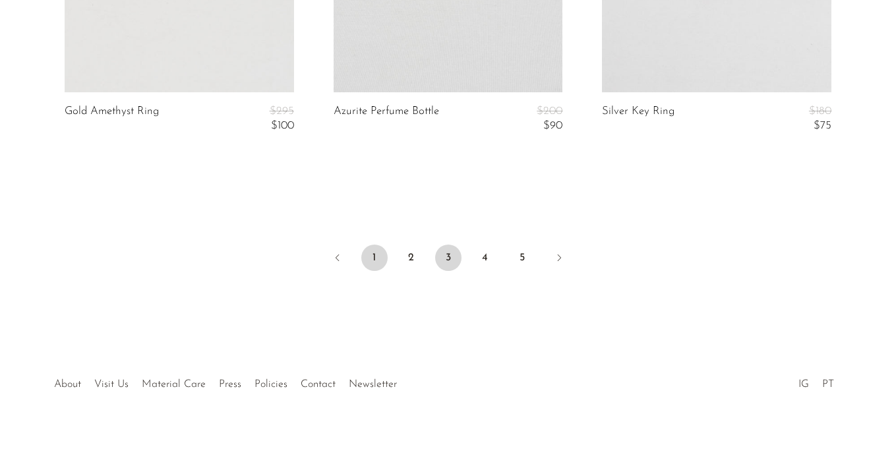
click at [376, 257] on link "1" at bounding box center [374, 258] width 26 height 26
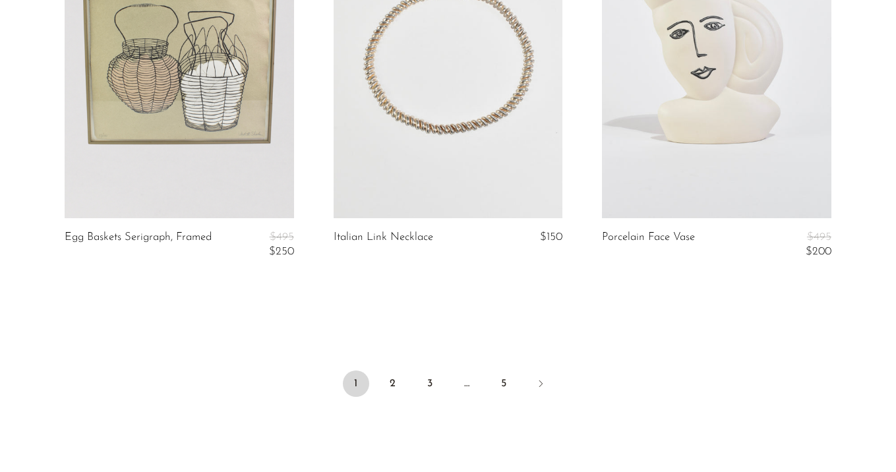
scroll to position [4621, 0]
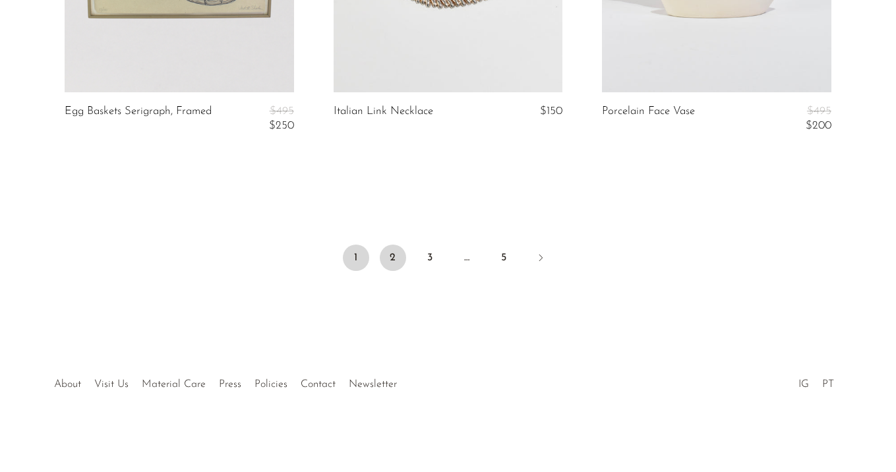
click at [403, 257] on link "2" at bounding box center [393, 258] width 26 height 26
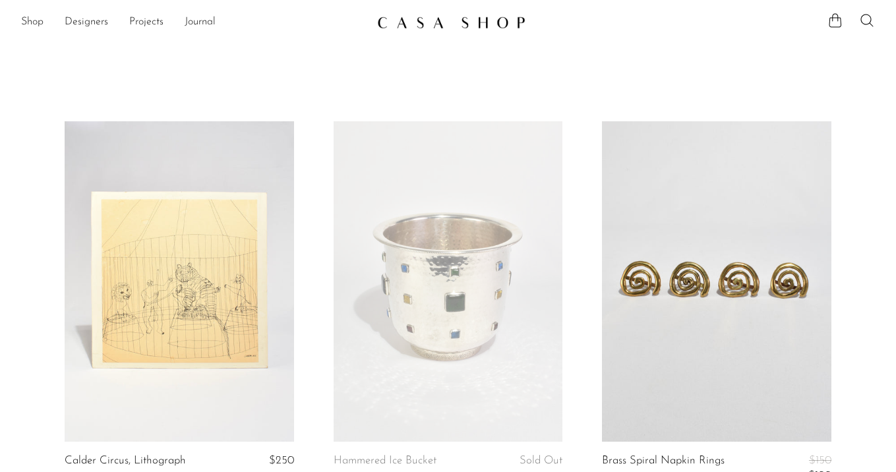
scroll to position [3343, 0]
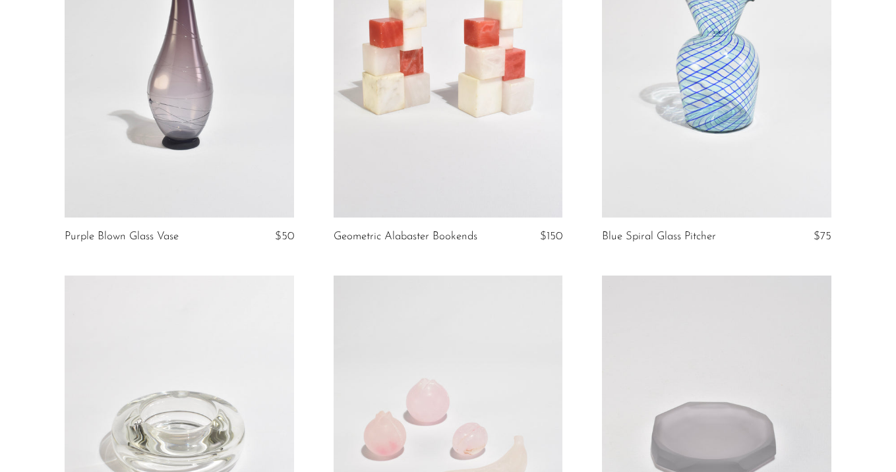
click at [741, 117] on link at bounding box center [717, 56] width 230 height 321
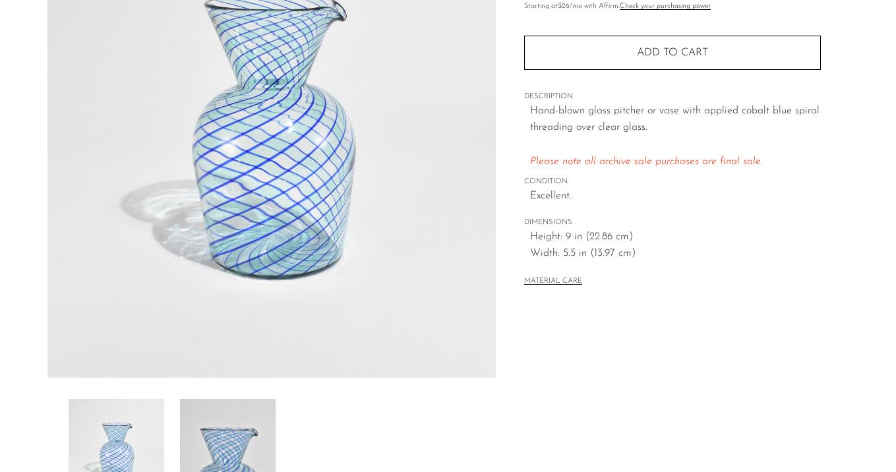
scroll to position [386, 0]
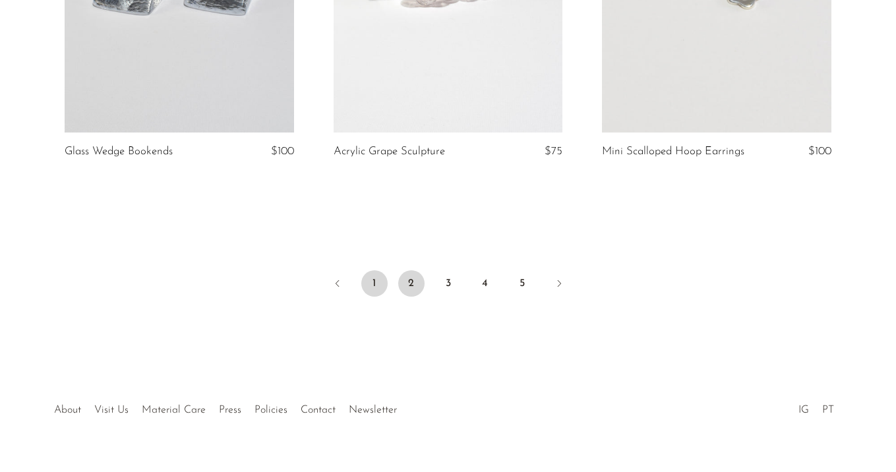
scroll to position [4567, 0]
click at [370, 287] on link "1" at bounding box center [374, 283] width 26 height 26
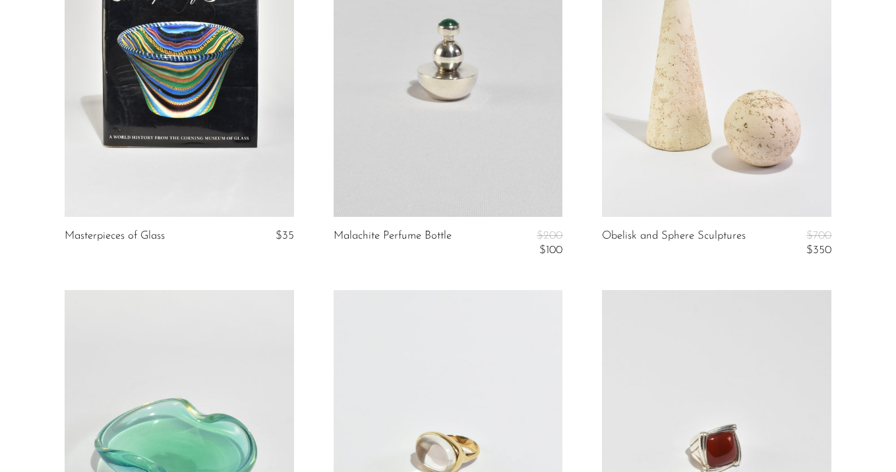
scroll to position [4102, 0]
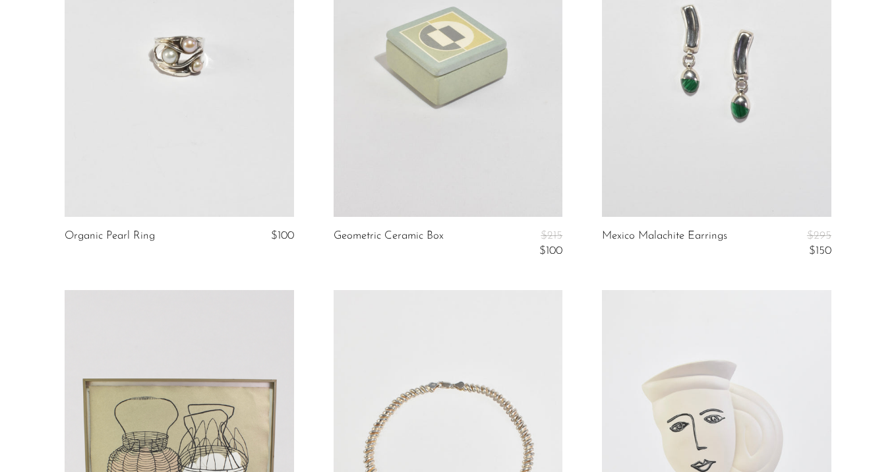
click at [695, 145] on link at bounding box center [717, 56] width 230 height 321
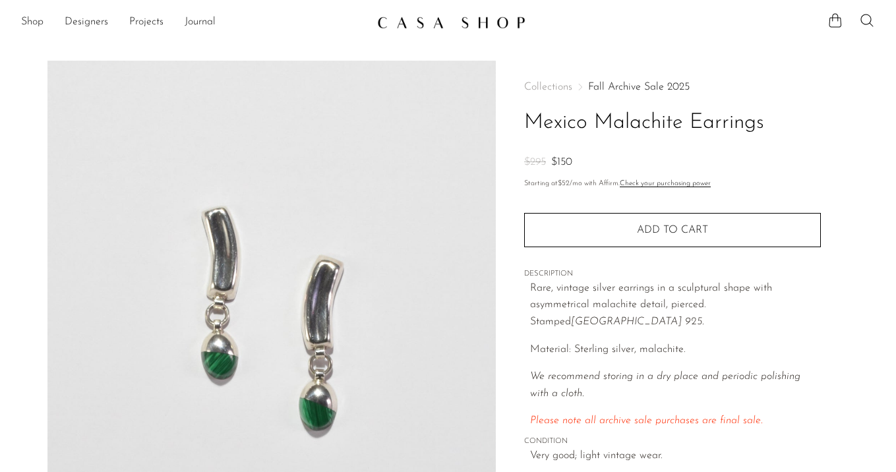
scroll to position [1, 0]
click at [631, 86] on link "Fall Archive Sale 2025" at bounding box center [639, 86] width 102 height 11
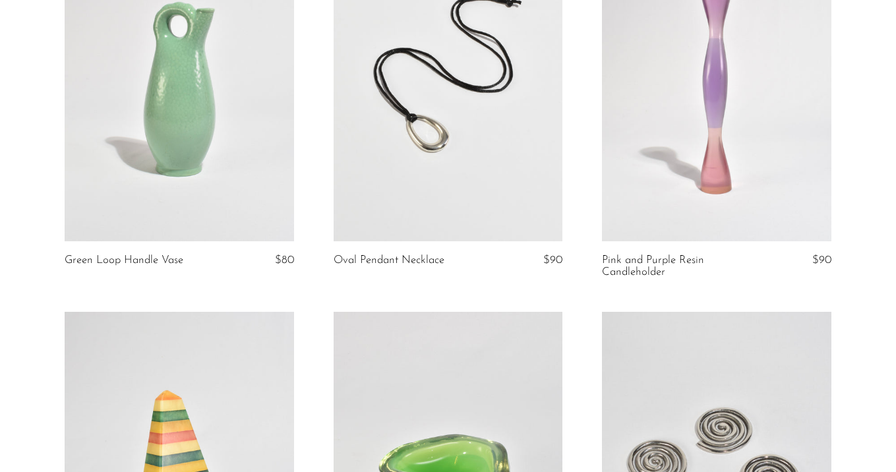
scroll to position [719, 0]
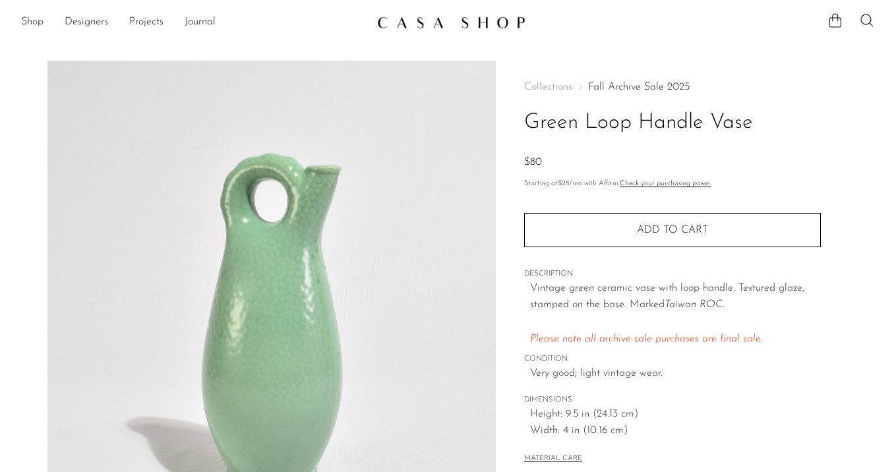
click at [640, 88] on link "Fall Archive Sale 2025" at bounding box center [639, 87] width 102 height 11
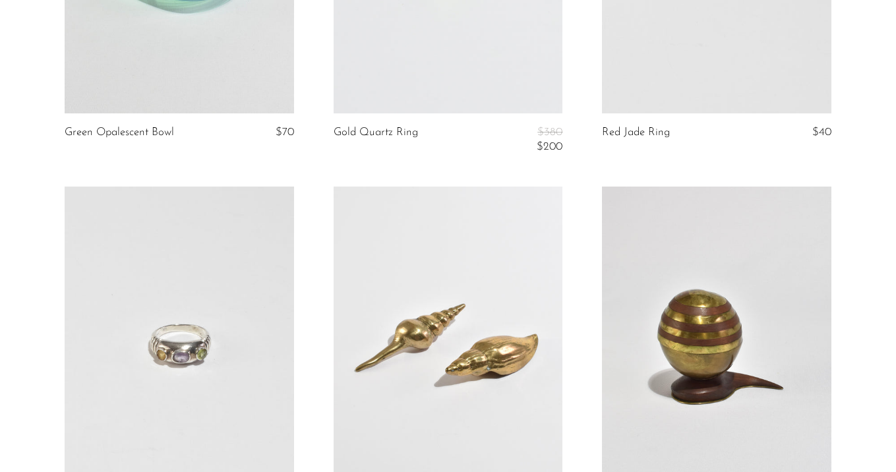
scroll to position [2524, 0]
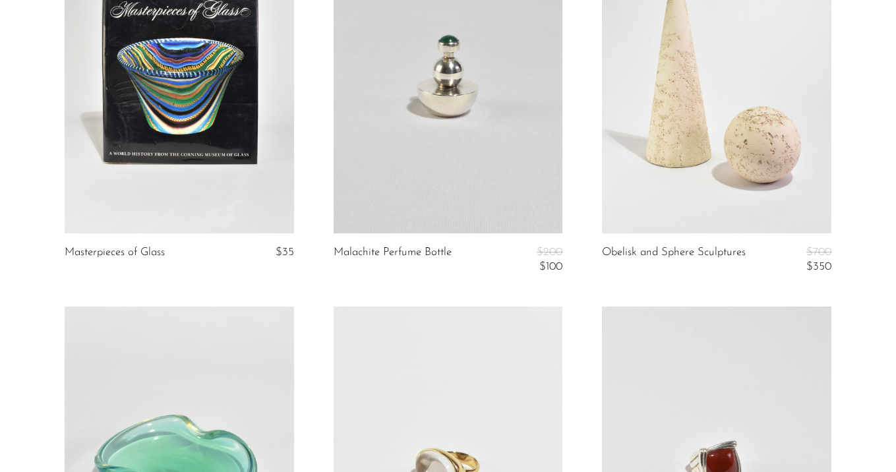
click at [237, 173] on link at bounding box center [180, 72] width 230 height 321
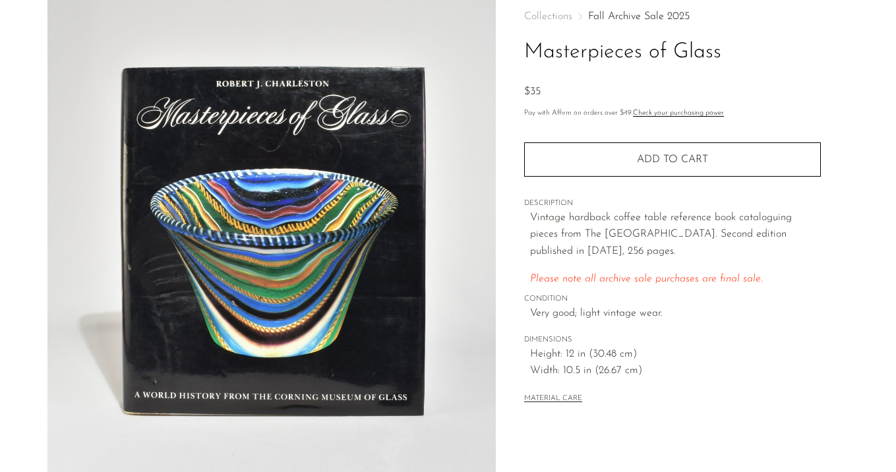
scroll to position [74, 0]
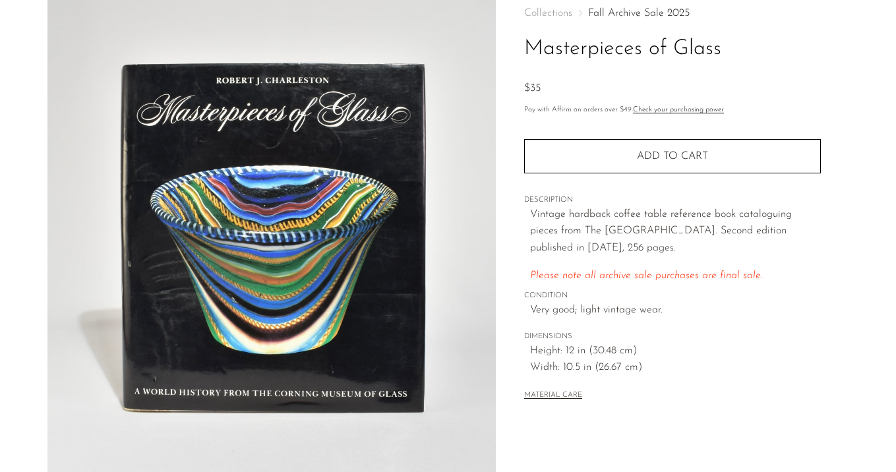
click at [637, 14] on link "Fall Archive Sale 2025" at bounding box center [639, 13] width 102 height 11
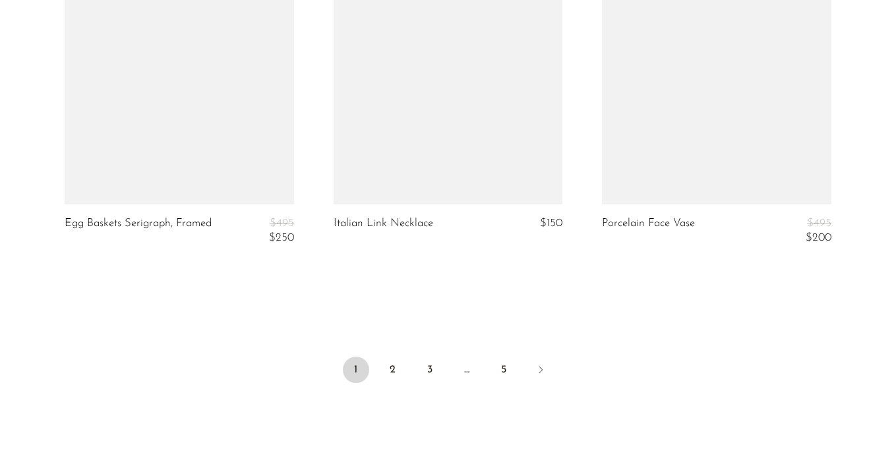
scroll to position [4621, 0]
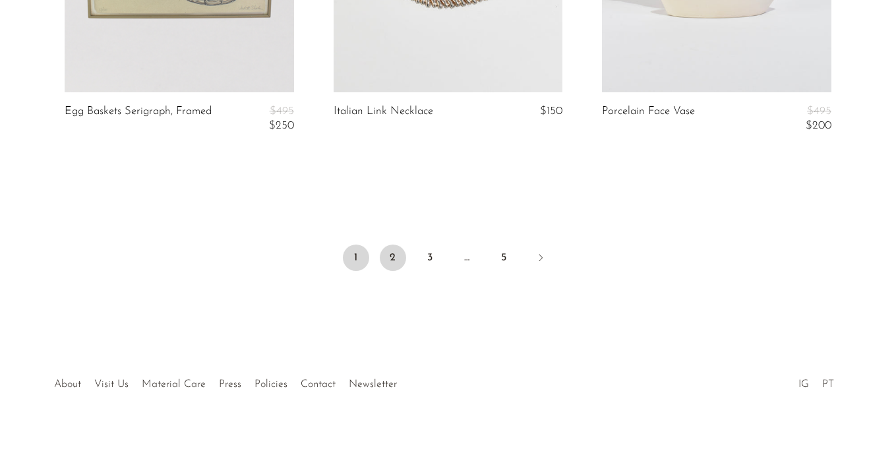
click at [395, 257] on link "2" at bounding box center [393, 258] width 26 height 26
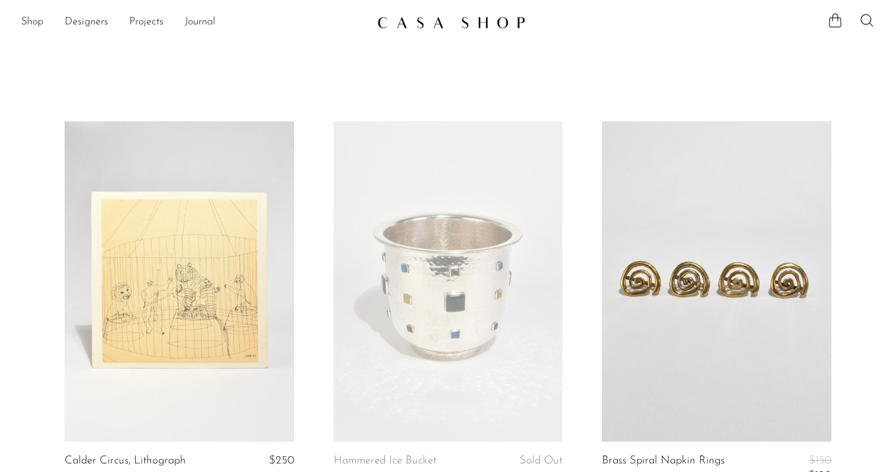
scroll to position [1402, 0]
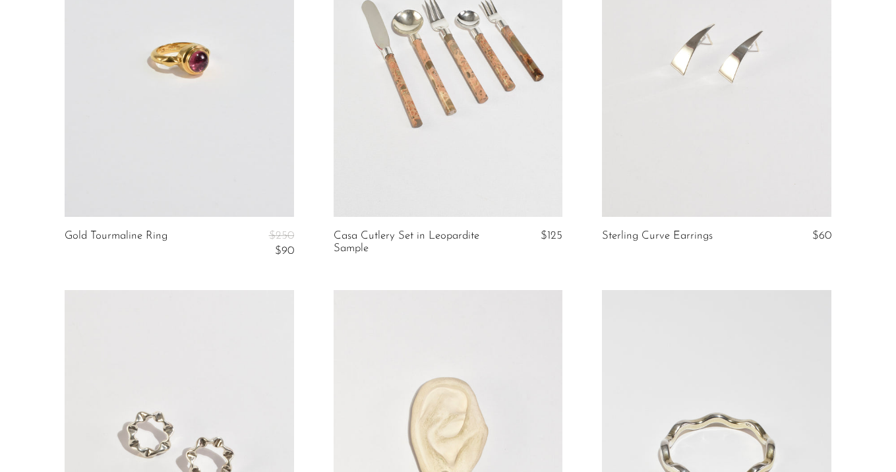
click at [483, 144] on link at bounding box center [449, 56] width 230 height 321
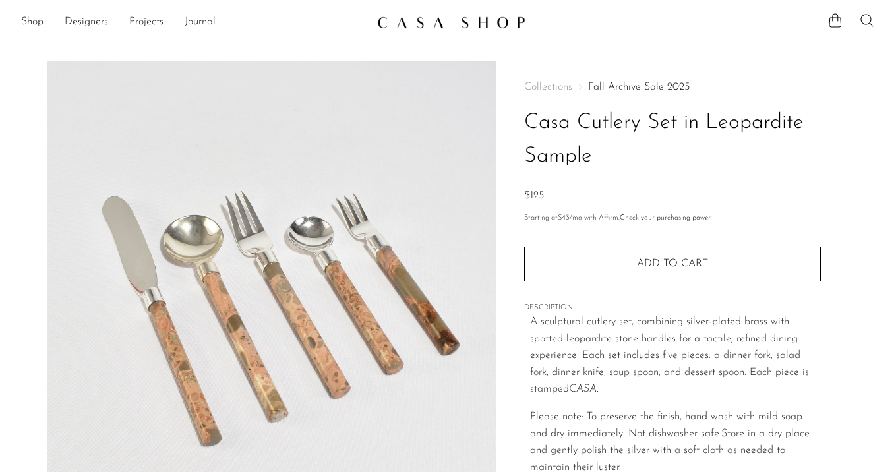
scroll to position [452, 0]
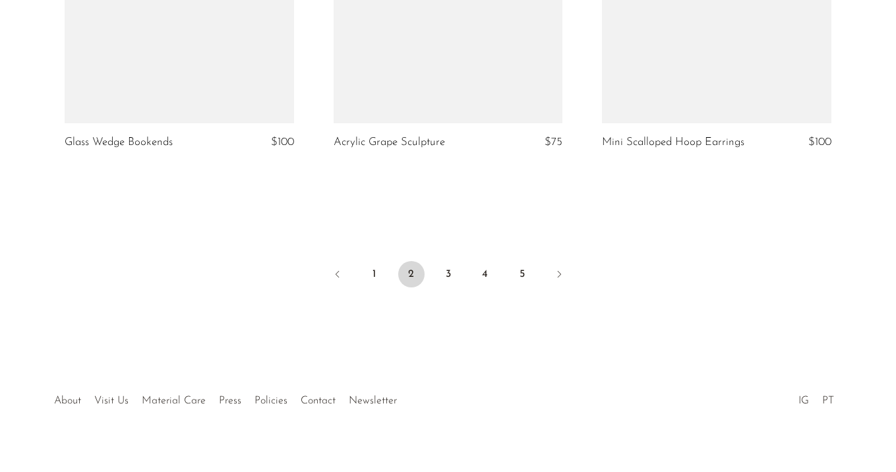
scroll to position [4592, 0]
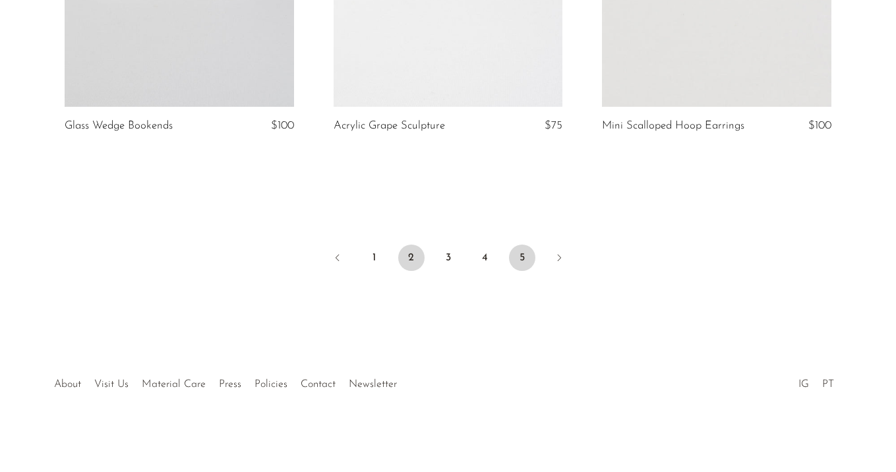
click at [522, 256] on link "5" at bounding box center [522, 258] width 26 height 26
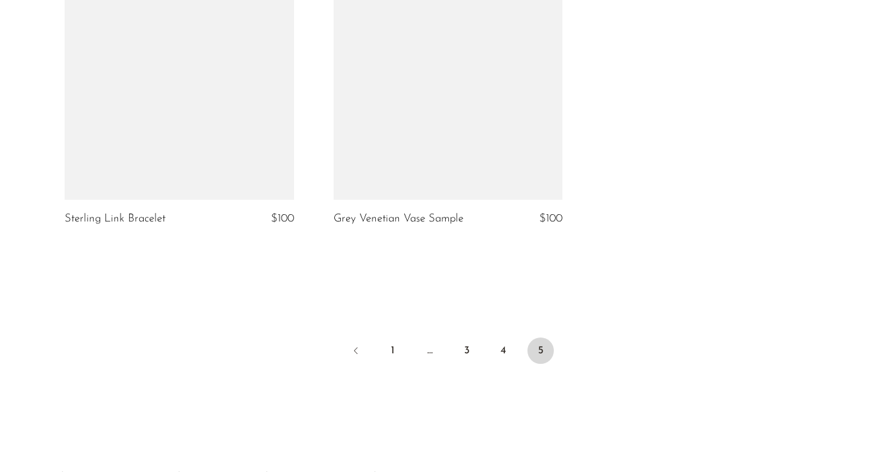
scroll to position [4183, 0]
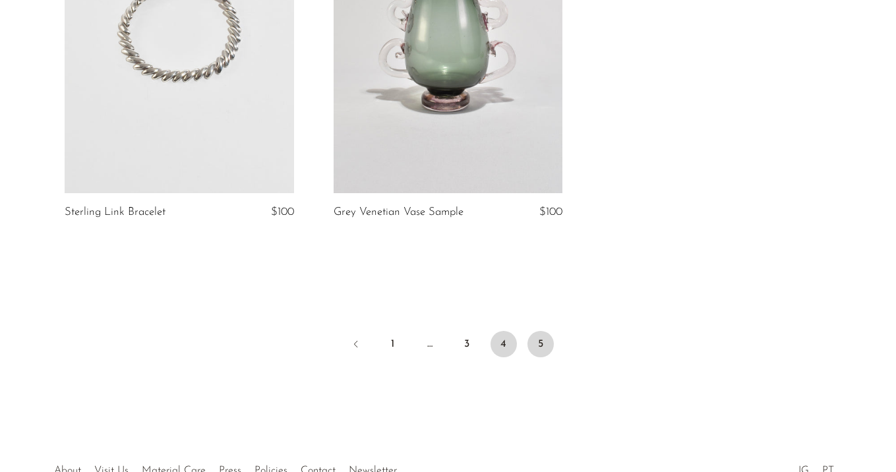
click at [491, 344] on link "4" at bounding box center [504, 344] width 26 height 26
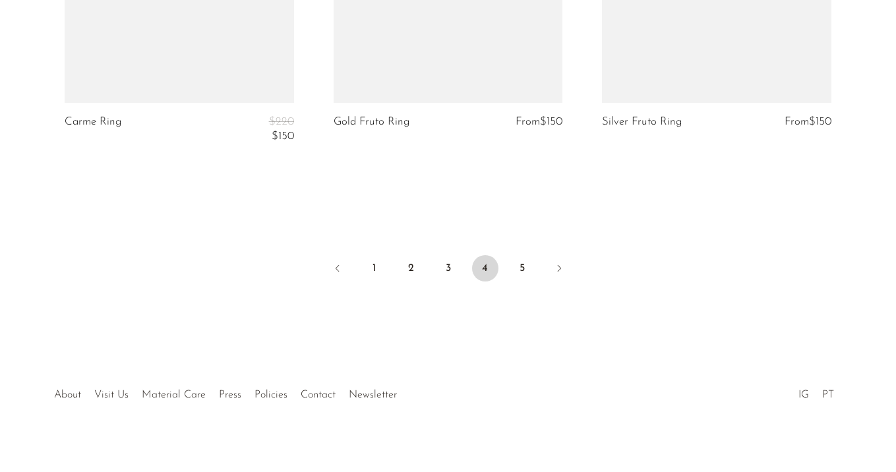
scroll to position [4686, 0]
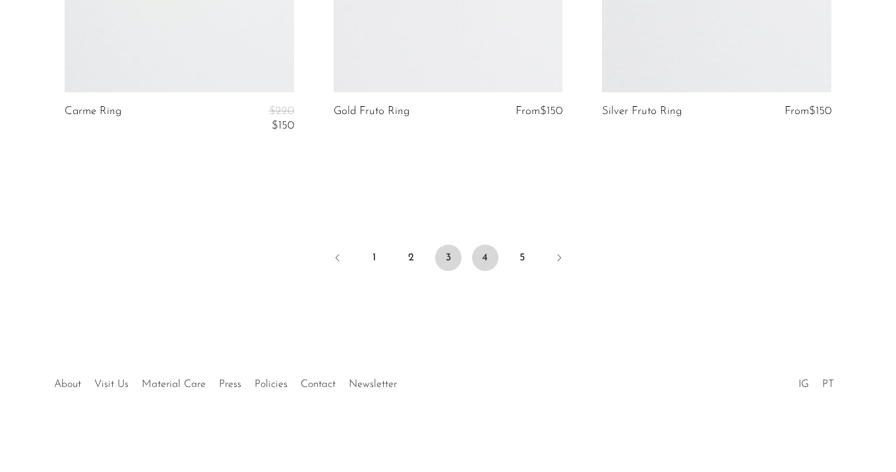
click at [436, 251] on link "3" at bounding box center [448, 258] width 26 height 26
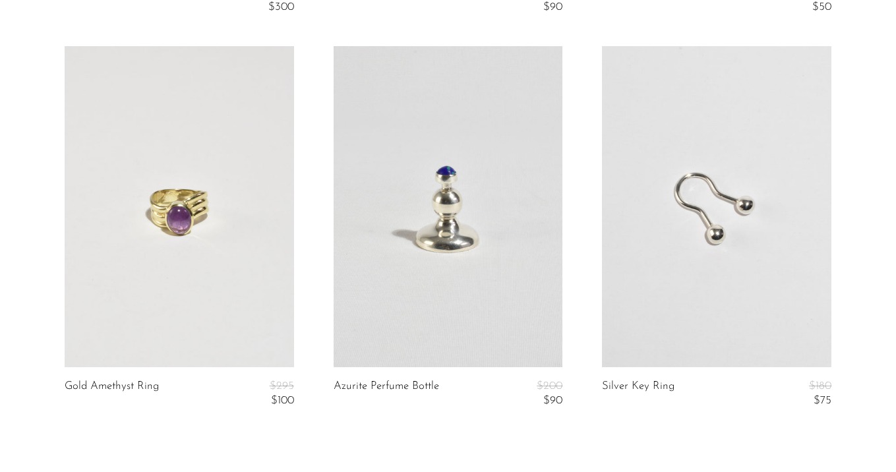
scroll to position [4683, 0]
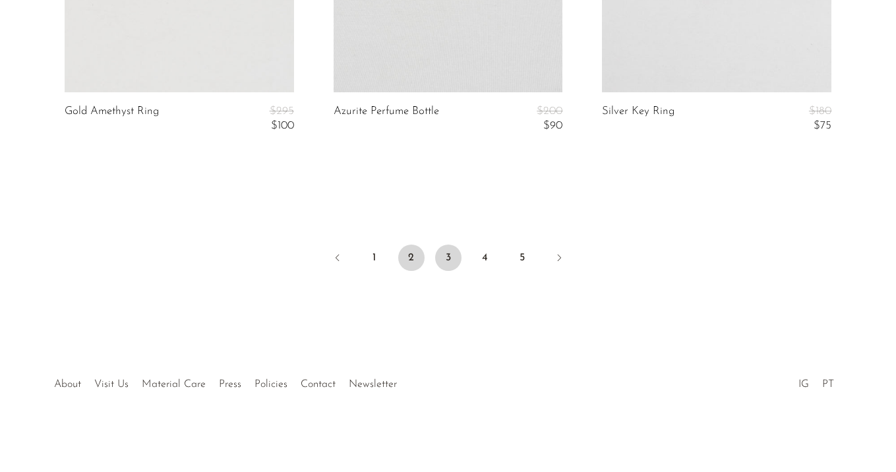
click at [407, 263] on link "2" at bounding box center [411, 258] width 26 height 26
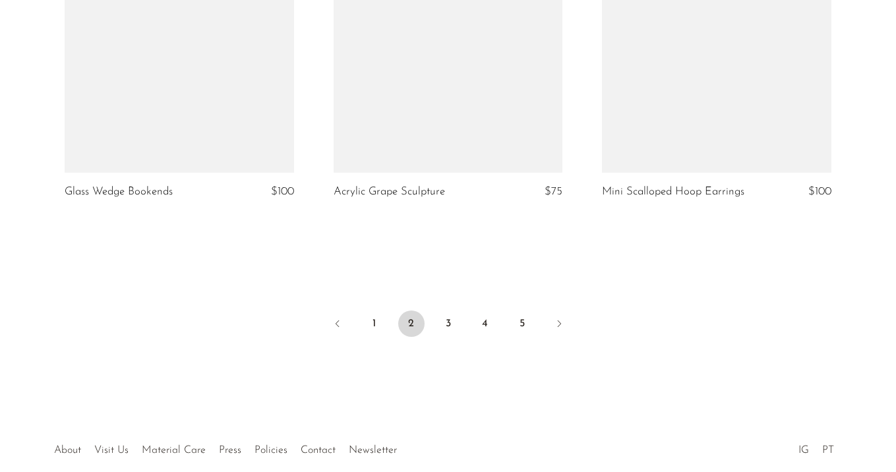
scroll to position [4592, 0]
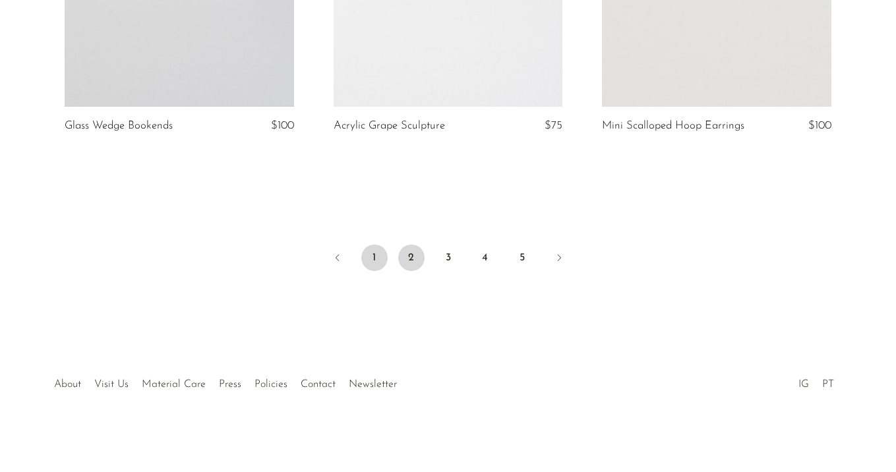
click at [380, 255] on link "1" at bounding box center [374, 258] width 26 height 26
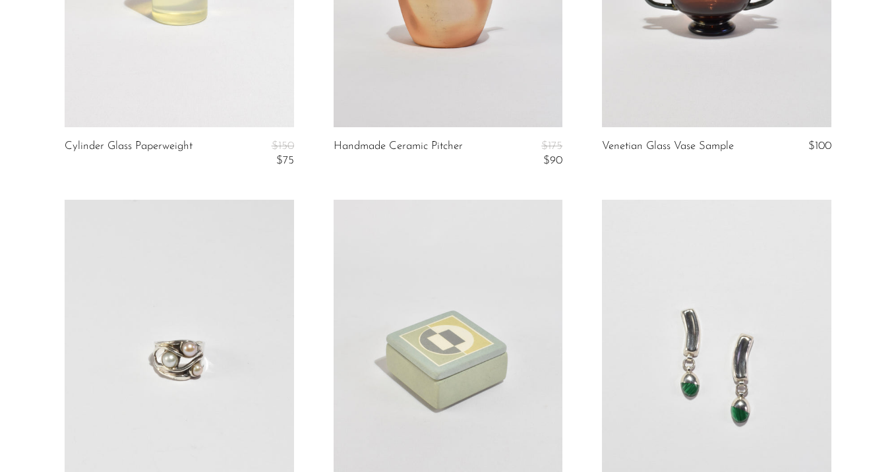
scroll to position [3812, 0]
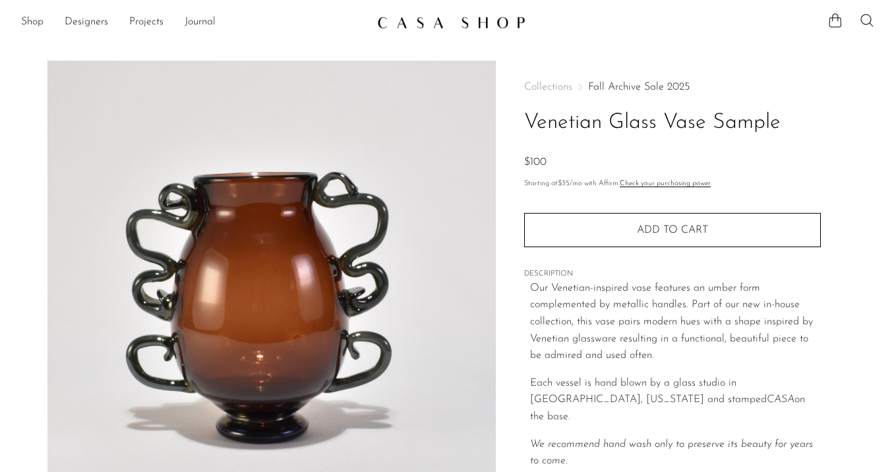
click at [656, 91] on link "Fall Archive Sale 2025" at bounding box center [639, 87] width 102 height 11
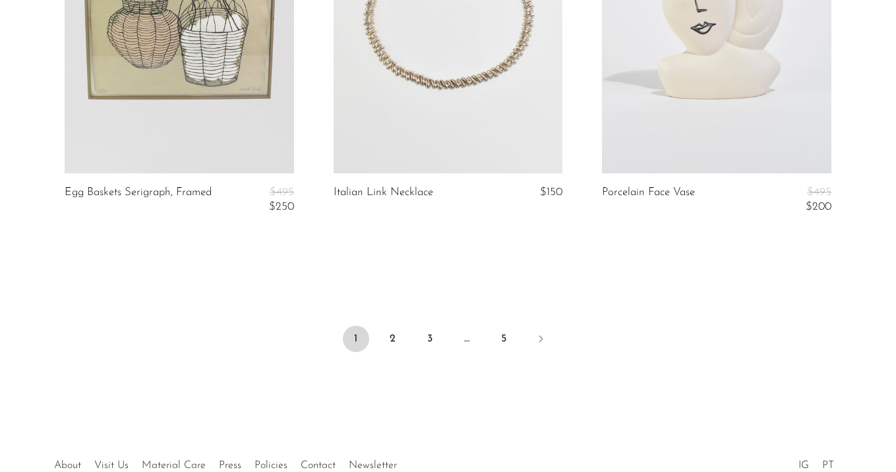
scroll to position [4621, 0]
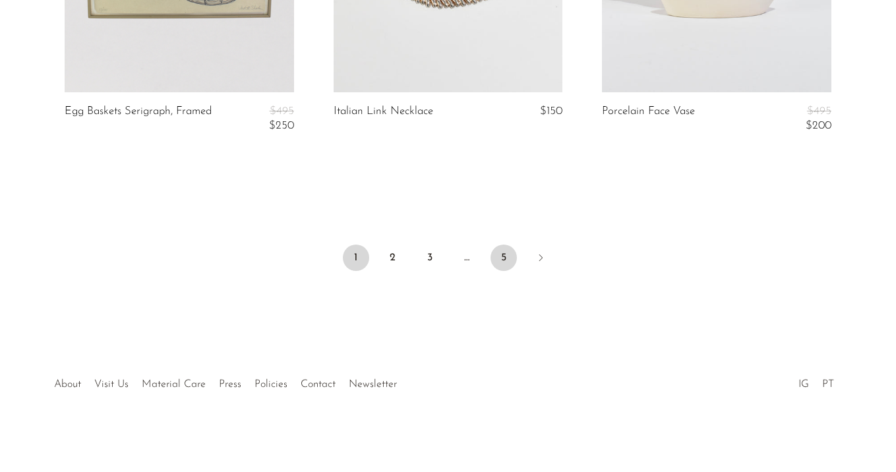
click at [506, 253] on link "5" at bounding box center [504, 258] width 26 height 26
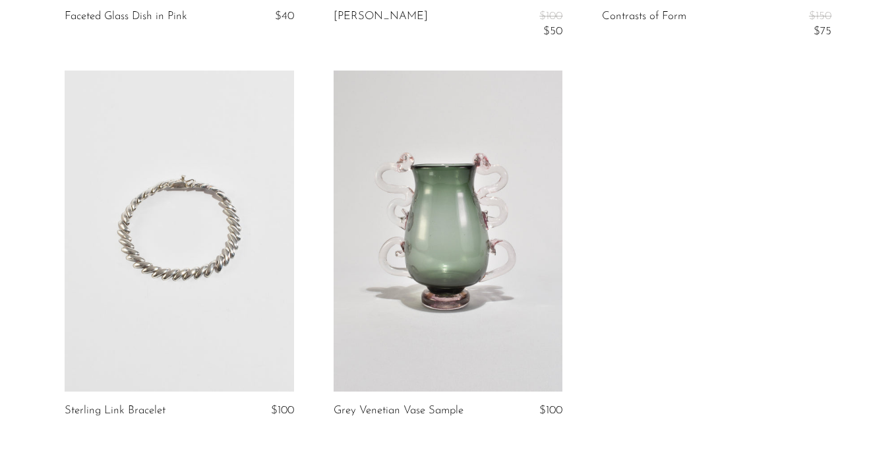
scroll to position [4269, 0]
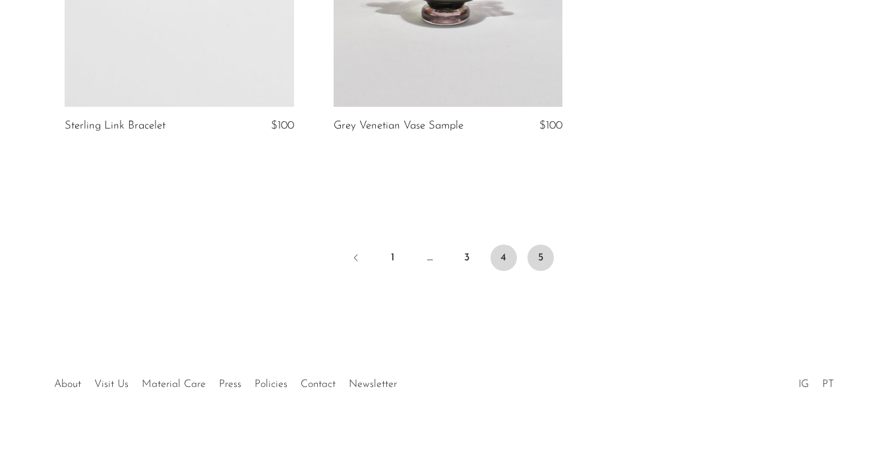
click at [504, 255] on link "4" at bounding box center [504, 258] width 26 height 26
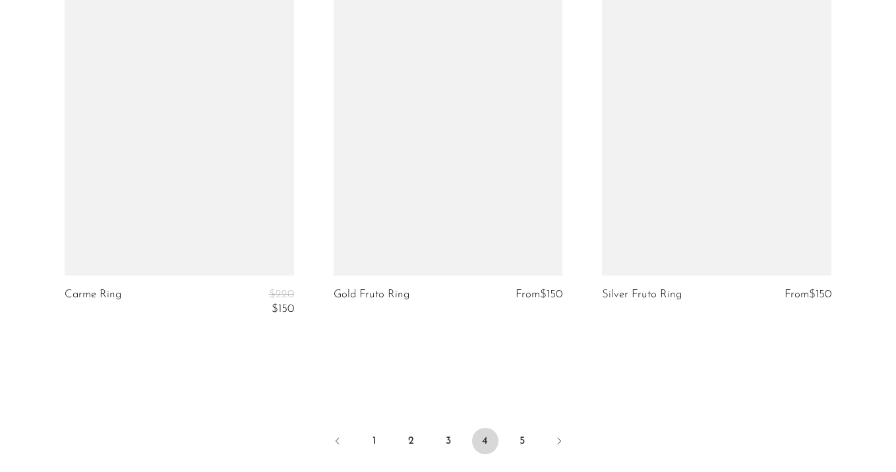
scroll to position [4664, 0]
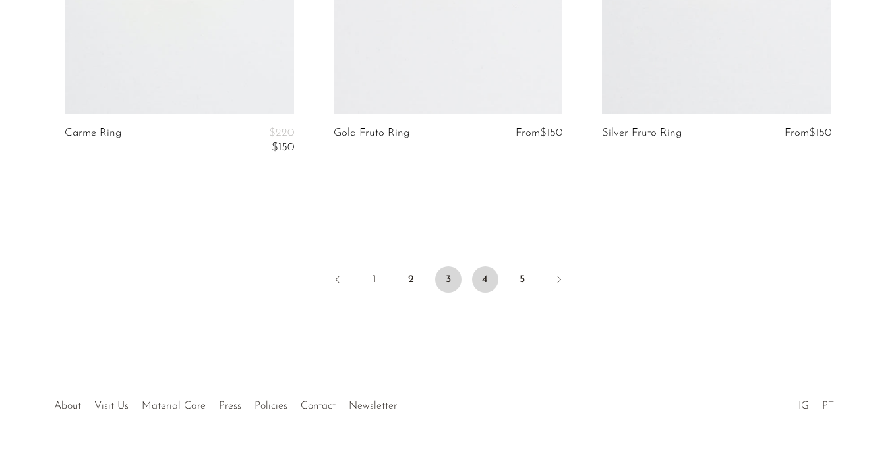
click at [448, 283] on link "3" at bounding box center [448, 279] width 26 height 26
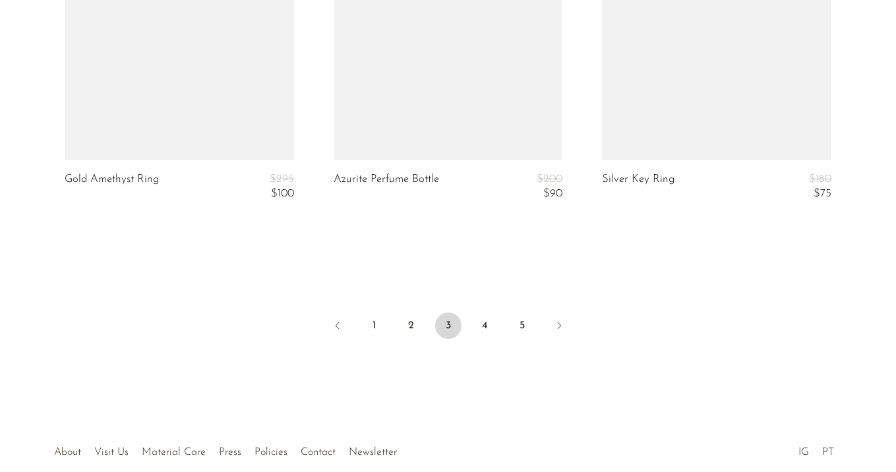
scroll to position [4683, 0]
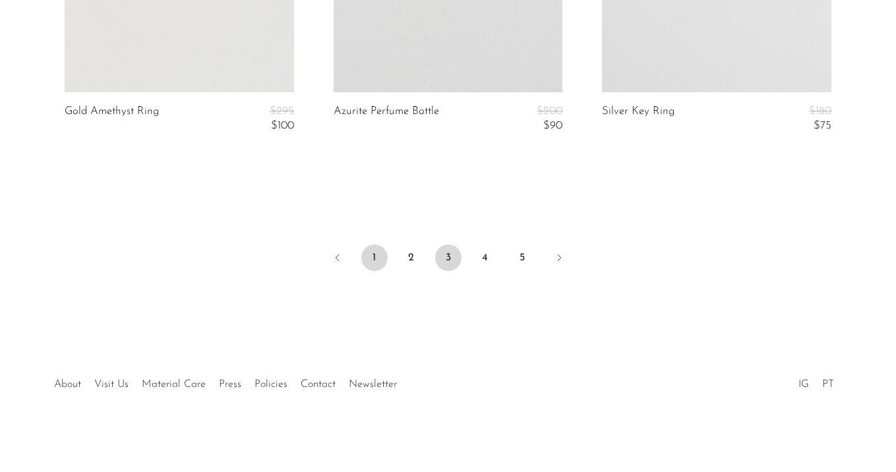
click at [375, 256] on link "1" at bounding box center [374, 258] width 26 height 26
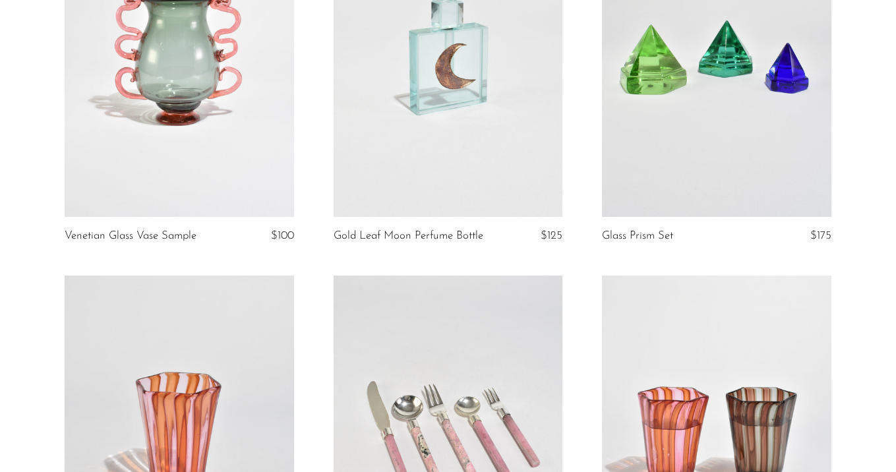
scroll to position [2934, 0]
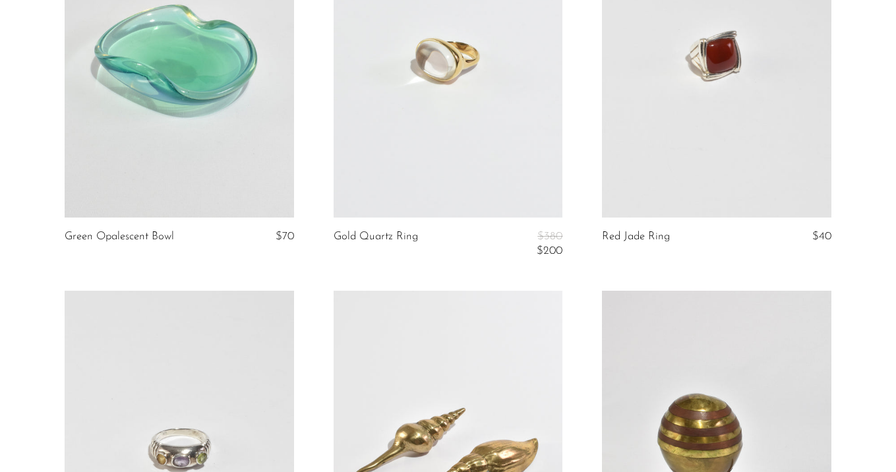
click at [441, 129] on link at bounding box center [449, 56] width 230 height 321
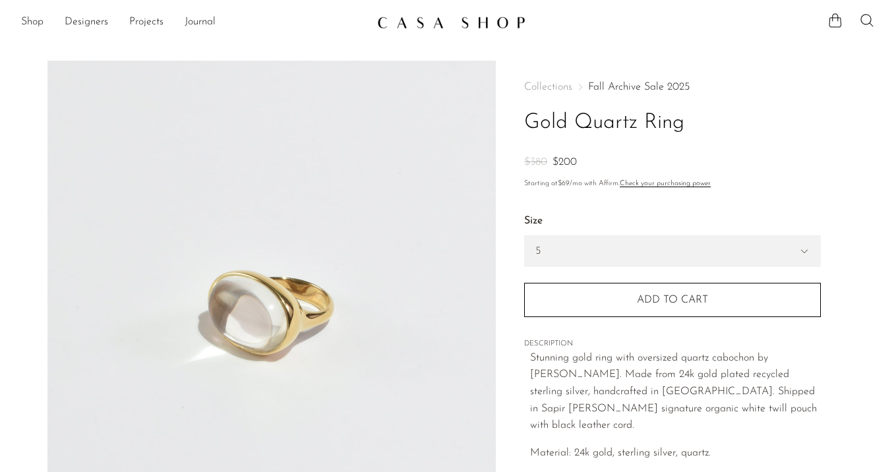
click at [631, 84] on link "Fall Archive Sale 2025" at bounding box center [639, 87] width 102 height 11
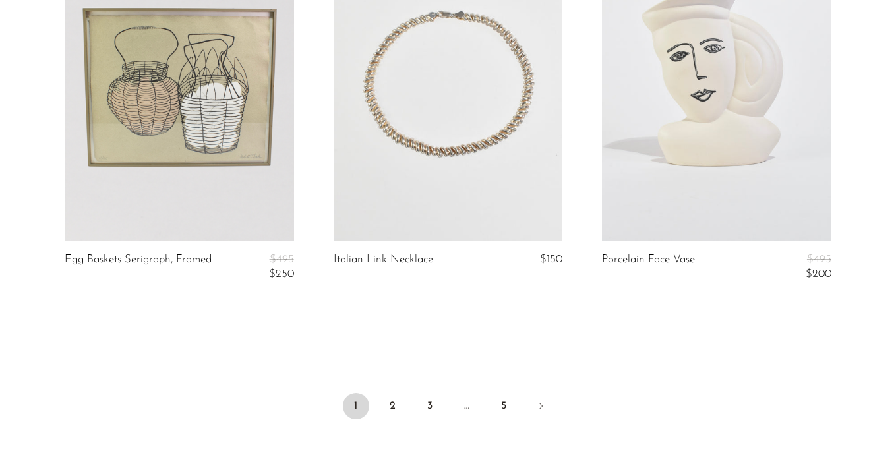
scroll to position [4621, 0]
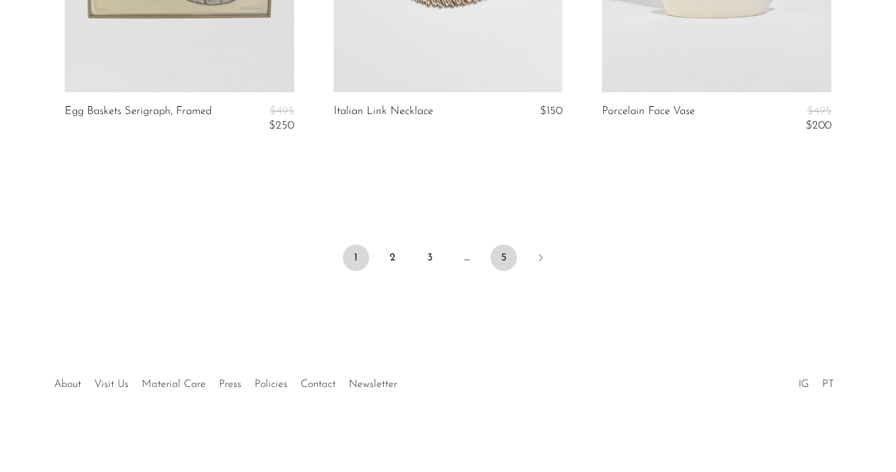
click at [505, 251] on link "5" at bounding box center [504, 258] width 26 height 26
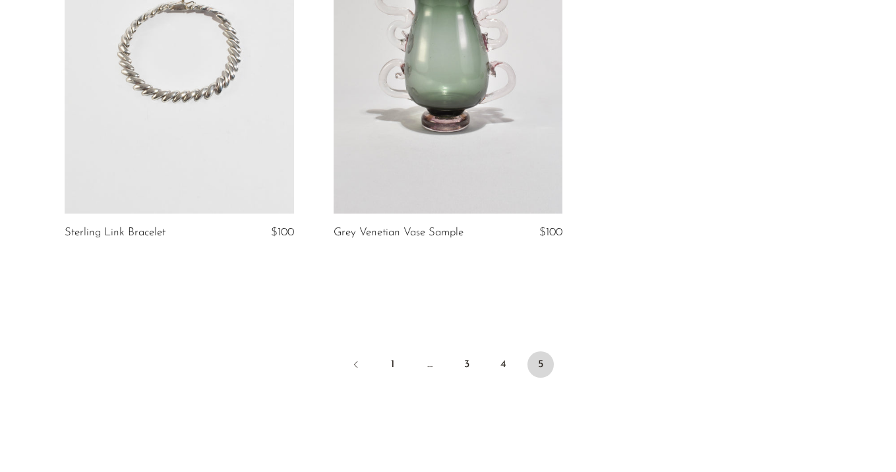
scroll to position [4233, 0]
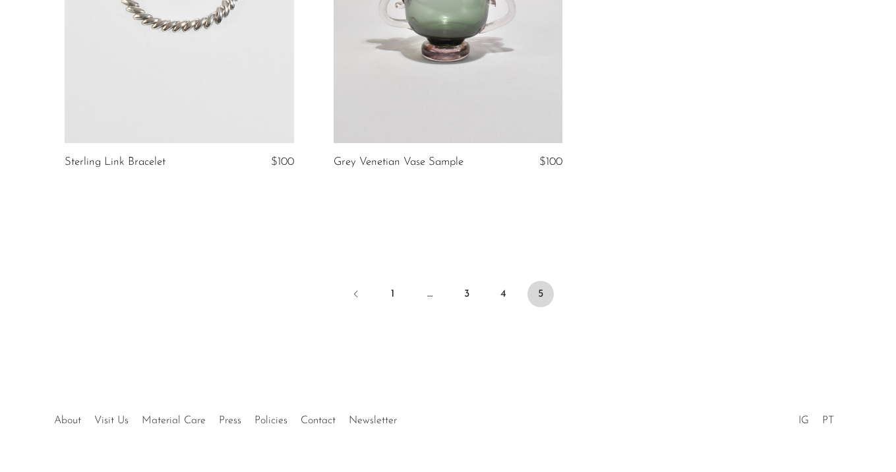
click at [491, 307] on li "4" at bounding box center [504, 295] width 26 height 29
click at [501, 296] on link "4" at bounding box center [504, 294] width 26 height 26
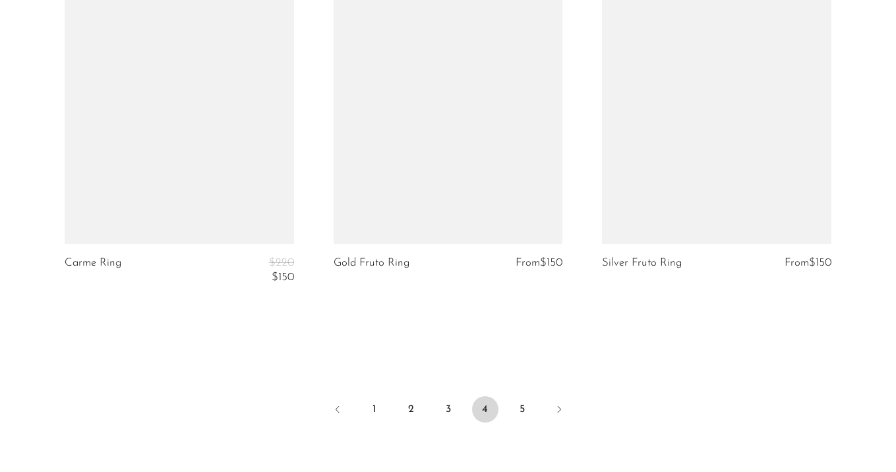
scroll to position [4686, 0]
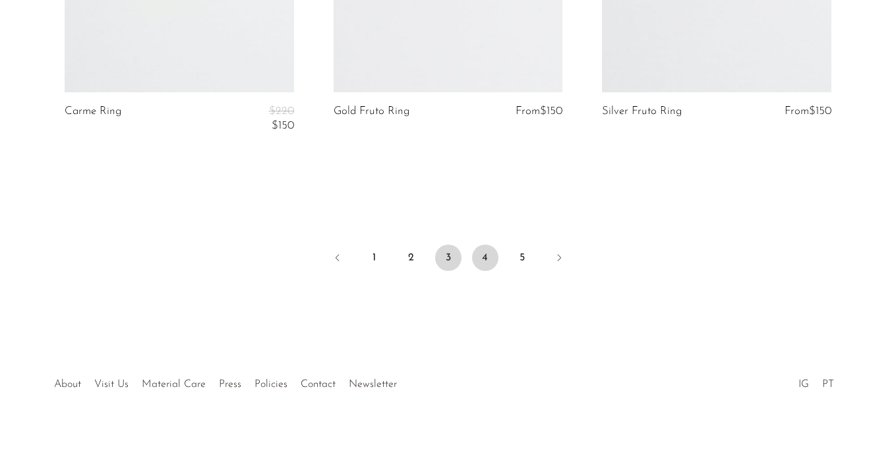
click at [445, 257] on link "3" at bounding box center [448, 258] width 26 height 26
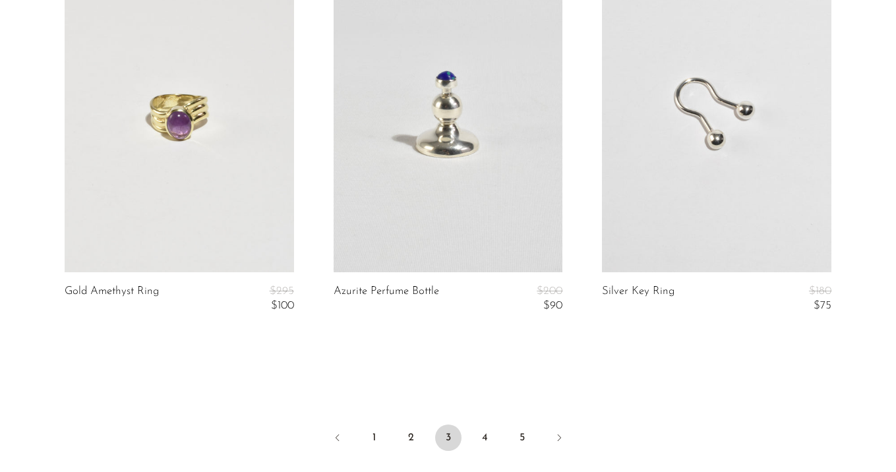
scroll to position [4683, 0]
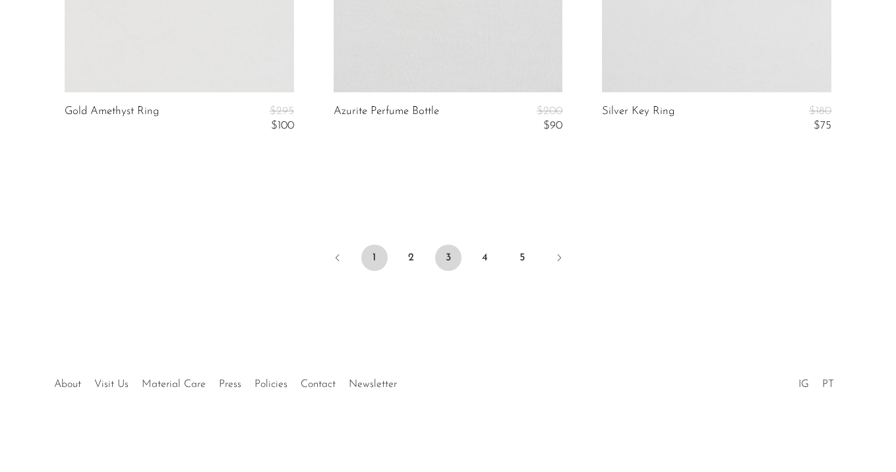
click at [378, 251] on link "1" at bounding box center [374, 258] width 26 height 26
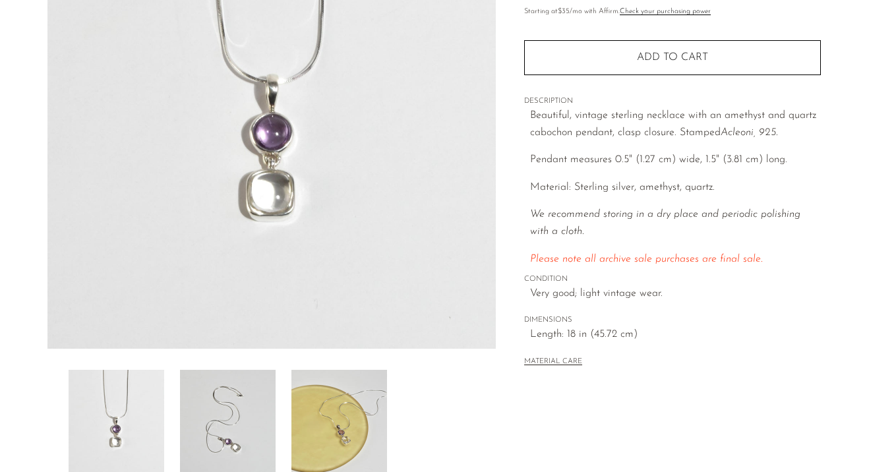
scroll to position [104, 0]
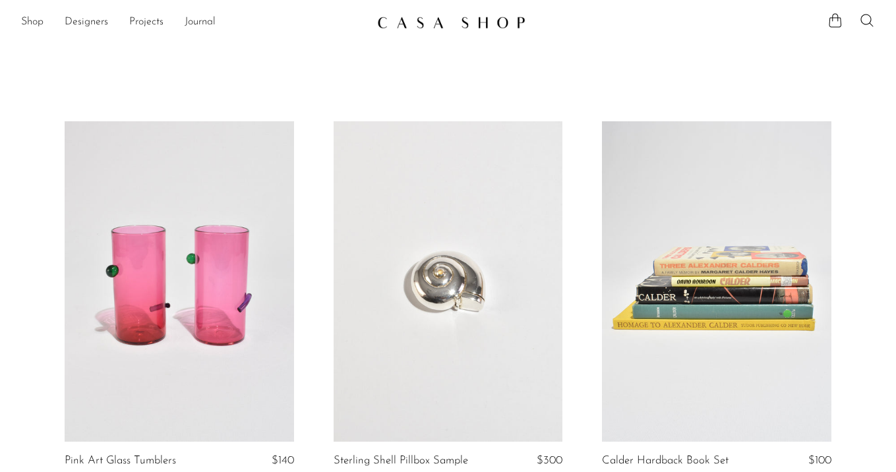
click at [459, 15] on link at bounding box center [448, 23] width 142 height 24
click at [466, 20] on img at bounding box center [451, 22] width 148 height 13
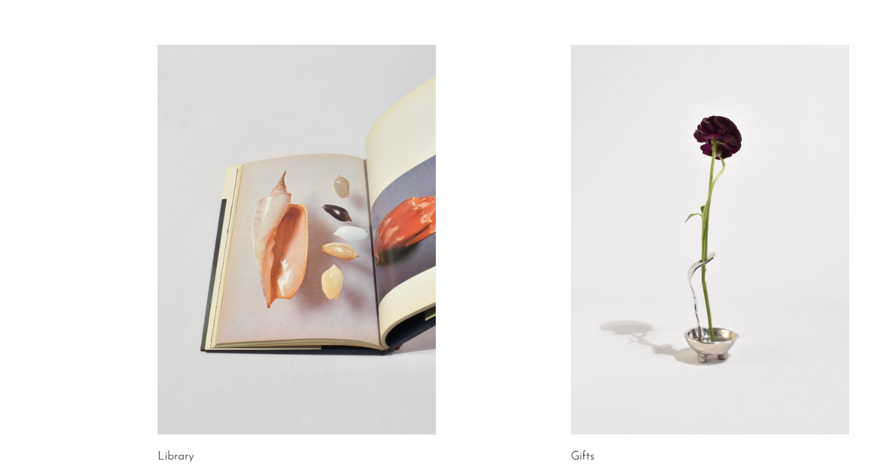
scroll to position [624, 0]
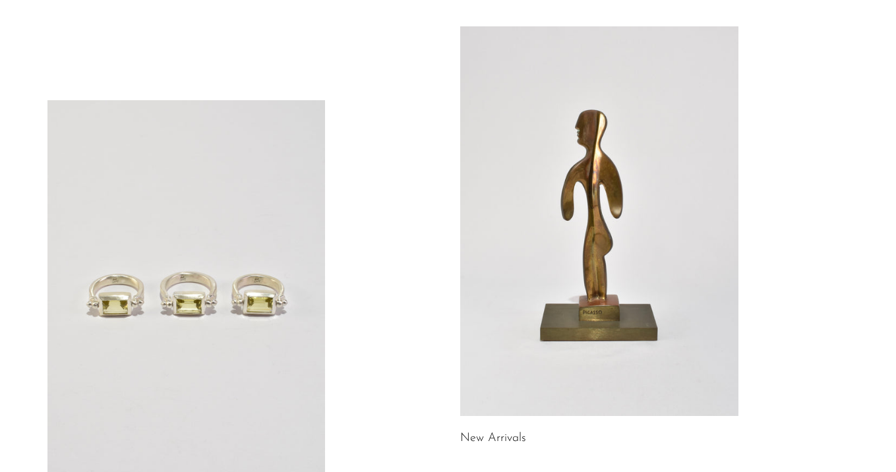
scroll to position [184, 0]
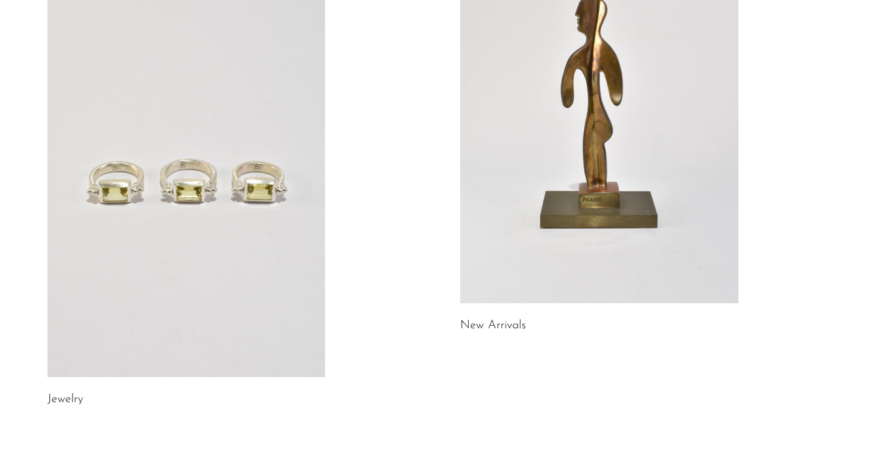
click at [581, 168] on link at bounding box center [599, 109] width 278 height 390
